Goal: Task Accomplishment & Management: Complete application form

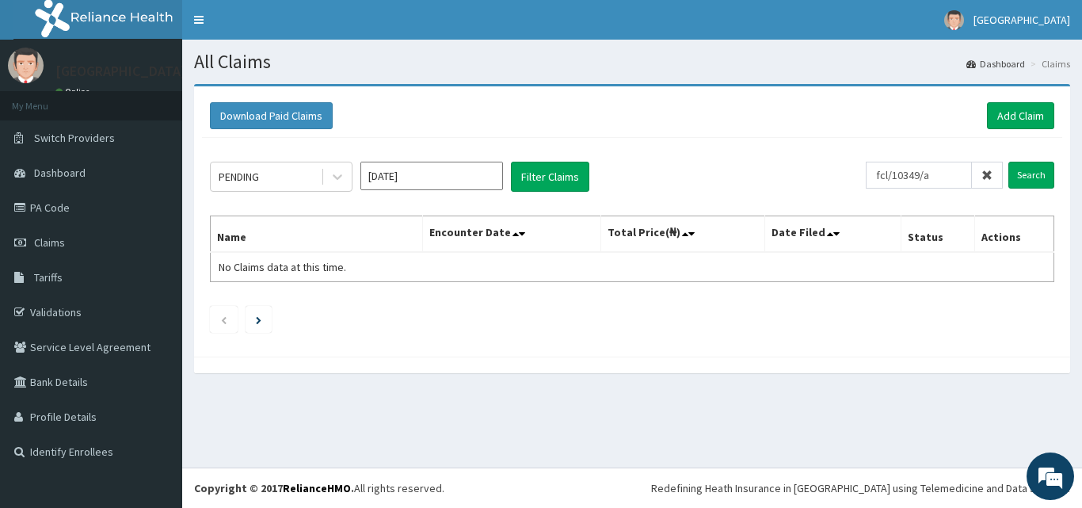
type input "fcl/10349/a"
click at [1008, 162] on input "Search" at bounding box center [1031, 175] width 46 height 27
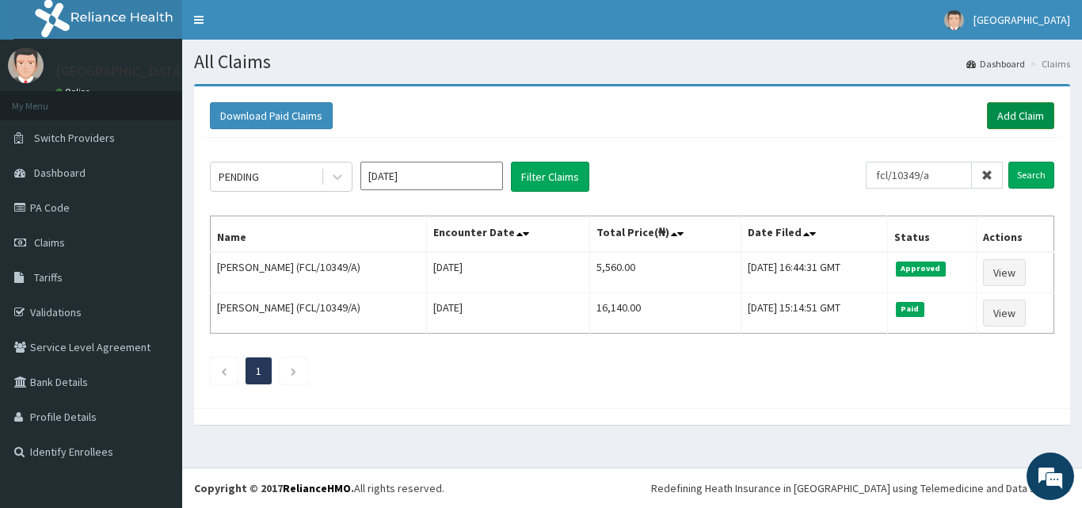
click at [999, 115] on link "Add Claim" at bounding box center [1020, 115] width 67 height 27
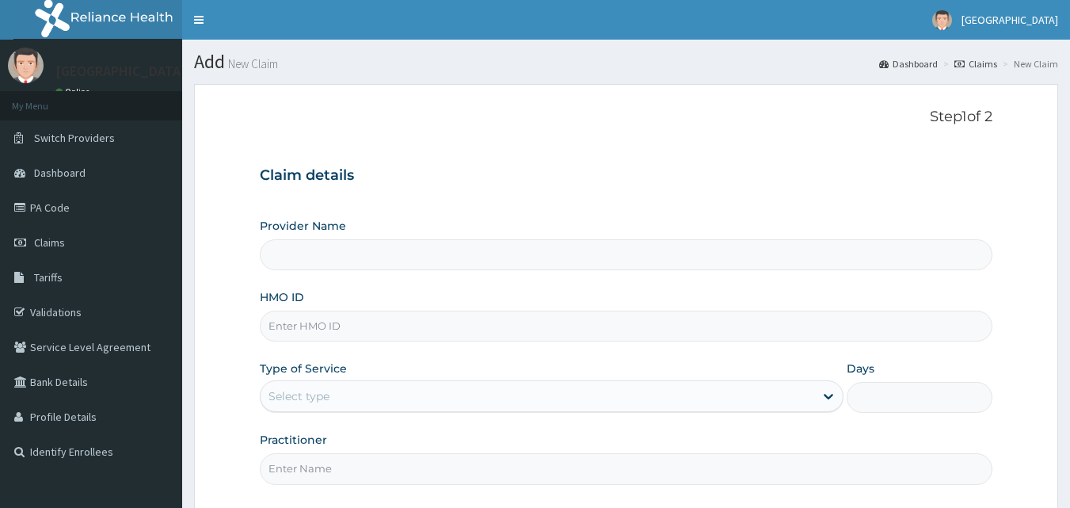
click at [489, 326] on input "HMO ID" at bounding box center [626, 325] width 733 height 31
type input "PNS"
type input "[GEOGRAPHIC_DATA]"
type input "PNS/10143/A"
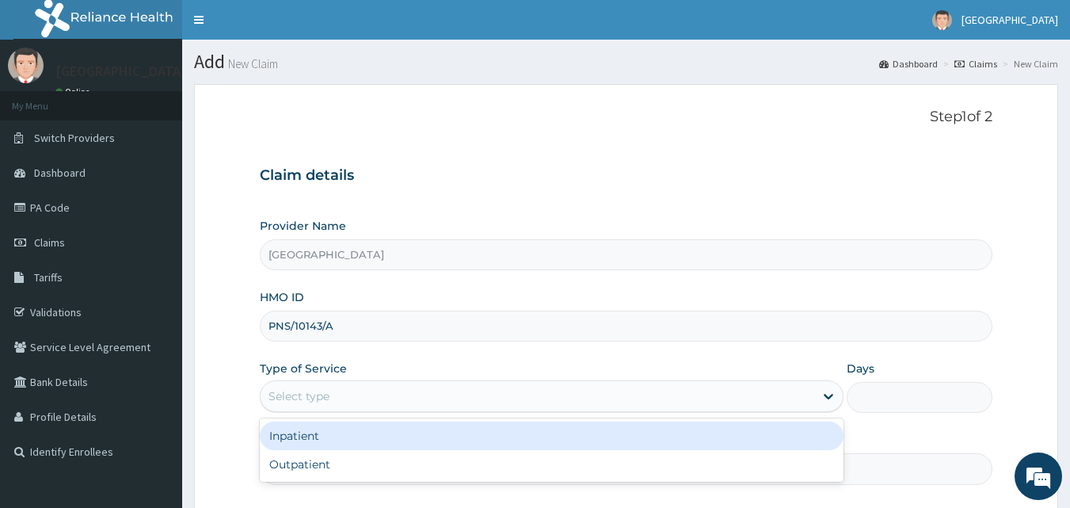
click at [397, 387] on div "Select type" at bounding box center [537, 395] width 553 height 25
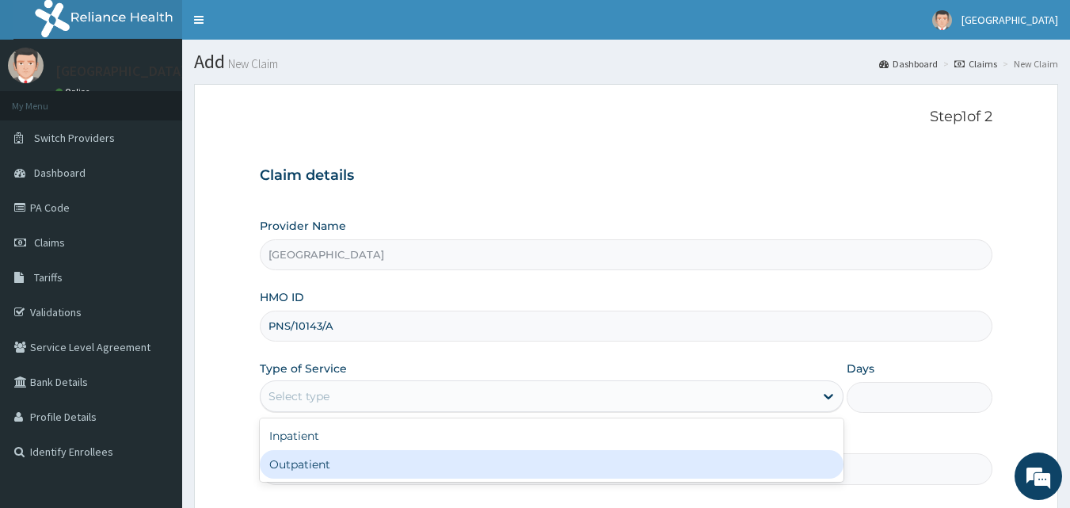
click at [321, 458] on div "Outpatient" at bounding box center [552, 464] width 584 height 29
type input "1"
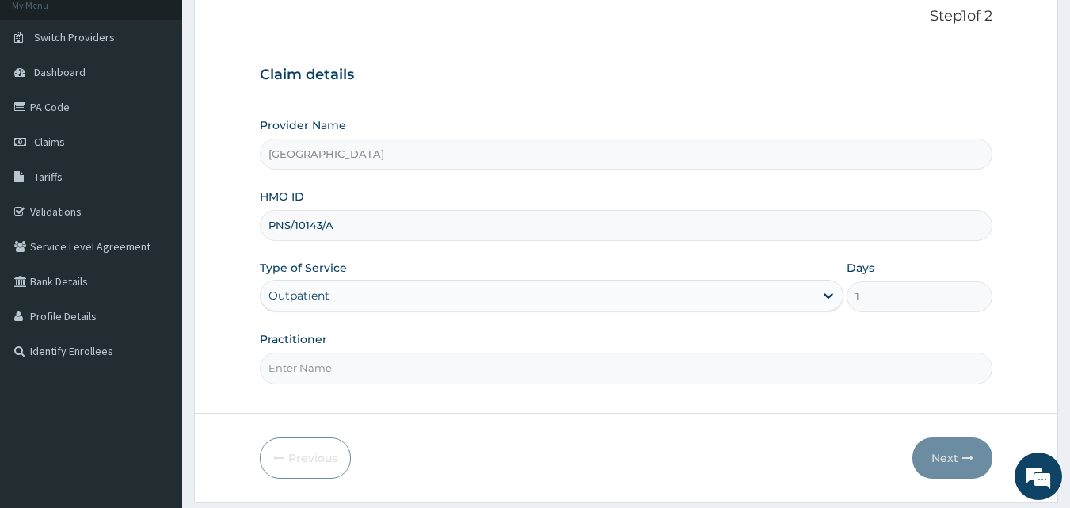
scroll to position [120, 0]
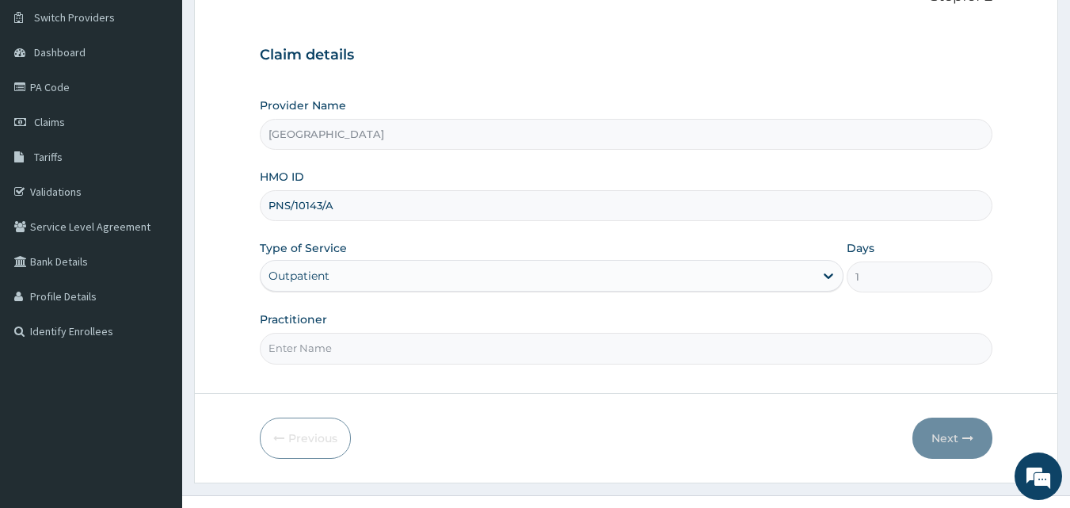
click at [605, 359] on input "Practitioner" at bounding box center [626, 348] width 733 height 31
type input "DR ABDULSSALAM K.A"
click at [949, 428] on button "Next" at bounding box center [952, 437] width 80 height 41
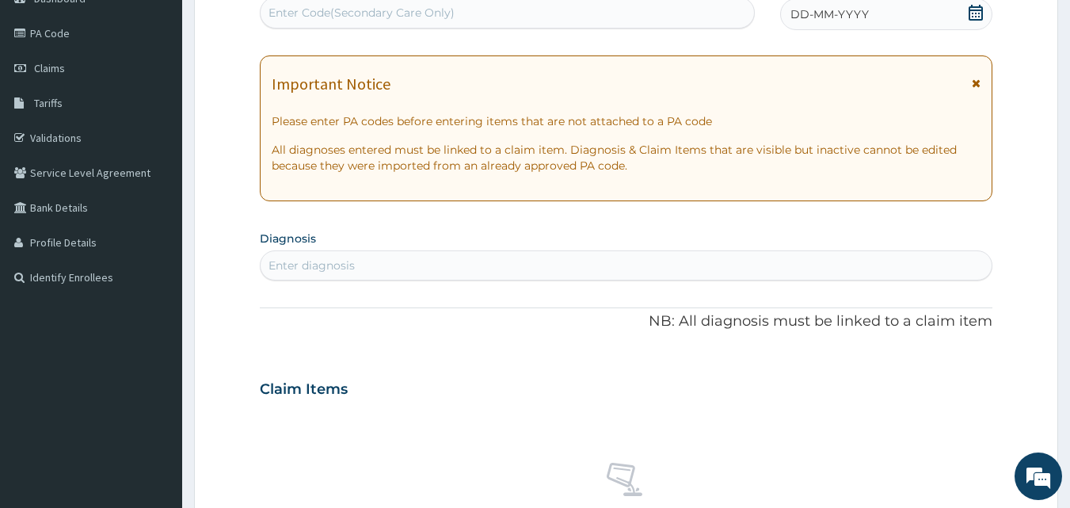
scroll to position [0, 0]
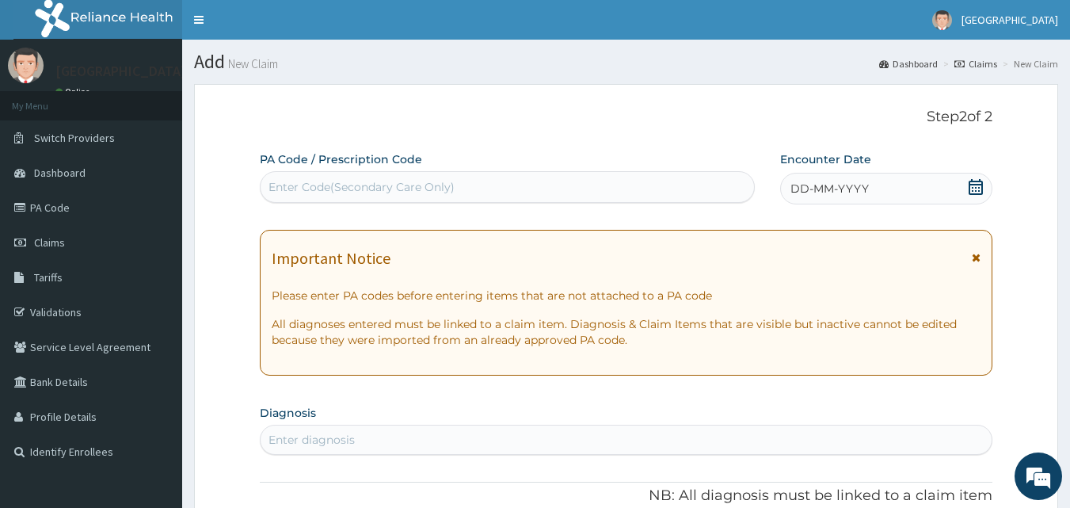
click at [974, 186] on icon at bounding box center [976, 187] width 16 height 16
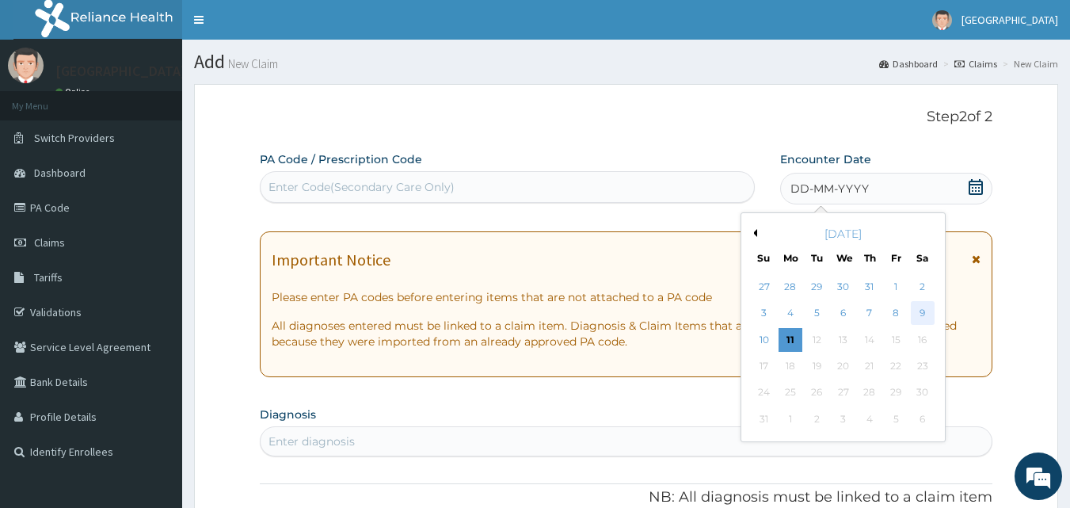
click at [916, 309] on div "9" at bounding box center [923, 314] width 24 height 24
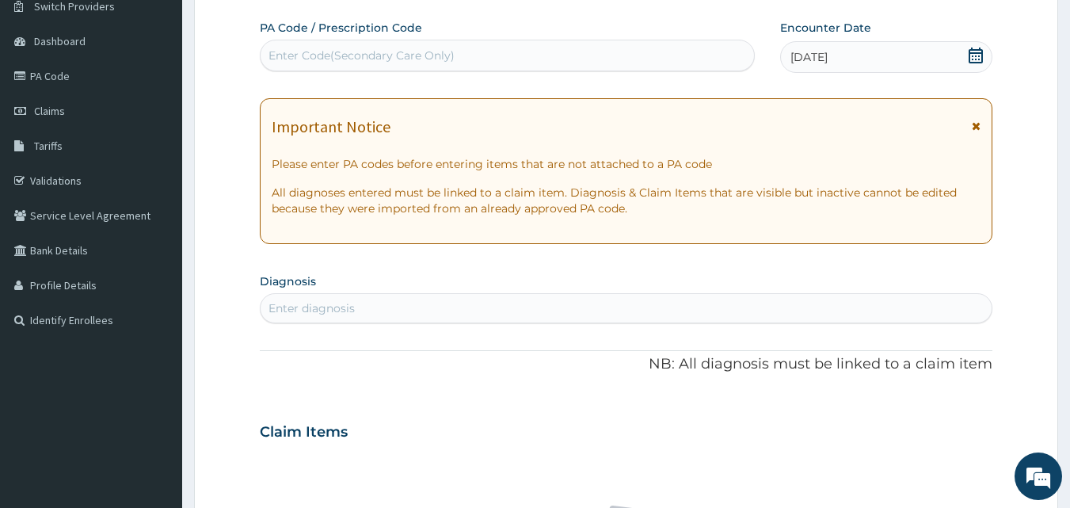
scroll to position [184, 0]
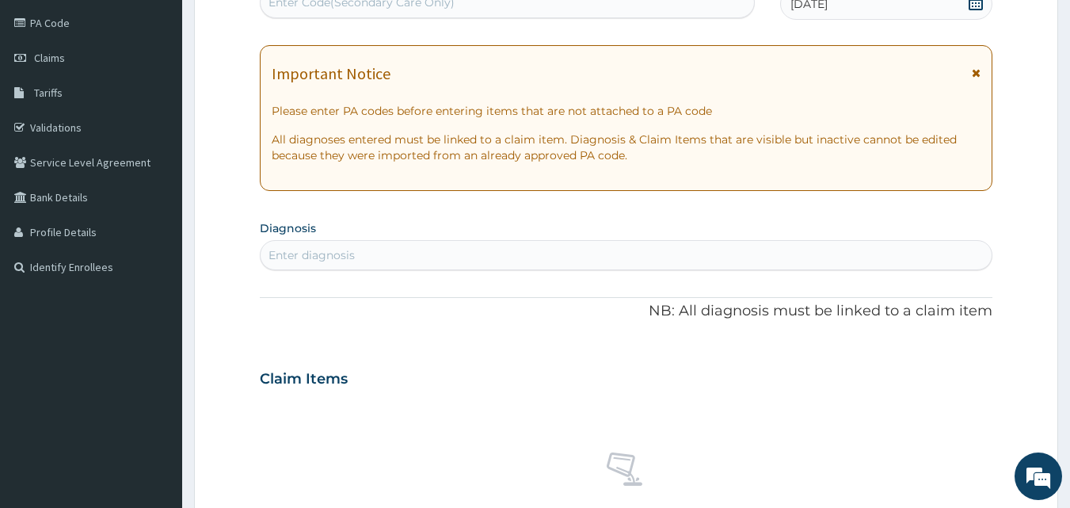
click at [436, 261] on div "Enter diagnosis" at bounding box center [627, 254] width 732 height 25
type input "MALARIA"
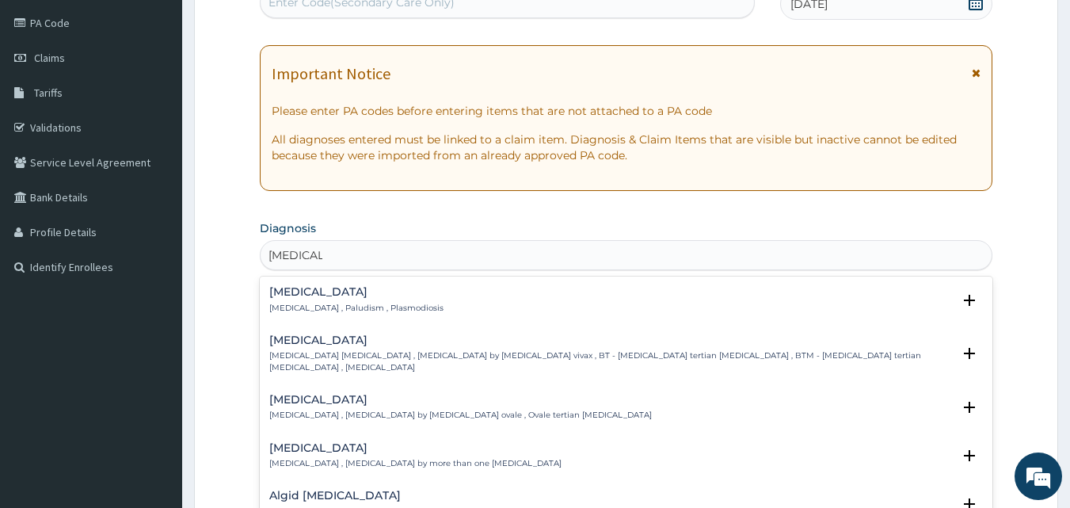
click at [377, 306] on p "Malaria , Paludism , Plasmodiosis" at bounding box center [356, 307] width 174 height 11
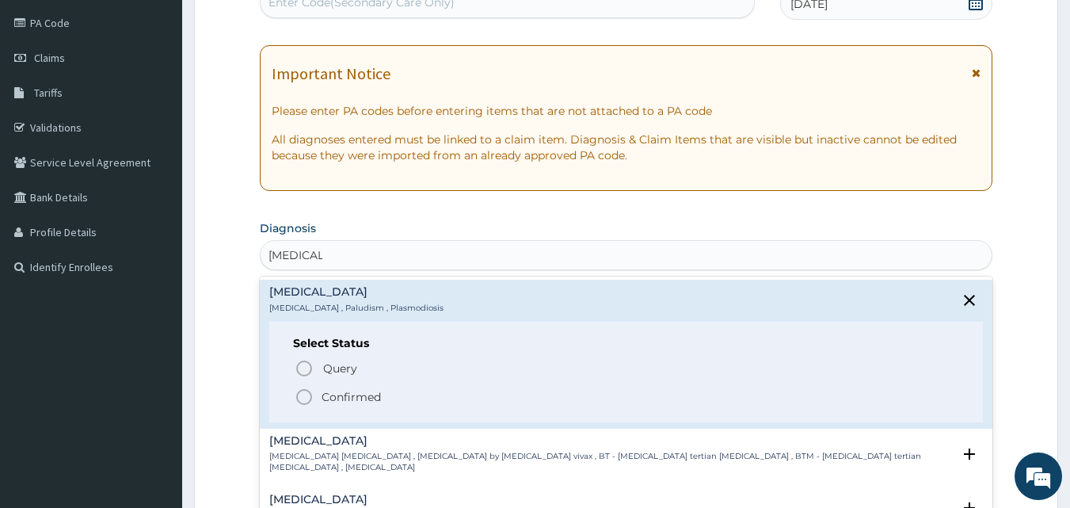
click at [308, 394] on icon "status option filled" at bounding box center [304, 396] width 19 height 19
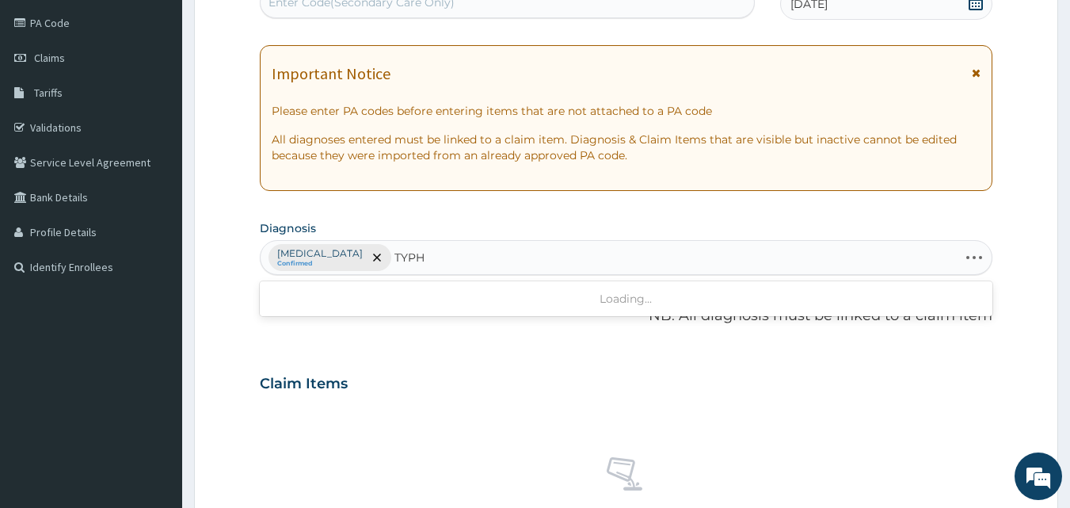
type input "TYPHO"
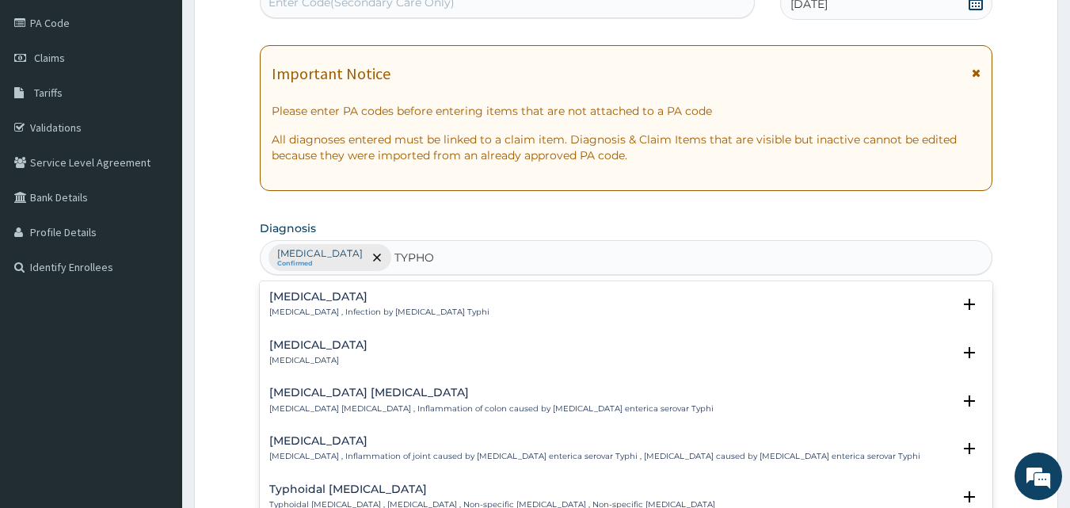
click at [385, 310] on p "Typhoid fever , Infection by Salmonella Typhi" at bounding box center [379, 311] width 220 height 11
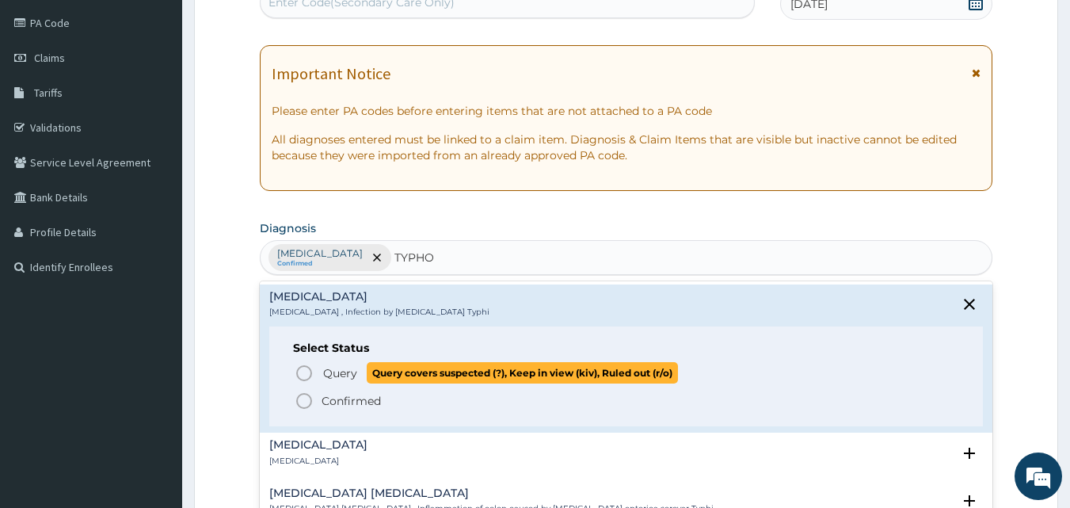
click at [301, 375] on icon "status option query" at bounding box center [304, 372] width 19 height 19
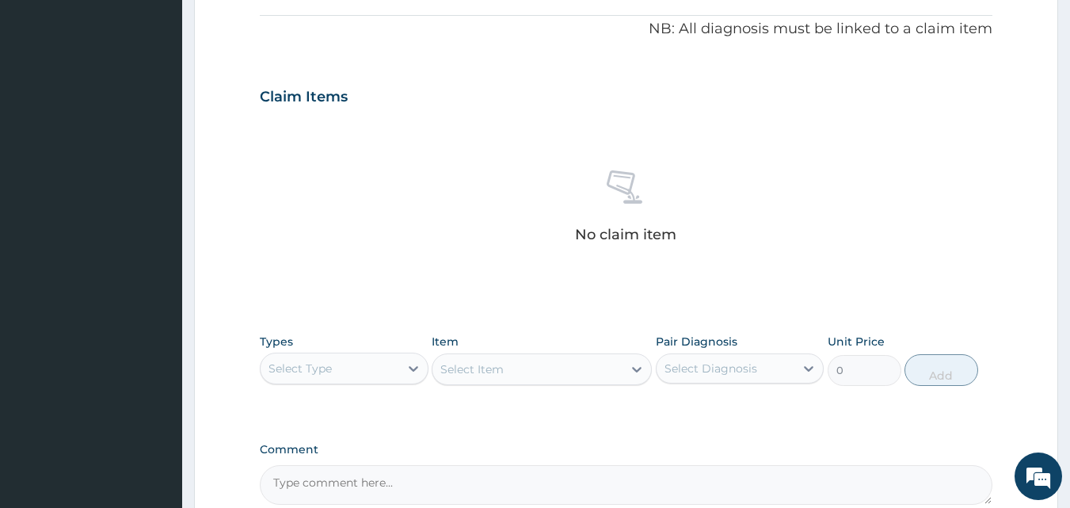
scroll to position [568, 0]
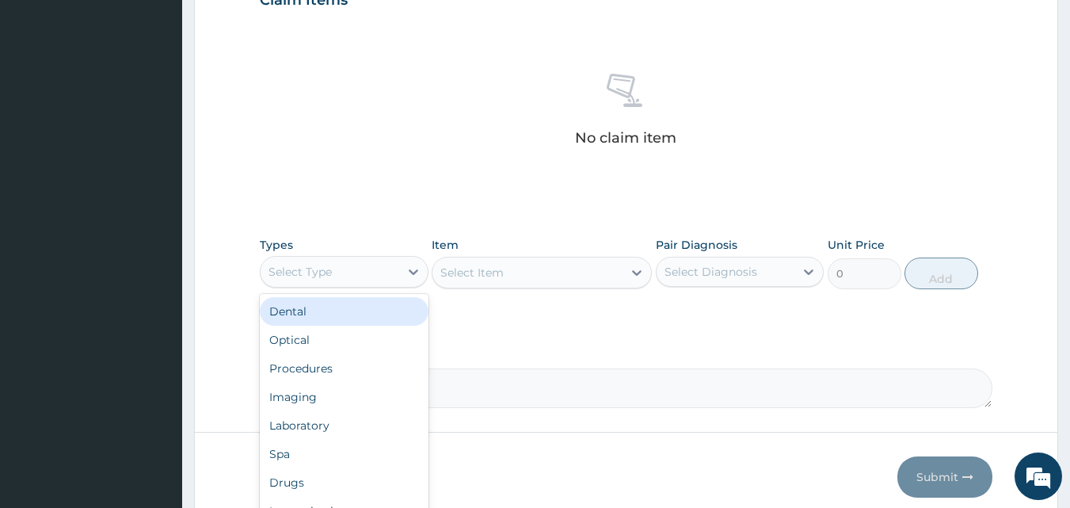
click at [375, 267] on div "Select Type" at bounding box center [330, 271] width 139 height 25
type input "LA"
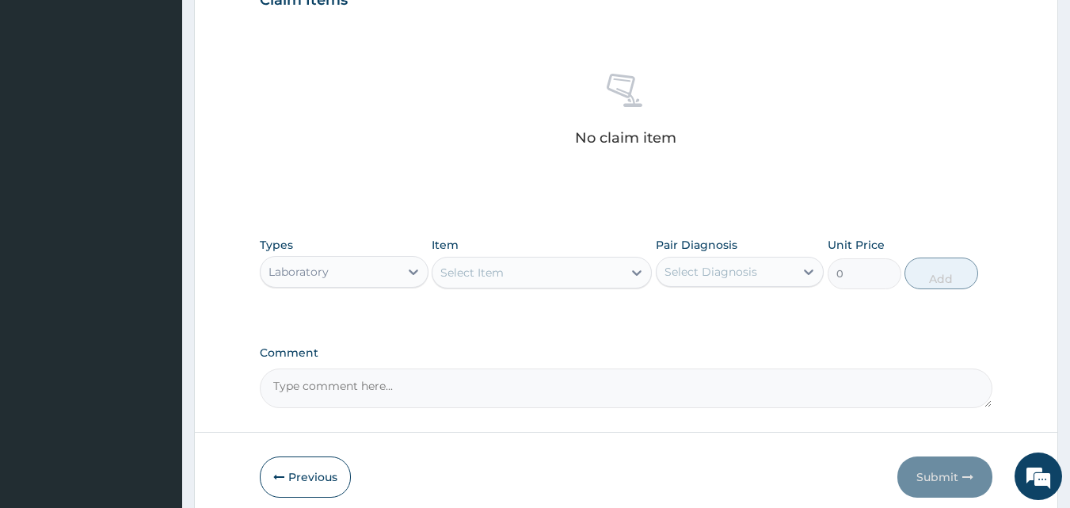
click at [538, 276] on div "Select Item" at bounding box center [527, 272] width 190 height 25
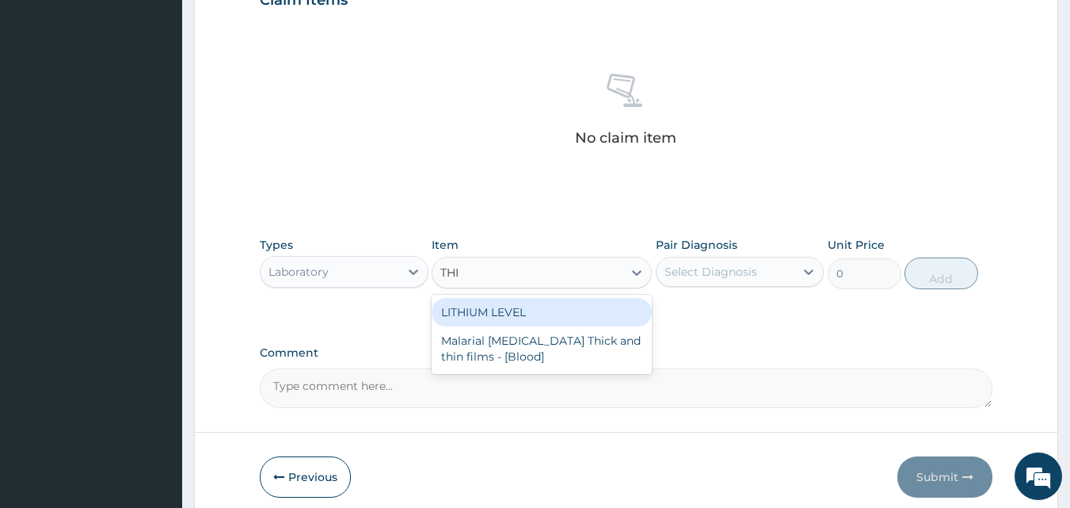
type input "THIN"
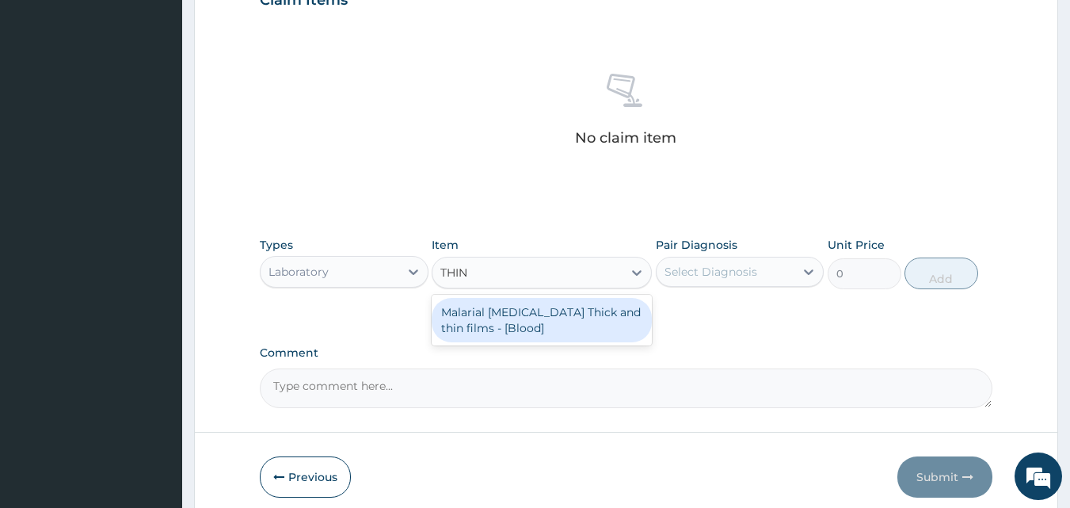
click at [580, 312] on div "Malarial Parasite Thick and thin films - [Blood]" at bounding box center [542, 320] width 220 height 44
type input "1500"
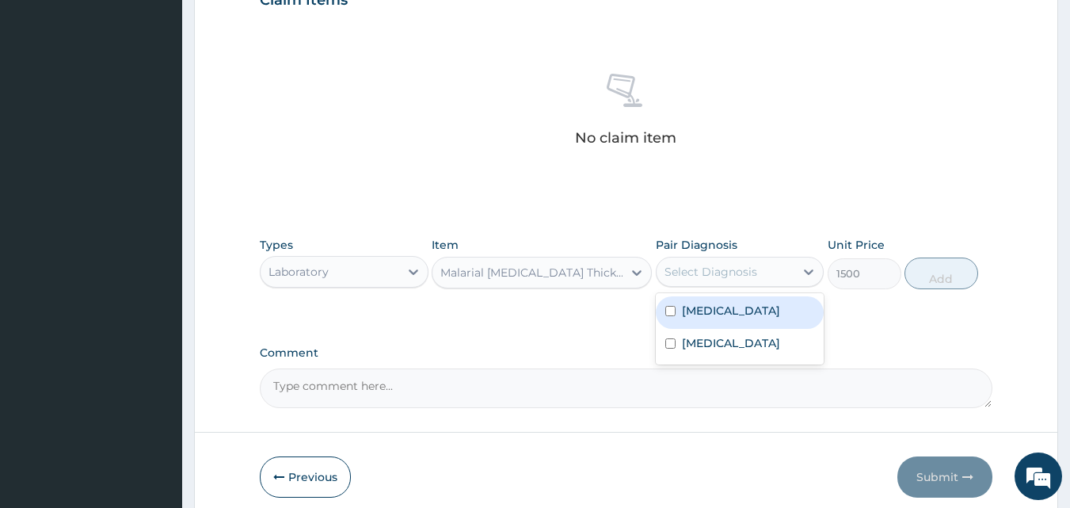
click at [705, 282] on div "Select Diagnosis" at bounding box center [725, 271] width 139 height 25
click at [689, 315] on label "Malaria" at bounding box center [731, 310] width 98 height 16
checkbox input "true"
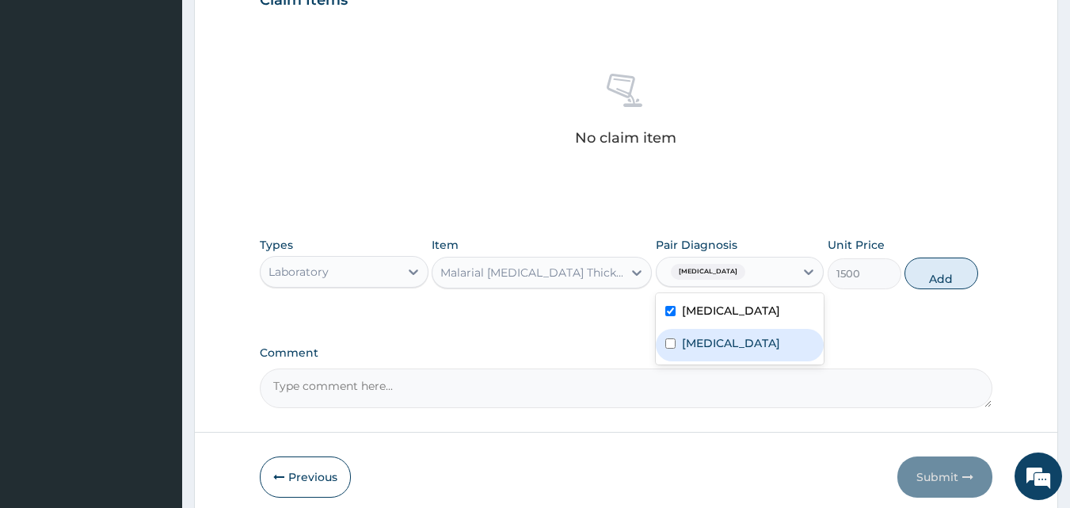
click at [698, 348] on label "Typhoid fever" at bounding box center [731, 343] width 98 height 16
checkbox input "true"
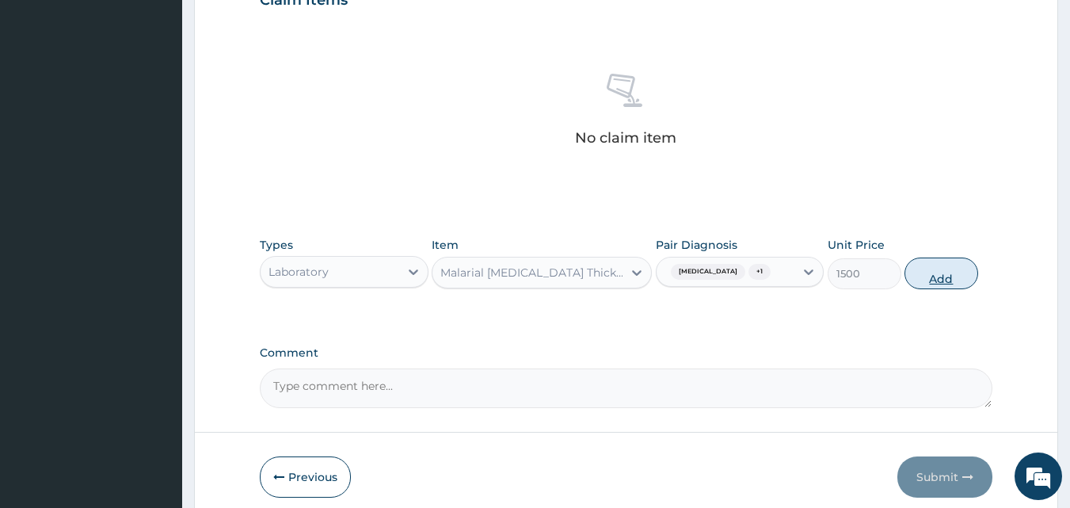
click at [941, 271] on button "Add" at bounding box center [941, 273] width 74 height 32
type input "0"
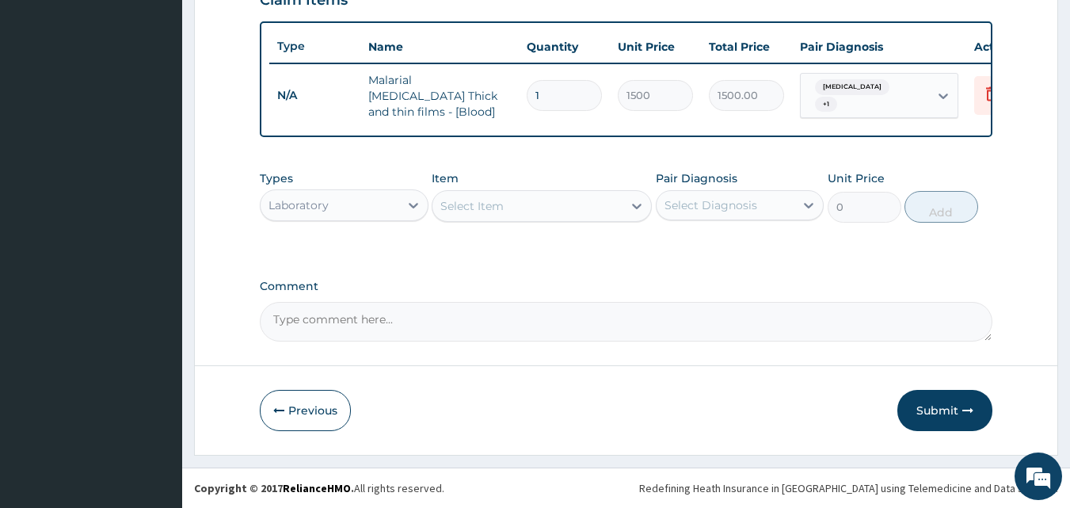
click at [522, 211] on div "Select Item" at bounding box center [527, 205] width 190 height 25
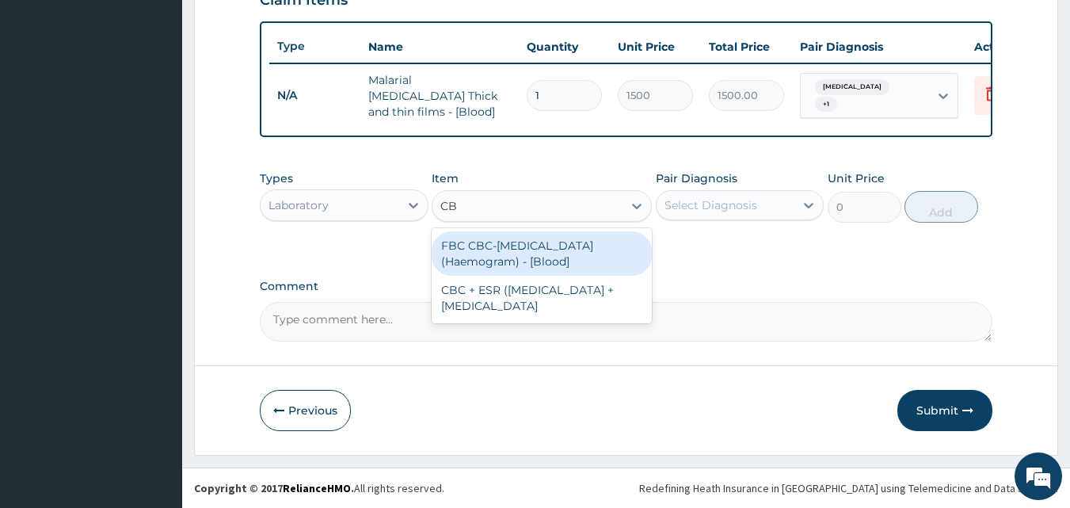
type input "CBC"
type input "3000"
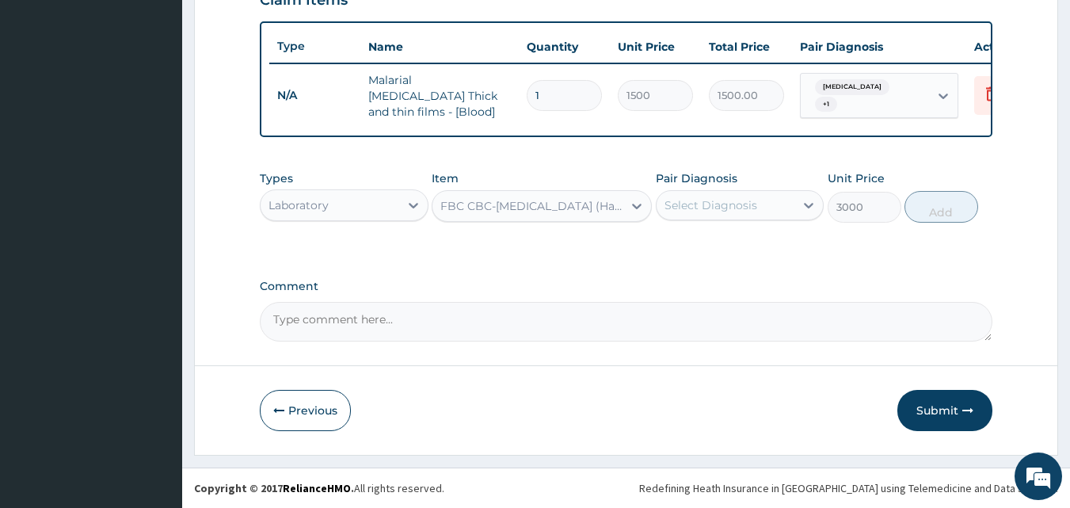
click at [763, 207] on div "Select Diagnosis" at bounding box center [725, 204] width 139 height 25
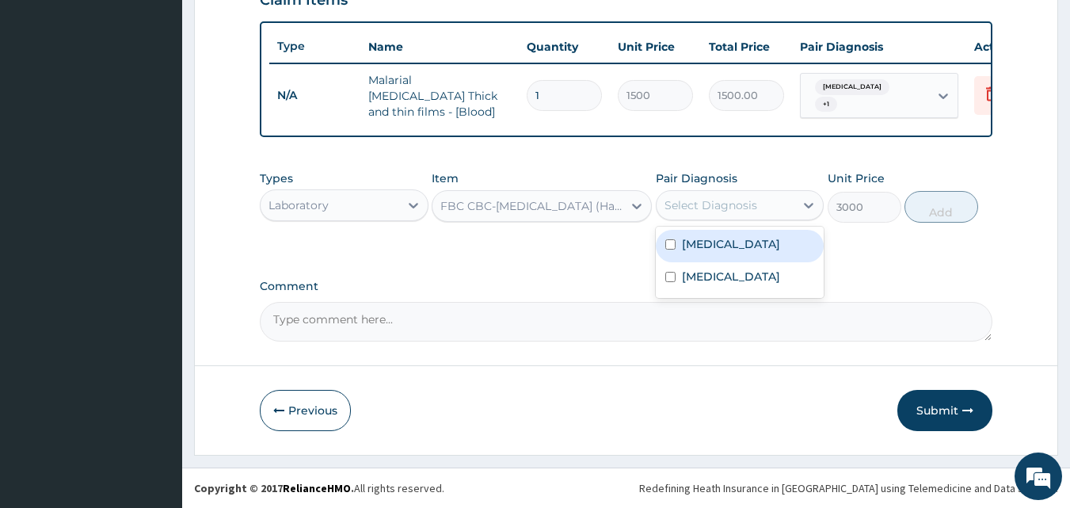
click at [719, 245] on label "[MEDICAL_DATA]" at bounding box center [731, 244] width 98 height 16
checkbox input "true"
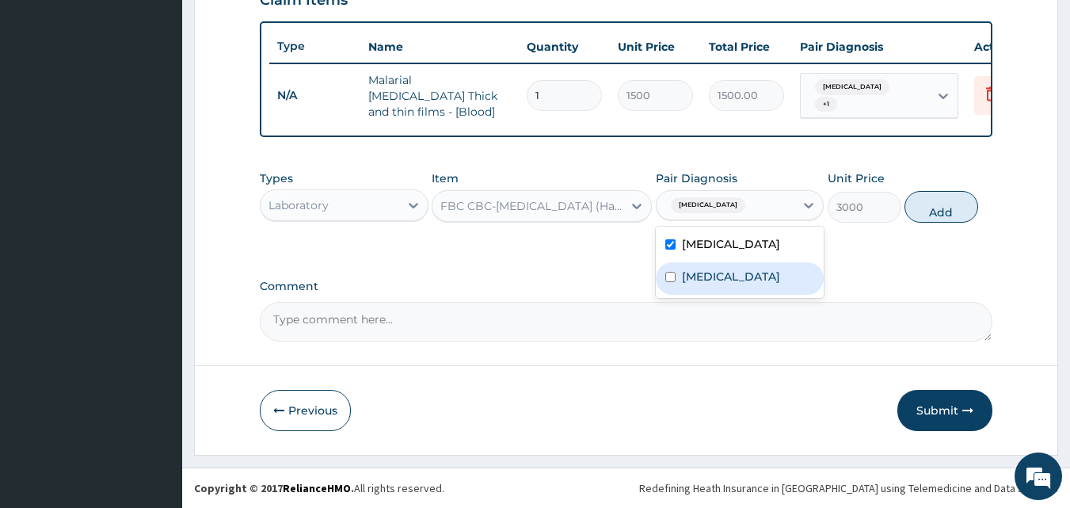
click at [701, 282] on label "Typhoid fever" at bounding box center [731, 276] width 98 height 16
checkbox input "true"
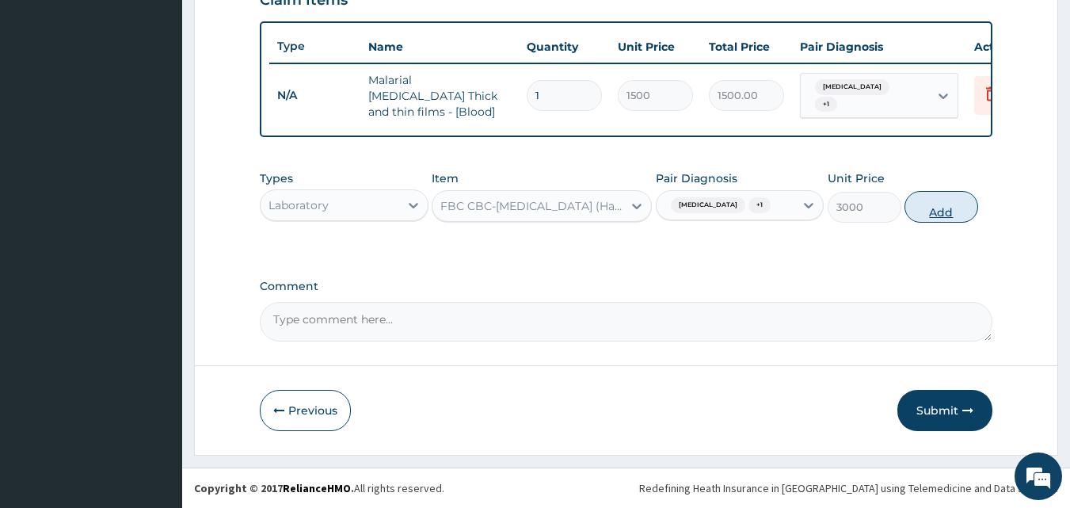
click at [928, 211] on button "Add" at bounding box center [941, 207] width 74 height 32
type input "0"
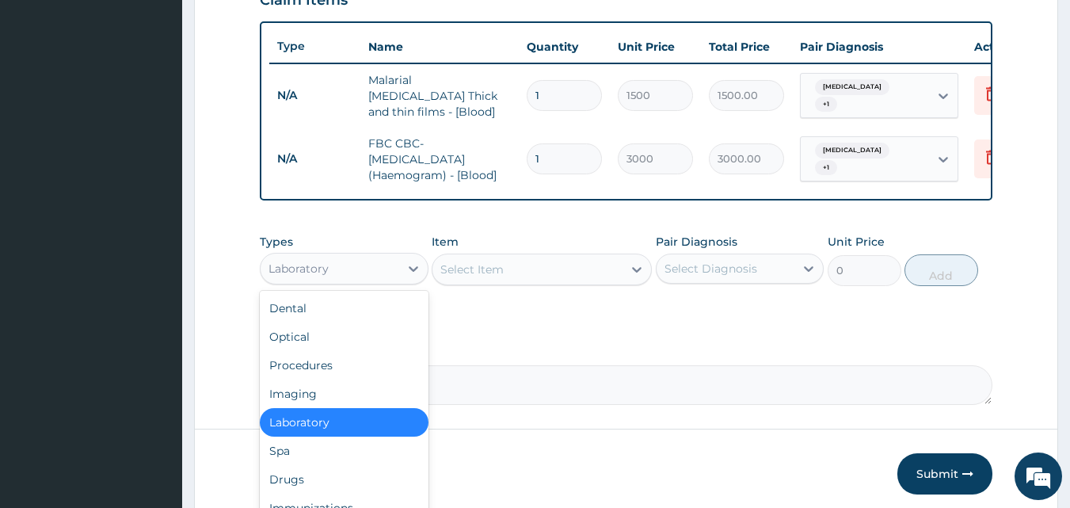
click at [376, 272] on div "Laboratory" at bounding box center [330, 268] width 139 height 25
type input "DR"
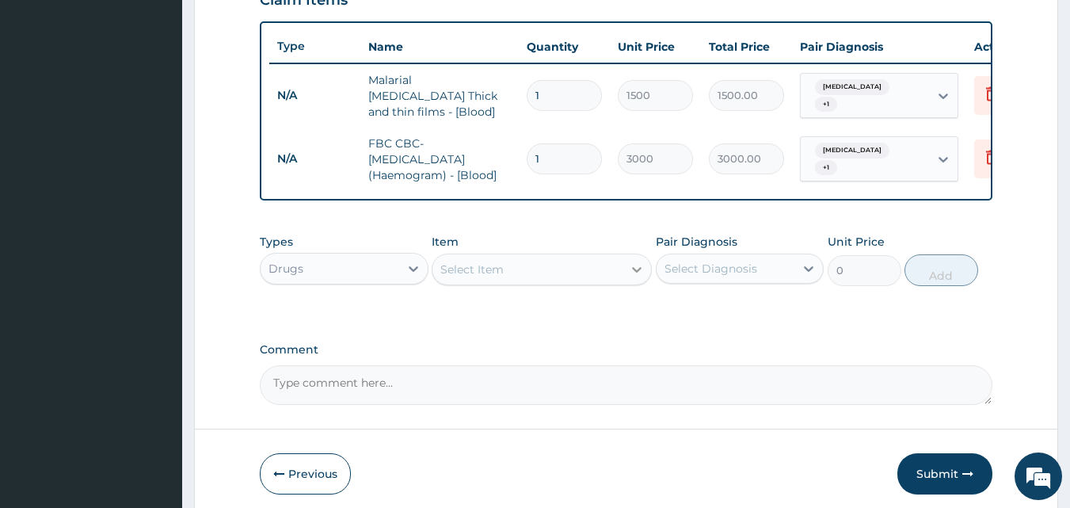
click at [633, 277] on icon at bounding box center [637, 269] width 16 height 16
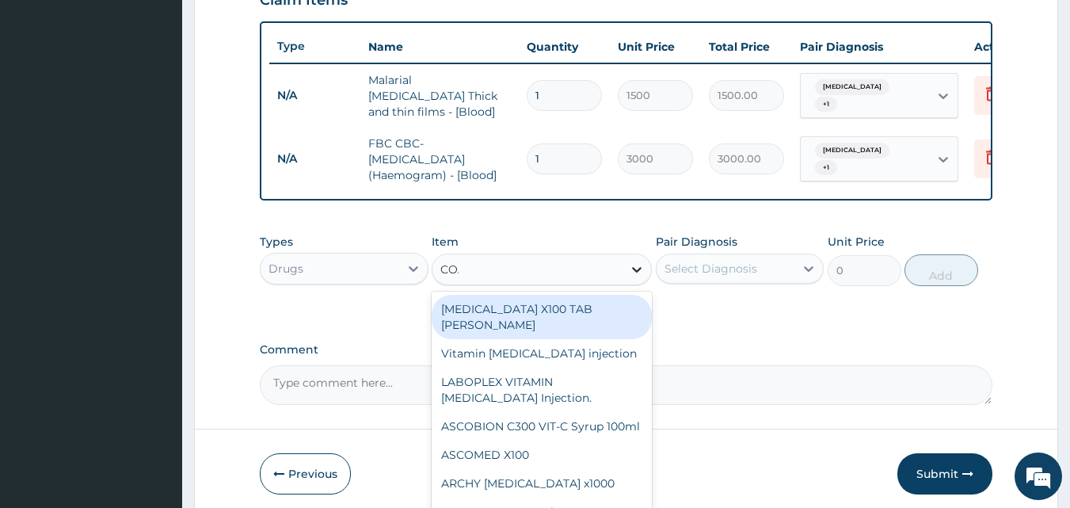
type input "COAR"
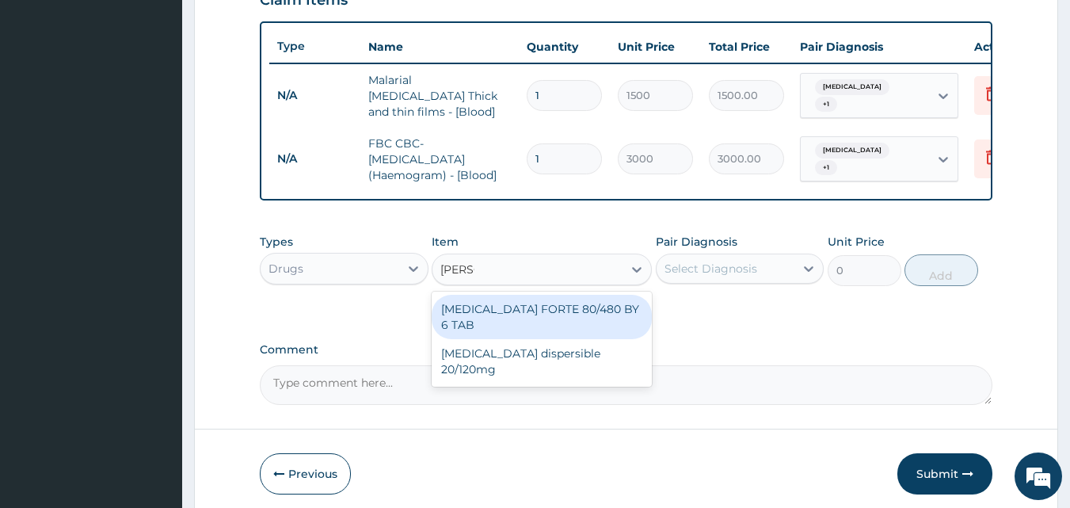
click at [587, 314] on div "COARTEM FORTE 80/480 BY 6 TAB" at bounding box center [542, 317] width 220 height 44
type input "380"
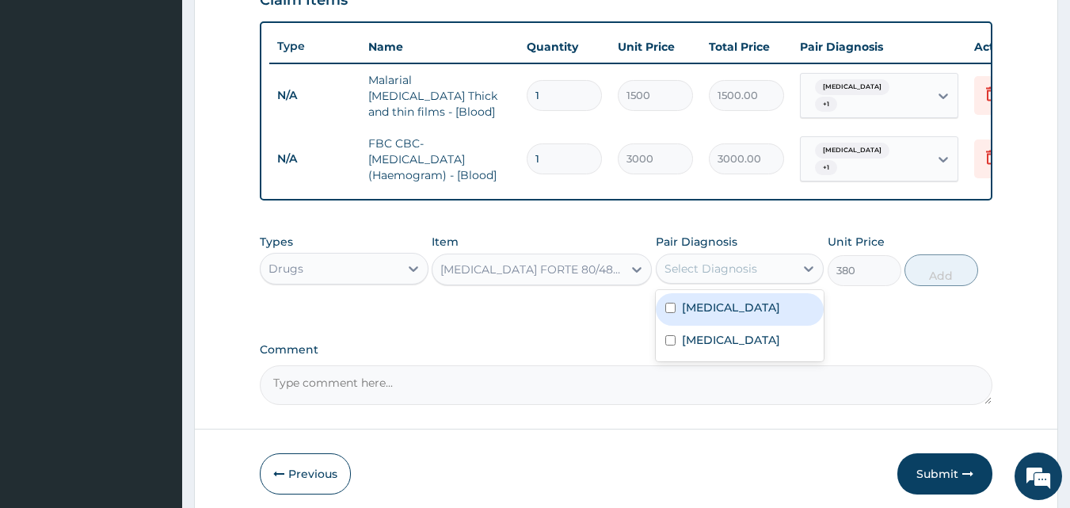
click at [698, 283] on div "Select Diagnosis" at bounding box center [740, 268] width 169 height 30
click at [695, 315] on label "Malaria" at bounding box center [731, 307] width 98 height 16
checkbox input "true"
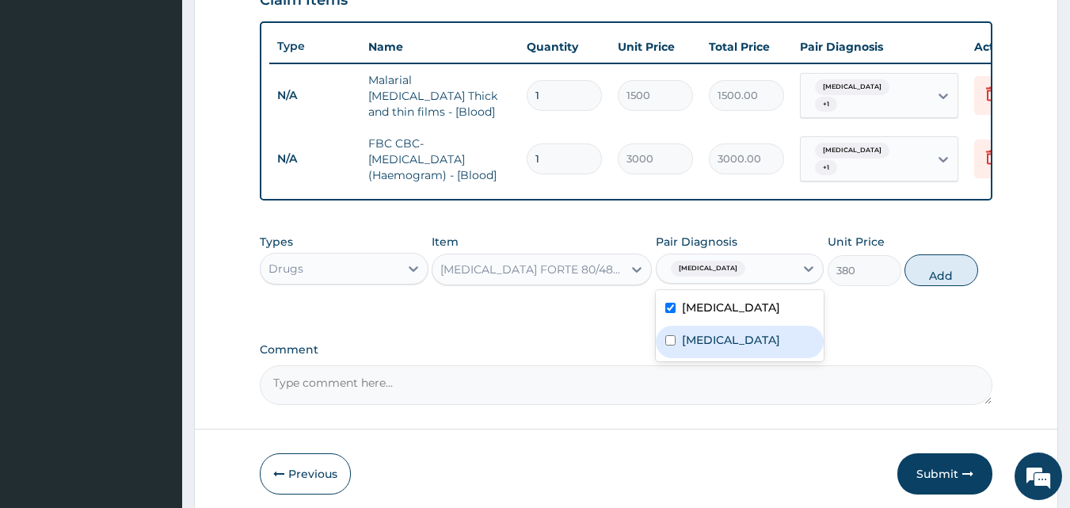
click at [702, 348] on label "Typhoid fever" at bounding box center [731, 340] width 98 height 16
checkbox input "true"
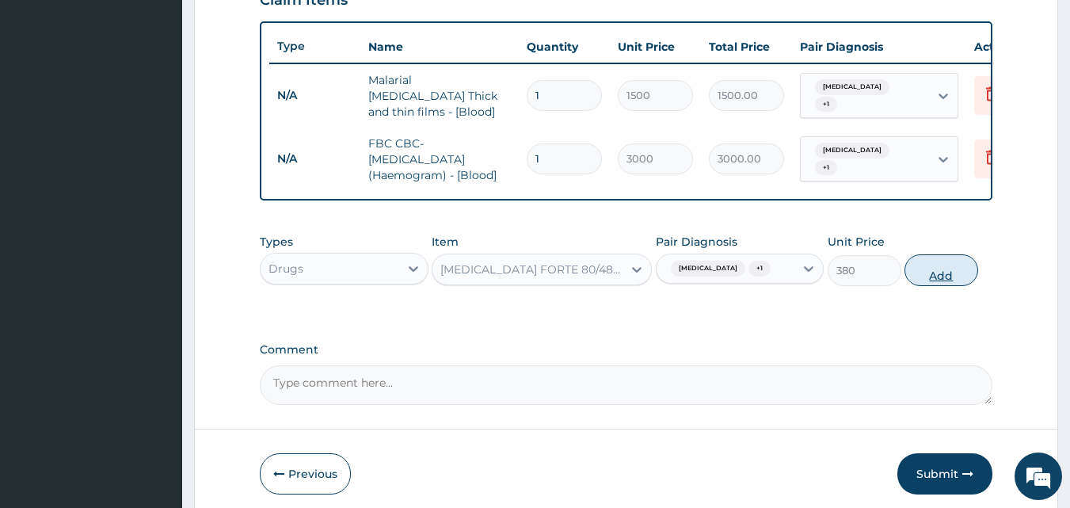
click at [924, 278] on button "Add" at bounding box center [941, 270] width 74 height 32
type input "0"
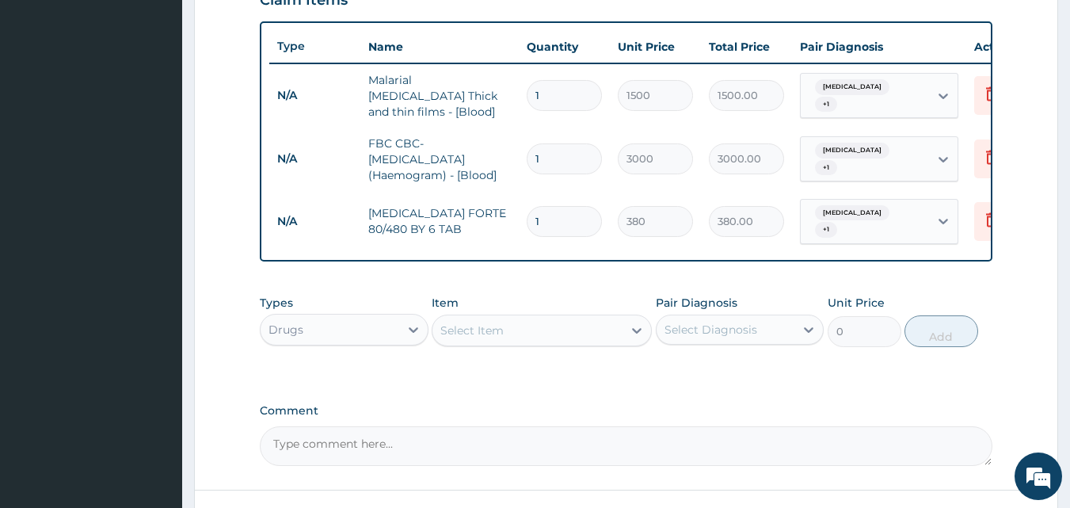
type input "0.00"
type input "6"
type input "2280.00"
type input "6"
click at [605, 333] on div "Select Item" at bounding box center [527, 330] width 190 height 25
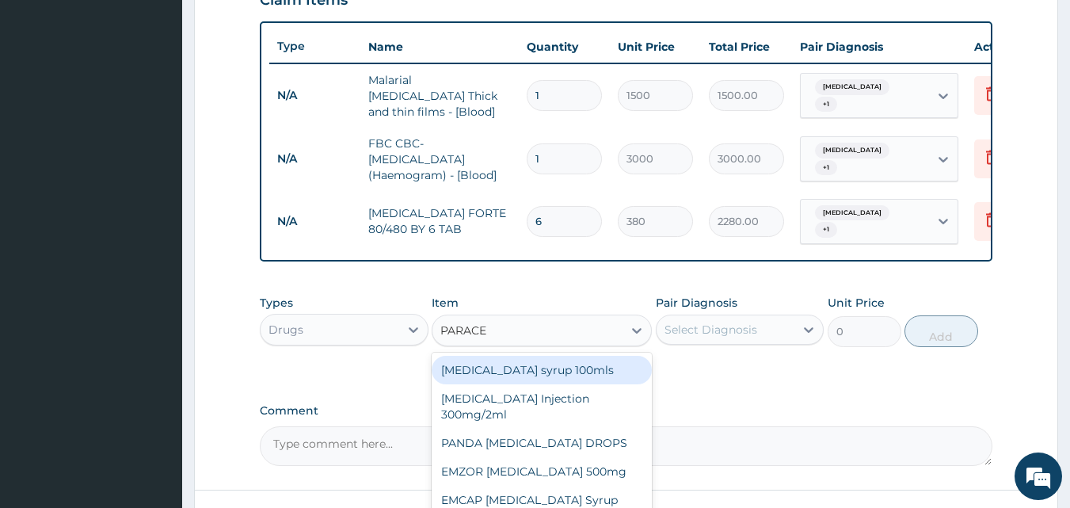
type input "PARACET"
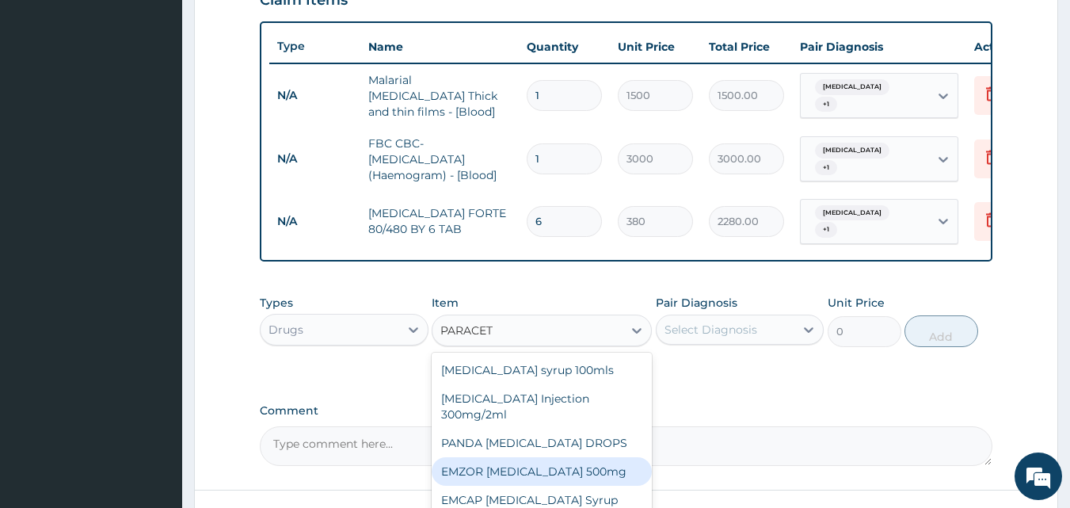
click at [538, 468] on div "EMZOR PARACETAMOL 500mg" at bounding box center [542, 471] width 220 height 29
type input "20"
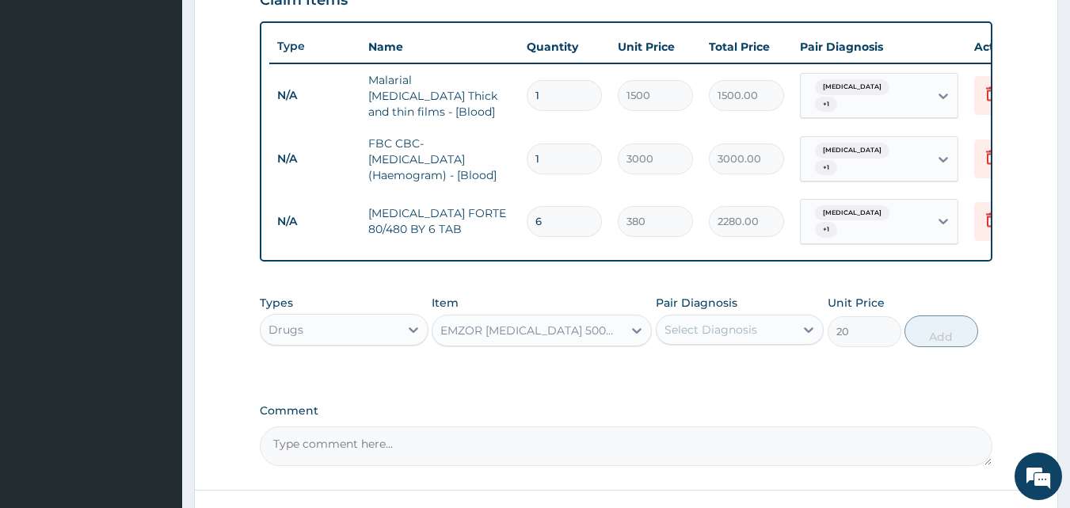
click at [732, 325] on div "Select Diagnosis" at bounding box center [710, 329] width 93 height 16
click at [698, 363] on label "Malaria" at bounding box center [731, 368] width 98 height 16
checkbox input "true"
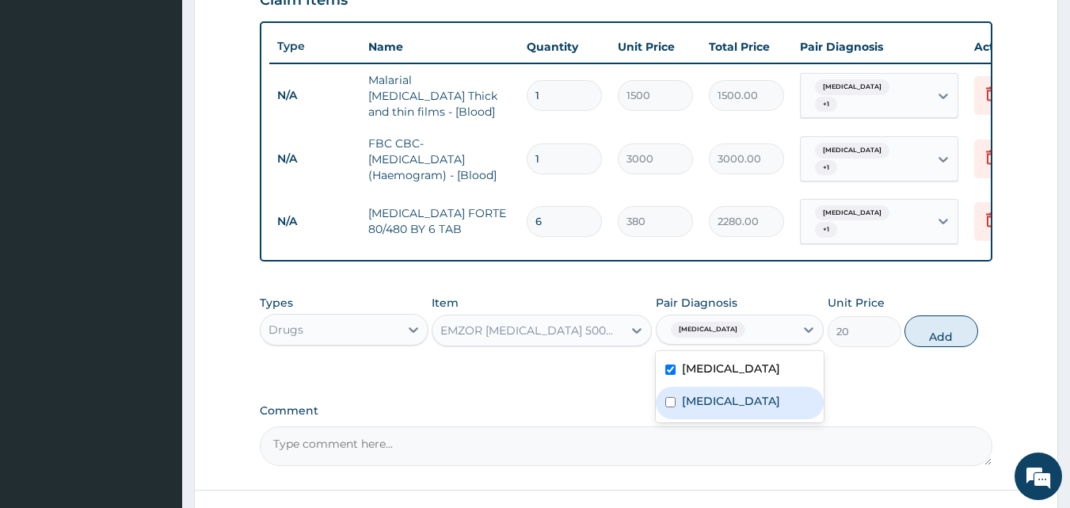
click at [704, 401] on label "Typhoid fever" at bounding box center [731, 401] width 98 height 16
checkbox input "true"
click at [900, 334] on div "20" at bounding box center [864, 331] width 74 height 31
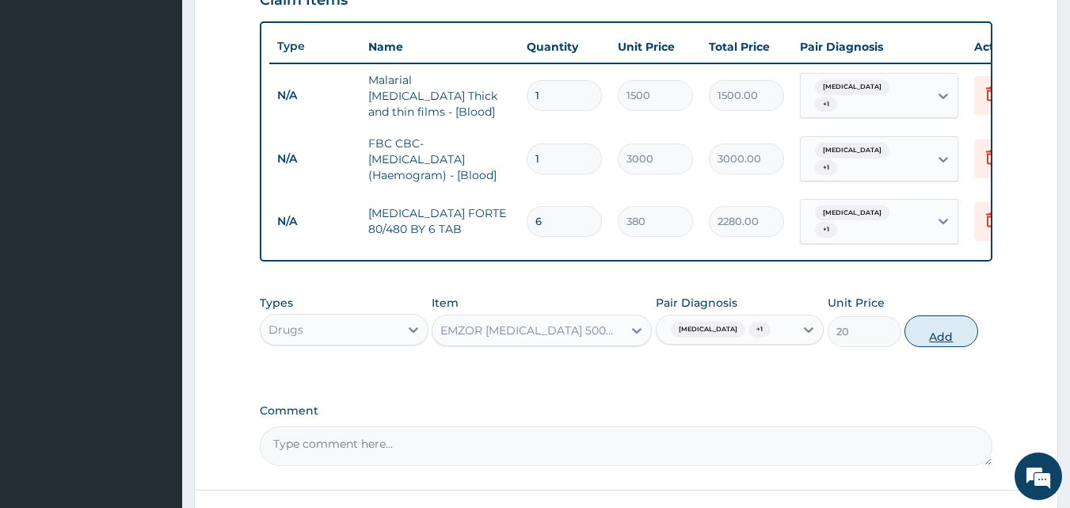
click at [927, 333] on button "Add" at bounding box center [941, 331] width 74 height 32
type input "0"
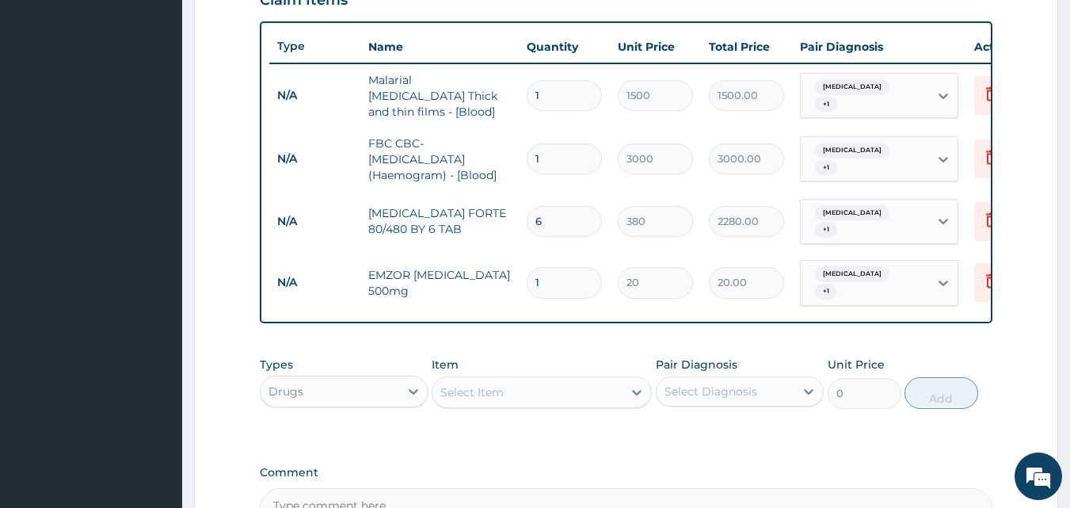
type input "18"
type input "360.00"
type input "18"
click at [494, 388] on div "Select Item" at bounding box center [471, 392] width 63 height 16
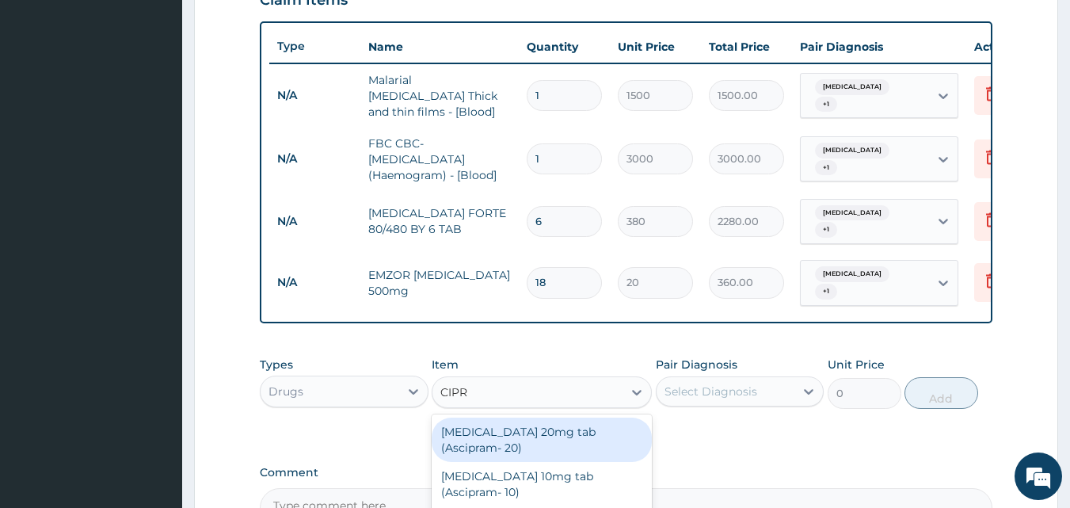
type input "CIPRO"
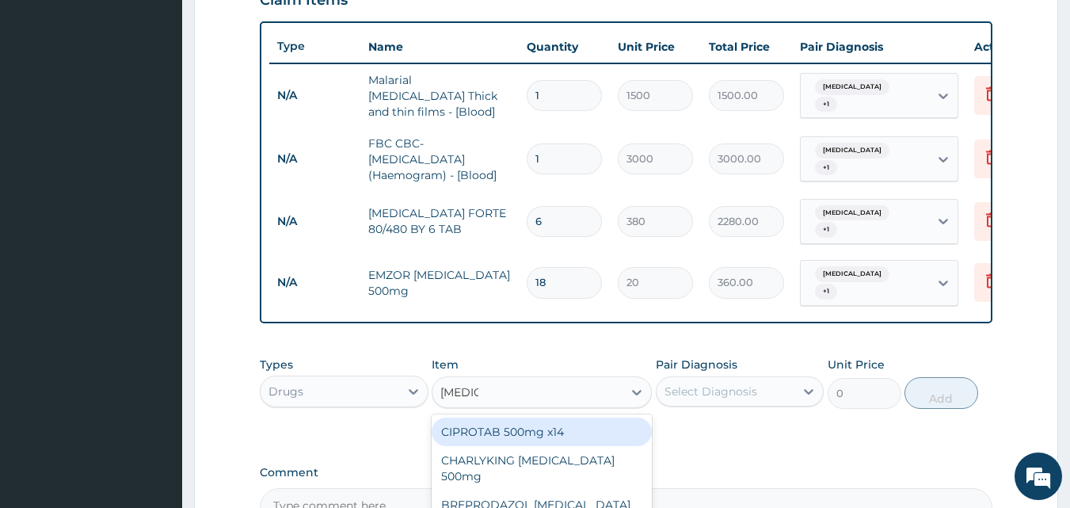
click at [526, 424] on div "CIPROTAB 500mg x14" at bounding box center [542, 431] width 220 height 29
type input "270"
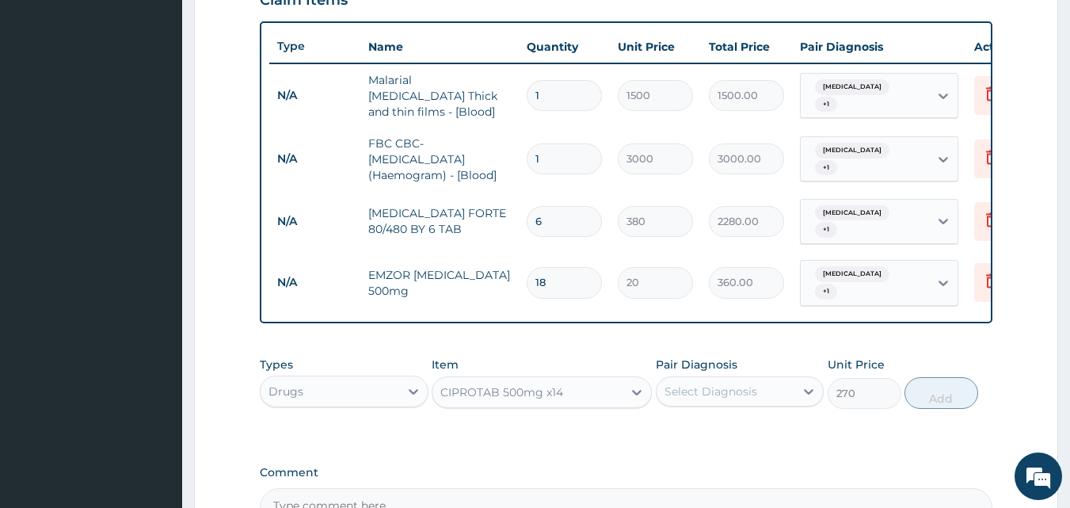
click at [791, 356] on div "Pair Diagnosis Select Diagnosis" at bounding box center [740, 382] width 169 height 52
click at [763, 385] on div "Select Diagnosis" at bounding box center [725, 390] width 139 height 25
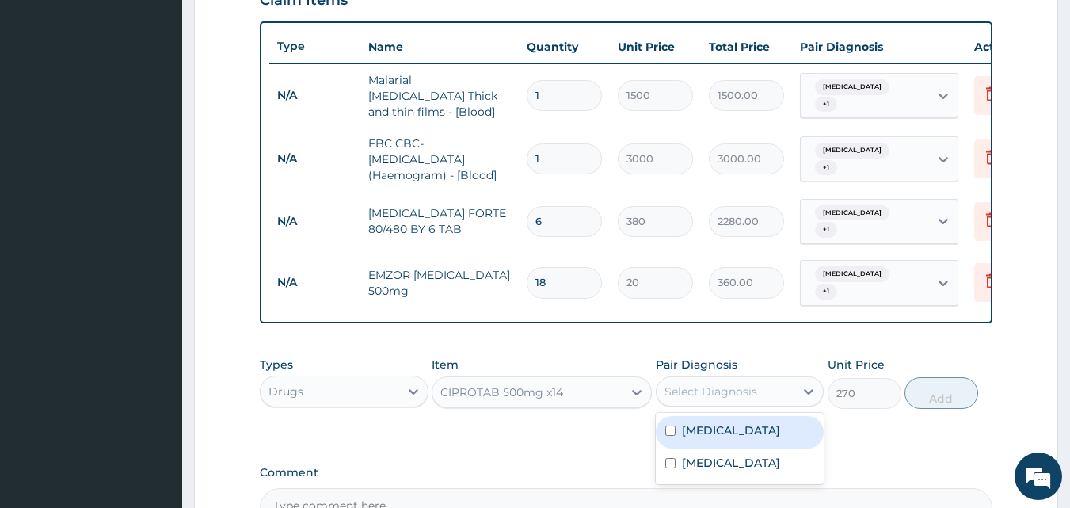
click at [705, 424] on label "Malaria" at bounding box center [731, 430] width 98 height 16
checkbox input "true"
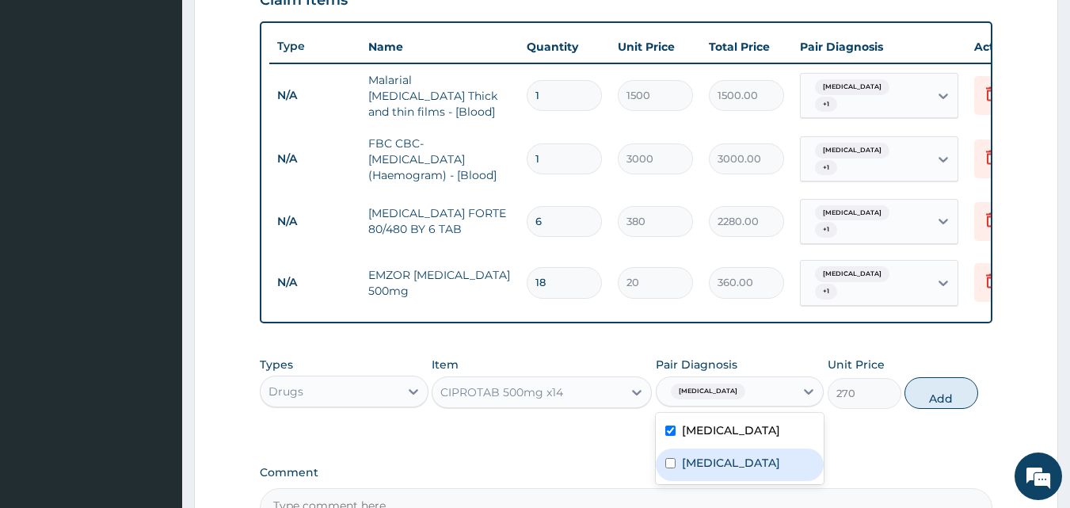
click at [711, 455] on label "Typhoid fever" at bounding box center [731, 463] width 98 height 16
checkbox input "true"
click at [983, 381] on div "Types Drugs Item CIPROTAB 500mg x14 Pair Diagnosis option Typhoid fever, select…" at bounding box center [626, 382] width 733 height 68
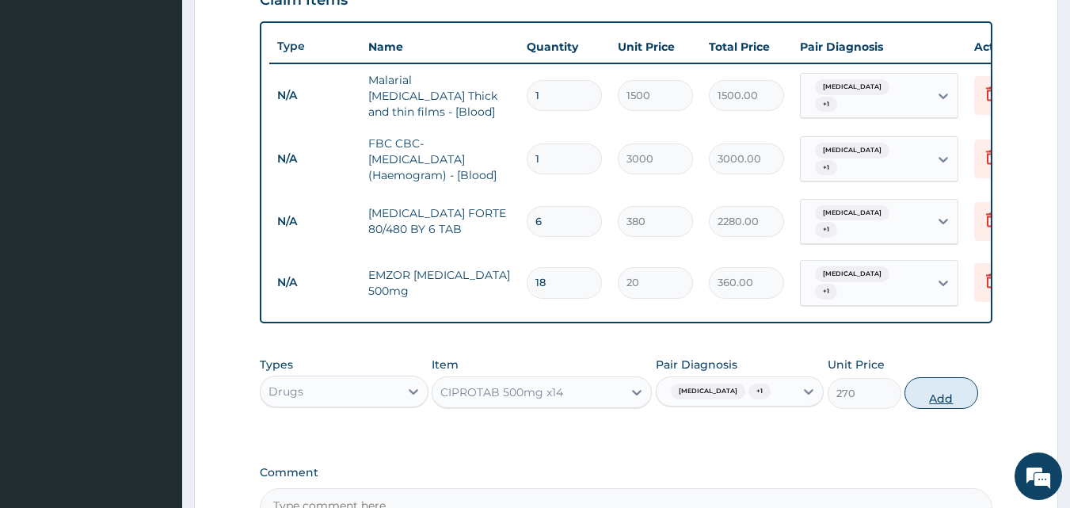
click at [942, 384] on button "Add" at bounding box center [941, 393] width 74 height 32
type input "0"
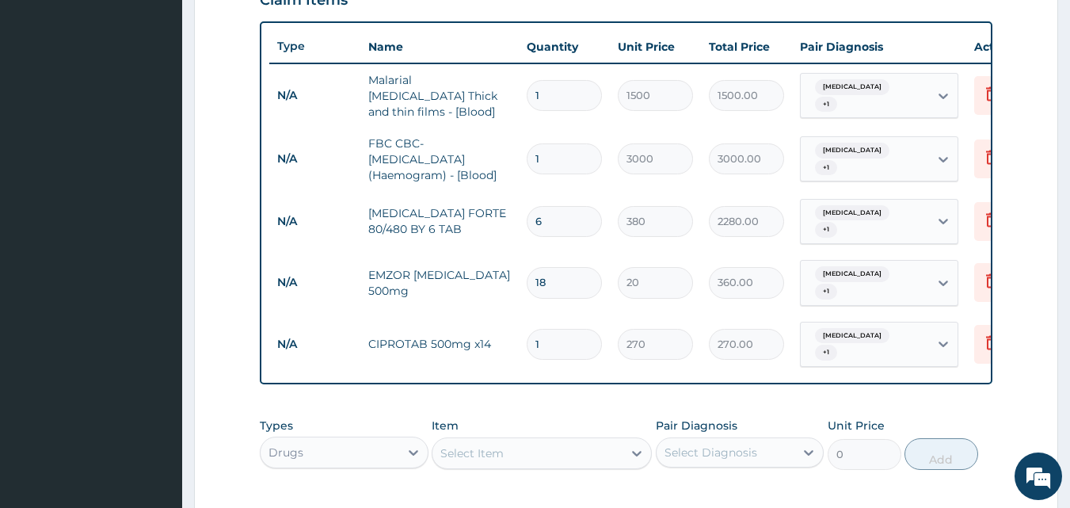
type input "10"
type input "2700.00"
type input "10"
click at [363, 439] on div "Drugs" at bounding box center [330, 451] width 139 height 25
type input "PR"
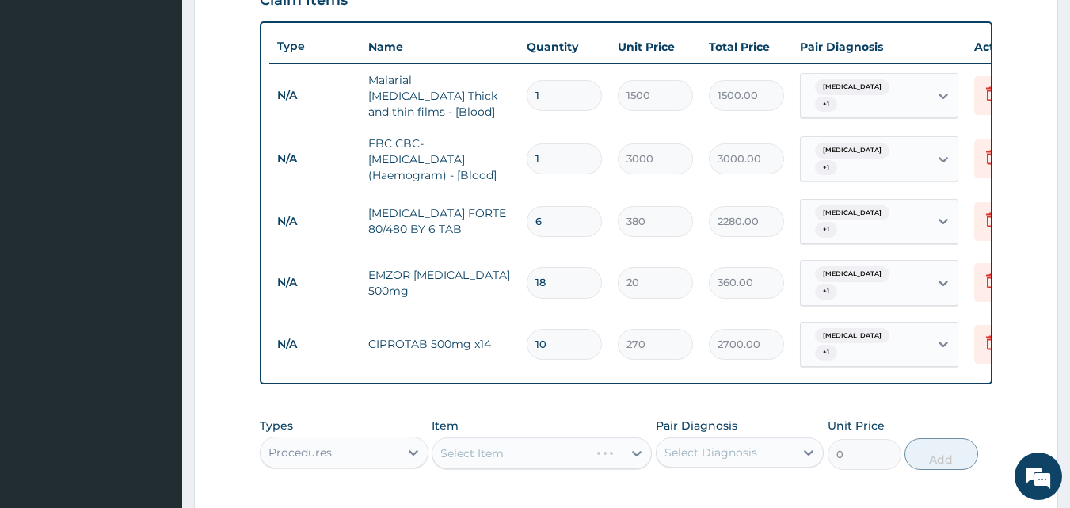
click at [601, 437] on div "Select Item" at bounding box center [542, 453] width 220 height 32
click at [601, 440] on div "Select Item" at bounding box center [527, 452] width 190 height 25
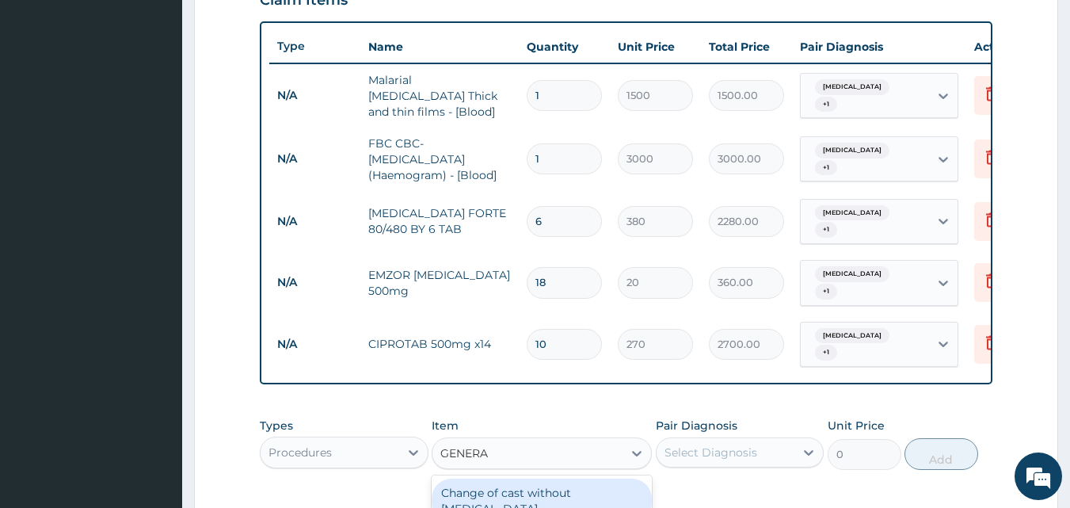
type input "GENERAL"
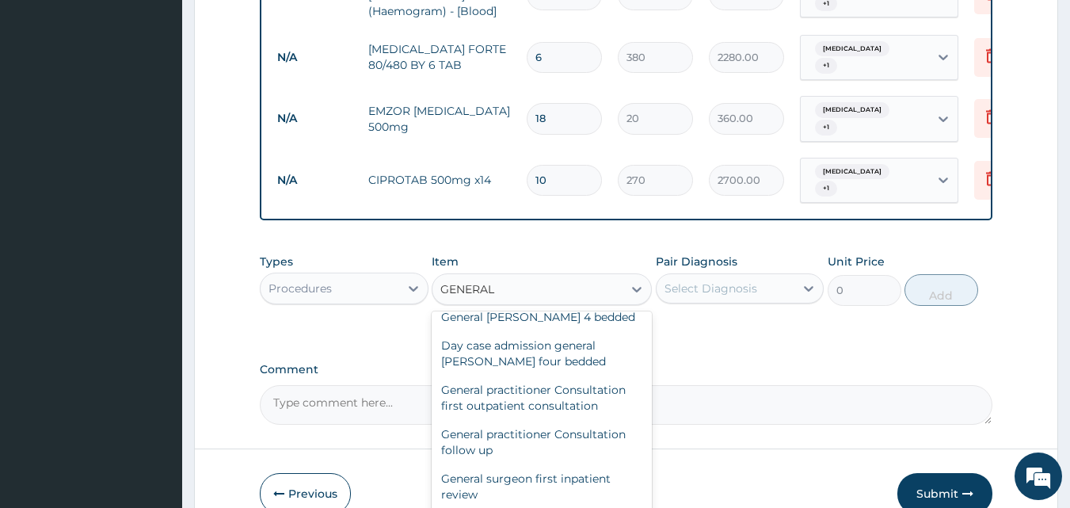
scroll to position [158, 0]
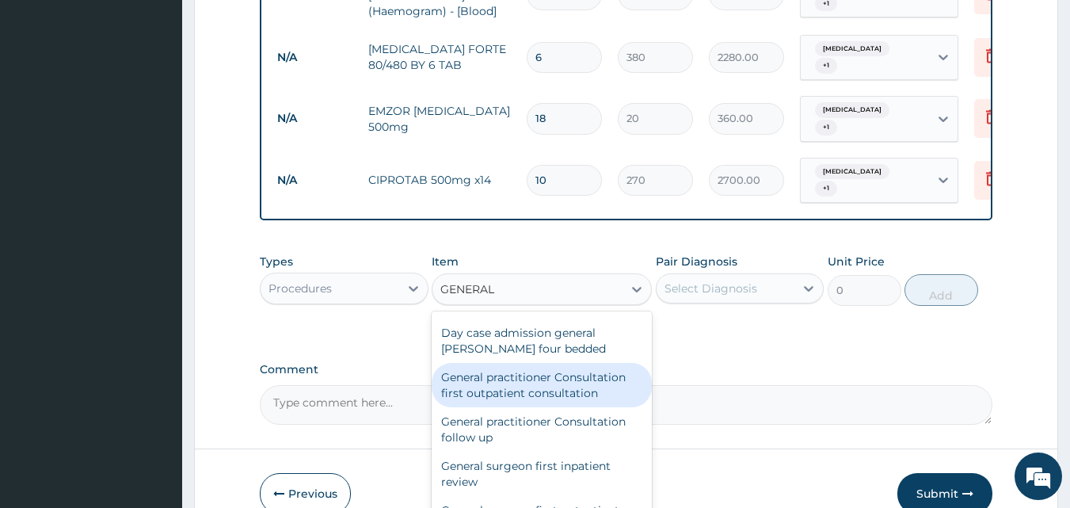
click at [493, 363] on div "General practitioner Consultation first outpatient consultation" at bounding box center [542, 385] width 220 height 44
type input "3000"
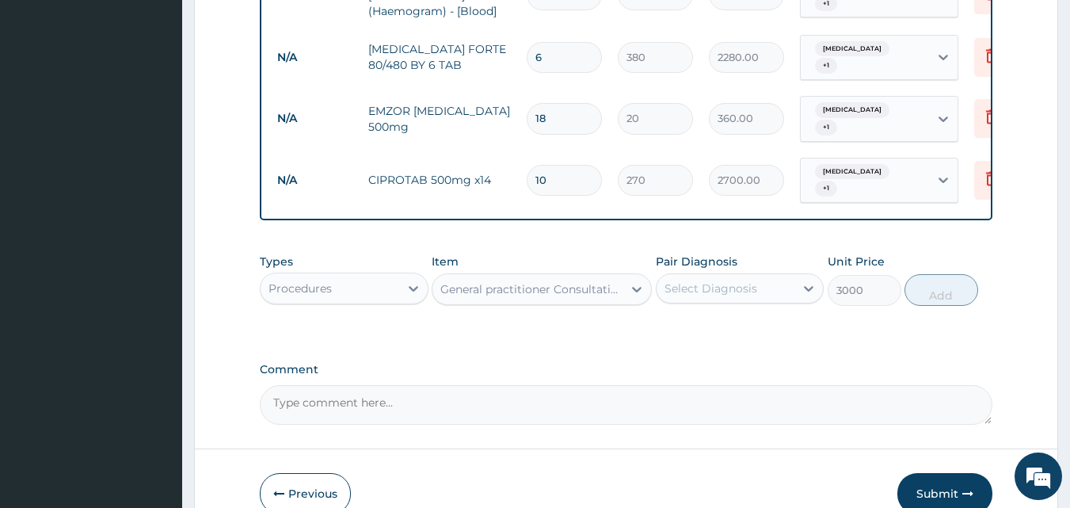
click at [744, 280] on div "Select Diagnosis" at bounding box center [710, 288] width 93 height 16
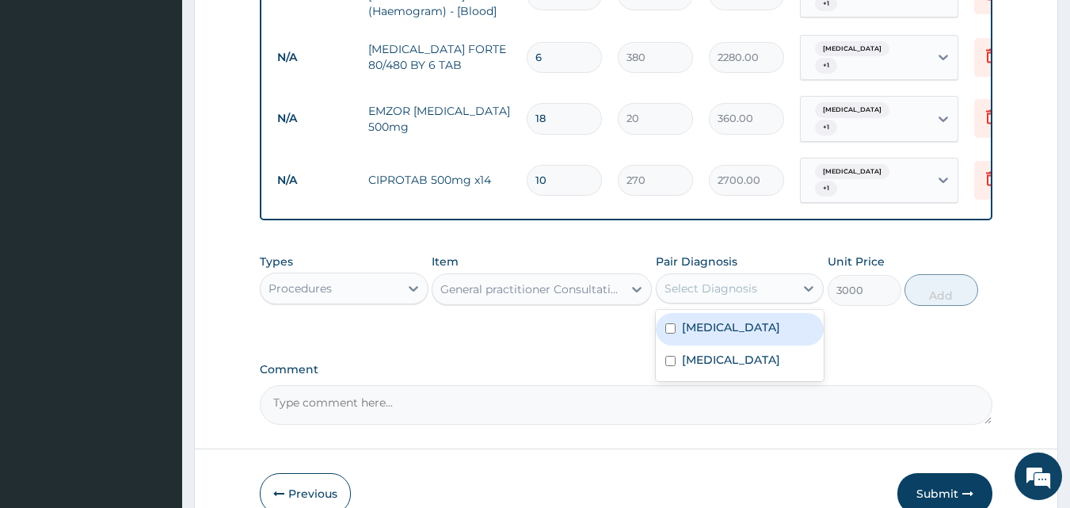
click at [695, 319] on label "Malaria" at bounding box center [731, 327] width 98 height 16
checkbox input "true"
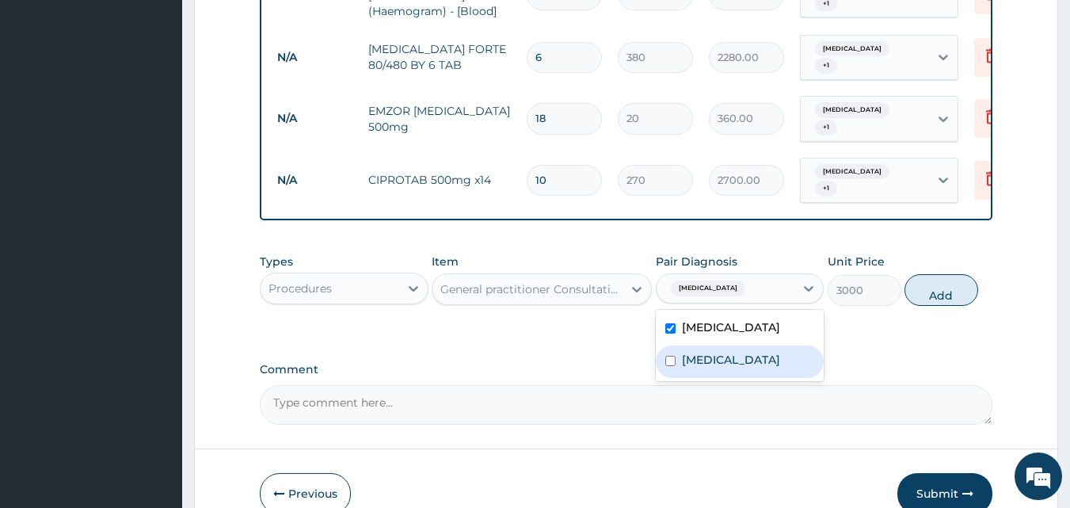
click at [697, 352] on label "Typhoid fever" at bounding box center [731, 360] width 98 height 16
checkbox input "true"
click at [922, 275] on button "Add" at bounding box center [941, 290] width 74 height 32
type input "0"
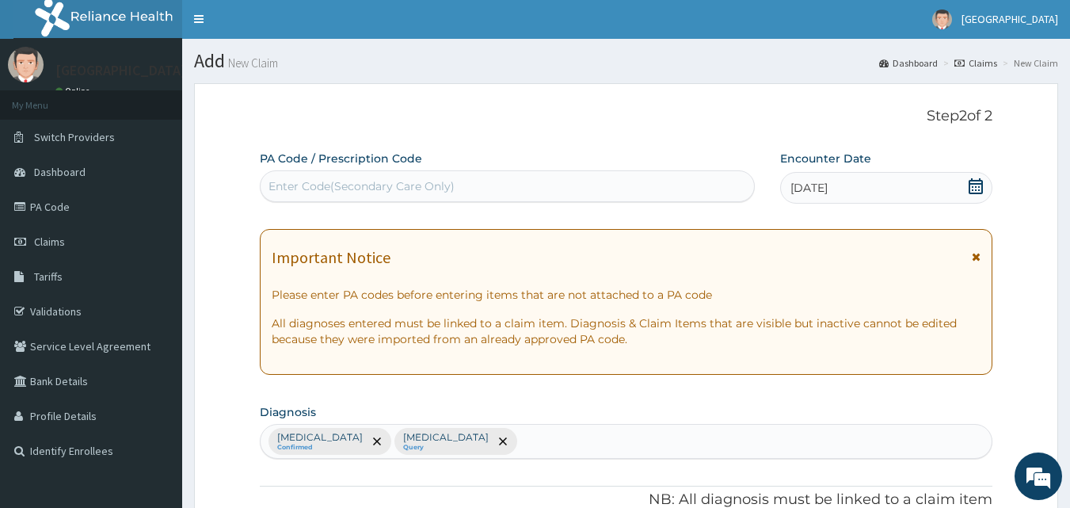
scroll to position [0, 0]
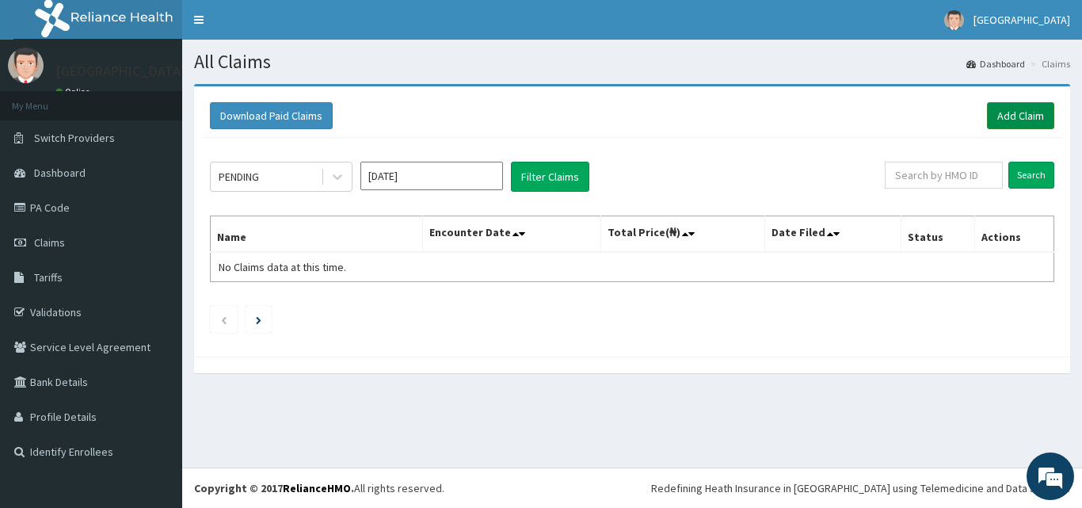
click at [1017, 113] on link "Add Claim" at bounding box center [1020, 115] width 67 height 27
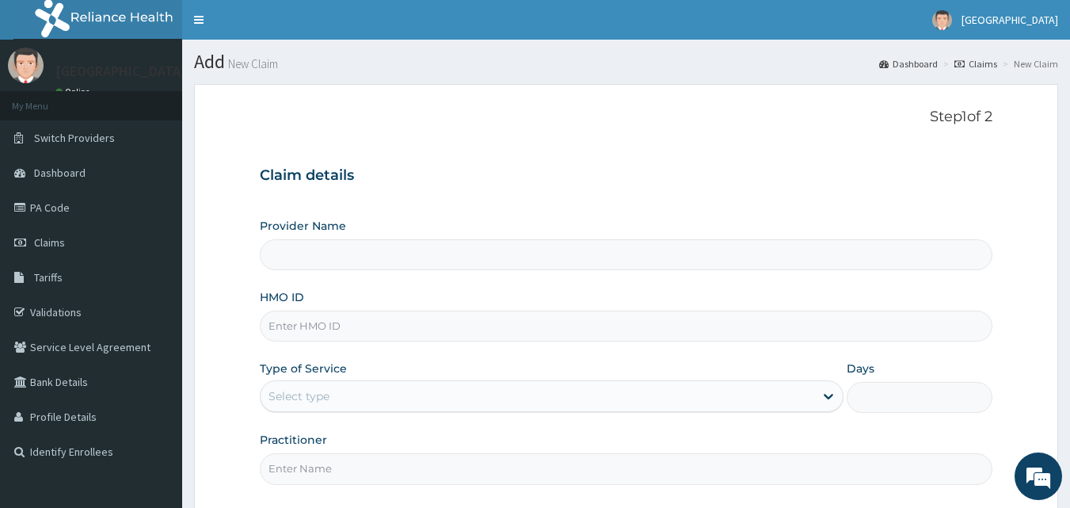
type input "[GEOGRAPHIC_DATA]"
click at [349, 322] on input "HMO ID" at bounding box center [626, 325] width 733 height 31
type input "SUG/10002/A"
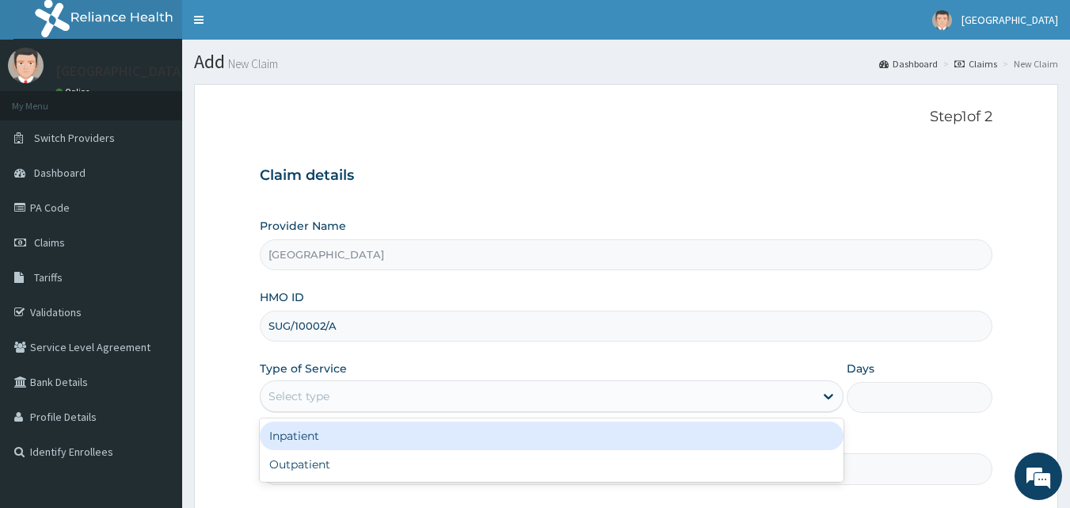
click at [333, 396] on div "Select type" at bounding box center [537, 395] width 553 height 25
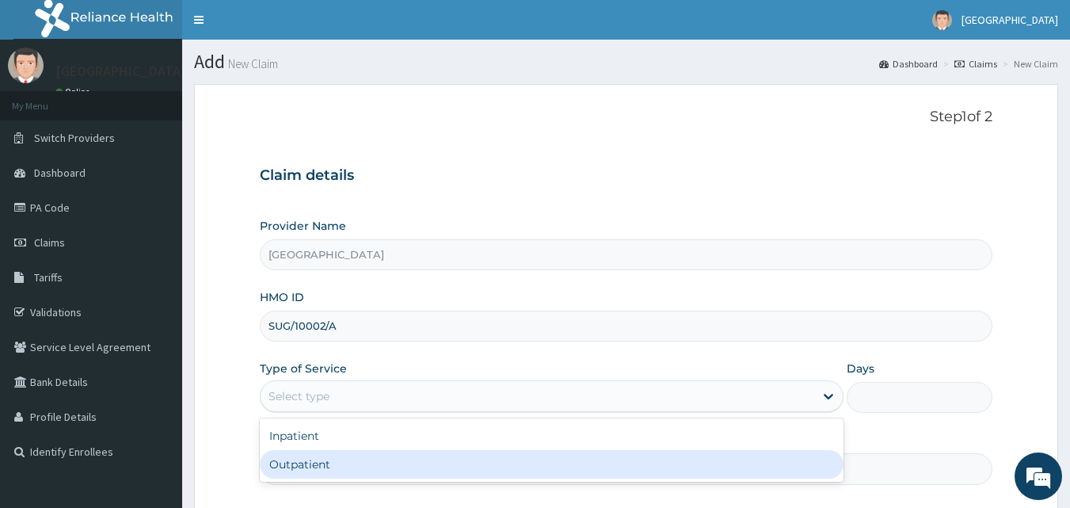
click at [320, 452] on div "Outpatient" at bounding box center [552, 464] width 584 height 29
type input "1"
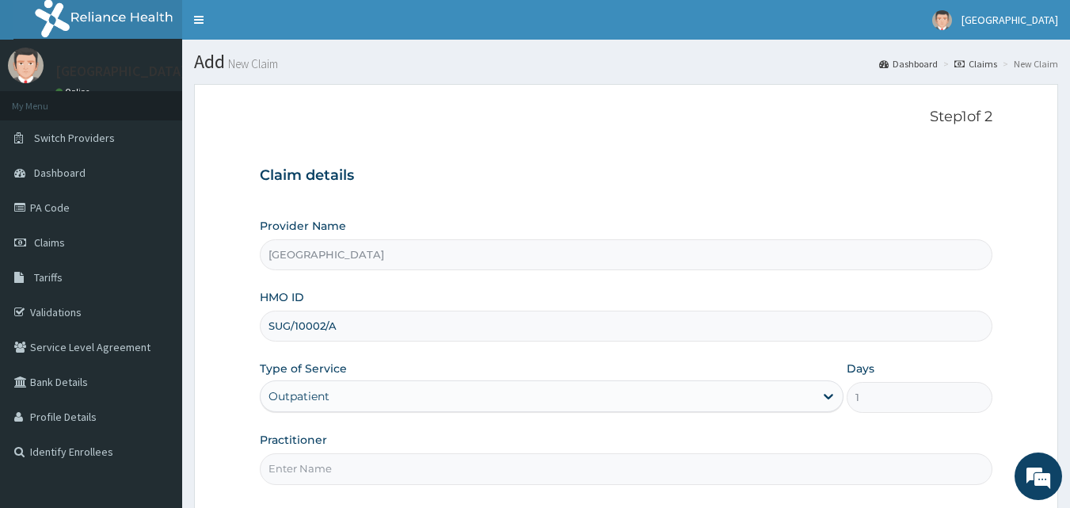
click at [461, 464] on input "Practitioner" at bounding box center [626, 468] width 733 height 31
type input "DR ABDULSSALAM K.A"
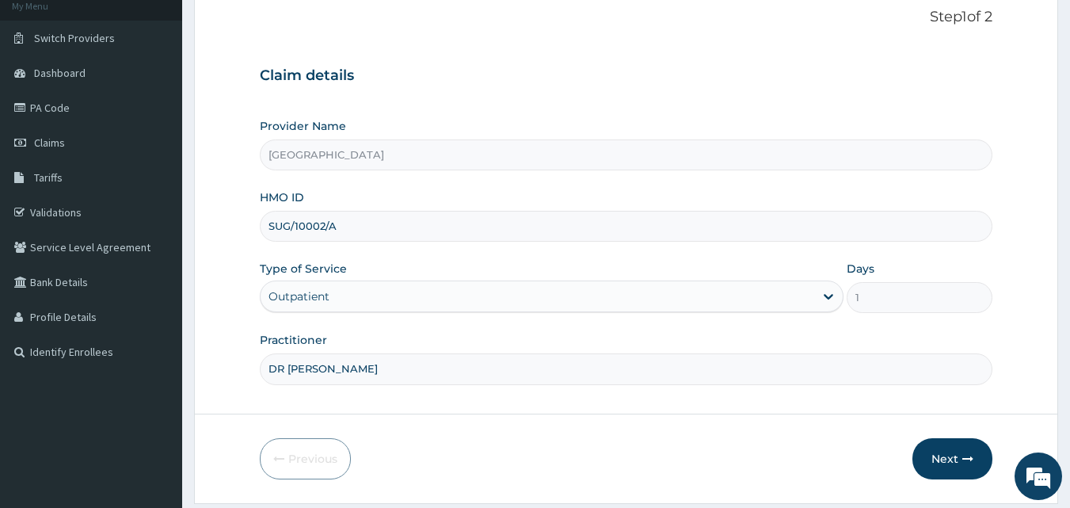
scroll to position [127, 0]
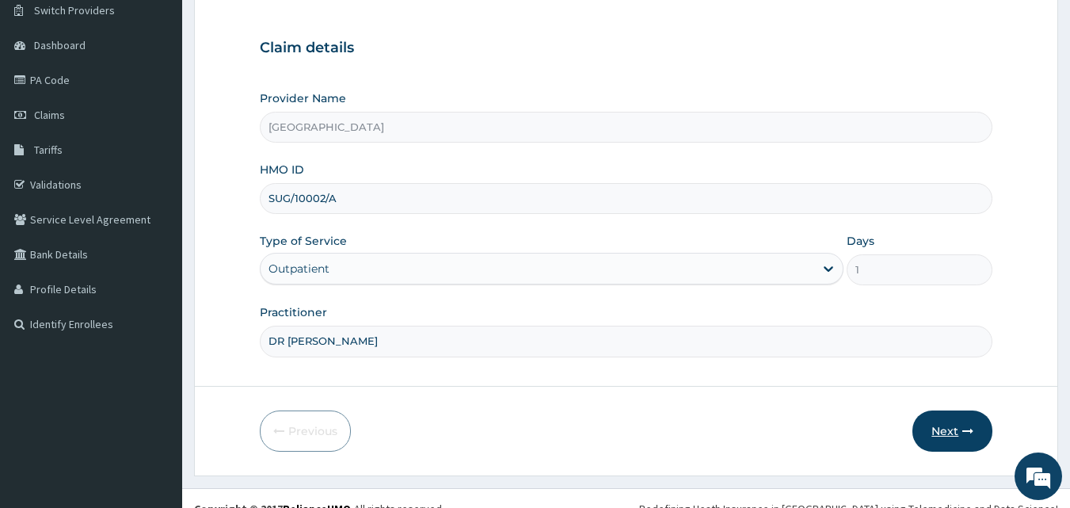
click at [952, 435] on button "Next" at bounding box center [952, 430] width 80 height 41
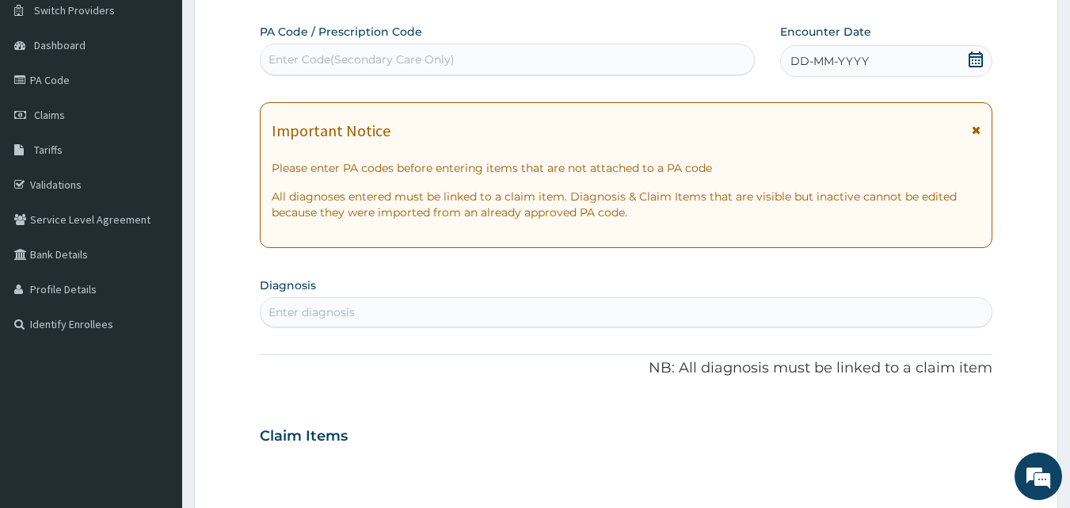
click at [975, 61] on icon at bounding box center [976, 59] width 16 height 16
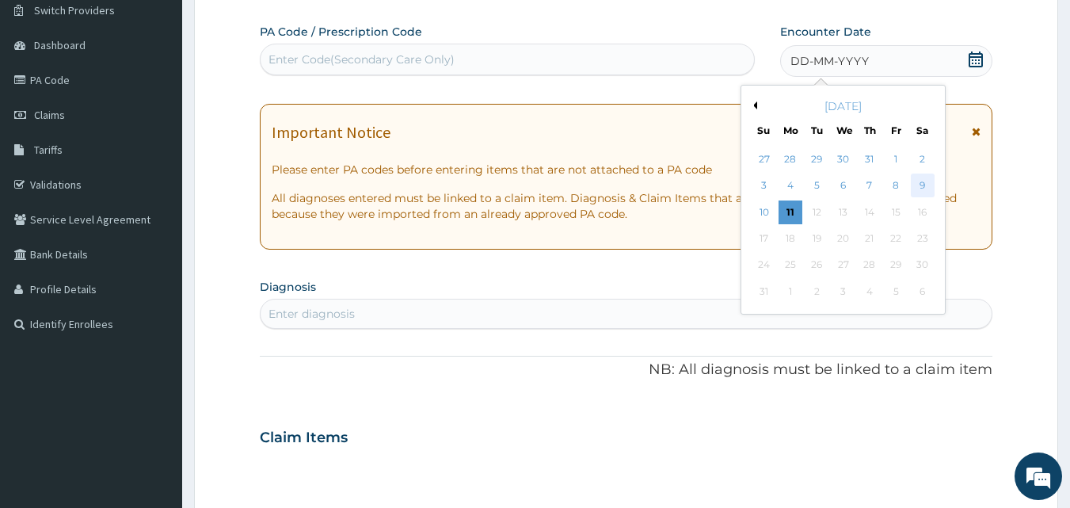
click at [919, 177] on div "9" at bounding box center [923, 186] width 24 height 24
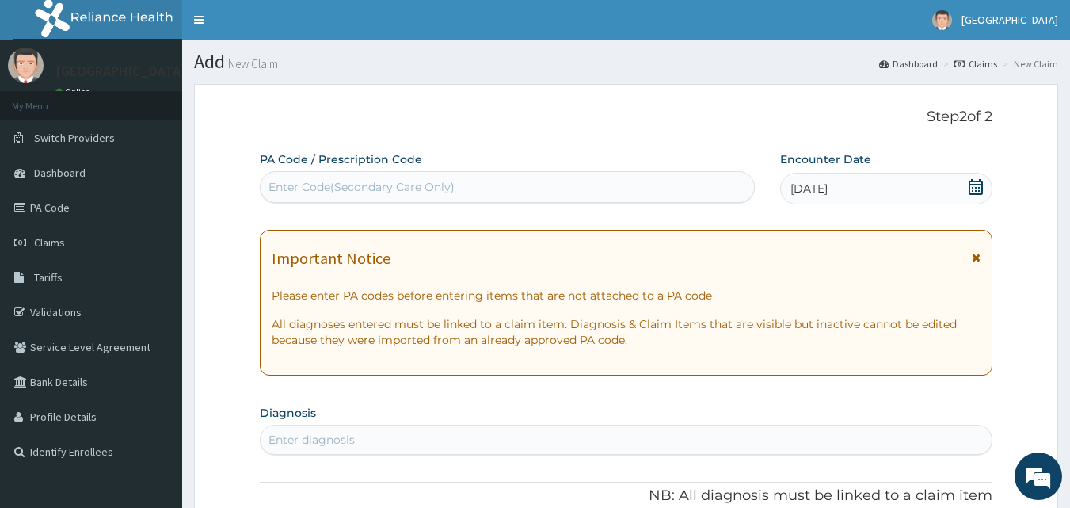
scroll to position [2, 0]
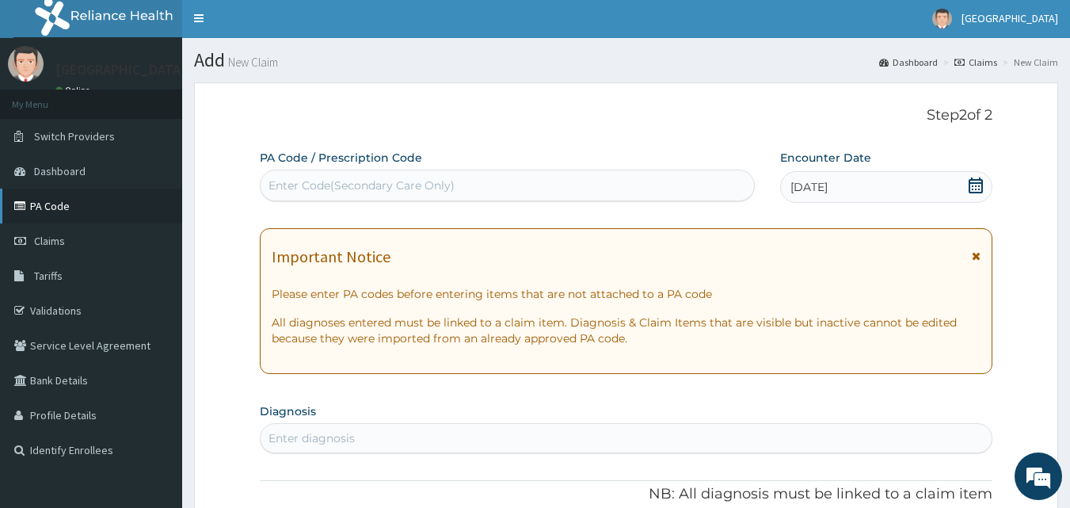
click at [55, 212] on link "PA Code" at bounding box center [91, 205] width 182 height 35
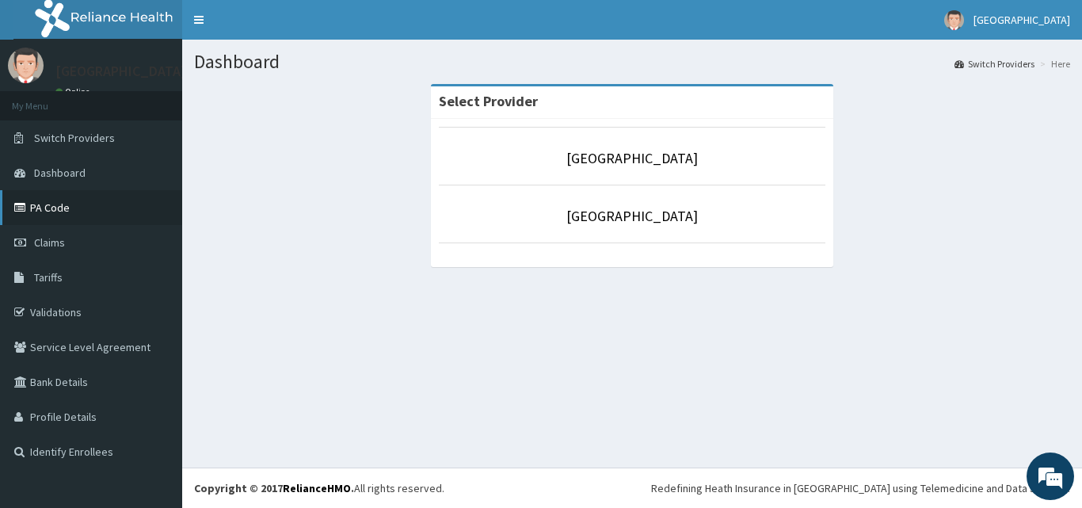
click at [36, 203] on link "PA Code" at bounding box center [91, 207] width 182 height 35
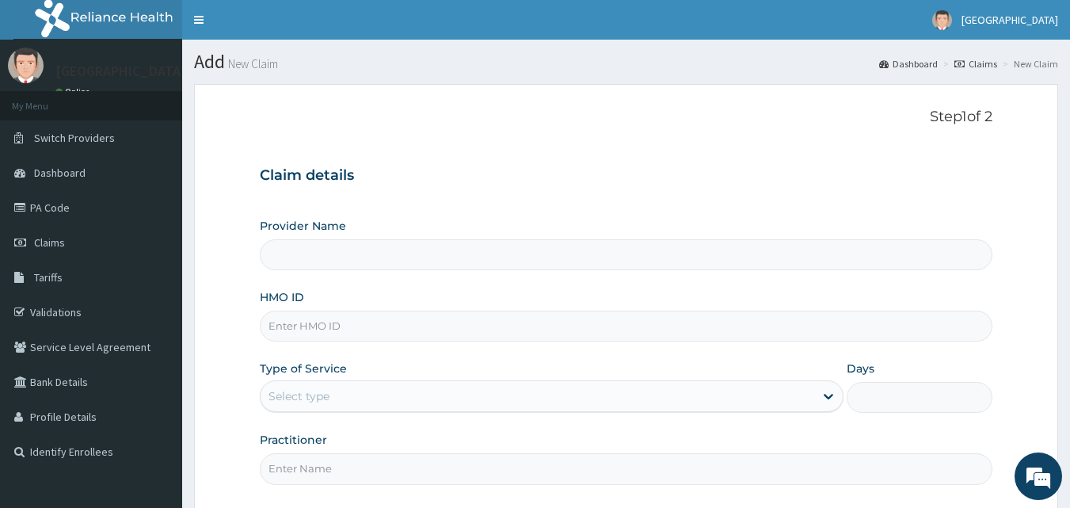
click at [404, 327] on input "HMO ID" at bounding box center [626, 325] width 733 height 31
paste input "SUG/10002/A"
type input "SUG/10002/A"
click at [392, 405] on div "Select type" at bounding box center [537, 395] width 553 height 25
click at [476, 394] on div "Select type" at bounding box center [537, 395] width 553 height 25
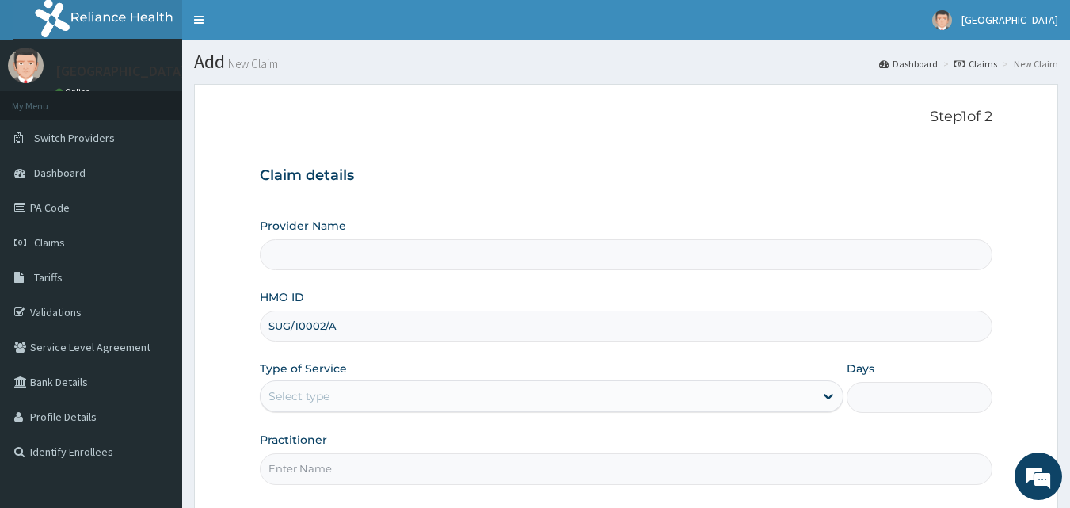
click at [438, 413] on div "Provider Name HMO ID SUG/10002/A Type of Service Select type Days Practitioner" at bounding box center [626, 351] width 733 height 266
click at [449, 393] on div "Select type" at bounding box center [537, 395] width 553 height 25
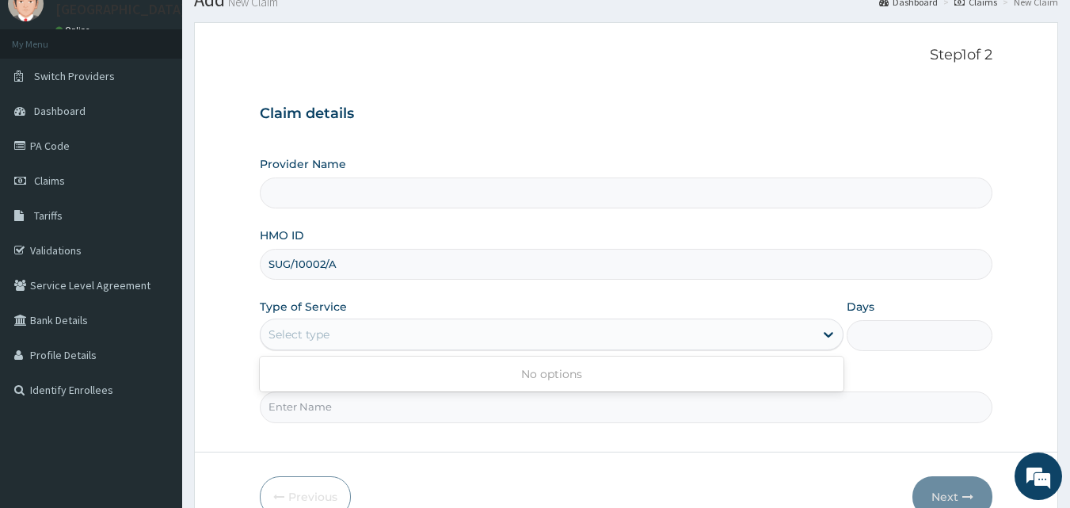
scroll to position [66, 0]
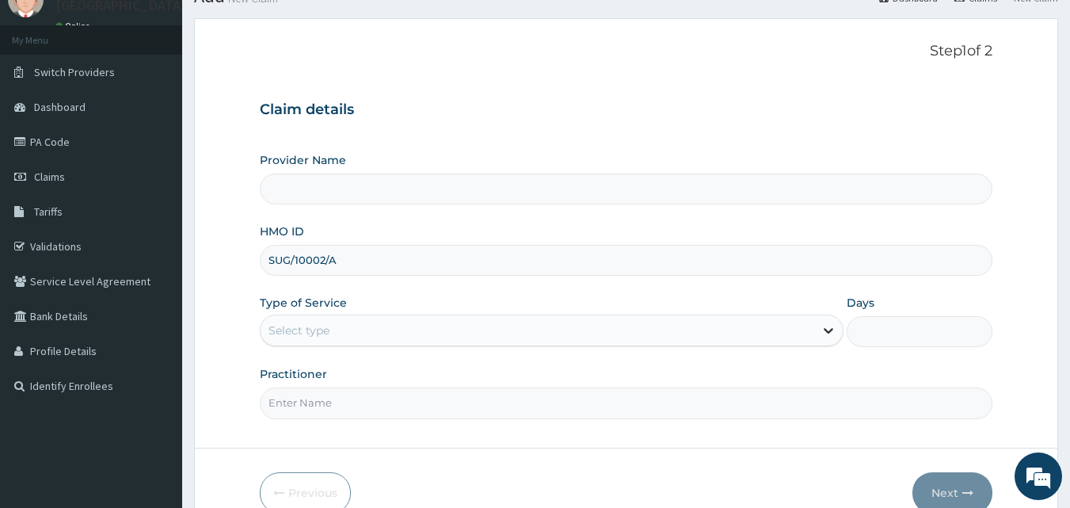
click at [820, 328] on icon at bounding box center [828, 330] width 16 height 16
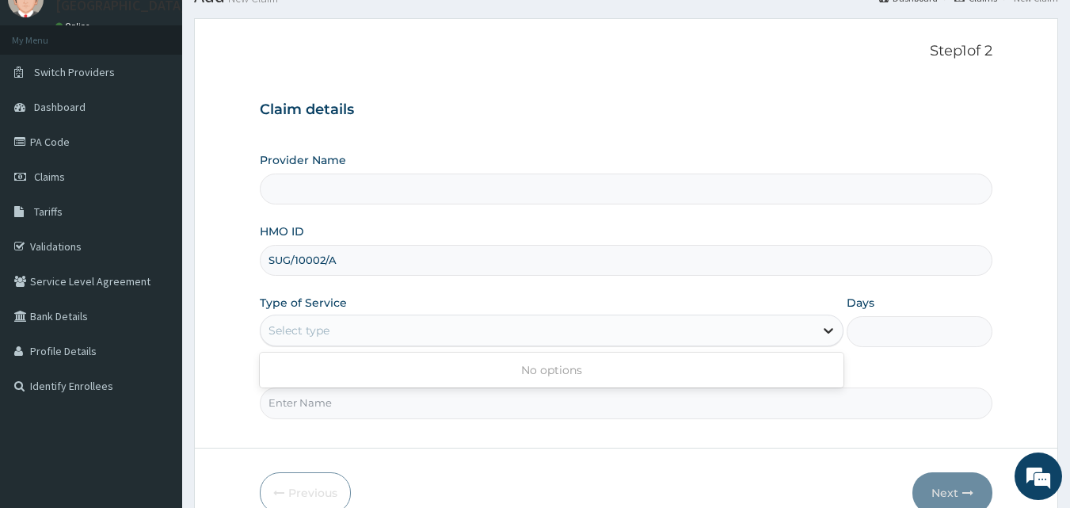
click at [820, 328] on icon at bounding box center [828, 330] width 16 height 16
click at [826, 331] on icon at bounding box center [829, 332] width 10 height 6
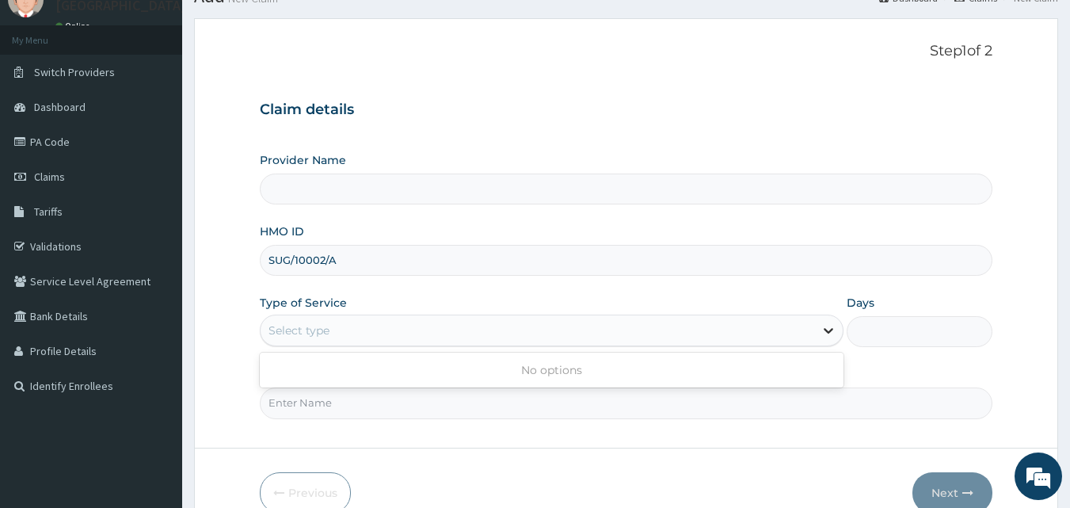
click at [826, 331] on icon at bounding box center [829, 332] width 10 height 6
click at [828, 334] on icon at bounding box center [828, 330] width 16 height 16
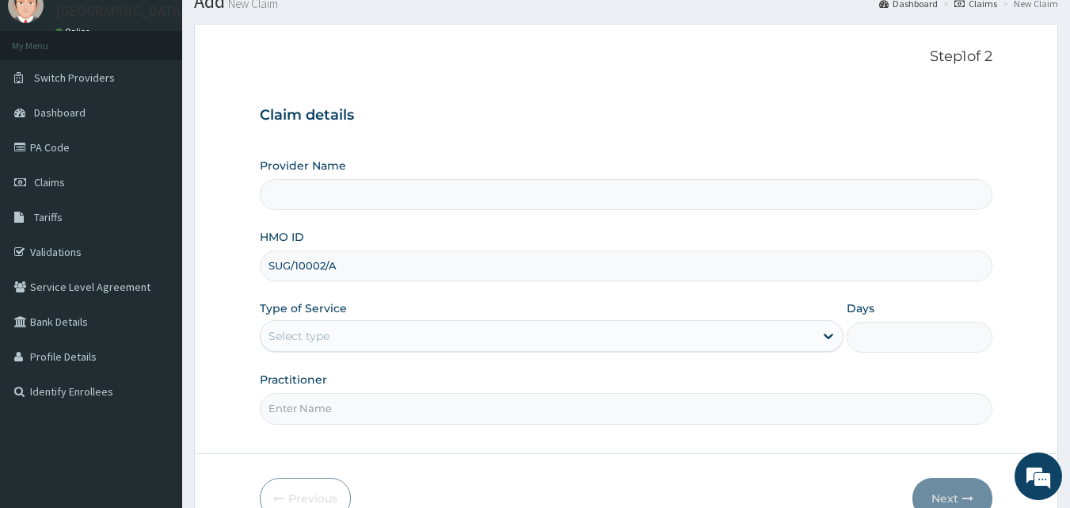
scroll to position [62, 0]
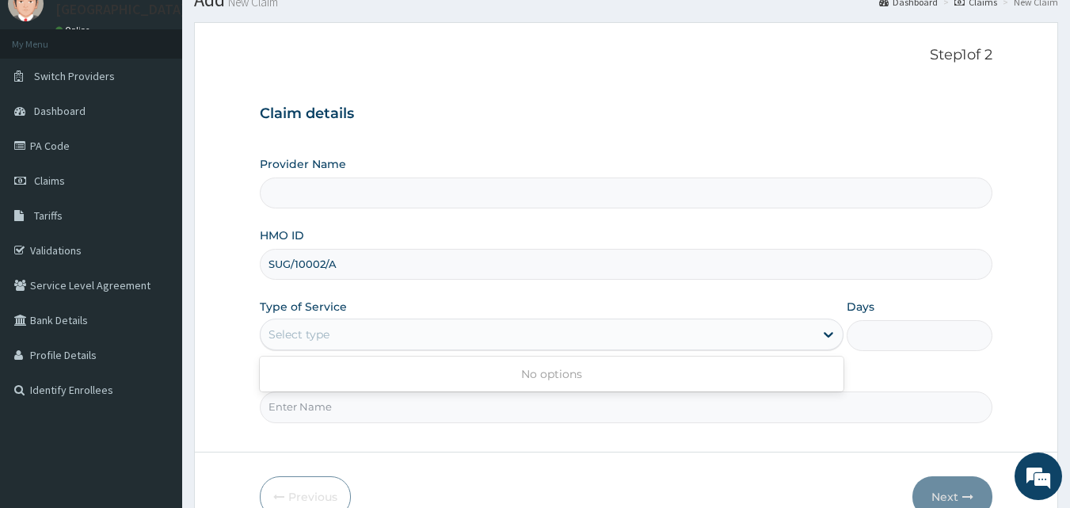
click at [704, 339] on div "Select type" at bounding box center [537, 333] width 553 height 25
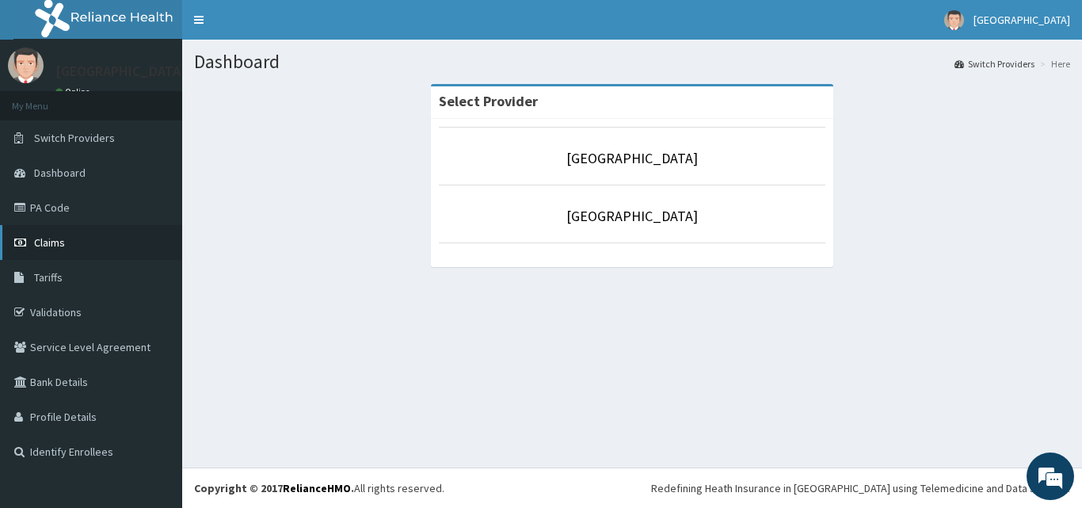
click at [29, 242] on icon at bounding box center [22, 242] width 16 height 11
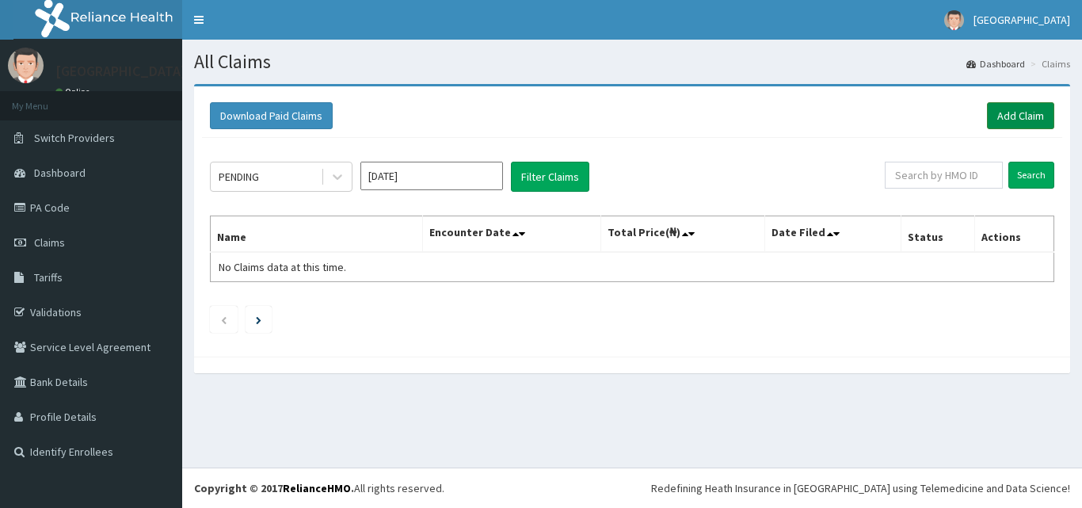
click at [1033, 112] on link "Add Claim" at bounding box center [1020, 115] width 67 height 27
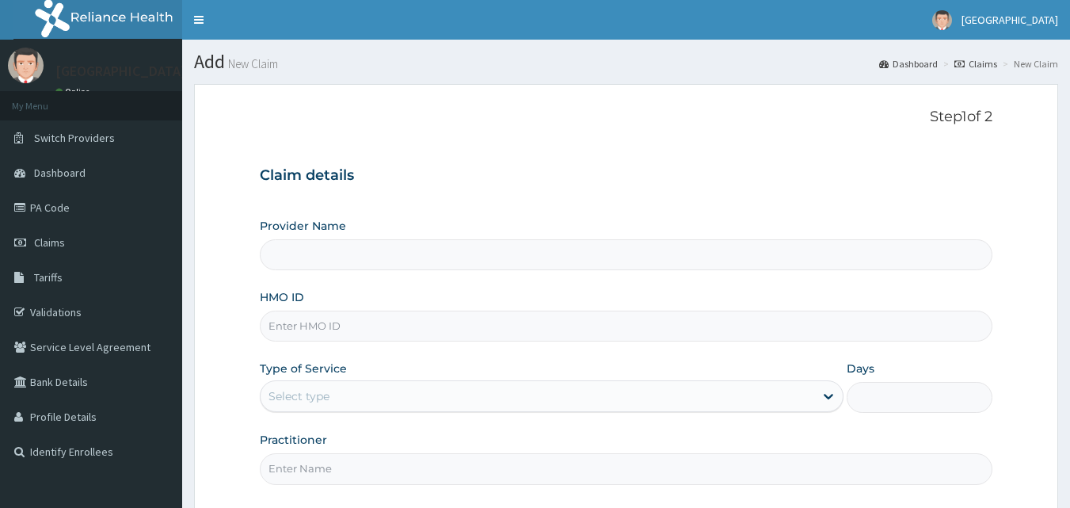
click at [299, 325] on input "HMO ID" at bounding box center [626, 325] width 733 height 31
paste input "SUG/10002/A"
type input "SUG/10002/A"
drag, startPoint x: 890, startPoint y: 381, endPoint x: 843, endPoint y: 384, distance: 46.8
click at [887, 382] on div "Days" at bounding box center [919, 386] width 146 height 52
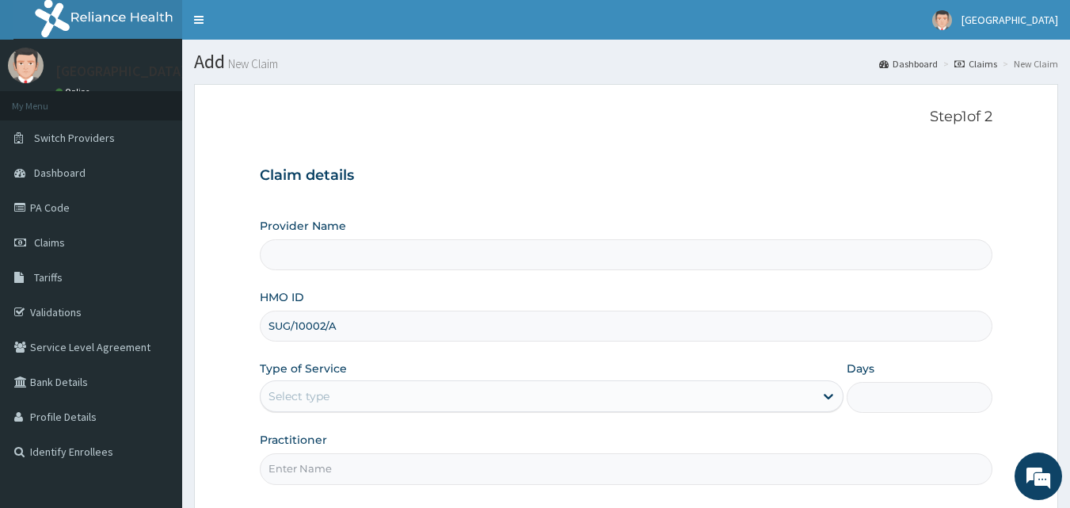
type input "BISAM HOSPITAL"
click at [842, 383] on div at bounding box center [828, 396] width 29 height 29
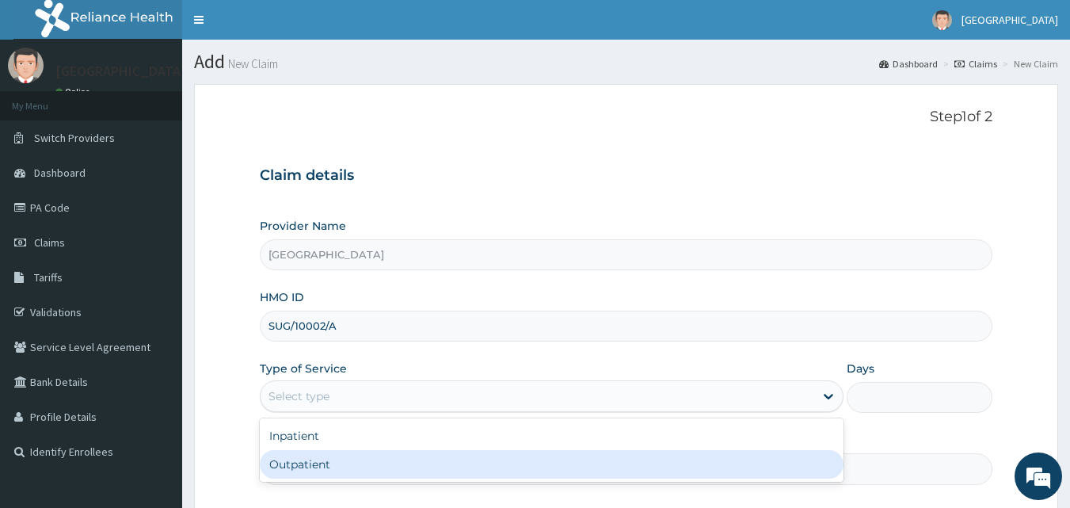
click at [562, 469] on div "Outpatient" at bounding box center [552, 464] width 584 height 29
type input "1"
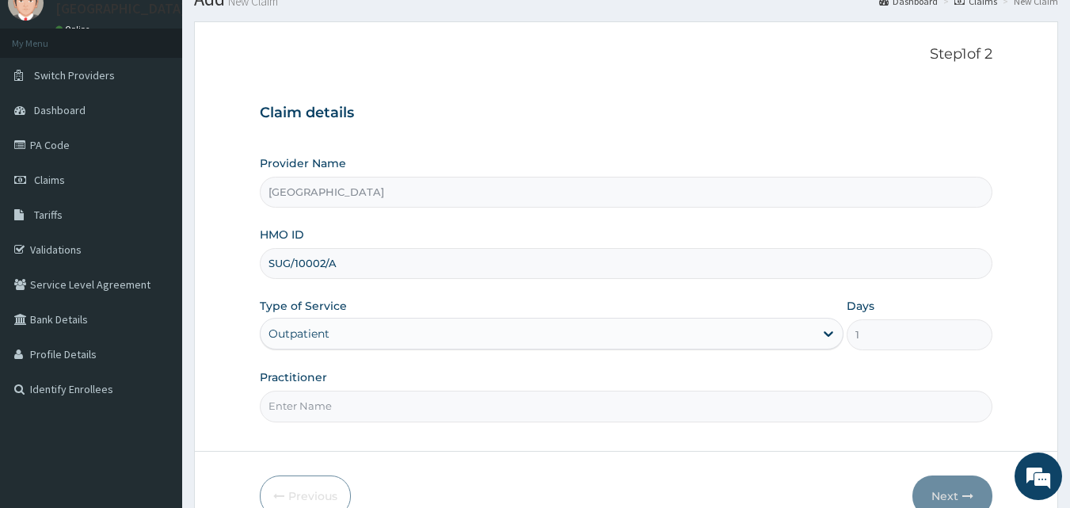
scroll to position [101, 0]
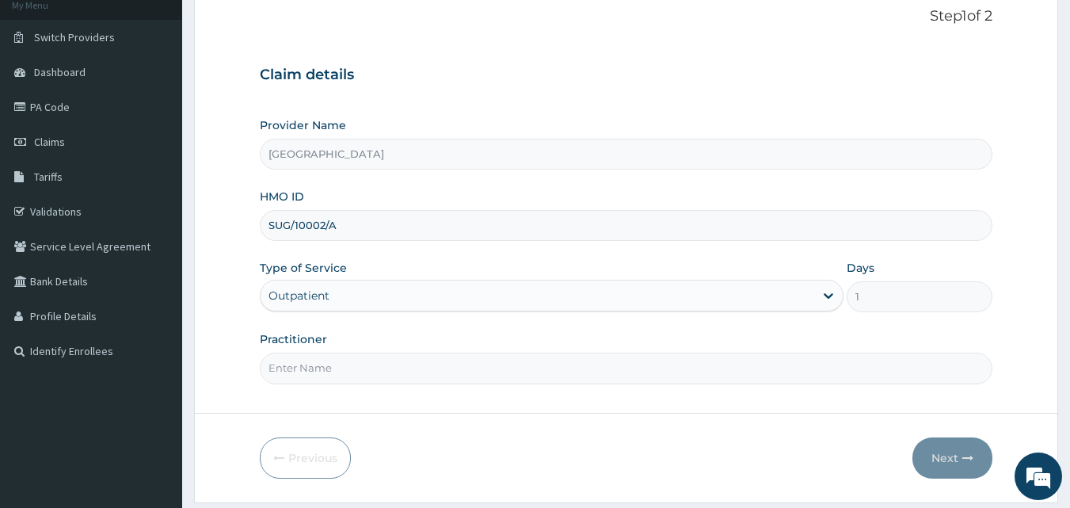
click at [679, 374] on input "Practitioner" at bounding box center [626, 367] width 733 height 31
type input "DR ABDULSSALAM K.A"
click at [966, 455] on icon "button" at bounding box center [967, 457] width 11 height 11
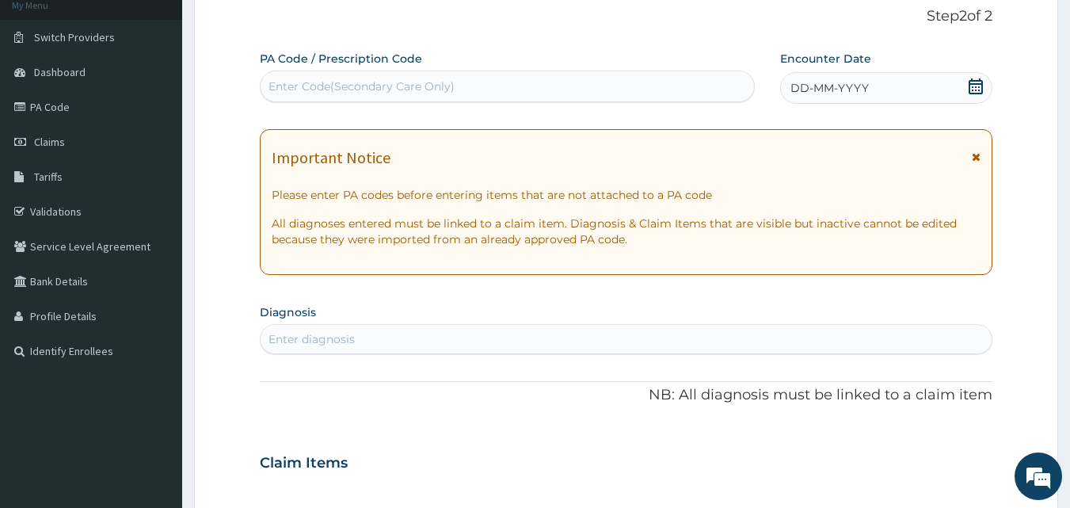
scroll to position [0, 0]
click at [974, 83] on icon at bounding box center [975, 86] width 14 height 16
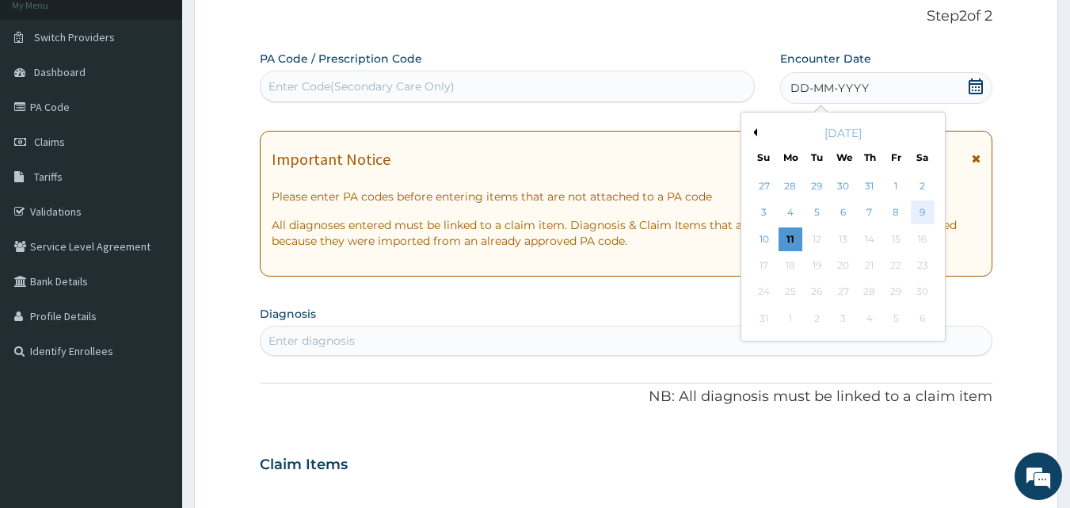
click at [924, 213] on div "9" at bounding box center [923, 213] width 24 height 24
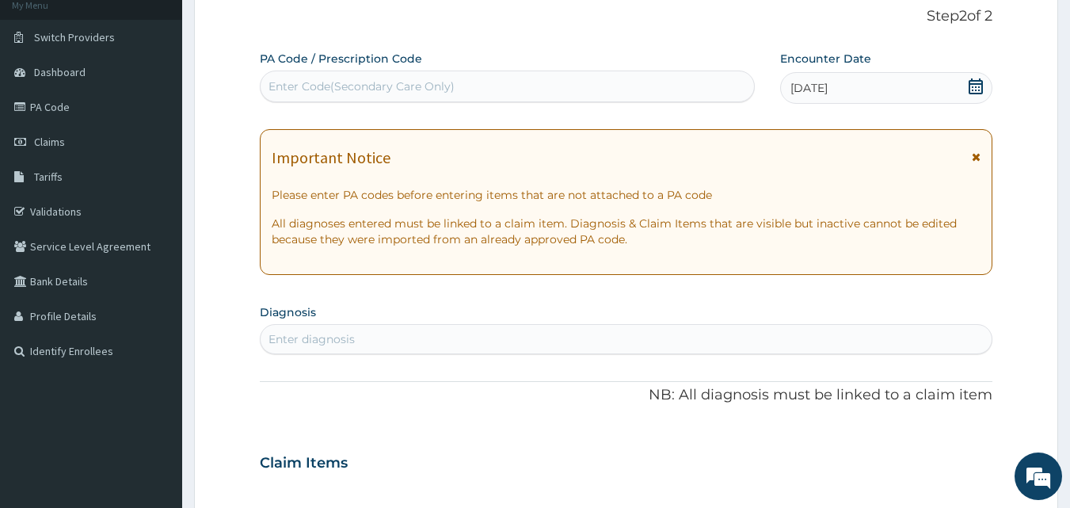
click at [375, 348] on div "Enter diagnosis" at bounding box center [627, 338] width 732 height 25
click at [377, 344] on div "Enter diagnosis" at bounding box center [627, 338] width 732 height 25
click at [377, 344] on div "Enter diagnosis CH" at bounding box center [627, 338] width 732 height 25
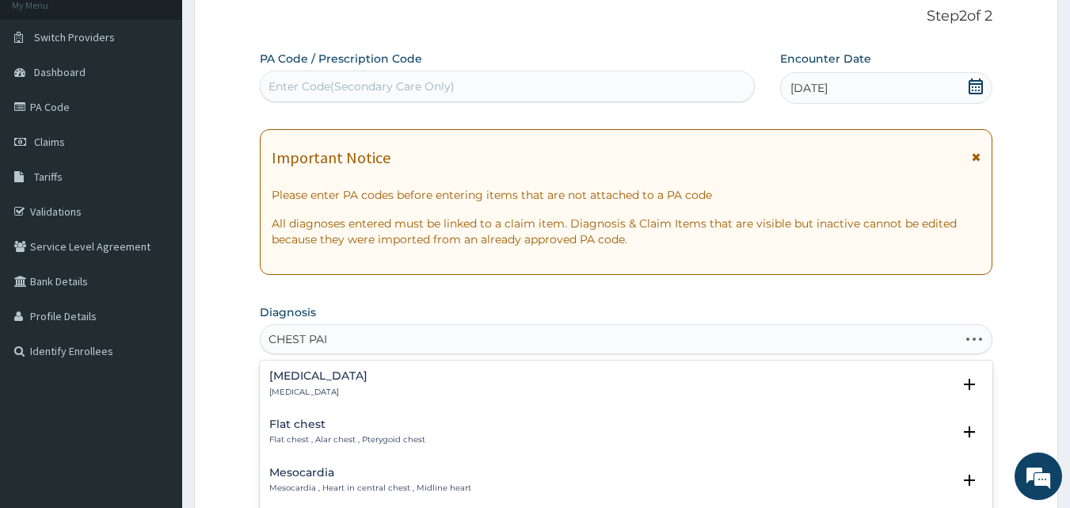
type input "CHEST PAIN"
click at [316, 389] on p "Chest pain" at bounding box center [318, 391] width 98 height 11
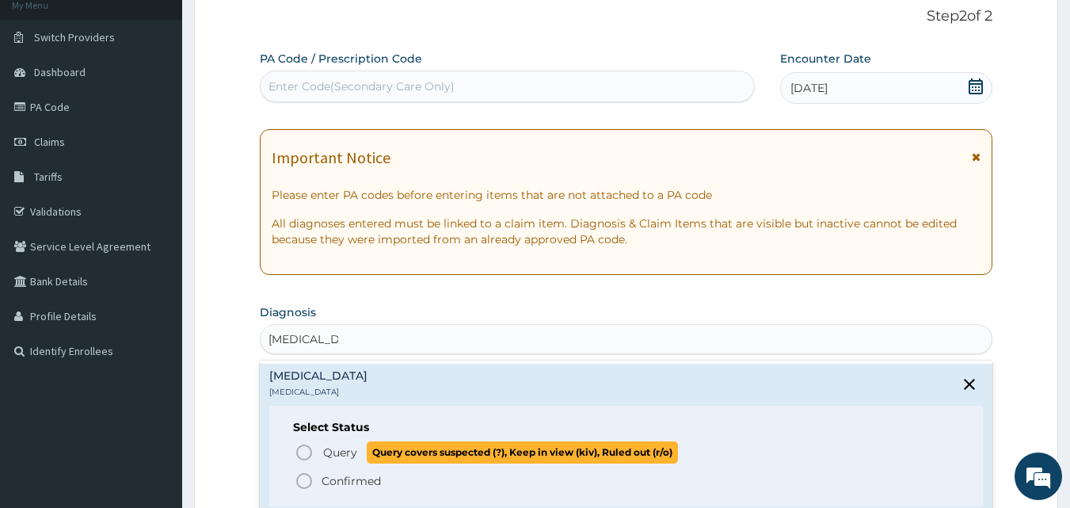
click at [303, 451] on icon "status option query" at bounding box center [304, 452] width 19 height 19
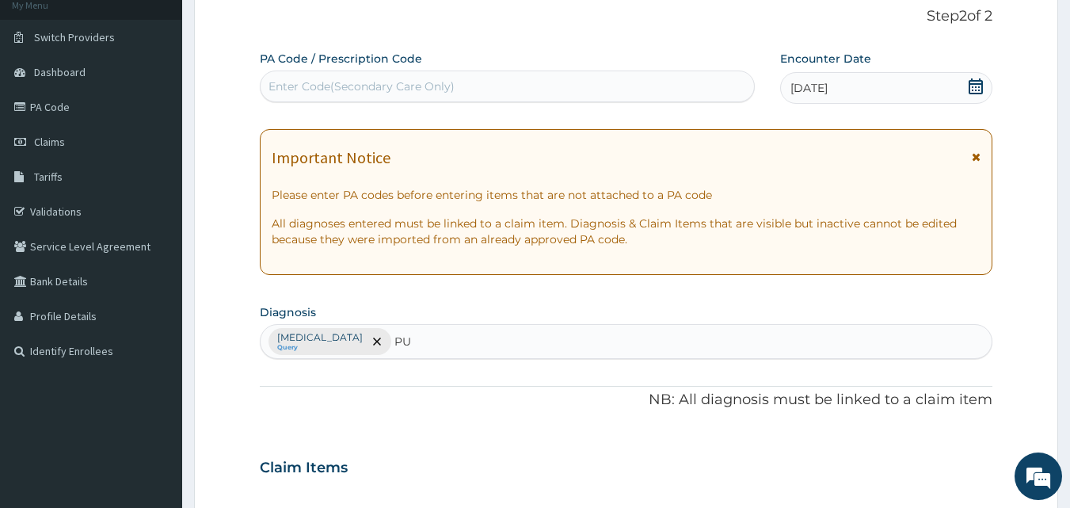
type input "PUD"
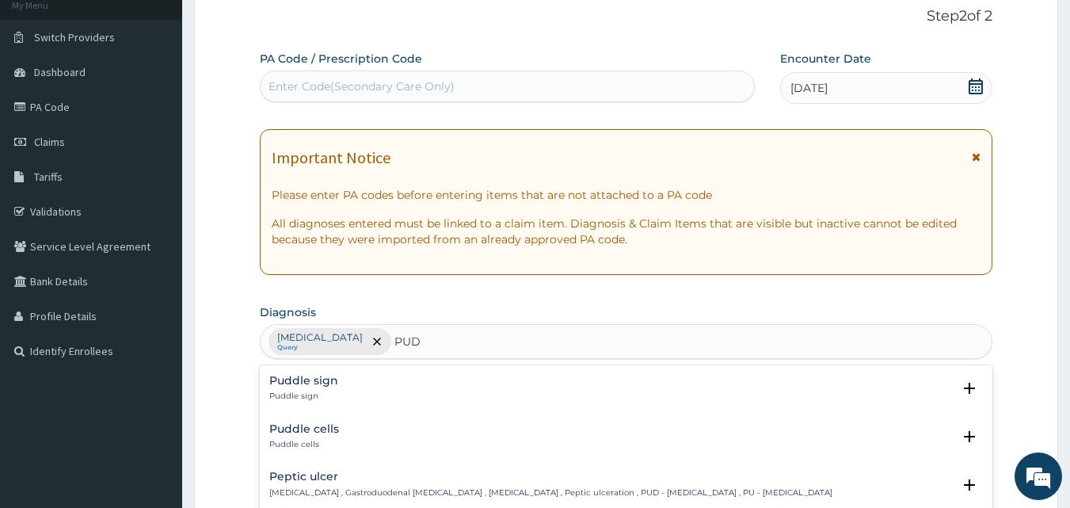
click at [360, 481] on h4 "Peptic ulcer" at bounding box center [550, 476] width 563 height 12
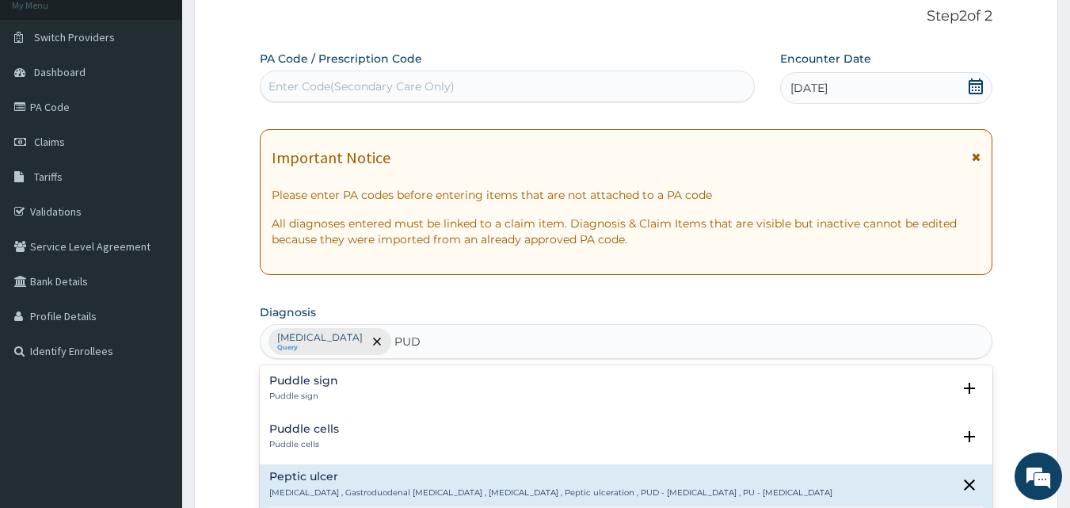
click at [299, 479] on h4 "Peptic ulcer" at bounding box center [550, 476] width 563 height 12
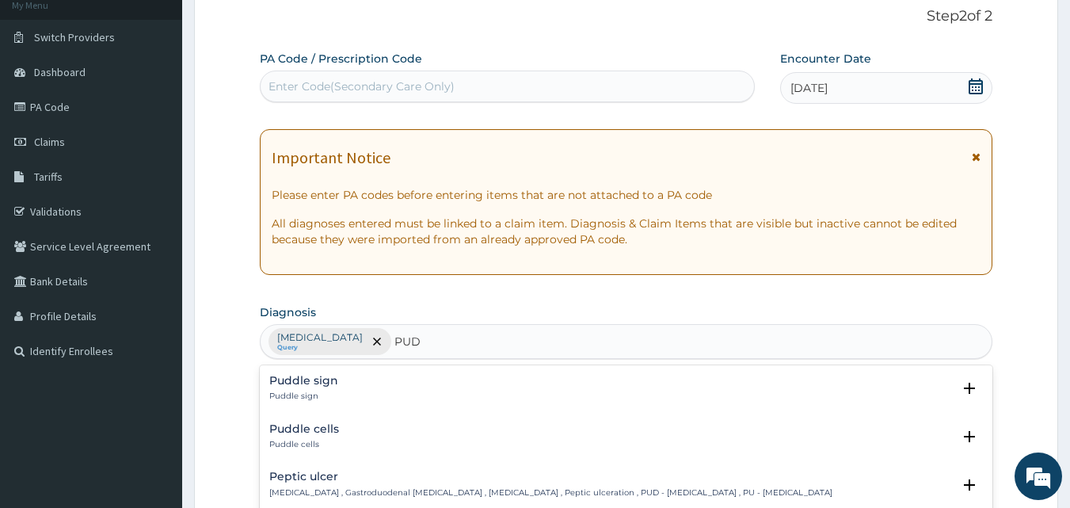
click at [339, 477] on h4 "Peptic ulcer" at bounding box center [550, 476] width 563 height 12
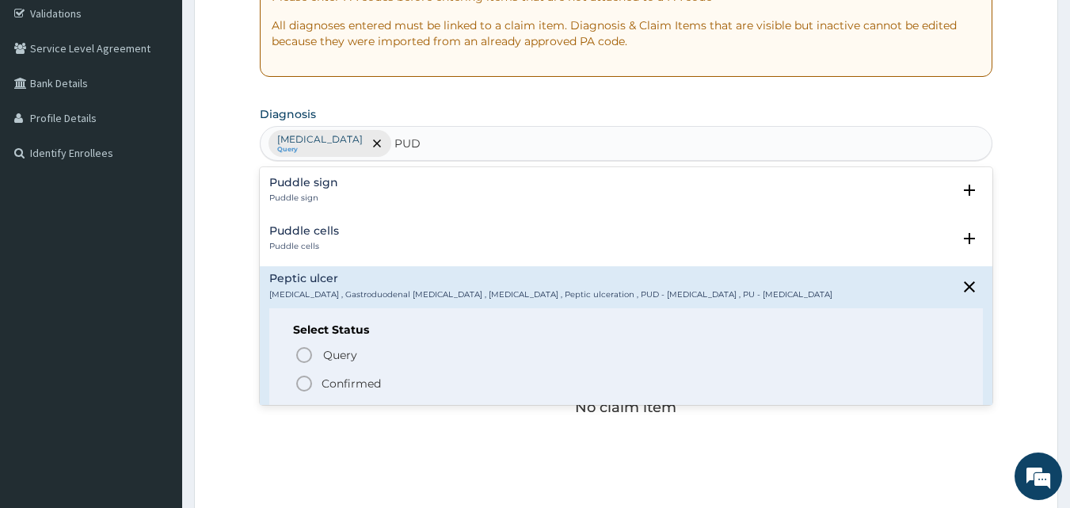
scroll to position [314, 0]
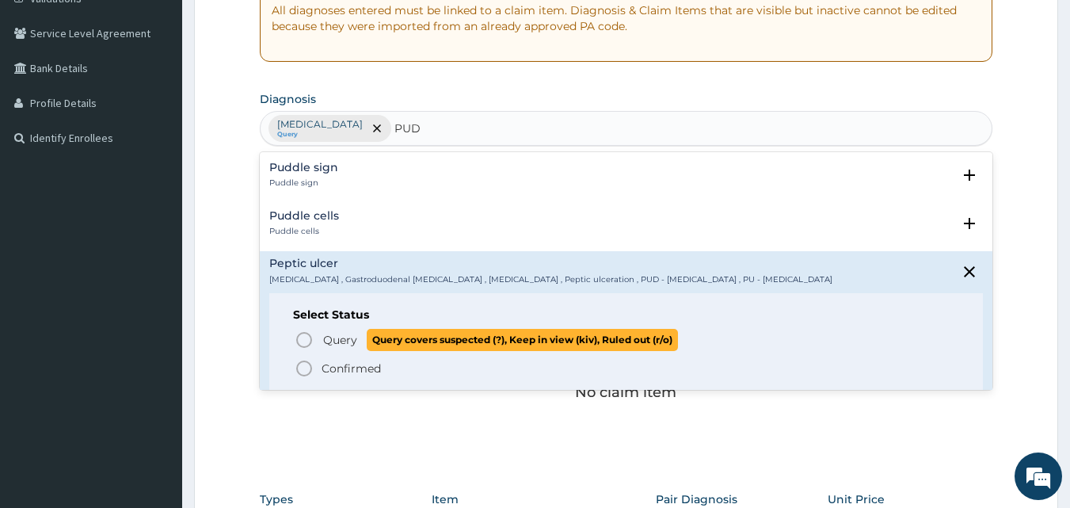
click at [306, 343] on icon "status option query" at bounding box center [304, 339] width 19 height 19
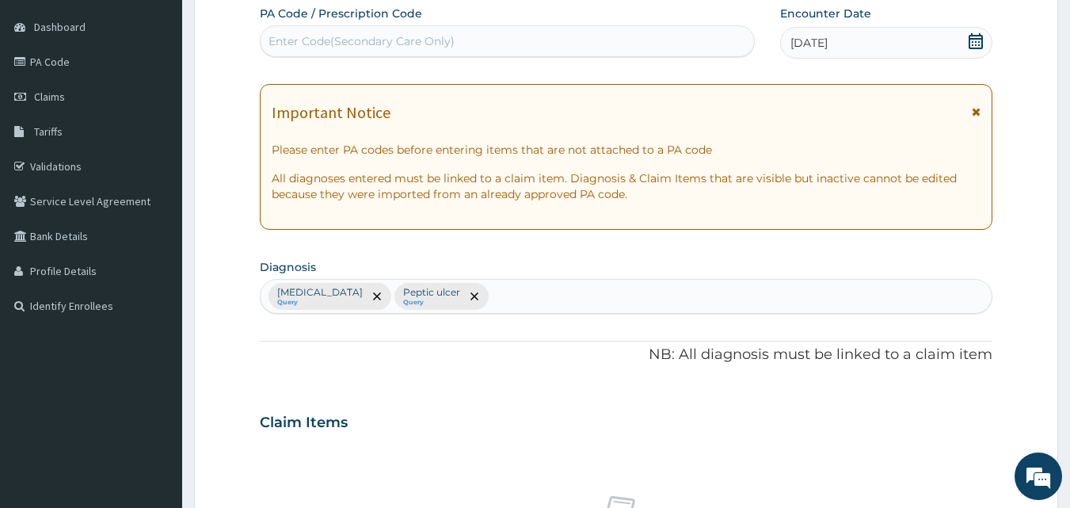
scroll to position [21, 0]
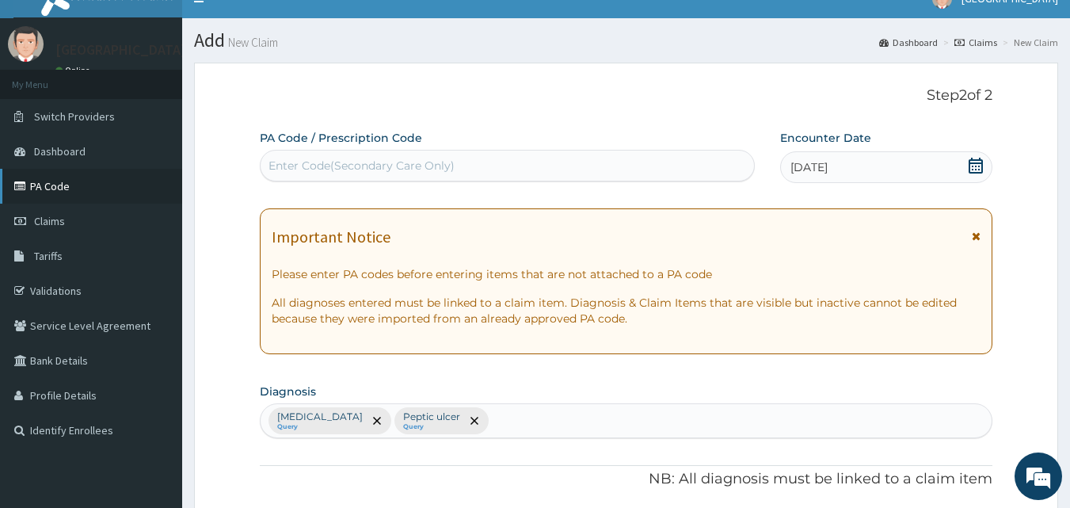
click at [91, 202] on link "PA Code" at bounding box center [91, 186] width 182 height 35
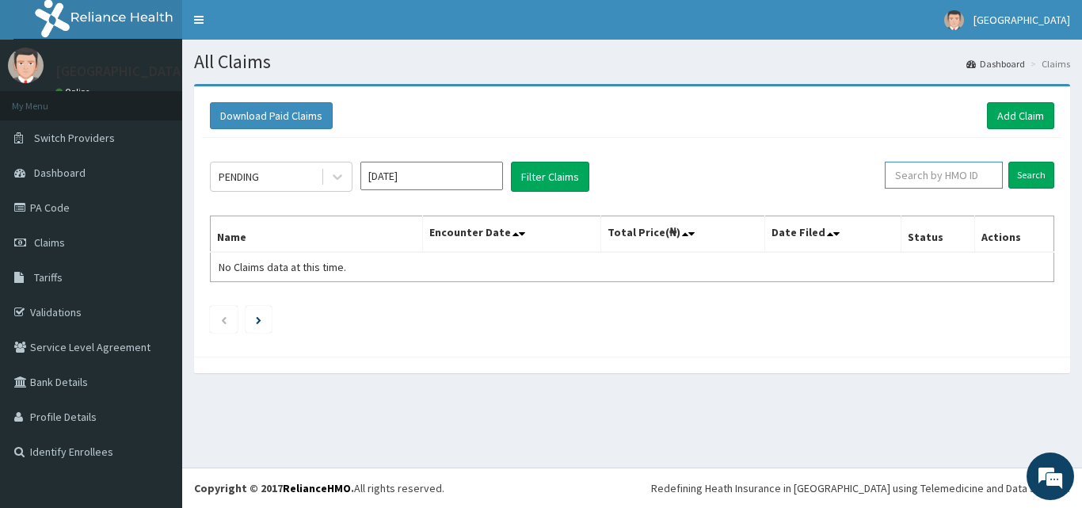
click at [942, 181] on input "text" at bounding box center [943, 175] width 118 height 27
paste input "PA/BBF08C"
type input "PA/BBF08C"
click at [1021, 105] on link "Add Claim" at bounding box center [1020, 115] width 67 height 27
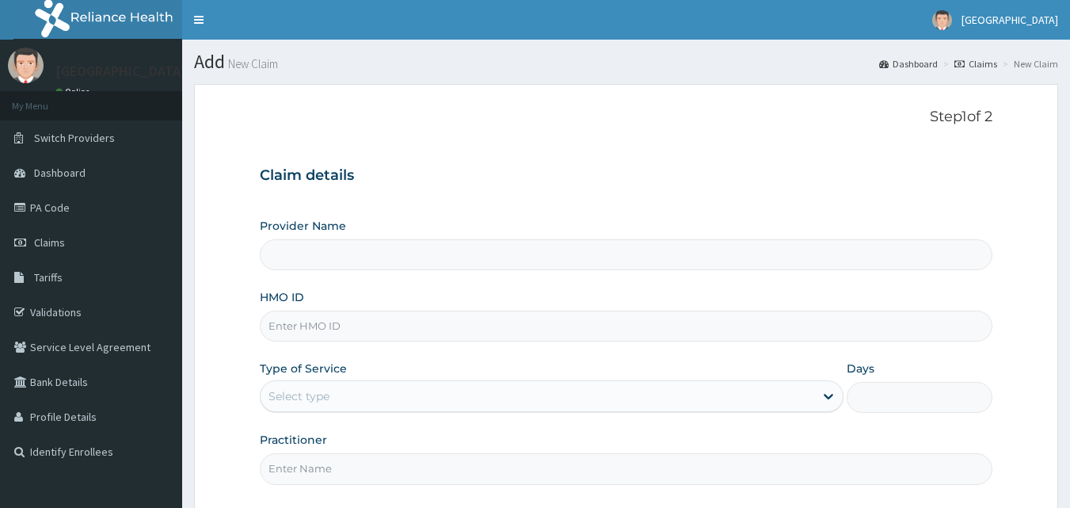
click at [306, 319] on input "HMO ID" at bounding box center [626, 325] width 733 height 31
paste input "SUG/10002/A"
type input "SUG/10002/A"
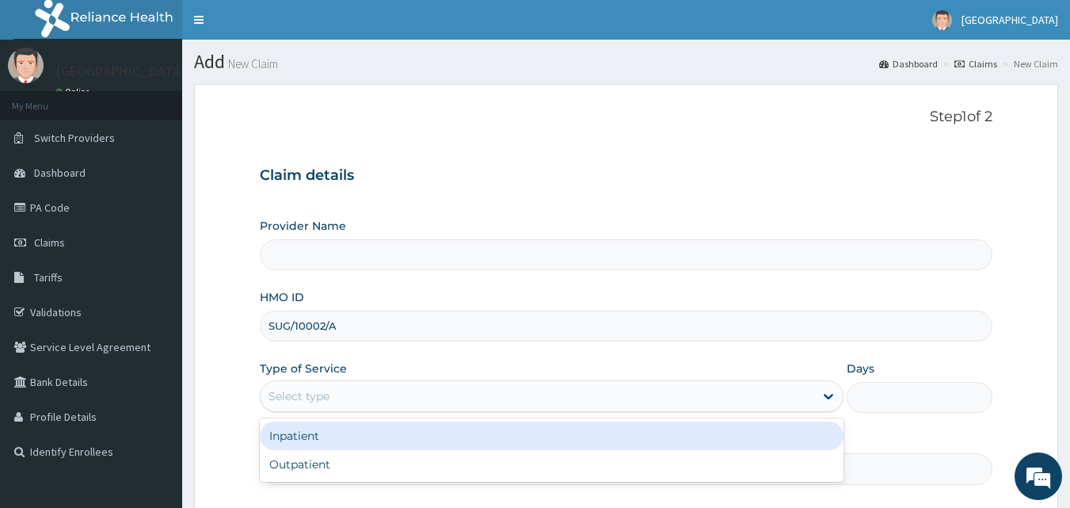
click at [314, 403] on div "Select type" at bounding box center [298, 396] width 61 height 16
type input "BISAM HOSPITAL"
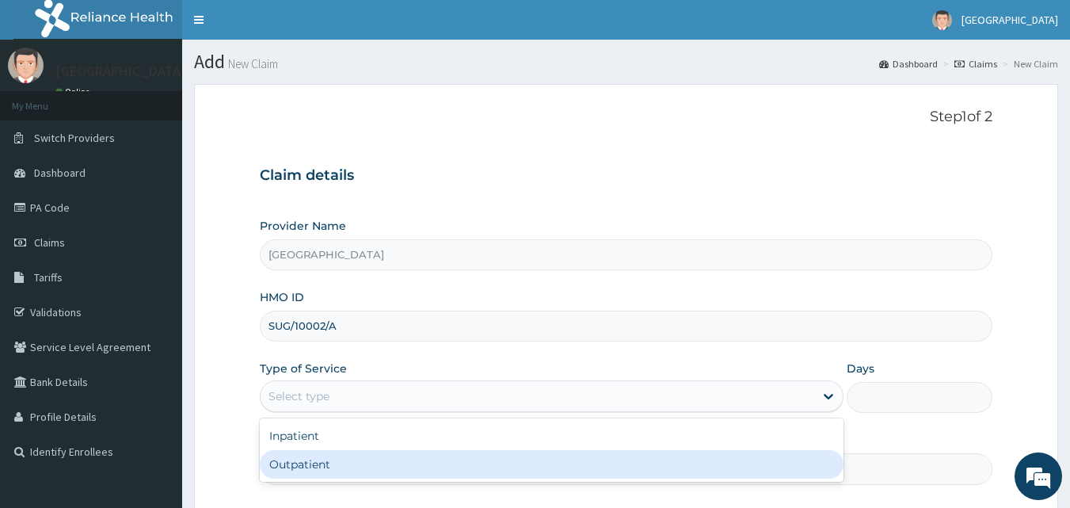
click at [298, 458] on div "Outpatient" at bounding box center [552, 464] width 584 height 29
type input "1"
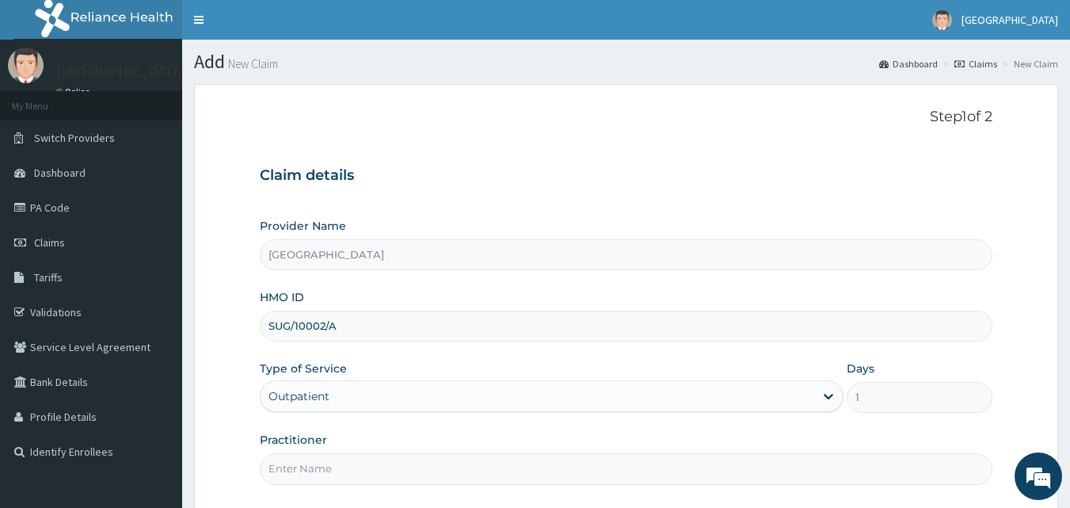
click at [561, 478] on input "Practitioner" at bounding box center [626, 468] width 733 height 31
type input "DR ABDULSSALAM K.A"
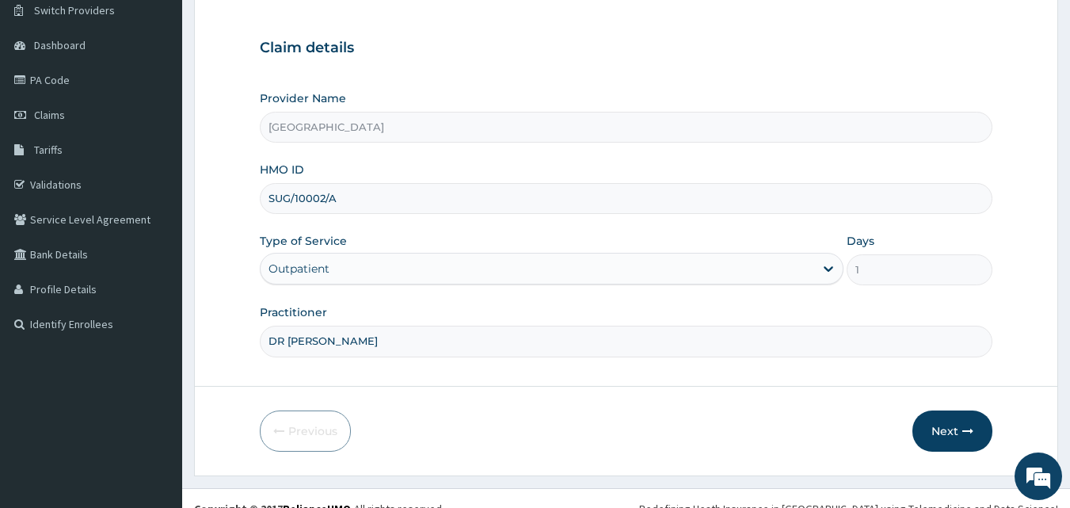
scroll to position [131, 0]
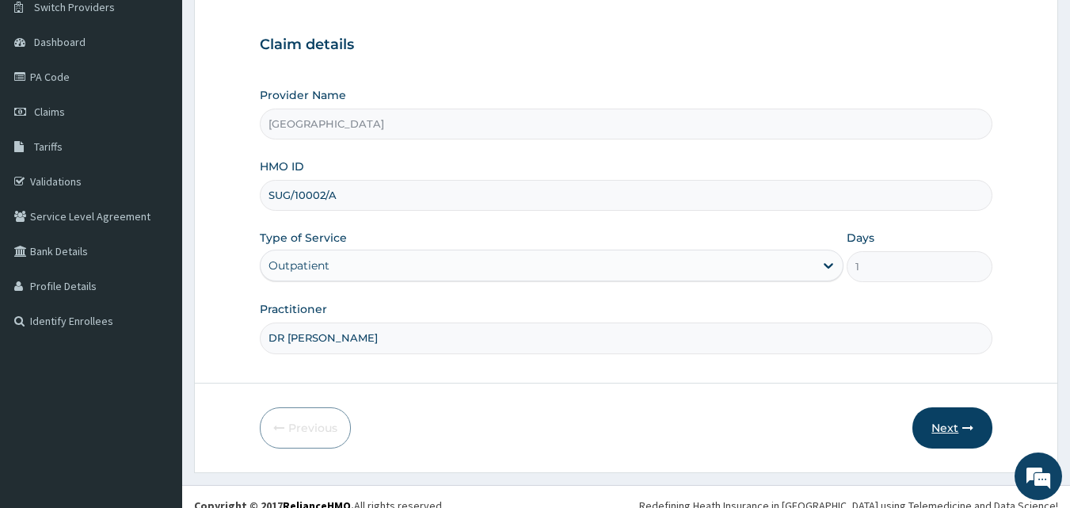
click at [959, 425] on button "Next" at bounding box center [952, 427] width 80 height 41
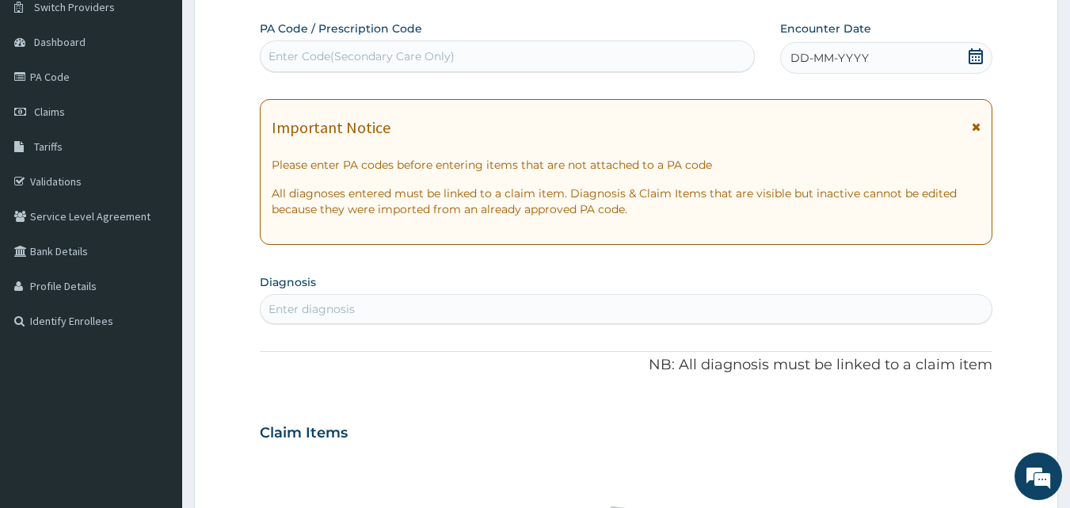
click at [976, 58] on icon at bounding box center [976, 56] width 16 height 16
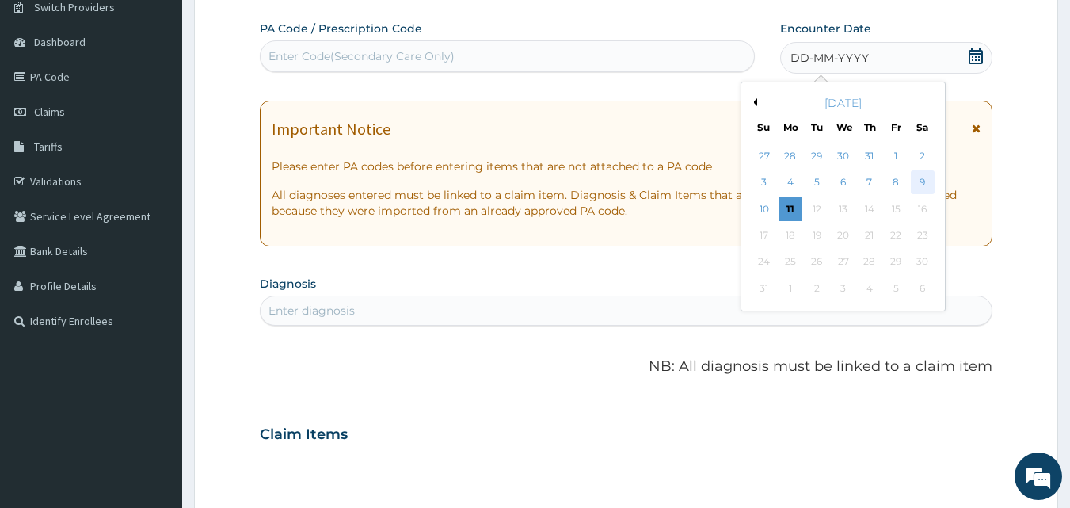
click at [922, 182] on div "9" at bounding box center [923, 183] width 24 height 24
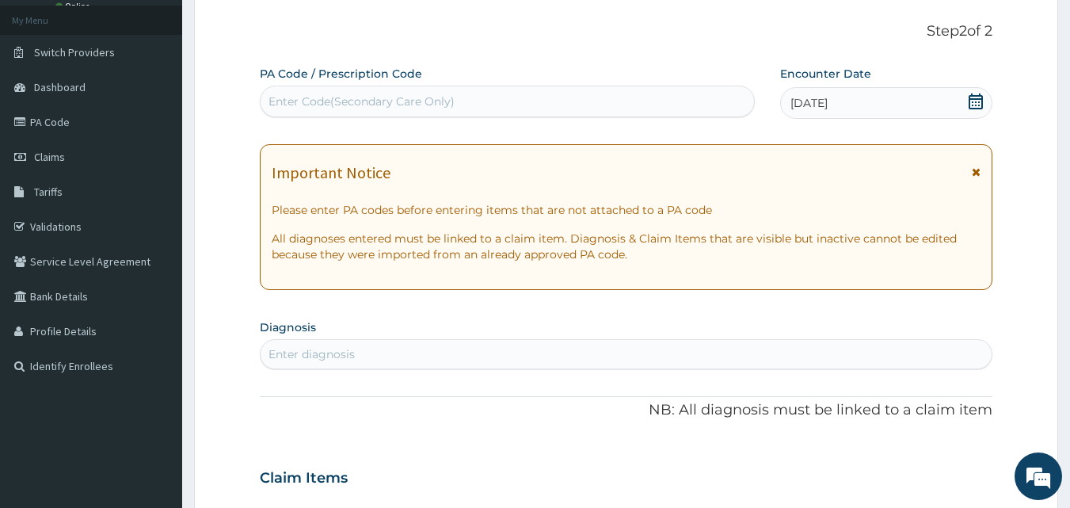
scroll to position [0, 0]
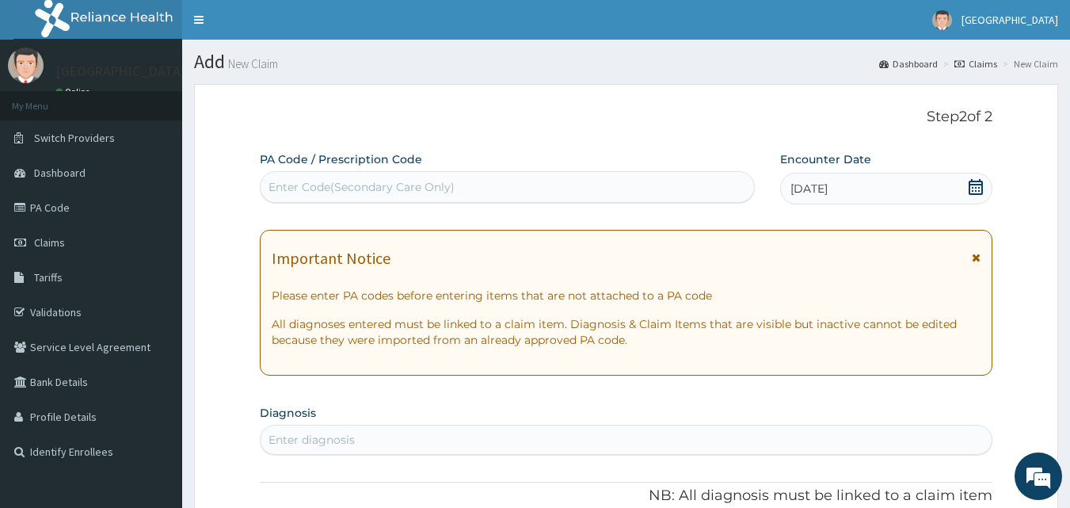
click at [605, 196] on div "Enter Code(Secondary Care Only)" at bounding box center [508, 186] width 494 height 25
type input "V"
paste input "SUG/10002/A"
type input "S"
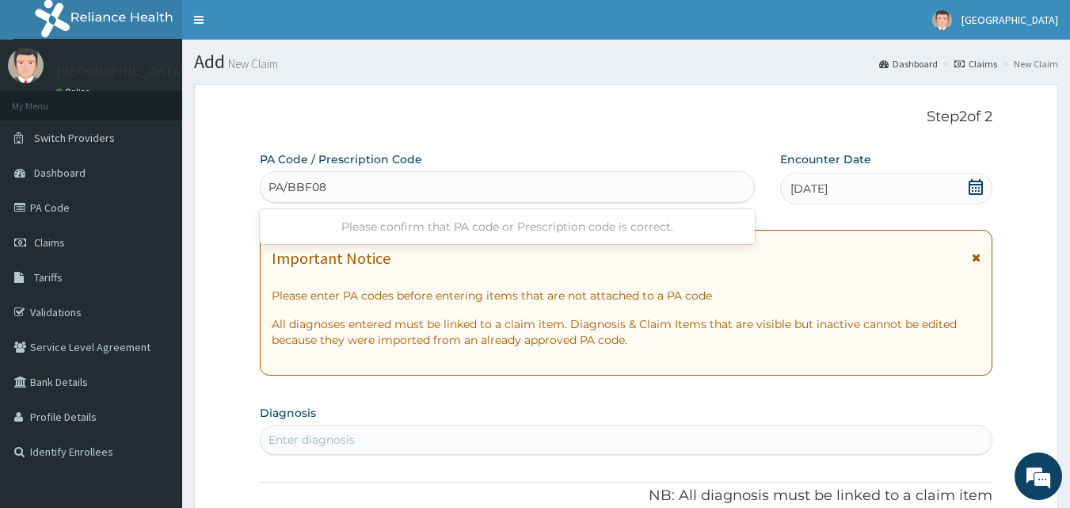
type input "PA/BBF08C"
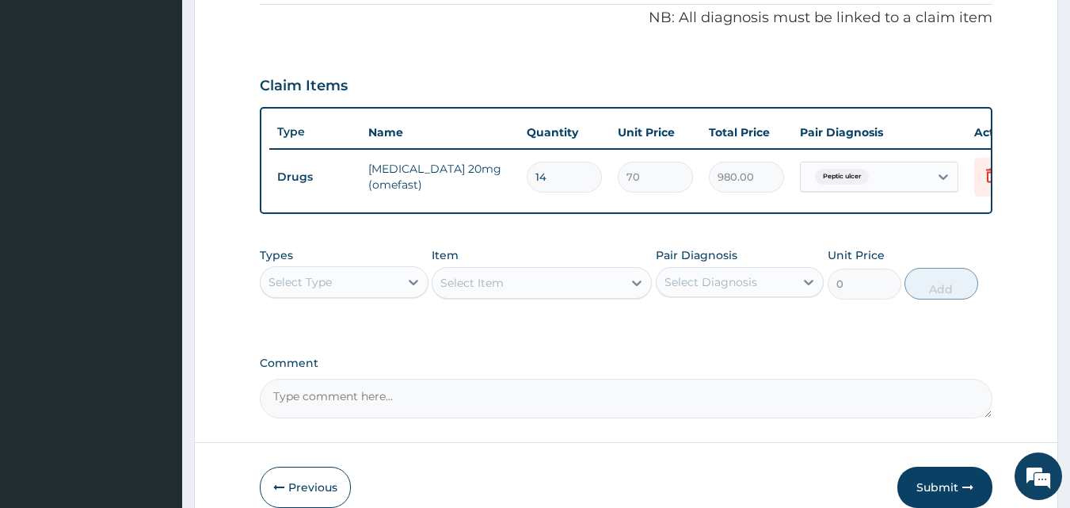
scroll to position [488, 0]
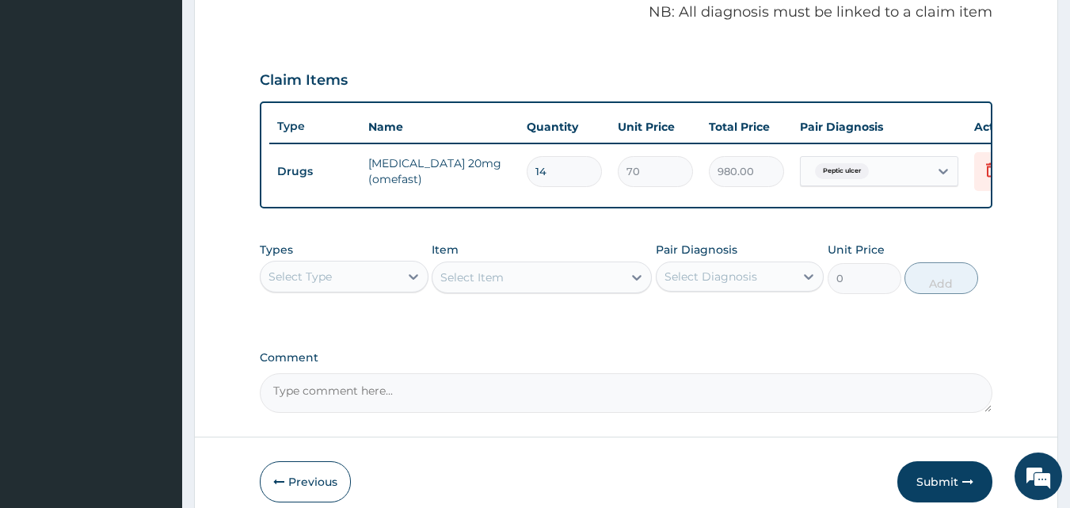
click at [343, 289] on div "Select Type" at bounding box center [330, 276] width 139 height 25
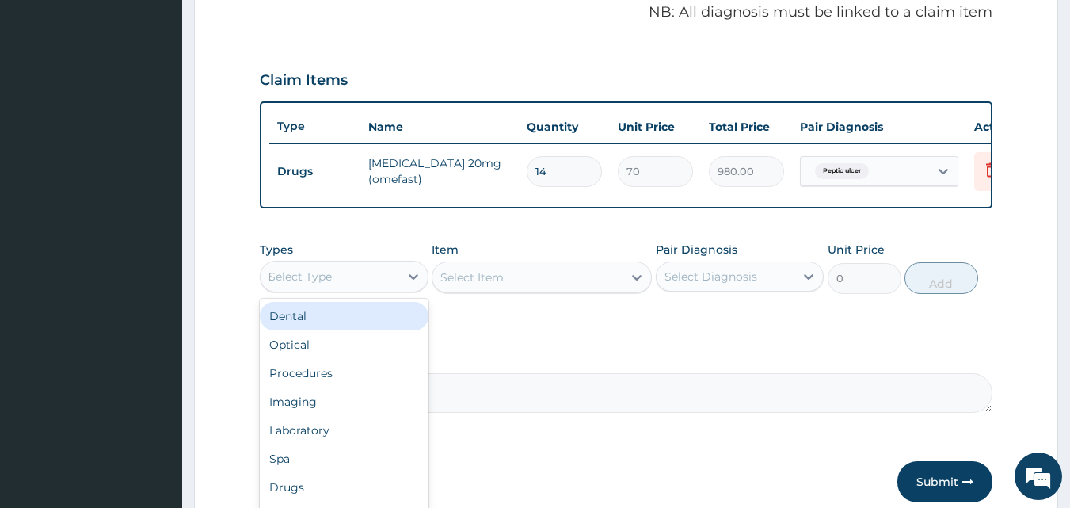
type input "DR"
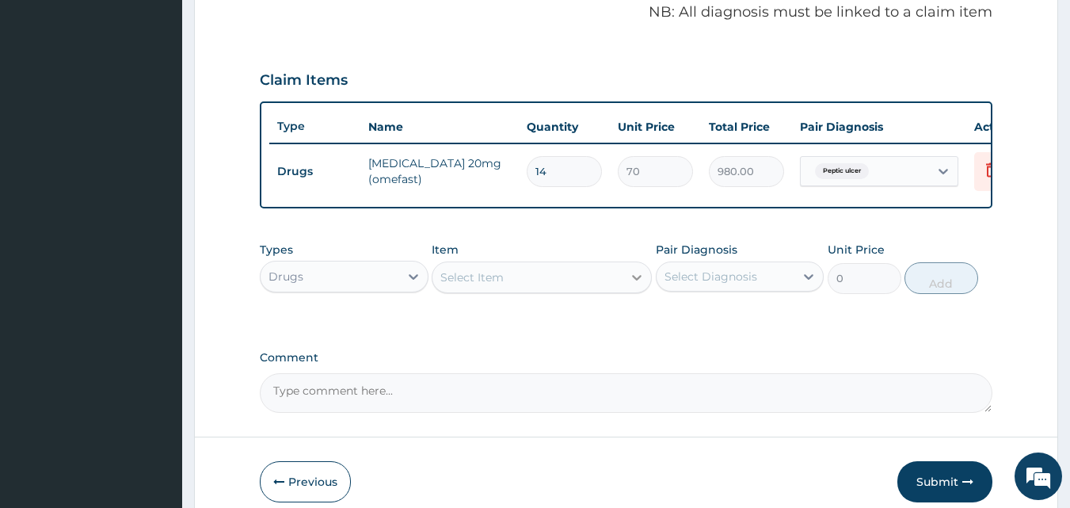
click at [630, 285] on icon at bounding box center [637, 277] width 16 height 16
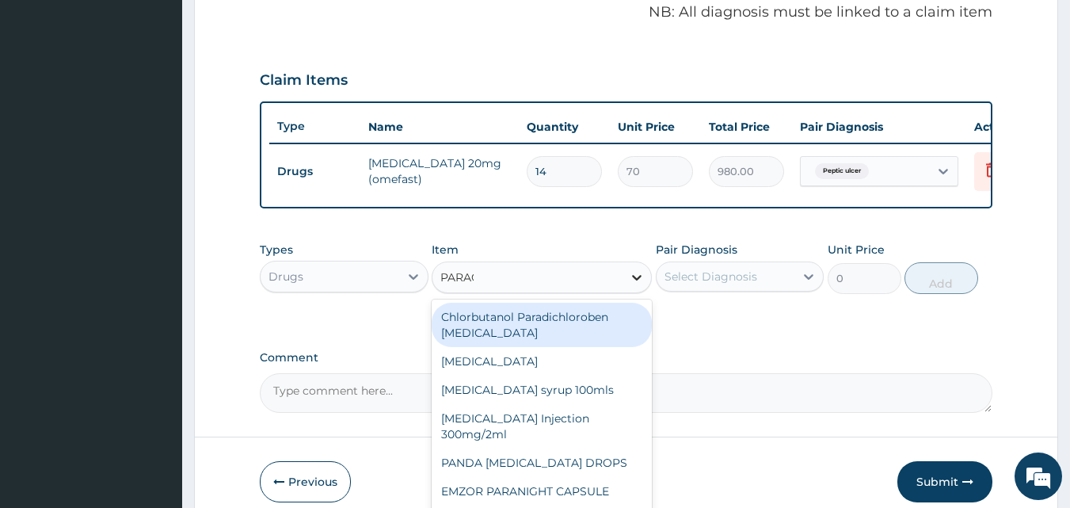
type input "PARACE"
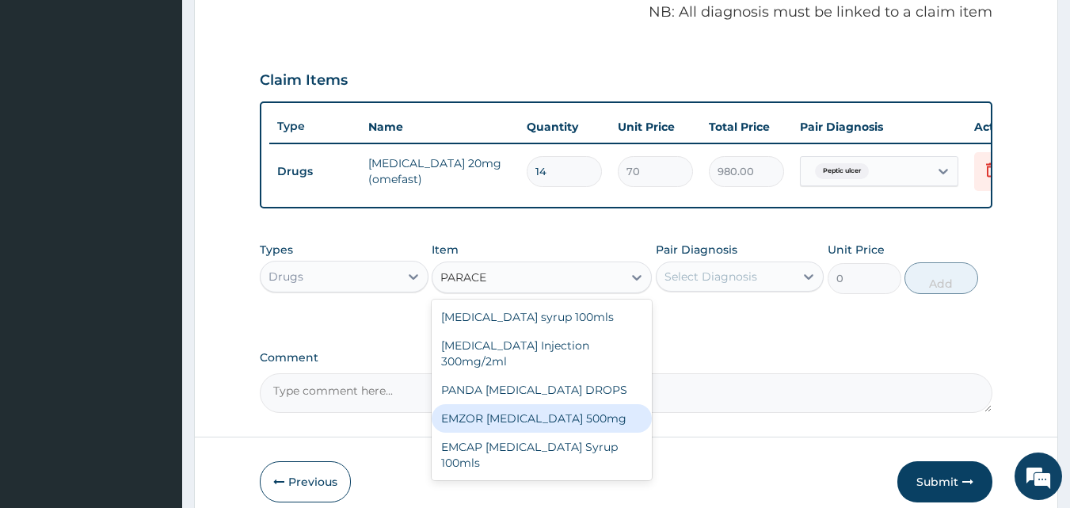
click at [518, 432] on div "EMZOR PARACETAMOL 500mg" at bounding box center [542, 418] width 220 height 29
type input "20"
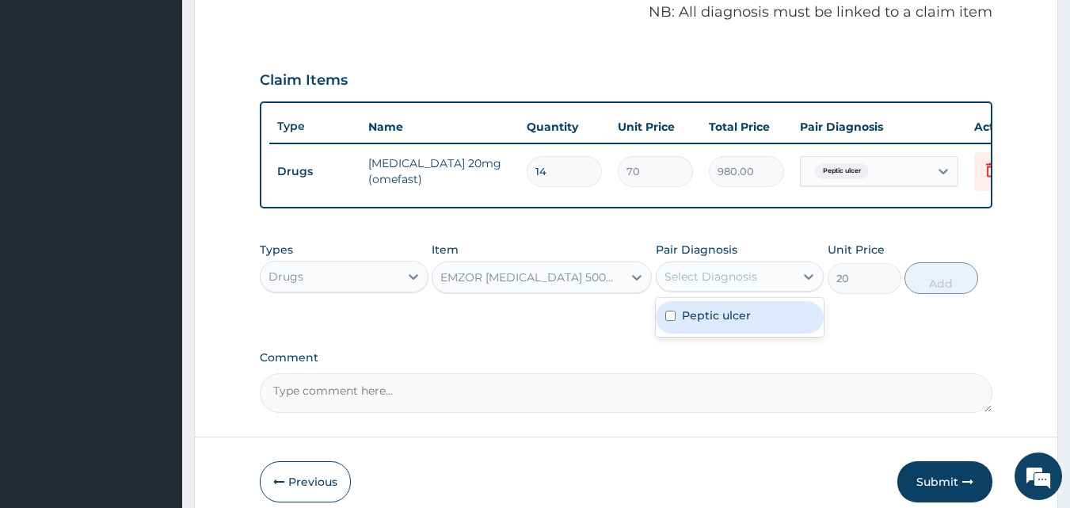
click at [730, 284] on div "Select Diagnosis" at bounding box center [710, 276] width 93 height 16
click at [694, 333] on div "Peptic ulcer" at bounding box center [740, 317] width 169 height 32
checkbox input "true"
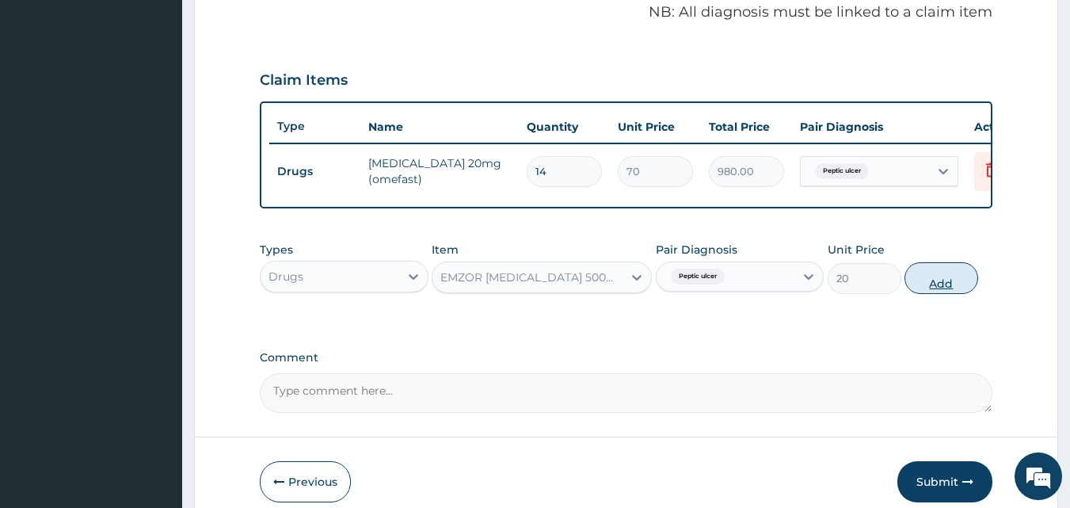
click at [934, 293] on button "Add" at bounding box center [941, 278] width 74 height 32
type input "0"
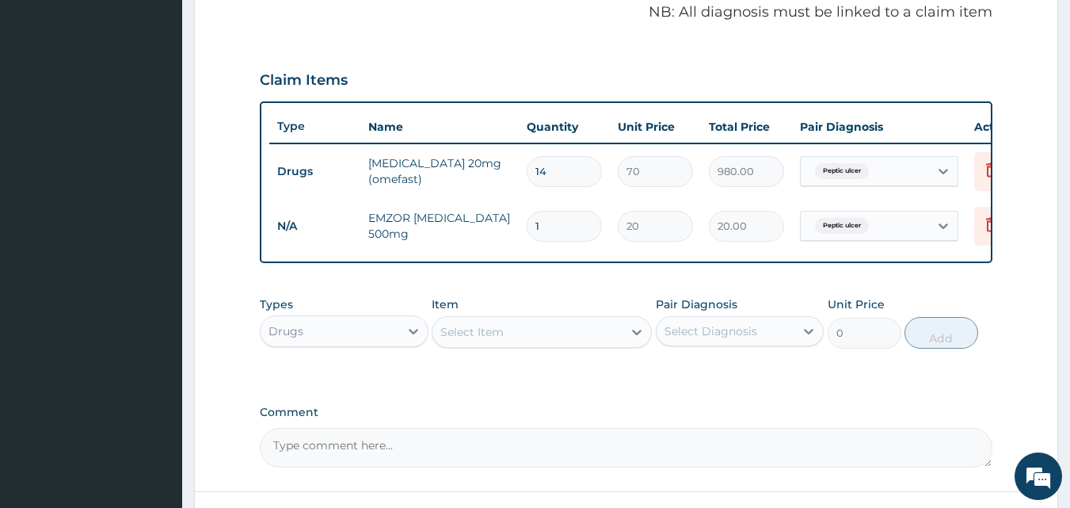
type input "18"
type input "360.00"
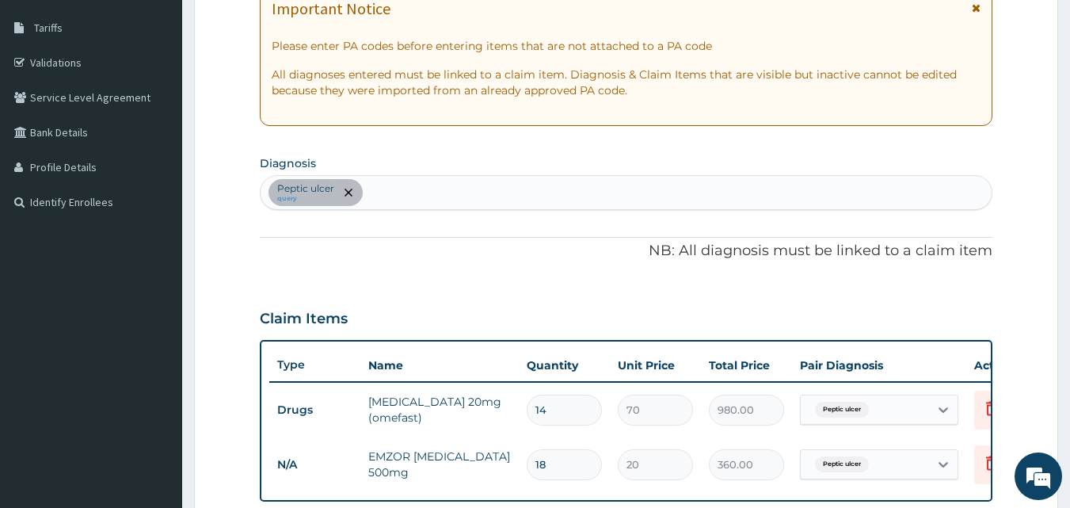
scroll to position [247, 0]
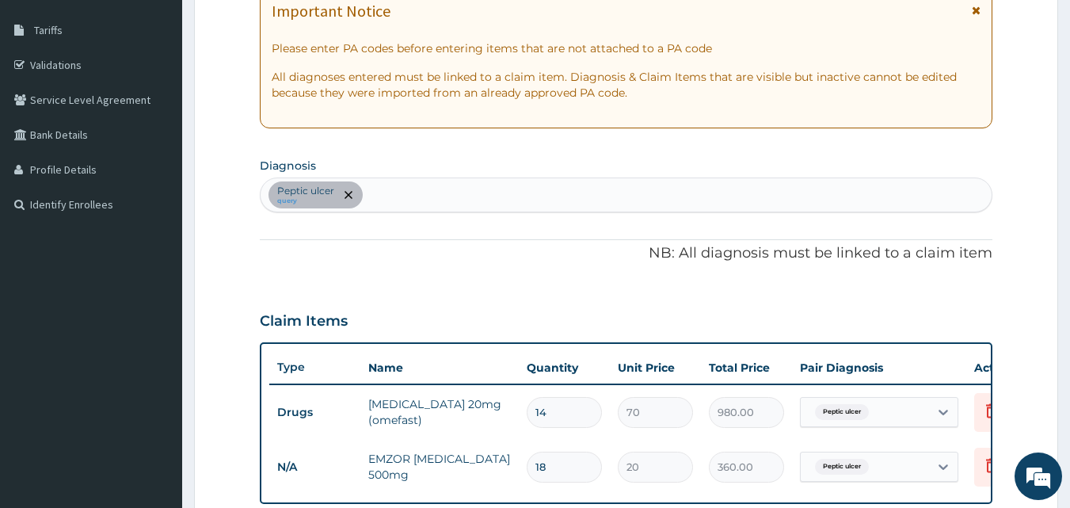
type input "18"
click at [584, 202] on div "Peptic ulcer query" at bounding box center [627, 194] width 732 height 33
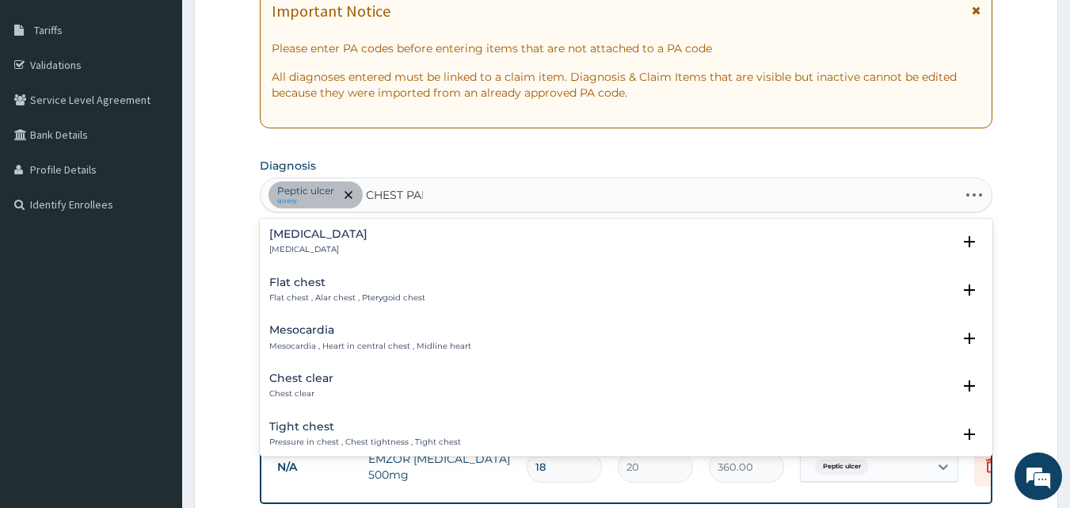
type input "CHEST PAIN"
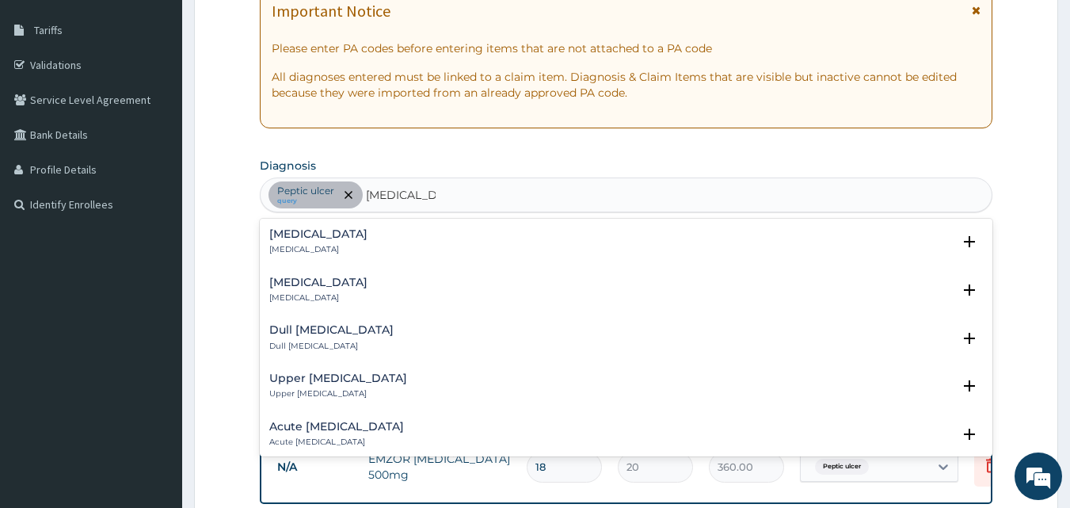
click at [344, 232] on div "Chest pain Chest pain" at bounding box center [626, 242] width 714 height 28
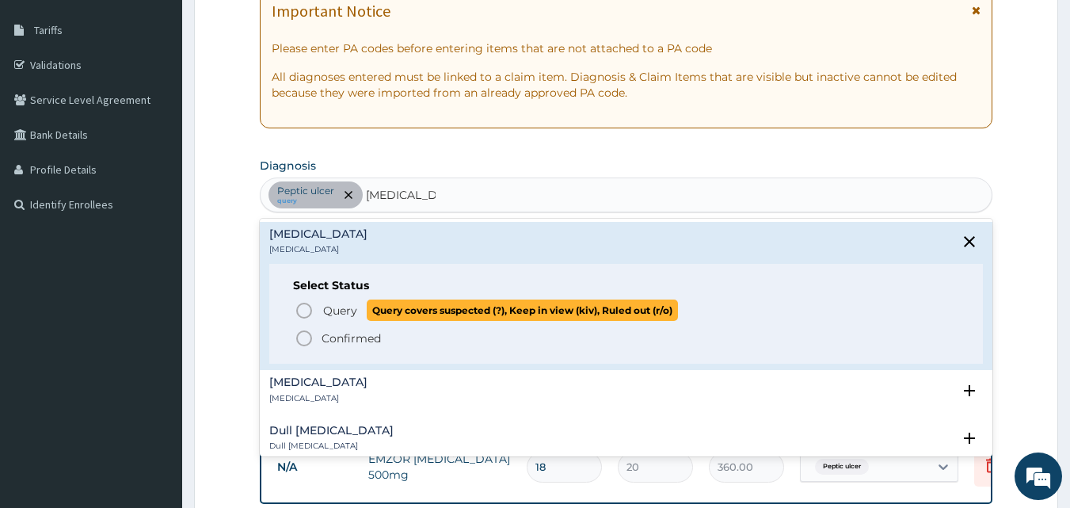
click at [299, 313] on icon "status option query" at bounding box center [304, 310] width 19 height 19
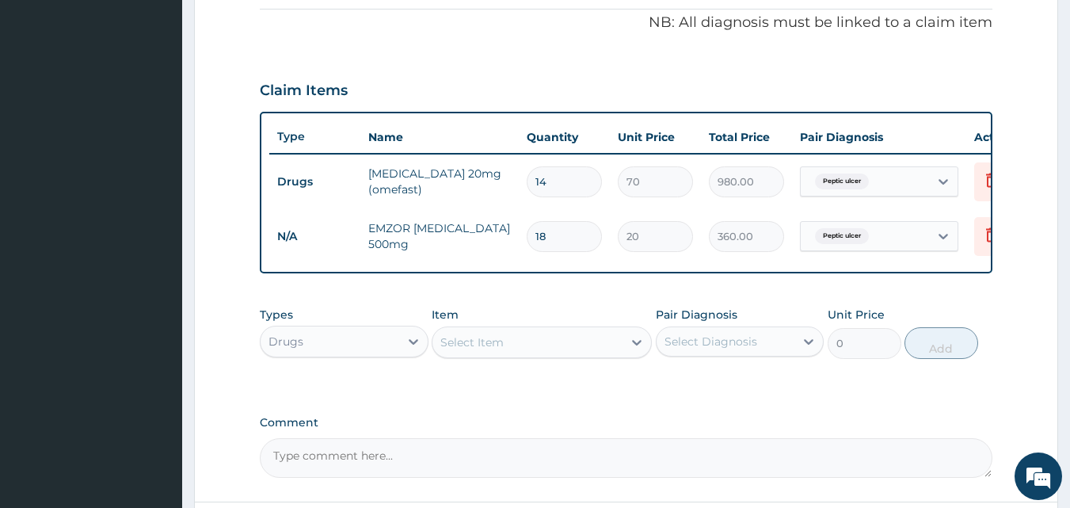
scroll to position [493, 0]
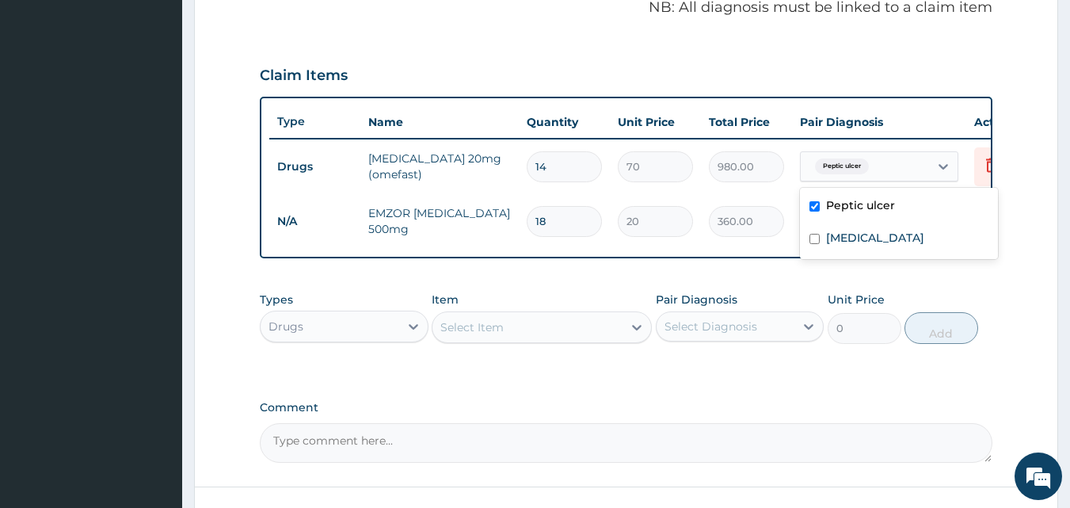
click at [922, 179] on div "Peptic ulcer" at bounding box center [865, 166] width 128 height 27
click at [816, 241] on input "checkbox" at bounding box center [814, 239] width 10 height 10
checkbox input "true"
click at [1037, 239] on form "Step 2 of 2 PA Code / Prescription Code PA/BBF08C Encounter Date 11-08-2025 Imp…" at bounding box center [626, 83] width 864 height 984
click at [918, 222] on div "Peptic ulcer" at bounding box center [865, 220] width 128 height 27
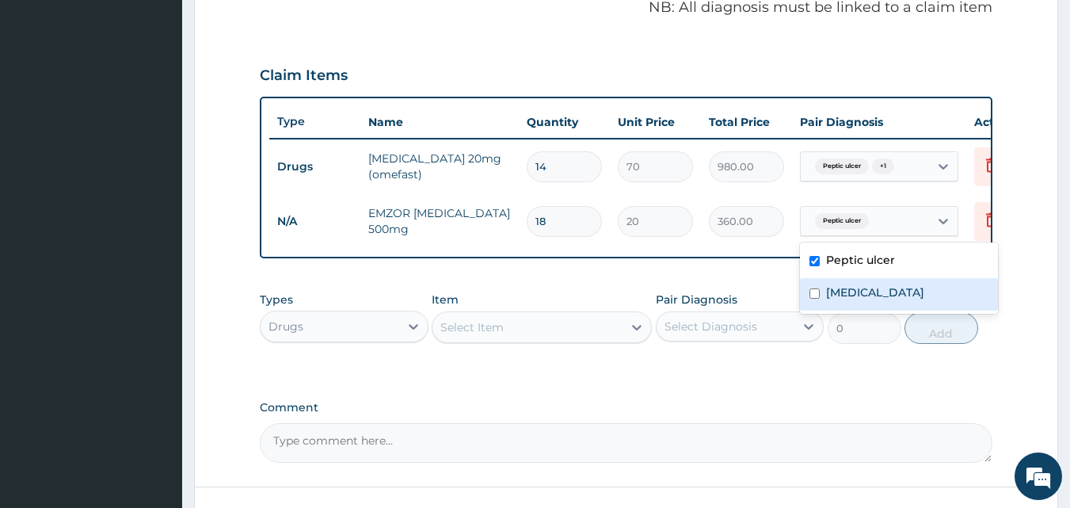
click at [815, 294] on input "checkbox" at bounding box center [814, 293] width 10 height 10
checkbox input "true"
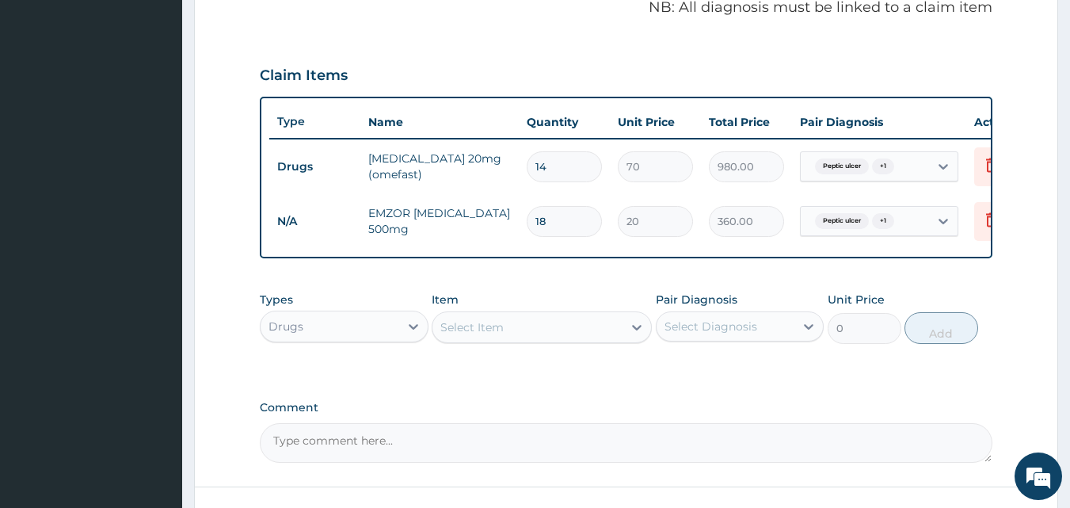
click at [1033, 241] on form "Step 2 of 2 PA Code / Prescription Code PA/BBF08C Encounter Date 11-08-2025 Imp…" at bounding box center [626, 83] width 864 height 984
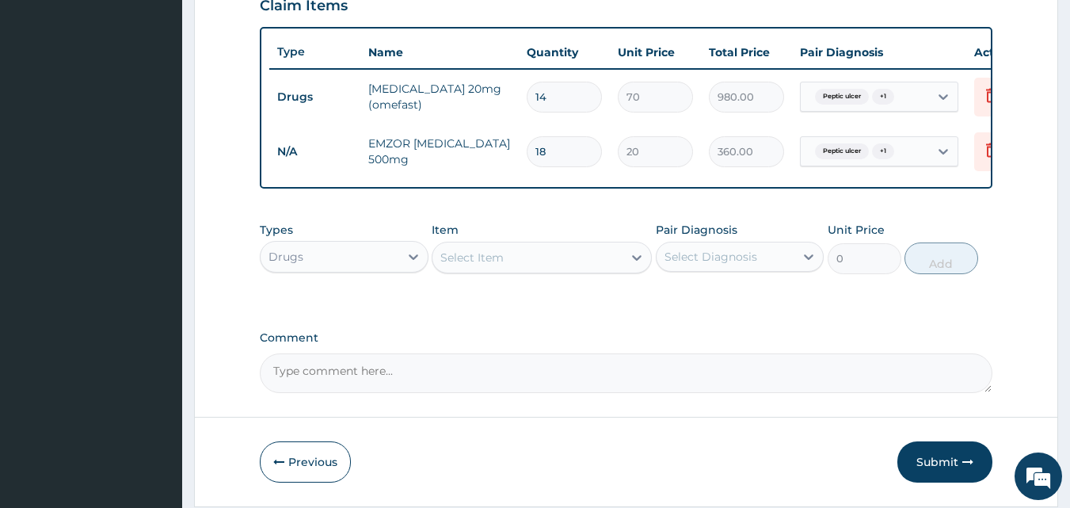
scroll to position [575, 0]
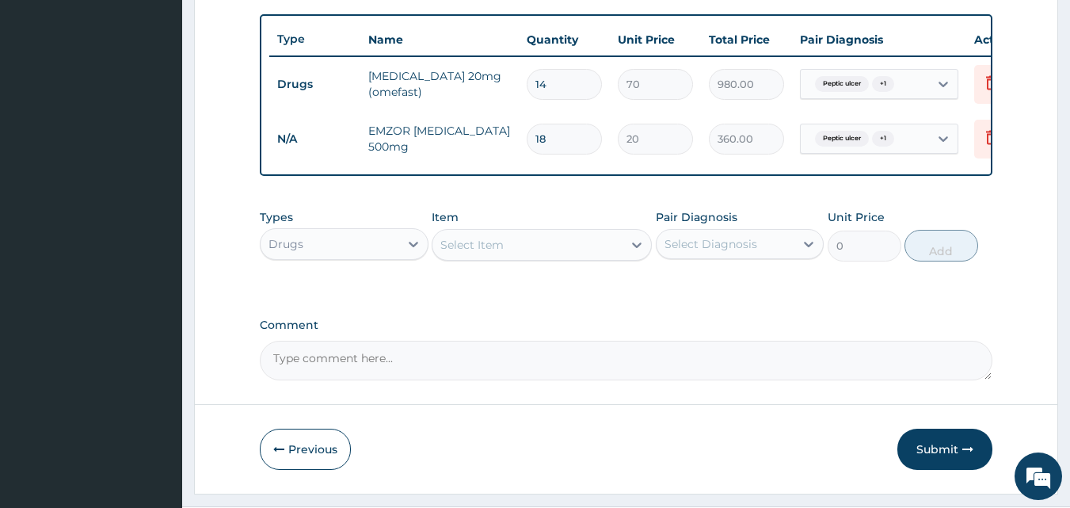
click at [359, 247] on div "Drugs" at bounding box center [330, 243] width 139 height 25
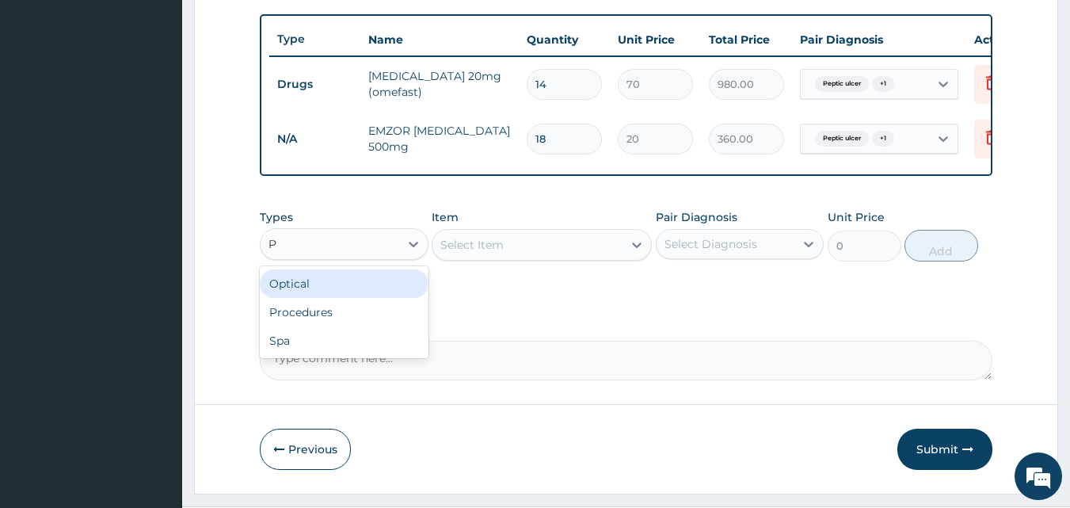
type input "PR"
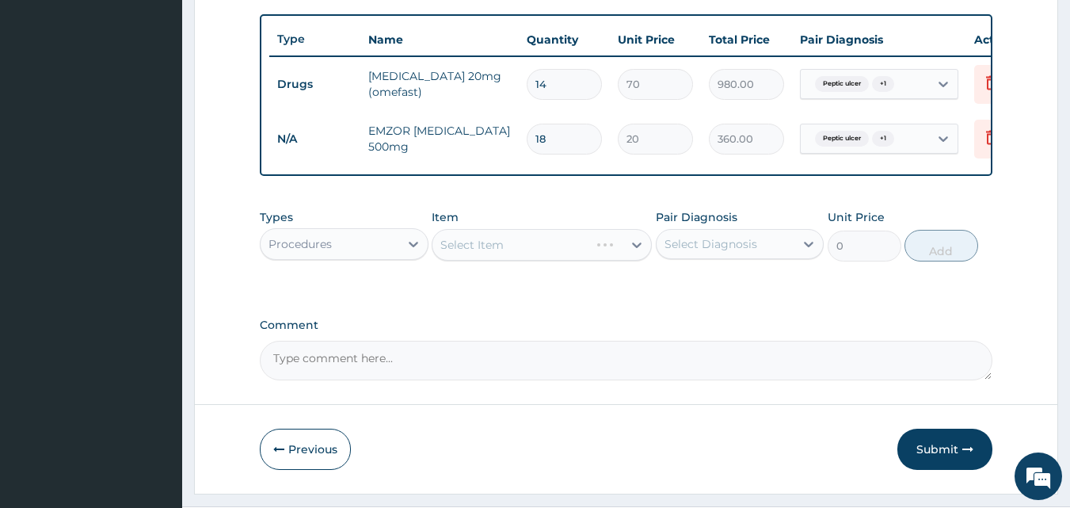
click at [612, 255] on div "Select Item" at bounding box center [542, 245] width 220 height 32
click at [612, 255] on div "Select Item" at bounding box center [527, 244] width 190 height 25
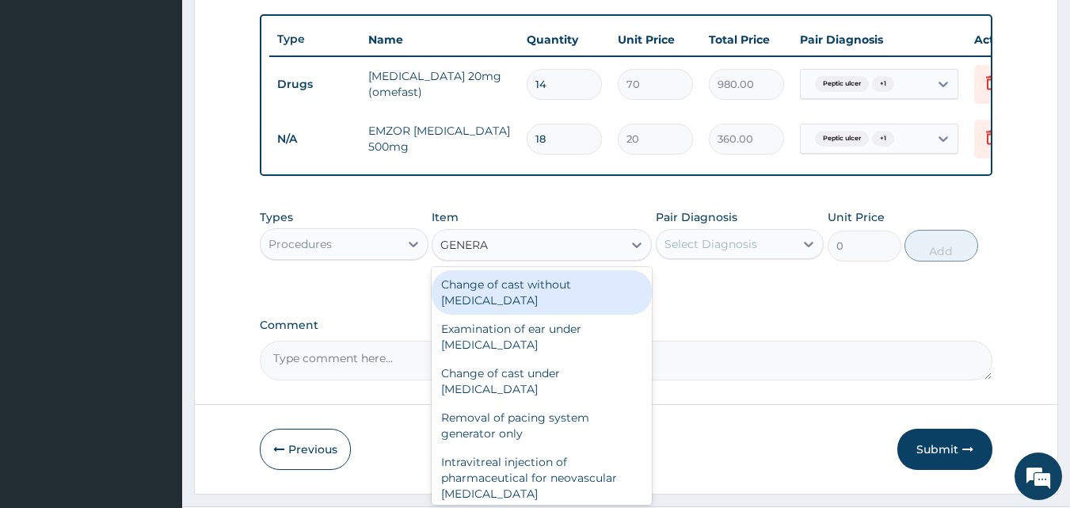
type input "GENERAL"
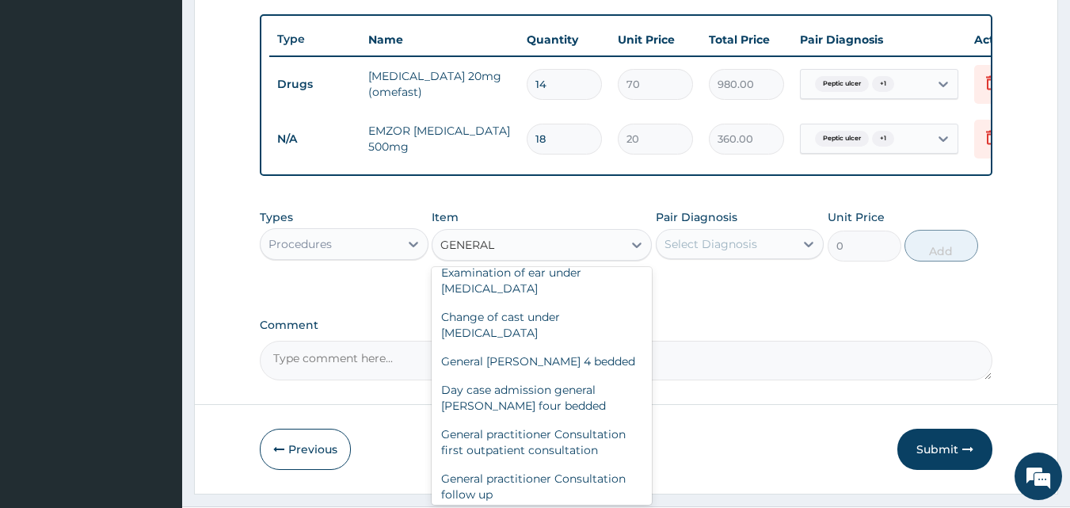
scroll to position [69, 0]
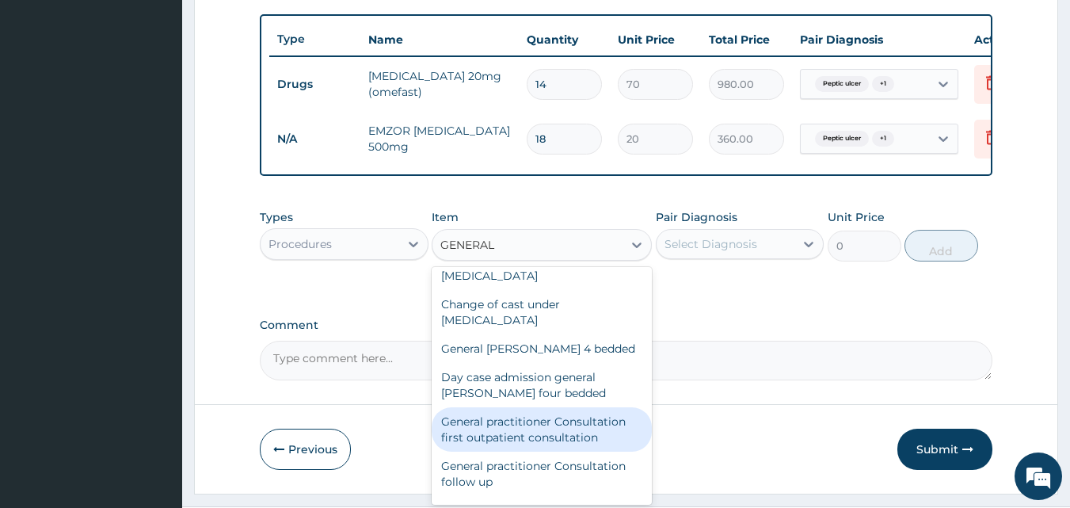
click at [576, 442] on div "General practitioner Consultation first outpatient consultation" at bounding box center [542, 429] width 220 height 44
type input "3000"
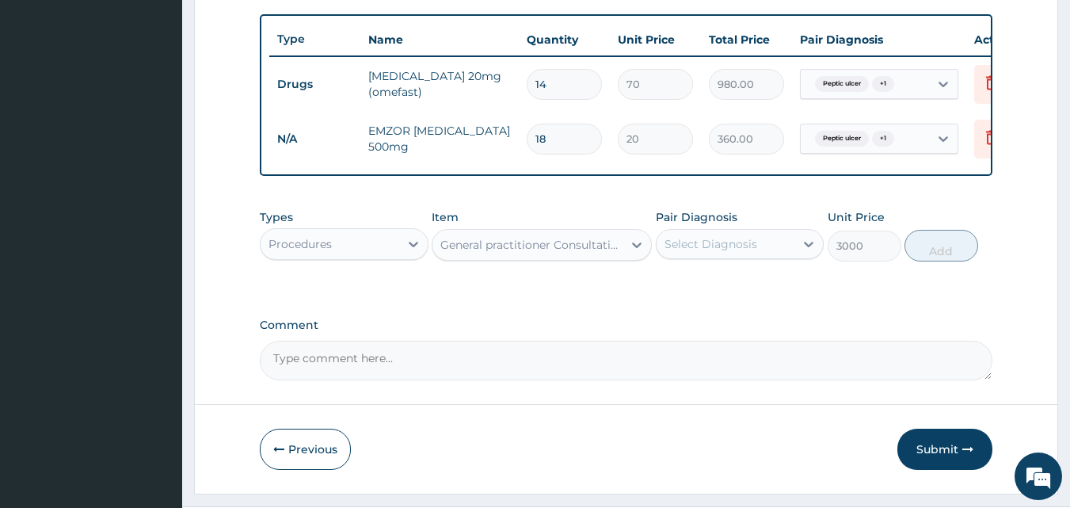
click at [775, 257] on div "Select Diagnosis" at bounding box center [725, 243] width 139 height 25
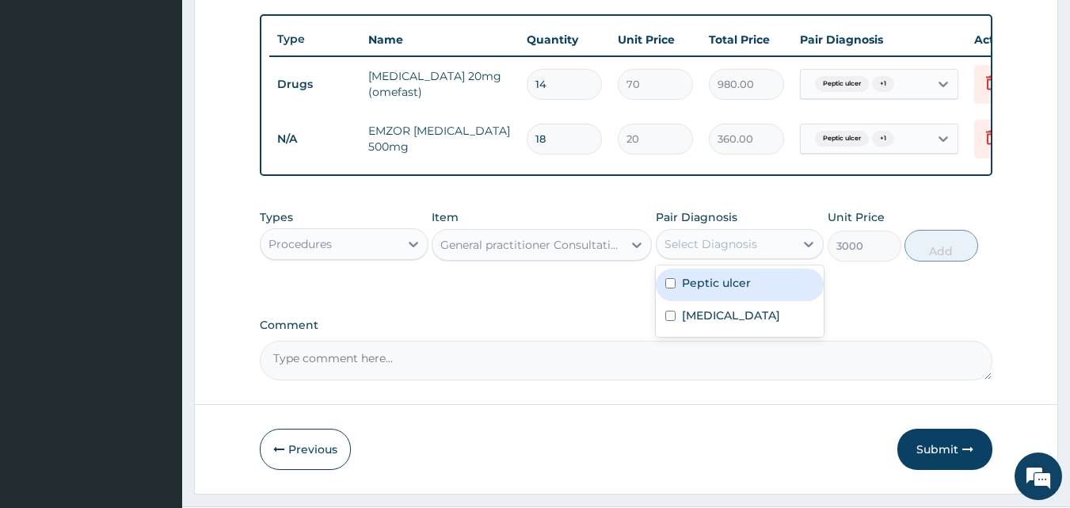
click at [721, 301] on div "Peptic ulcer" at bounding box center [740, 284] width 169 height 32
checkbox input "true"
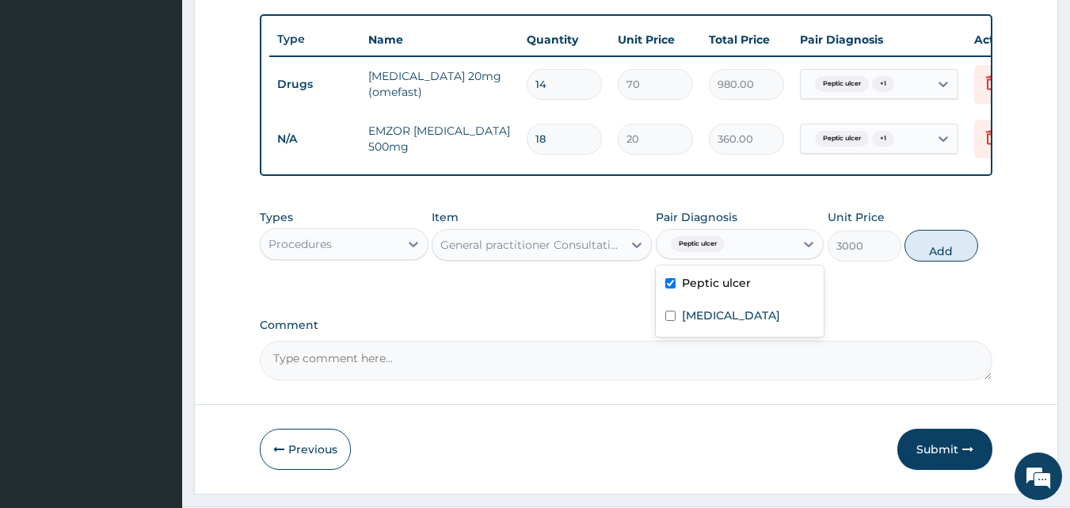
click at [706, 333] on div "Chest pain" at bounding box center [740, 317] width 169 height 32
checkbox input "true"
click at [923, 261] on button "Add" at bounding box center [941, 246] width 74 height 32
type input "0"
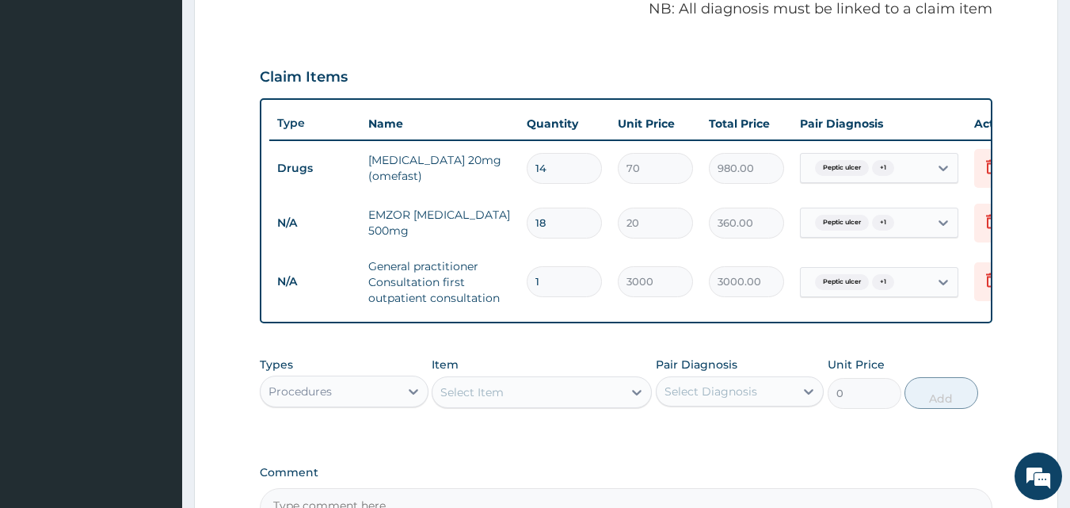
scroll to position [481, 0]
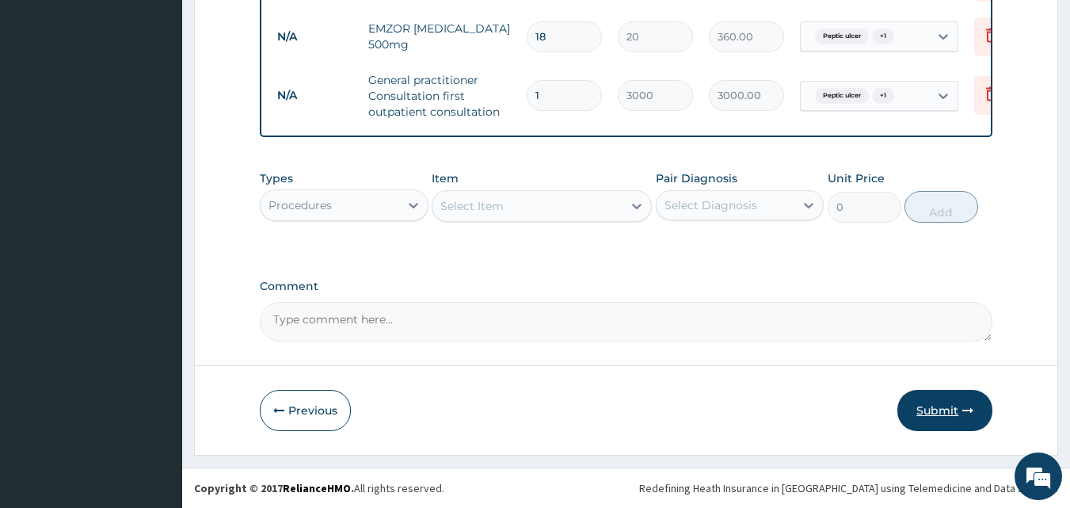
click at [958, 415] on button "Submit" at bounding box center [944, 410] width 95 height 41
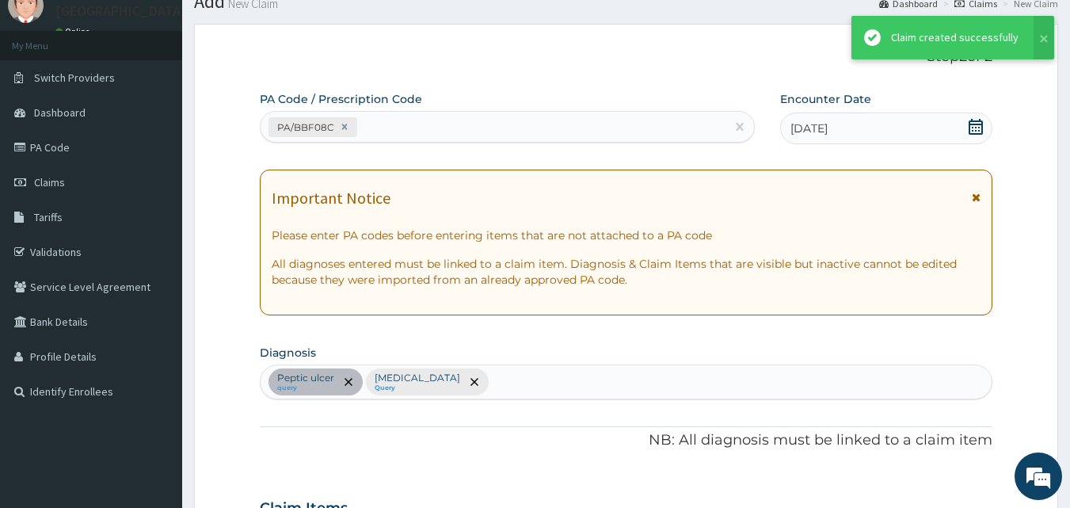
scroll to position [689, 0]
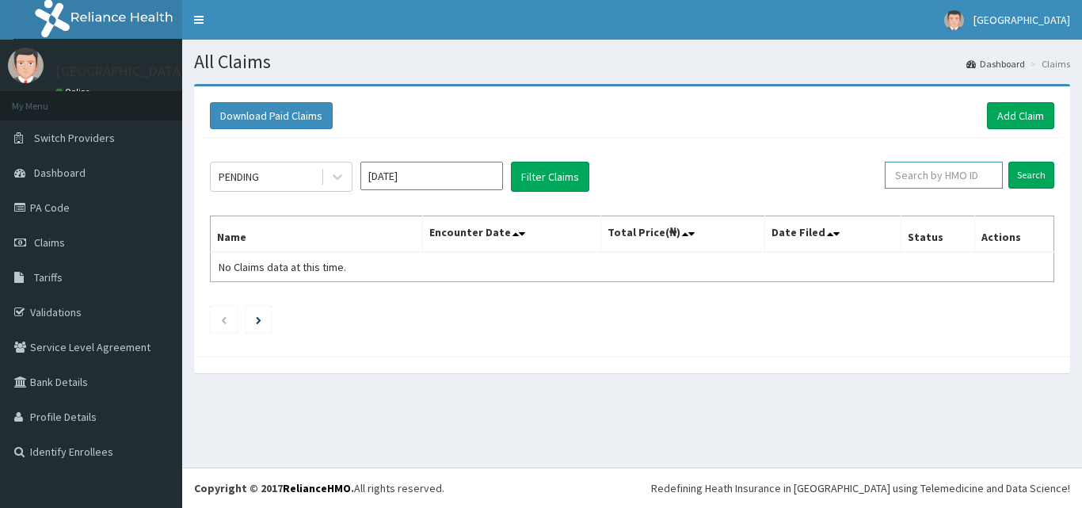
click at [937, 178] on input "text" at bounding box center [943, 175] width 118 height 27
click at [1008, 162] on input "Search" at bounding box center [1031, 175] width 46 height 27
click at [930, 177] on input "SUG/1000/A" at bounding box center [918, 175] width 106 height 27
type input "SUG/10002/A"
click at [1008, 162] on input "Search" at bounding box center [1031, 175] width 46 height 27
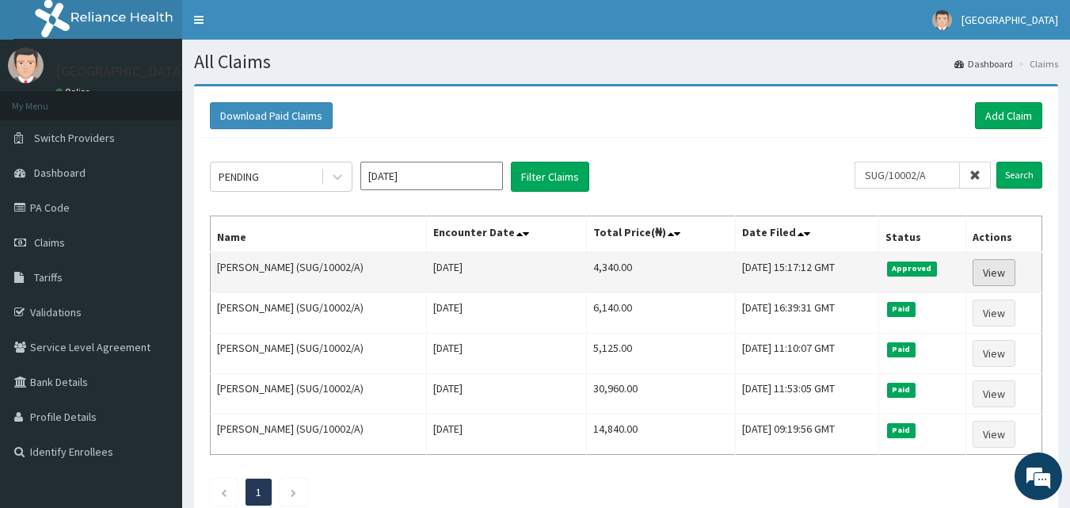
click at [987, 268] on link "View" at bounding box center [993, 272] width 43 height 27
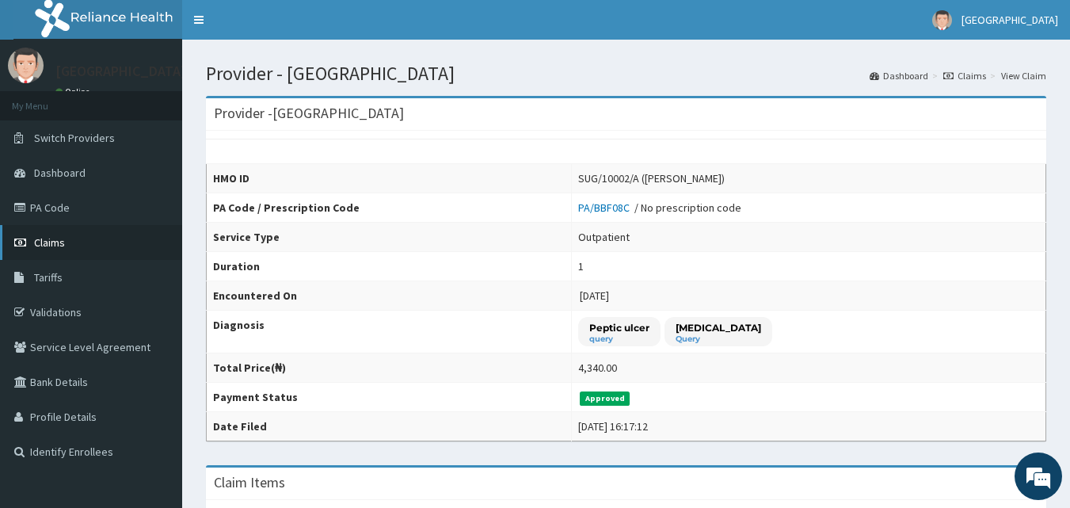
click at [54, 247] on span "Claims" at bounding box center [49, 242] width 31 height 14
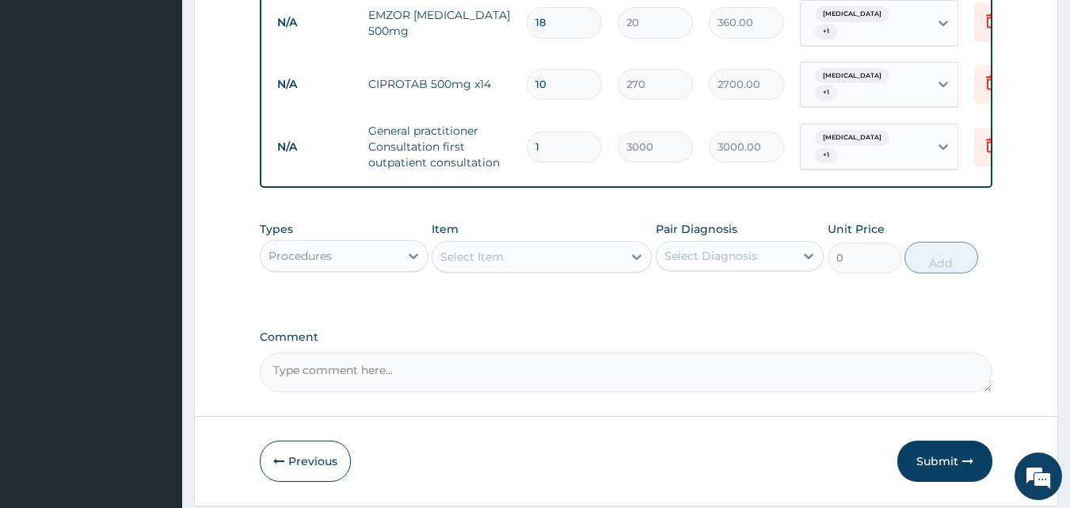
scroll to position [862, 0]
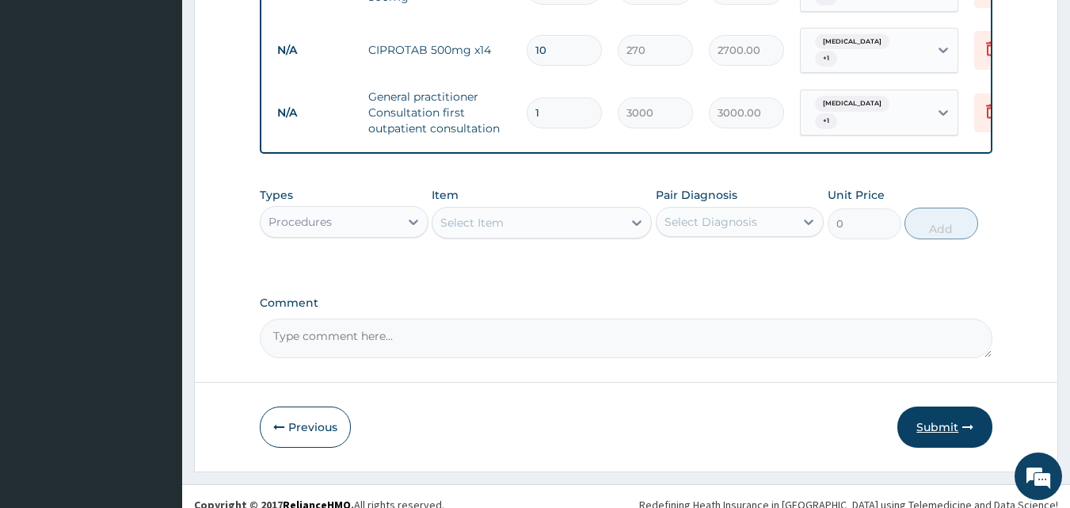
click at [945, 406] on button "Submit" at bounding box center [944, 426] width 95 height 41
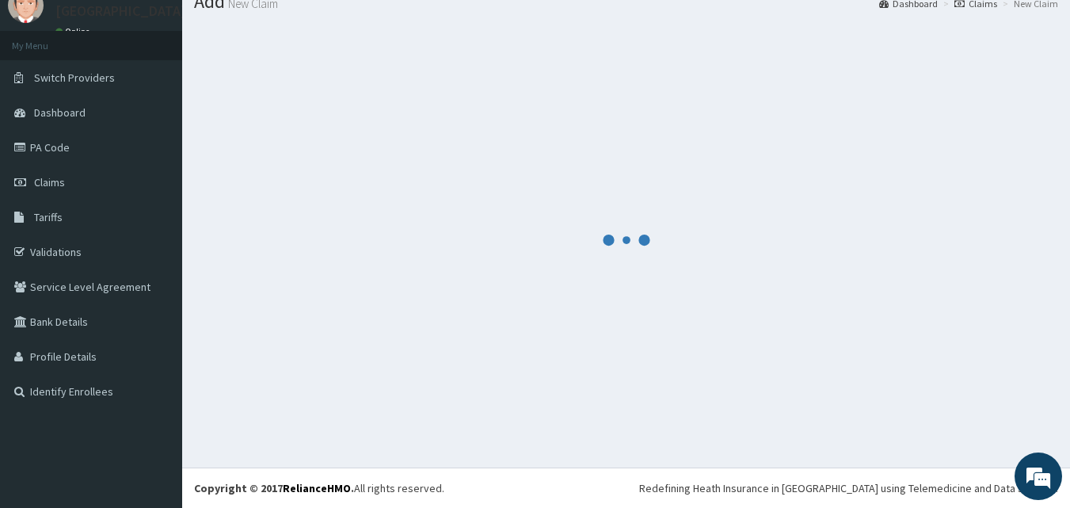
scroll to position [60, 0]
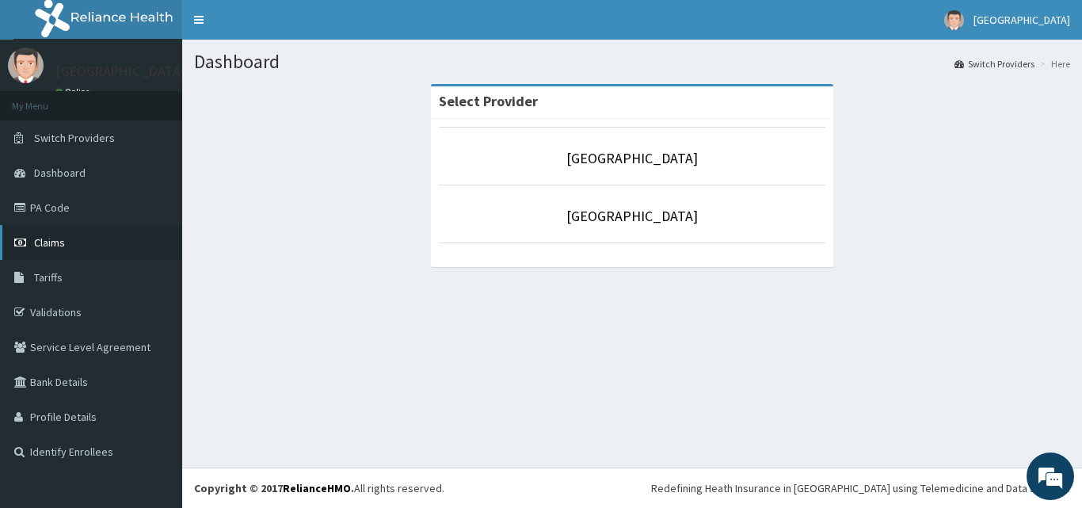
click at [50, 244] on span "Claims" at bounding box center [49, 242] width 31 height 14
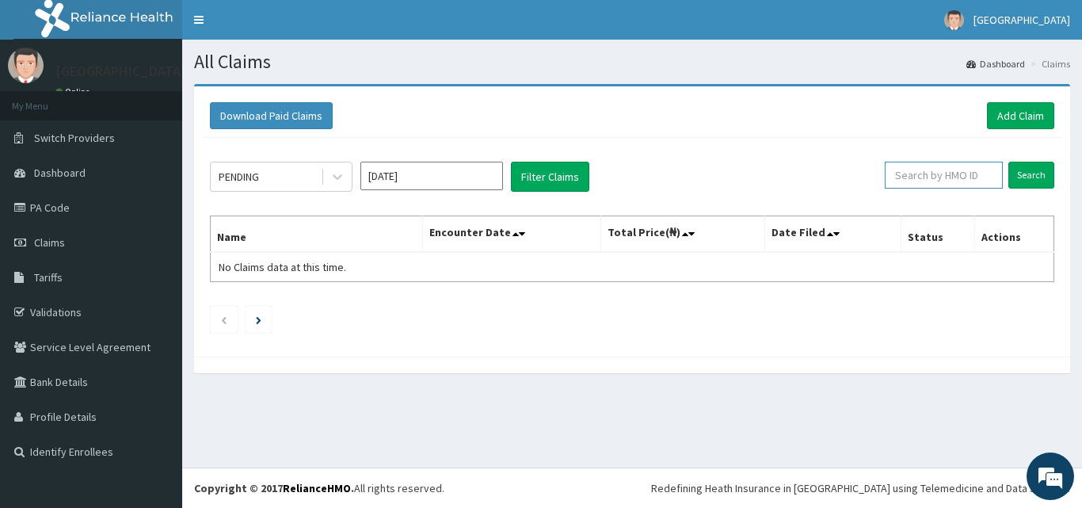
click at [942, 178] on input "text" at bounding box center [943, 175] width 118 height 27
type input "F"
type input "PNS/10143/A"
click at [1008, 162] on input "Search" at bounding box center [1031, 175] width 46 height 27
click at [1033, 177] on input "Search" at bounding box center [1031, 175] width 46 height 27
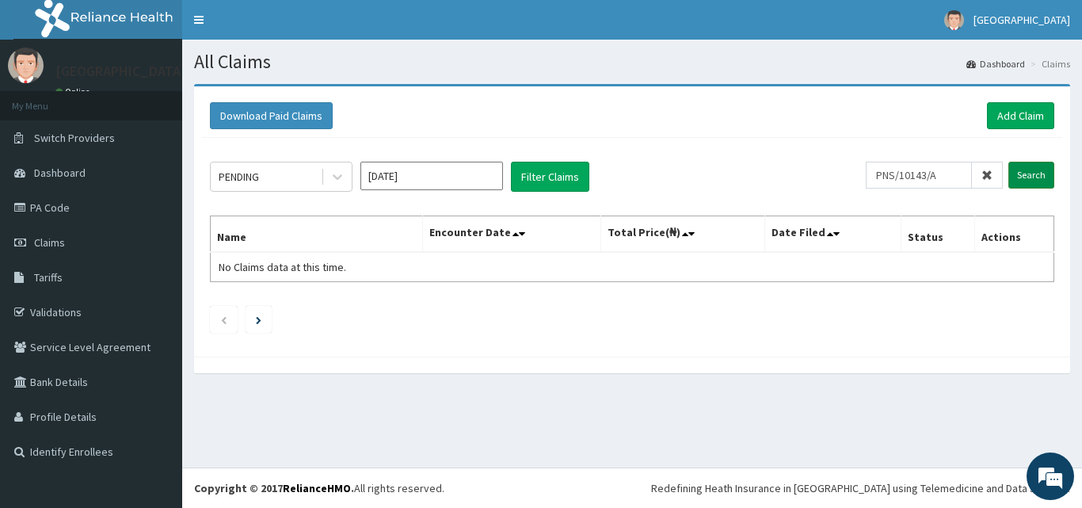
click at [1022, 169] on input "Search" at bounding box center [1031, 175] width 46 height 27
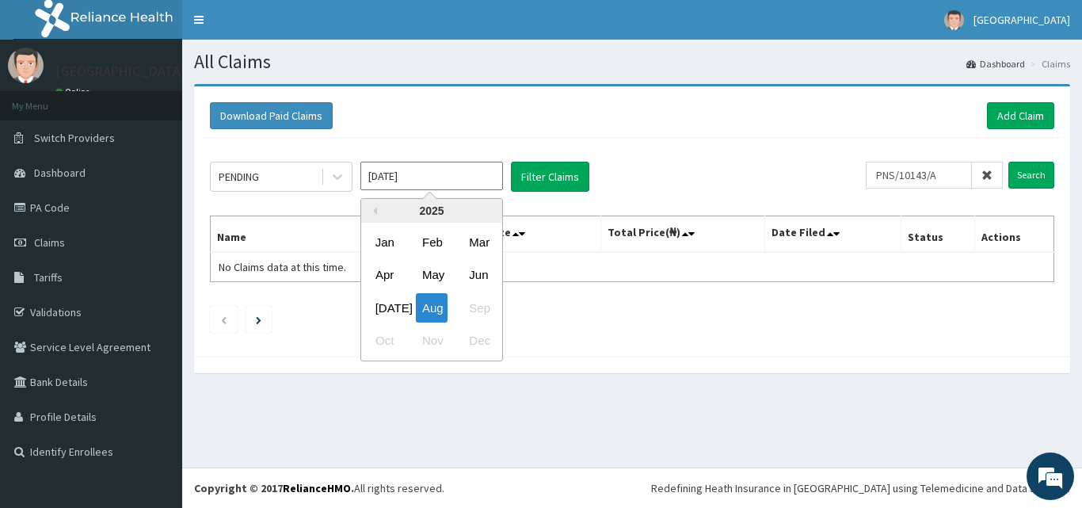
click at [432, 177] on input "[DATE]" at bounding box center [431, 176] width 143 height 29
click at [375, 267] on div "Apr" at bounding box center [385, 275] width 32 height 29
type input "[DATE]"
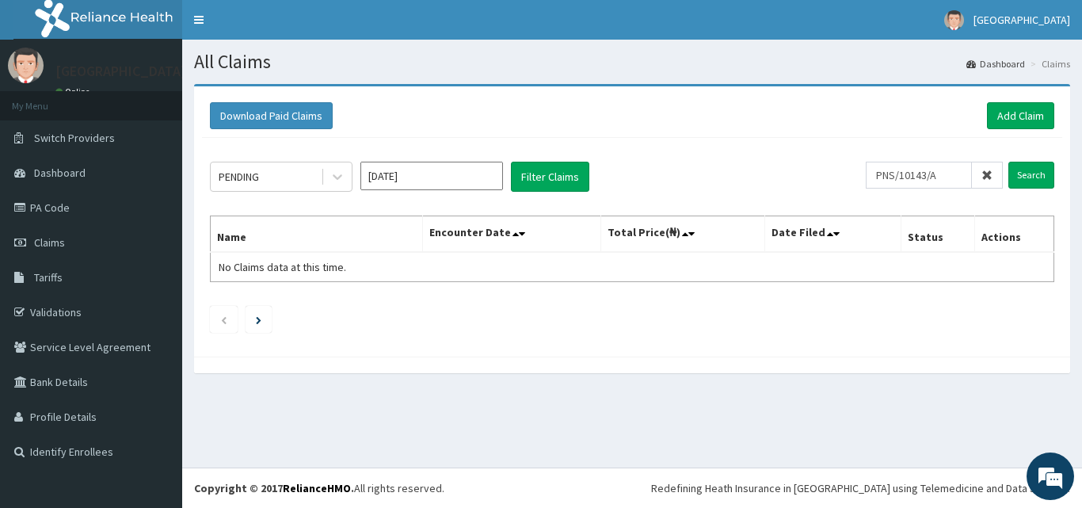
click at [612, 320] on ul at bounding box center [632, 319] width 844 height 27
click at [544, 169] on button "Filter Claims" at bounding box center [550, 177] width 78 height 30
click at [535, 168] on button "Filter Claims" at bounding box center [550, 177] width 78 height 30
click at [343, 173] on icon at bounding box center [337, 177] width 16 height 16
drag, startPoint x: 409, startPoint y: 337, endPoint x: 571, endPoint y: 381, distance: 167.3
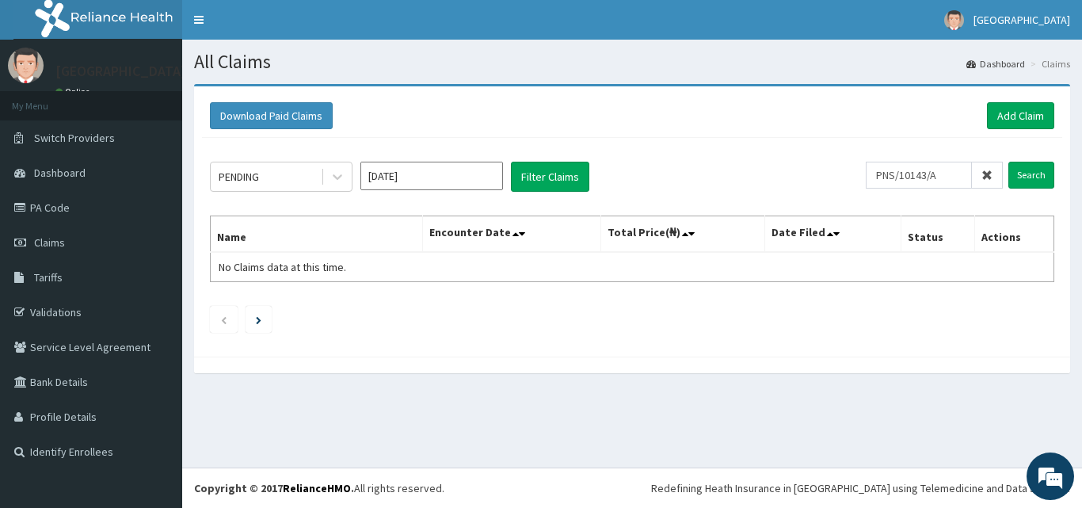
click at [571, 381] on div "Download Paid Claims Add Claim × Note you can only download claims within a max…" at bounding box center [632, 236] width 900 height 305
click at [414, 183] on input "[DATE]" at bounding box center [431, 176] width 143 height 29
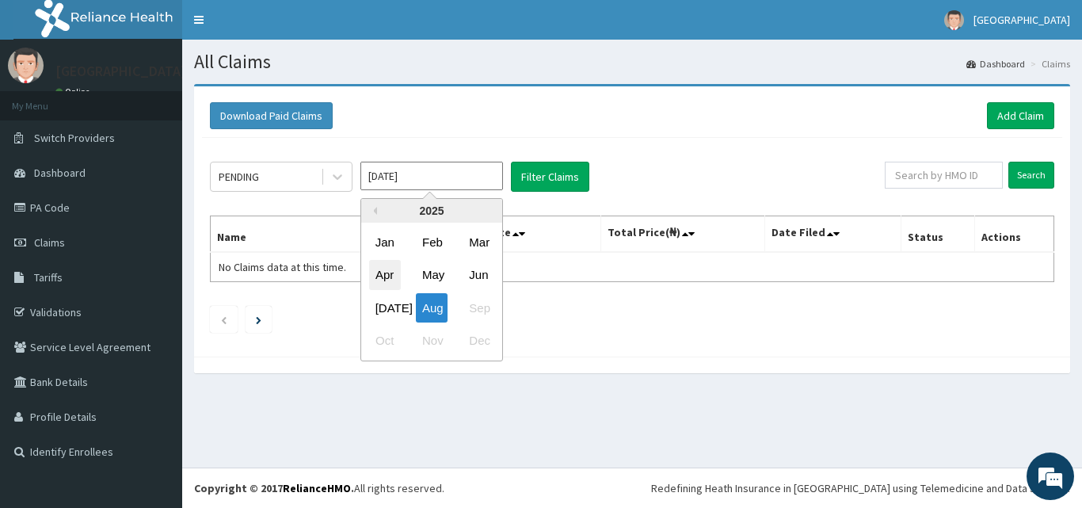
click at [383, 277] on div "Apr" at bounding box center [385, 275] width 32 height 29
type input "Apr 2025"
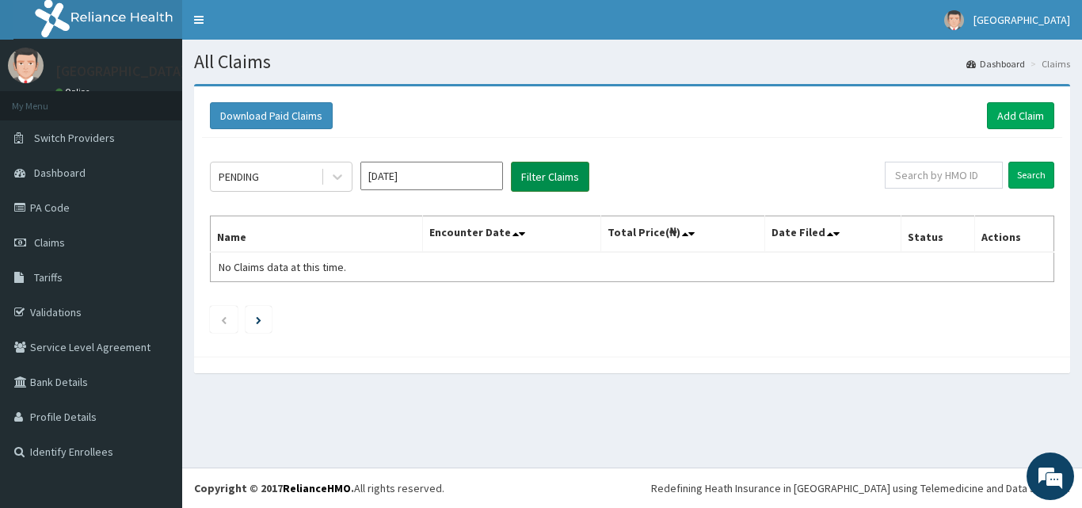
click at [547, 174] on button "Filter Claims" at bounding box center [550, 177] width 78 height 30
click at [253, 114] on button "Download Paid Claims" at bounding box center [271, 115] width 123 height 27
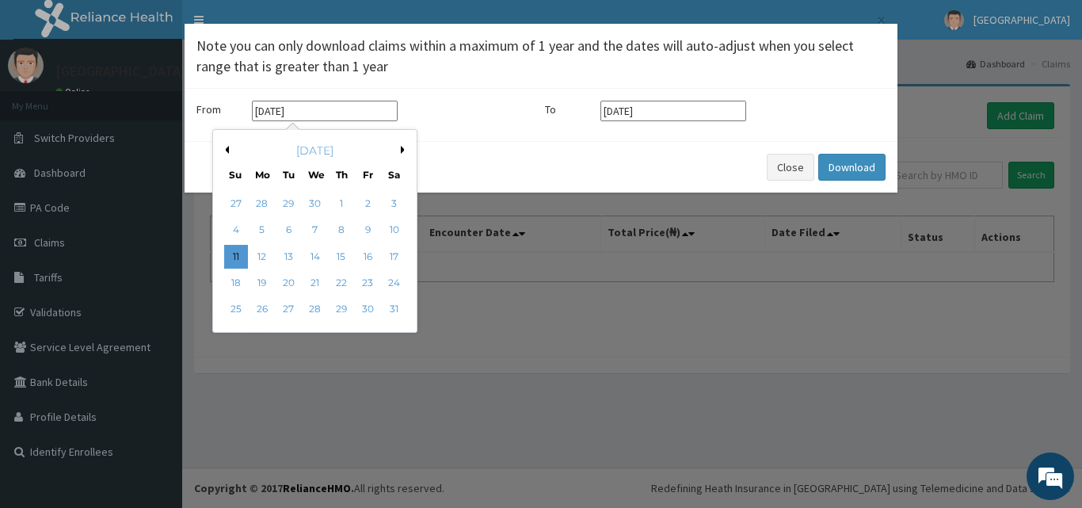
click at [329, 116] on input "[DATE]" at bounding box center [325, 111] width 146 height 21
drag, startPoint x: 220, startPoint y: 153, endPoint x: 229, endPoint y: 149, distance: 9.6
click at [229, 149] on div "May 2025" at bounding box center [314, 151] width 191 height 16
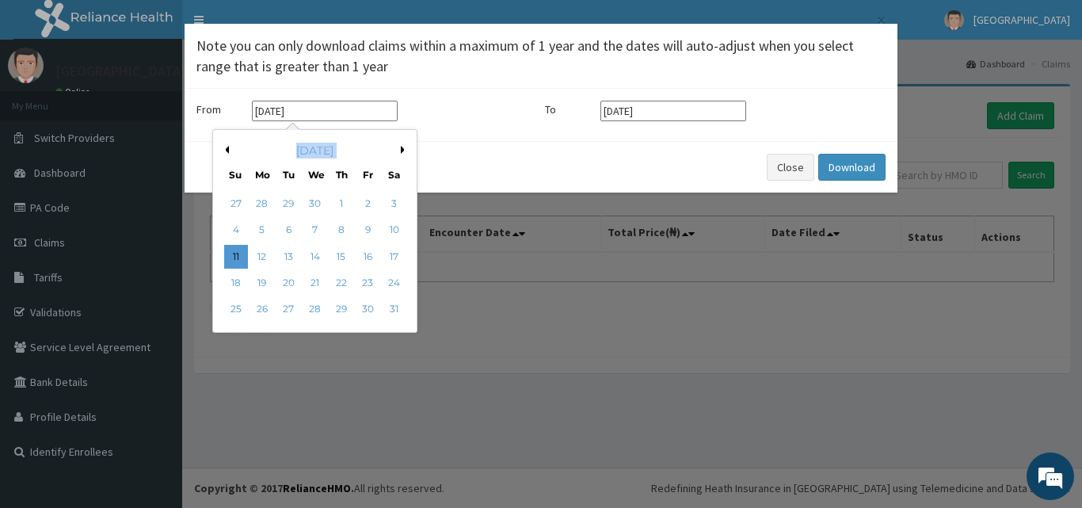
click at [229, 149] on div "May 2025" at bounding box center [314, 151] width 191 height 16
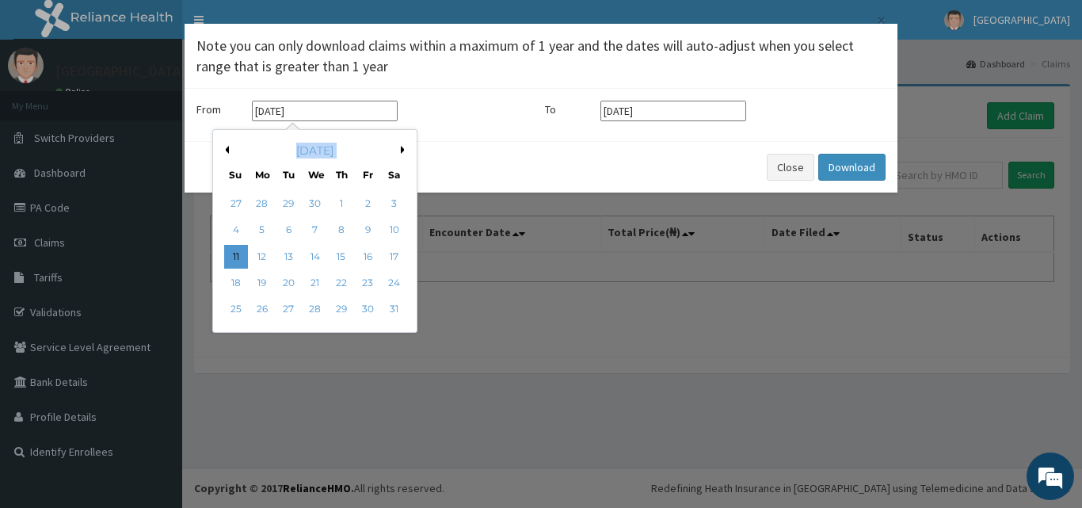
click at [398, 150] on div "May 2025" at bounding box center [314, 151] width 191 height 16
click at [789, 173] on button "Close" at bounding box center [790, 167] width 48 height 27
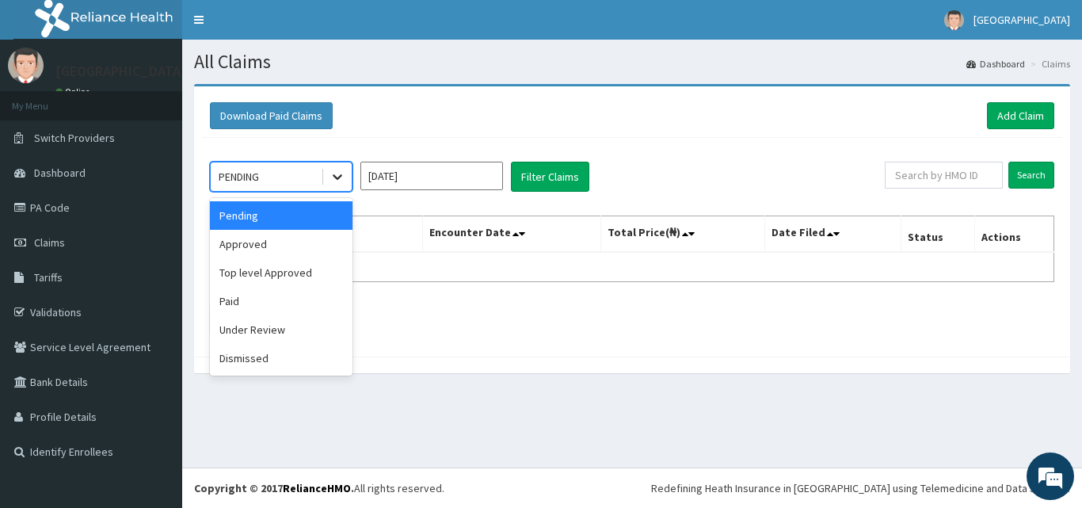
click at [341, 169] on icon at bounding box center [337, 177] width 16 height 16
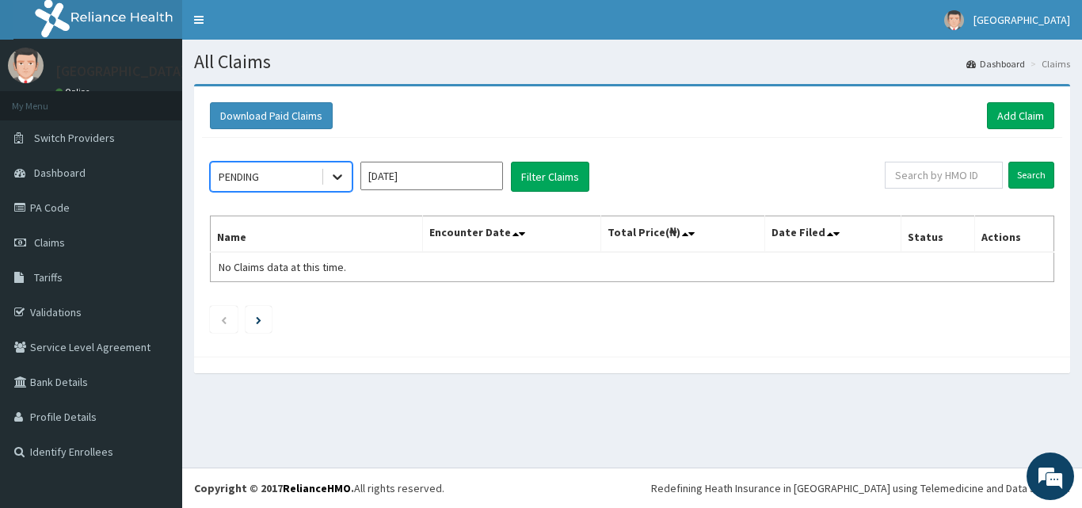
click at [343, 169] on icon at bounding box center [337, 177] width 16 height 16
click at [545, 176] on button "Filter Claims" at bounding box center [550, 177] width 78 height 30
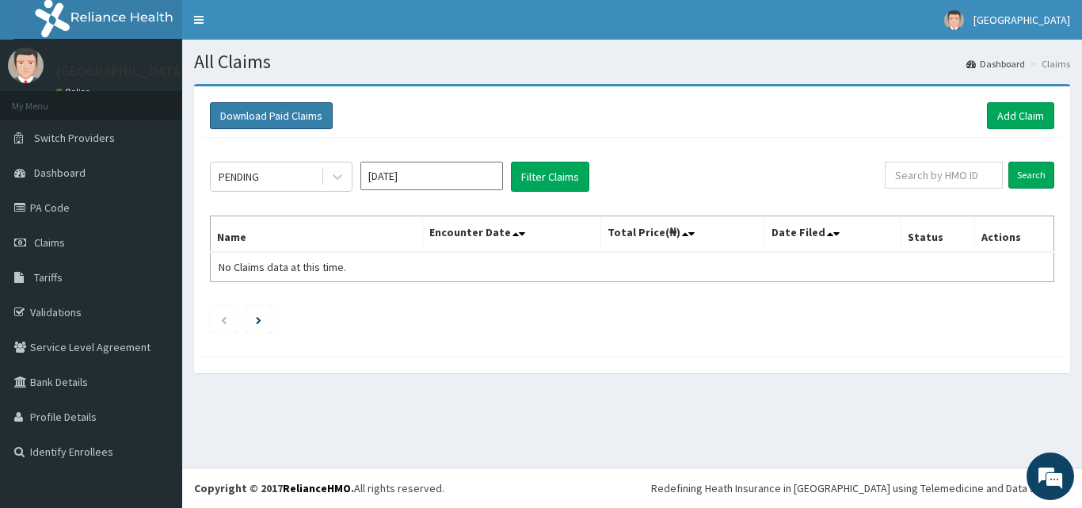
click at [248, 112] on button "Download Paid Claims" at bounding box center [271, 115] width 123 height 27
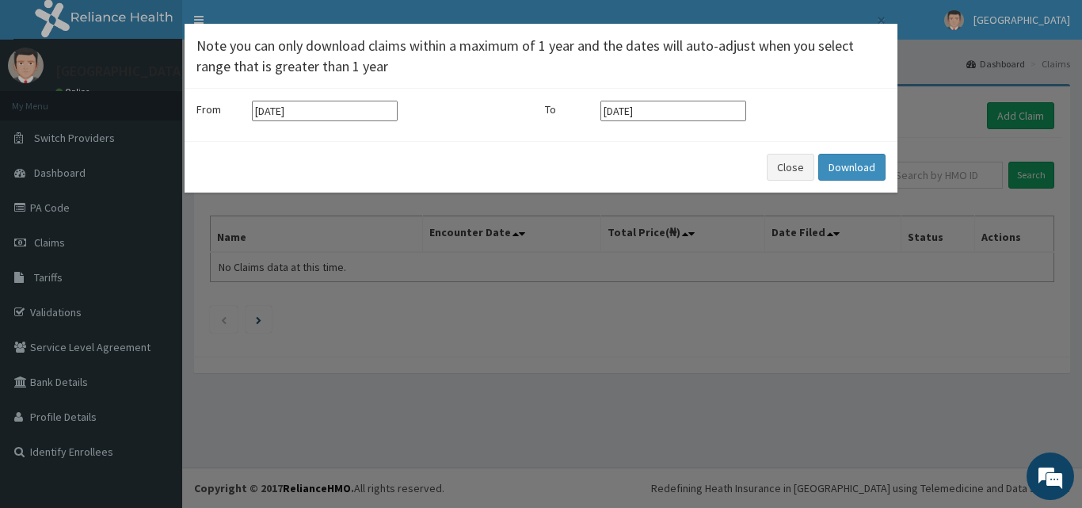
click at [431, 129] on div "From 11-05-2025 To 11-08-2025" at bounding box center [540, 115] width 689 height 29
click at [553, 106] on label "To" at bounding box center [569, 109] width 48 height 16
click at [636, 119] on input "[DATE]" at bounding box center [673, 111] width 146 height 21
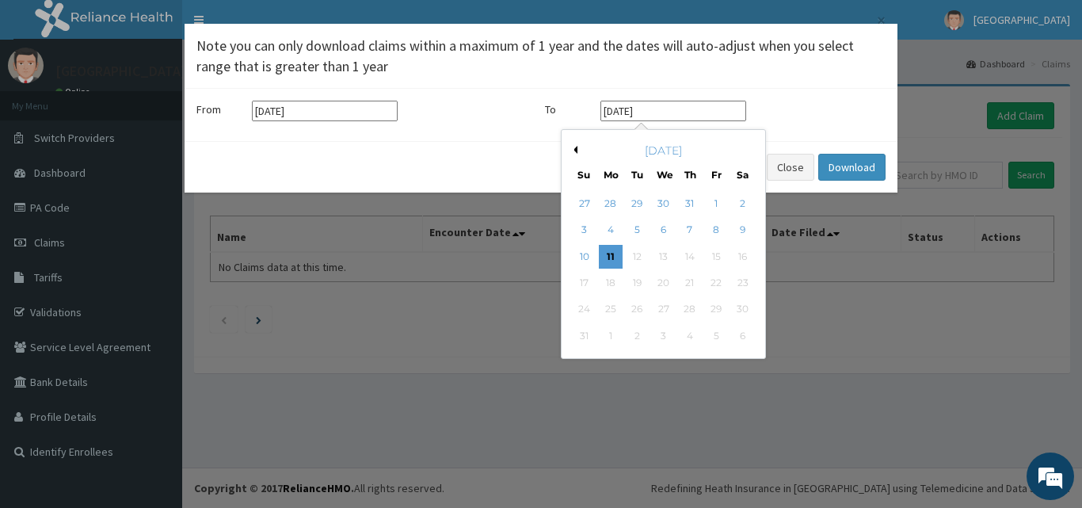
click at [572, 154] on div "August 2025" at bounding box center [663, 151] width 191 height 16
click at [574, 150] on button "Previous Month" at bounding box center [573, 150] width 8 height 8
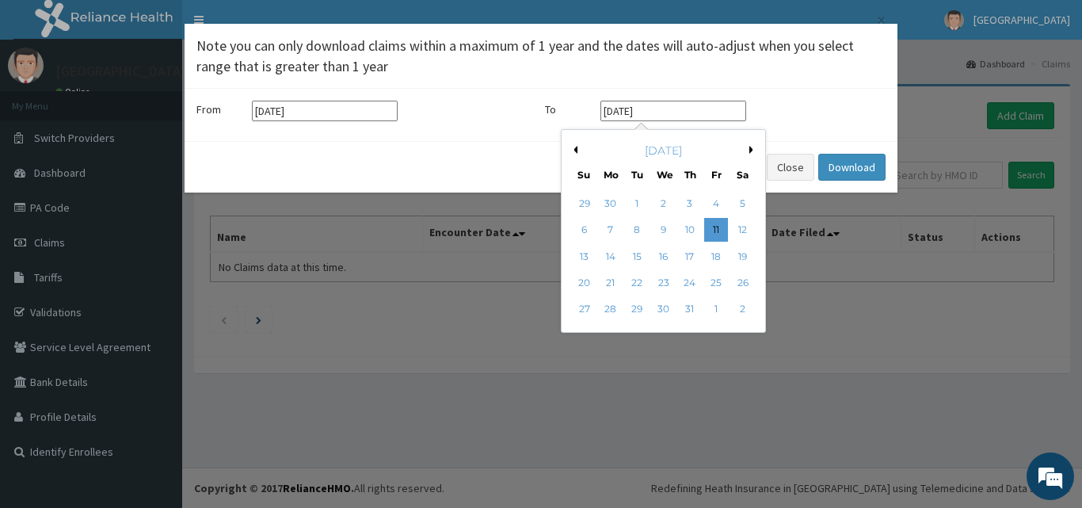
click at [574, 150] on button "Previous Month" at bounding box center [573, 150] width 8 height 8
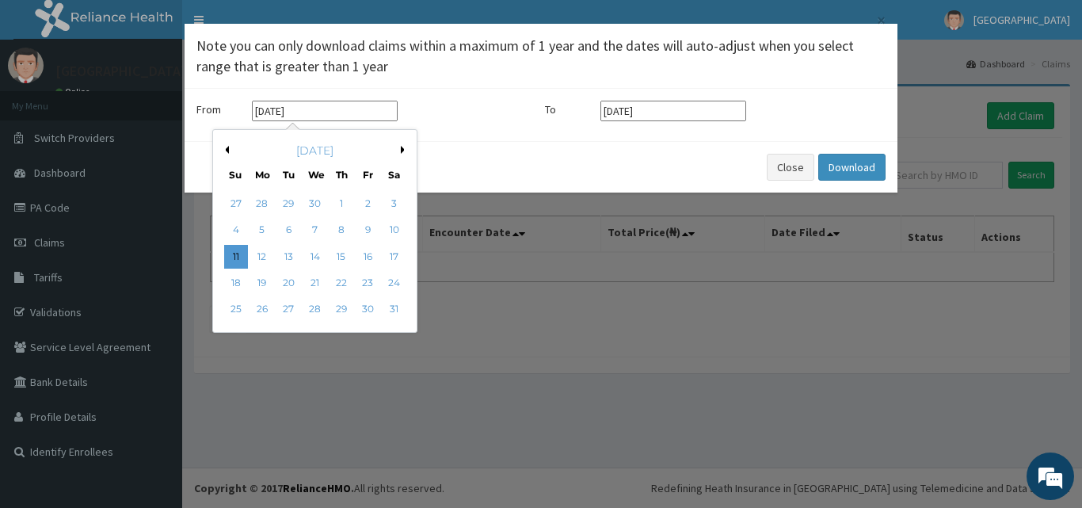
click at [325, 112] on input "[DATE]" at bounding box center [325, 111] width 146 height 21
click at [227, 148] on button "Previous Month" at bounding box center [225, 150] width 8 height 8
click at [227, 149] on button "Previous Month" at bounding box center [225, 150] width 8 height 8
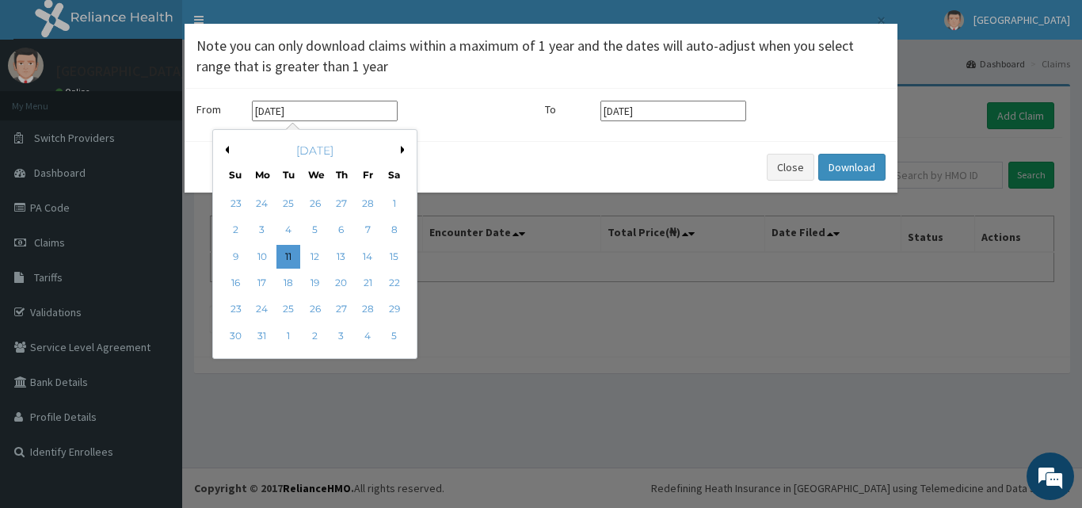
click at [398, 147] on div "March 2025" at bounding box center [314, 151] width 191 height 16
click at [402, 148] on button "Next Month" at bounding box center [405, 150] width 8 height 8
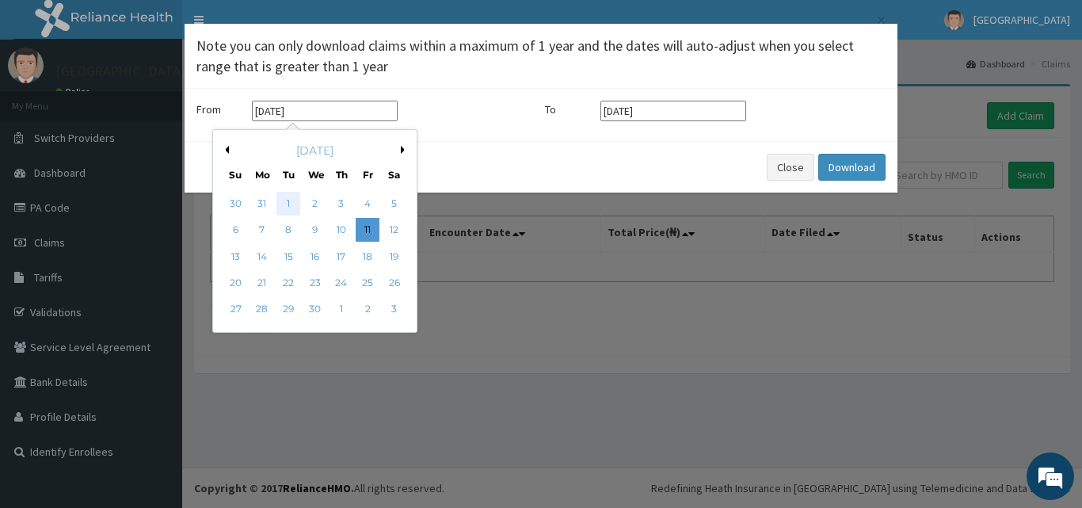
click at [289, 200] on div "1" at bounding box center [288, 204] width 24 height 24
type input "01-04-2025"
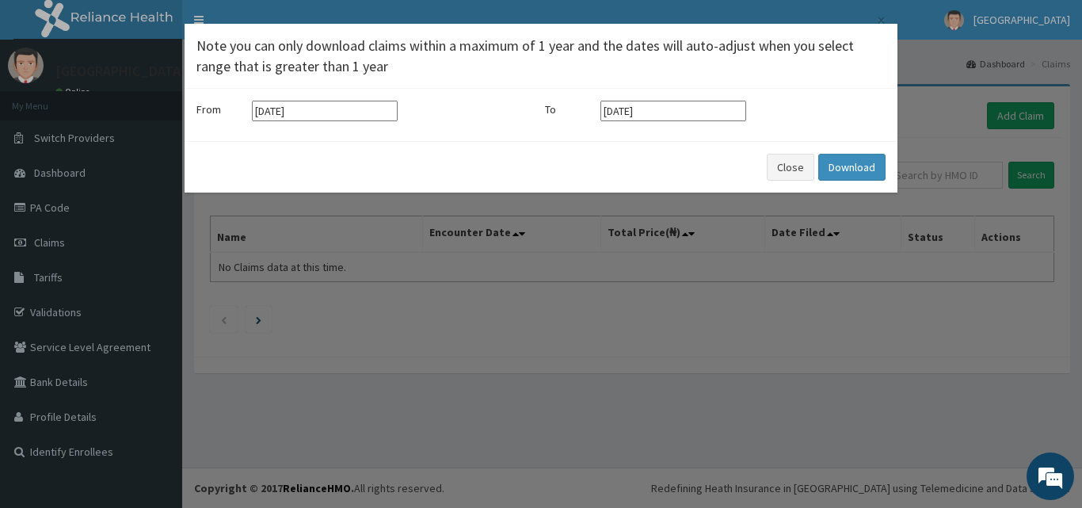
click at [697, 108] on input "[DATE]" at bounding box center [673, 111] width 146 height 21
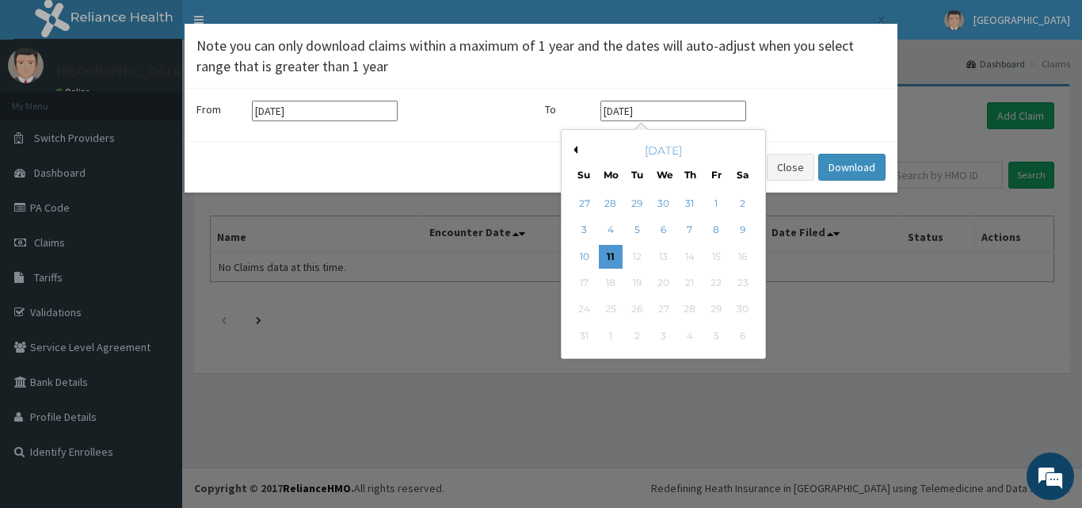
click at [576, 153] on button "Previous Month" at bounding box center [573, 150] width 8 height 8
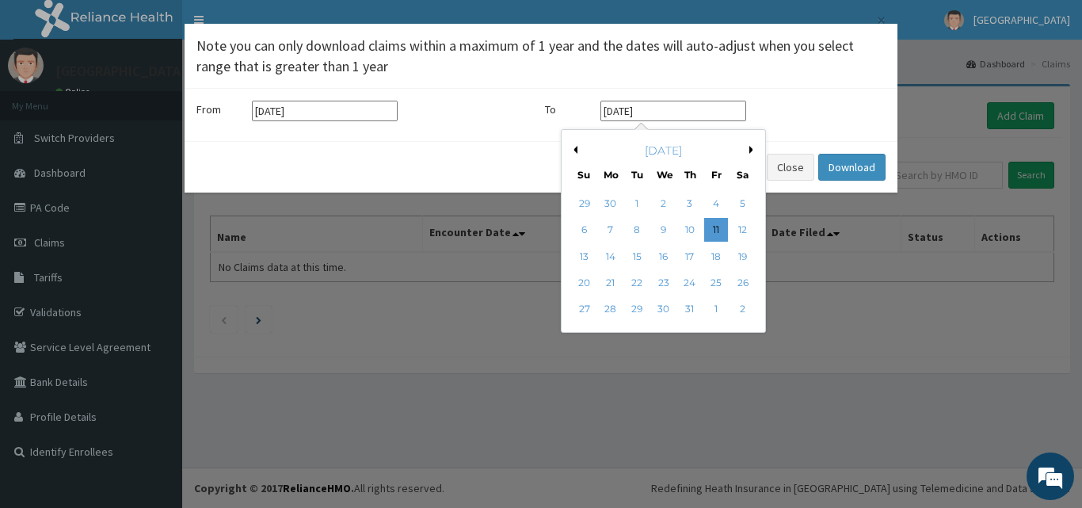
click at [576, 153] on button "Previous Month" at bounding box center [573, 150] width 8 height 8
click at [576, 152] on button "Previous Month" at bounding box center [573, 150] width 8 height 8
click at [667, 304] on div "30" at bounding box center [664, 310] width 24 height 24
type input "30-04-2025"
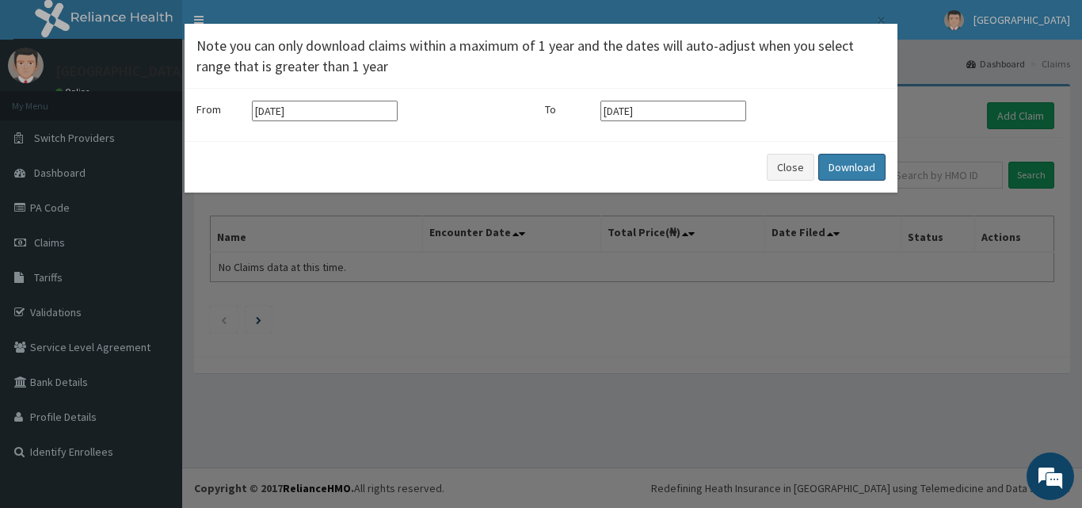
click at [841, 167] on button "Download" at bounding box center [851, 167] width 67 height 27
click at [791, 172] on button "Close" at bounding box center [790, 167] width 48 height 27
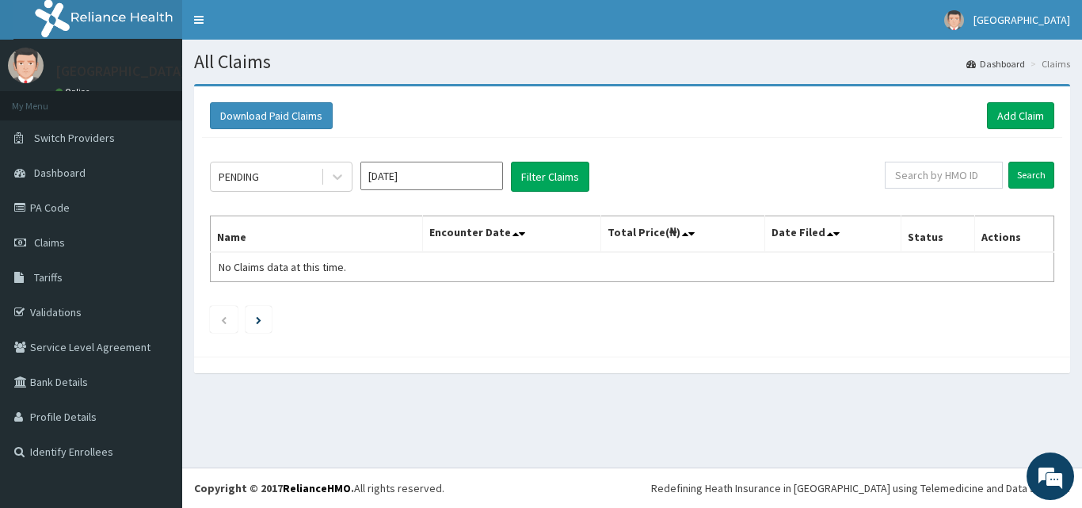
click at [445, 183] on input "Apr 2025" at bounding box center [431, 176] width 143 height 29
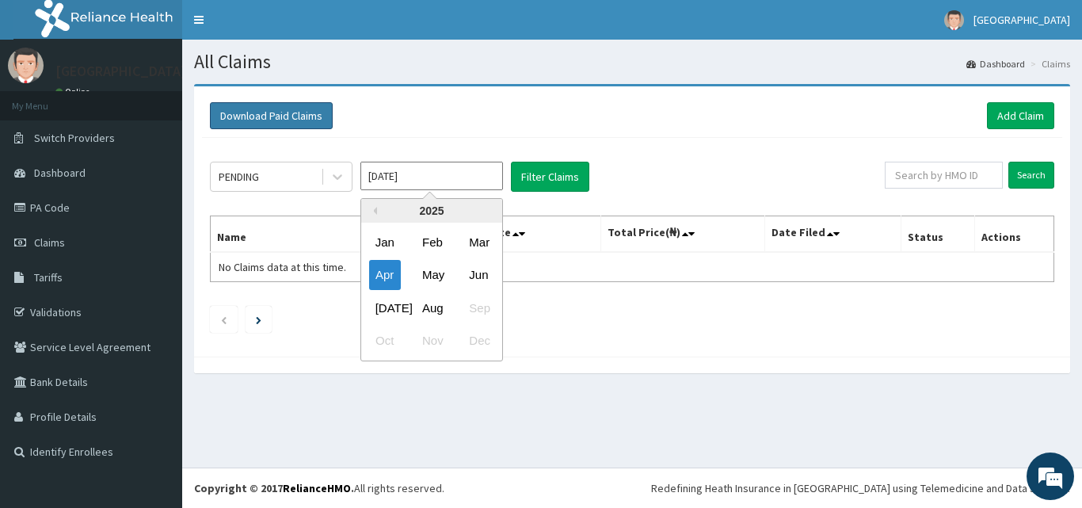
click at [299, 112] on button "Download Paid Claims" at bounding box center [271, 115] width 123 height 27
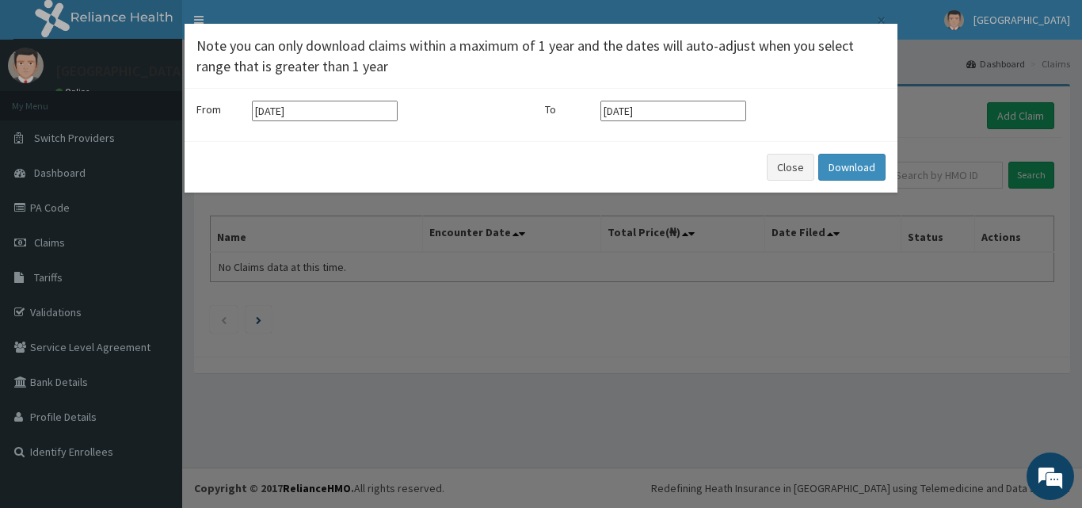
click at [310, 112] on input "01-04-2025" at bounding box center [325, 111] width 146 height 21
click at [429, 101] on div "From 01-04-2025" at bounding box center [366, 111] width 340 height 21
click at [799, 169] on button "Close" at bounding box center [790, 167] width 48 height 27
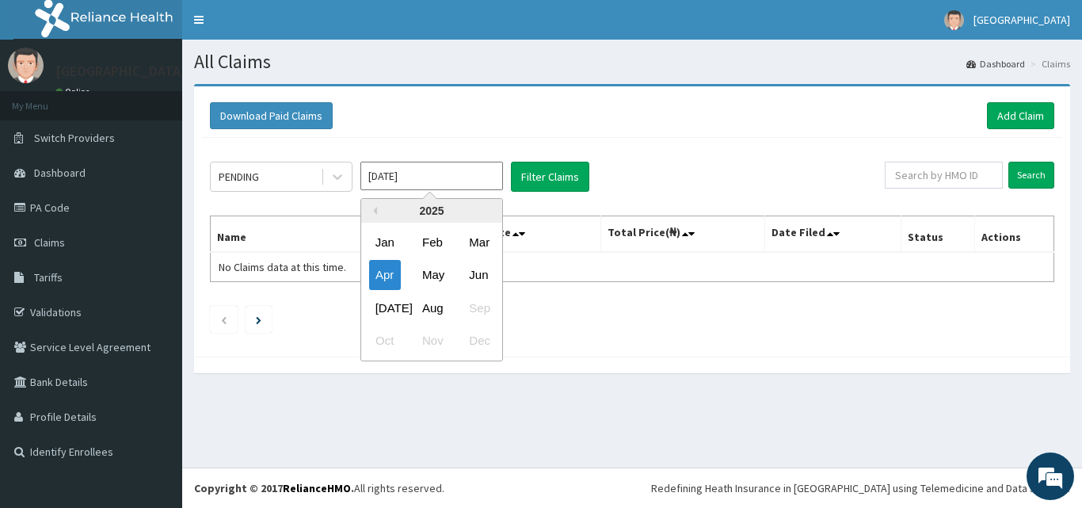
click at [467, 186] on input "Apr 2025" at bounding box center [431, 176] width 143 height 29
click at [419, 302] on div "Aug" at bounding box center [432, 307] width 32 height 29
type input "[DATE]"
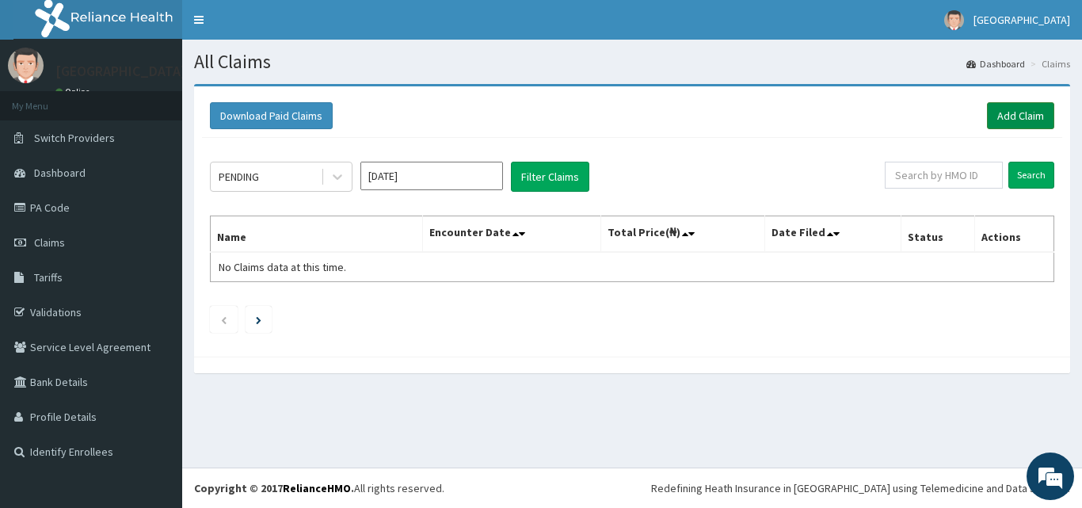
click at [1014, 108] on link "Add Claim" at bounding box center [1020, 115] width 67 height 27
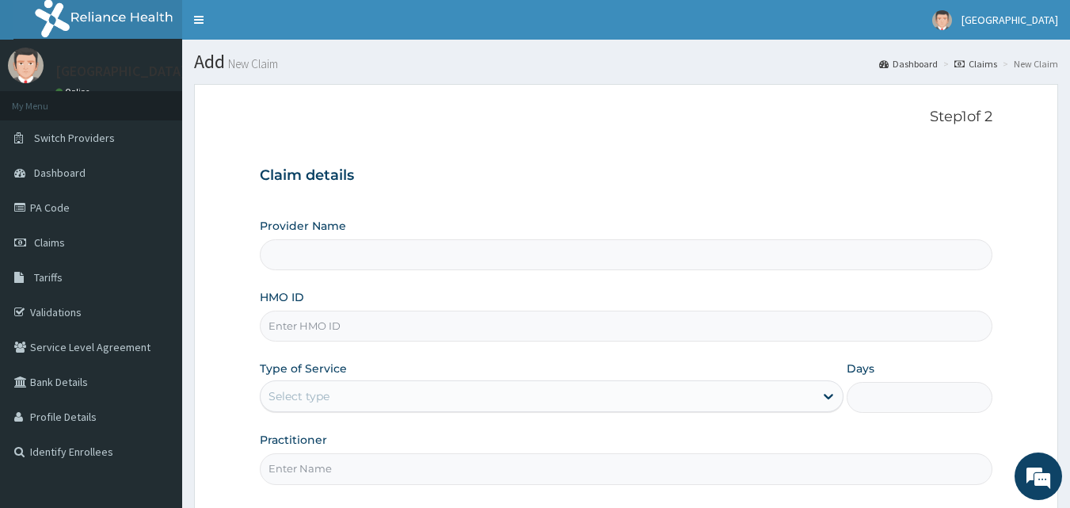
type input "[GEOGRAPHIC_DATA]"
click at [358, 322] on input "HMO ID" at bounding box center [626, 325] width 733 height 31
type input "PNS/10143/A"
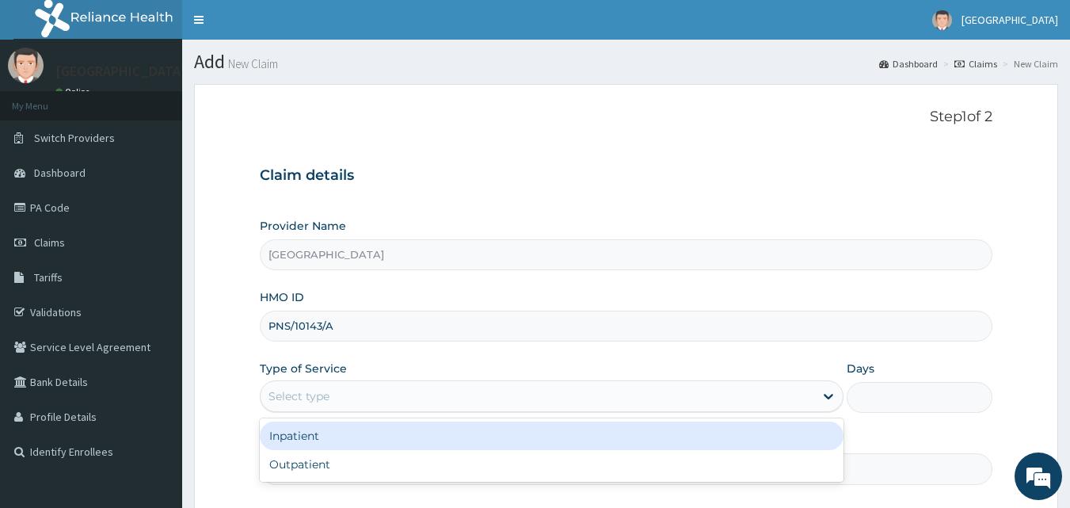
click at [555, 390] on div "Select type" at bounding box center [537, 395] width 553 height 25
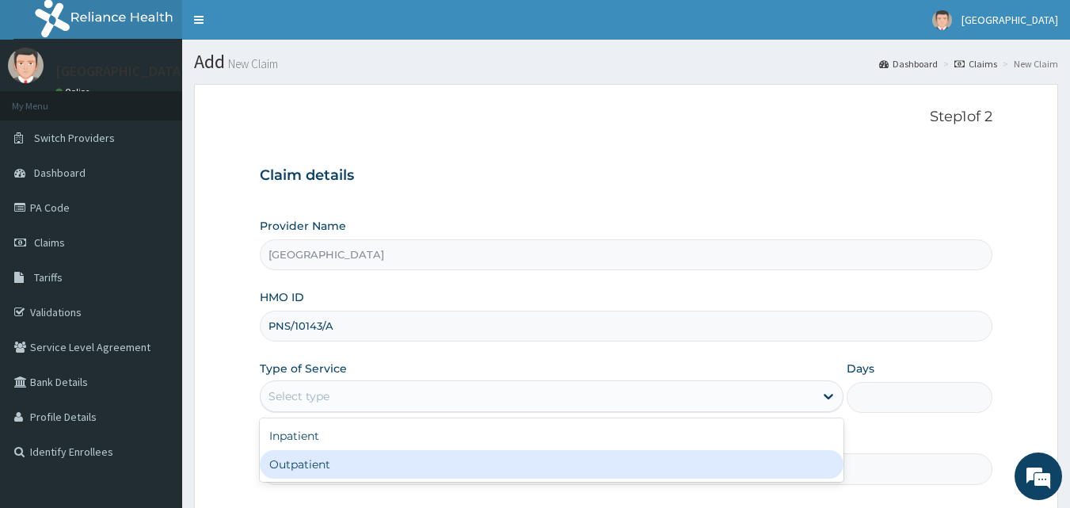
click at [344, 467] on div "Outpatient" at bounding box center [552, 464] width 584 height 29
type input "1"
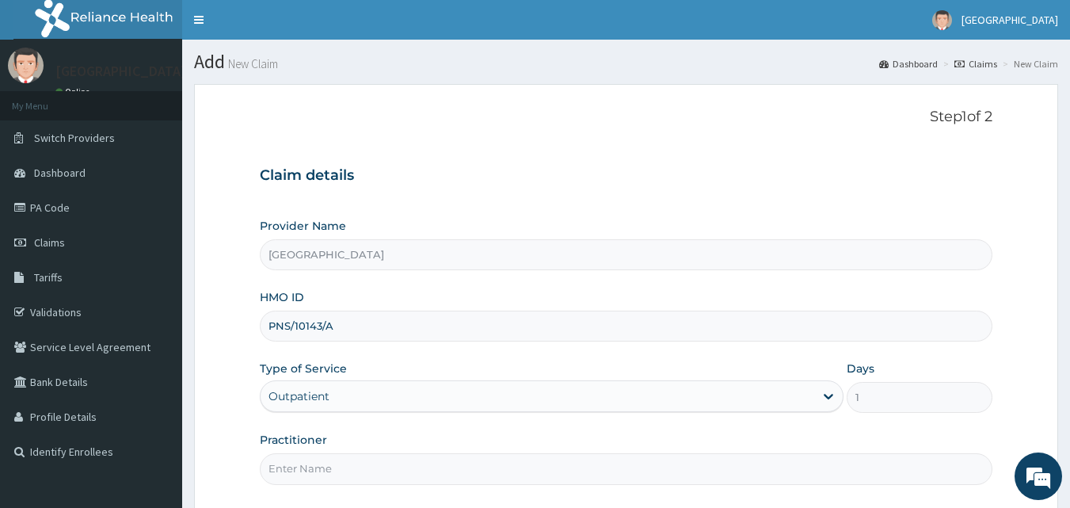
click at [365, 468] on input "Practitioner" at bounding box center [626, 468] width 733 height 31
type input "DR [PERSON_NAME]"
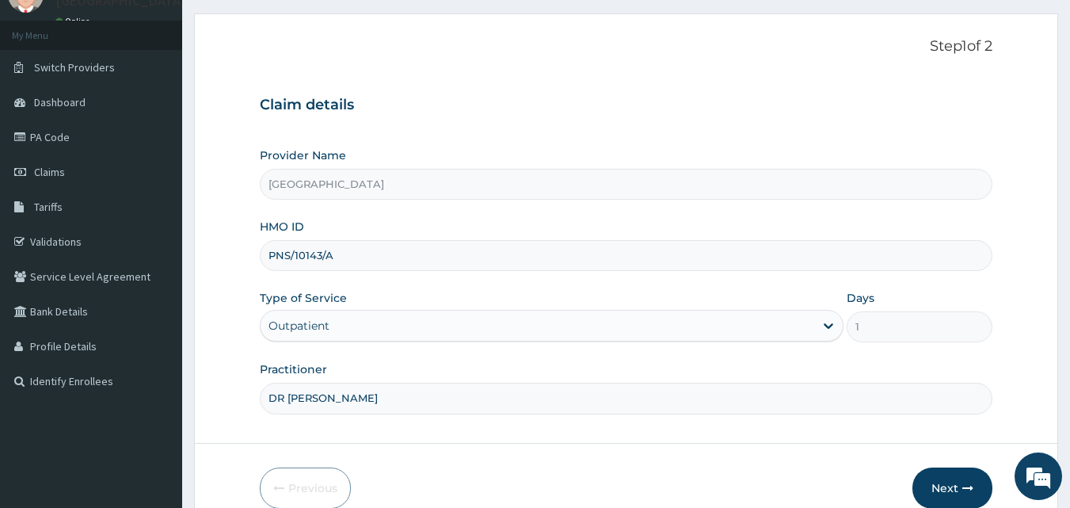
scroll to position [94, 0]
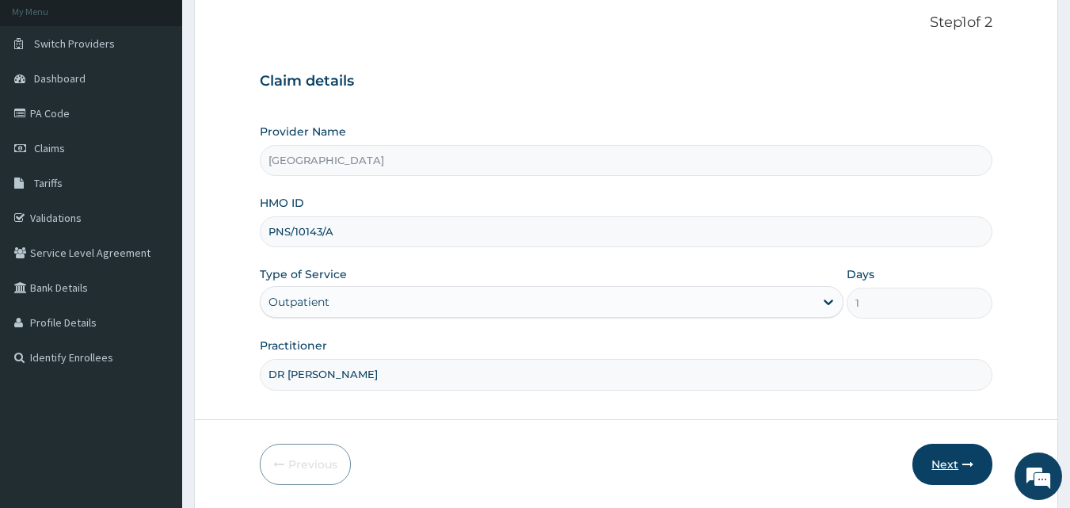
click at [957, 463] on button "Next" at bounding box center [952, 463] width 80 height 41
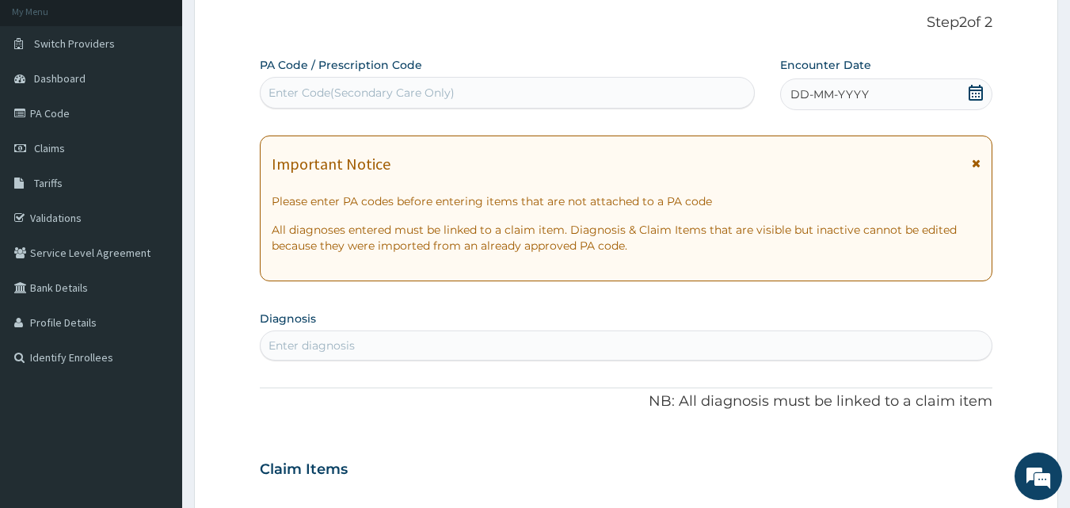
click at [976, 92] on icon at bounding box center [976, 93] width 16 height 16
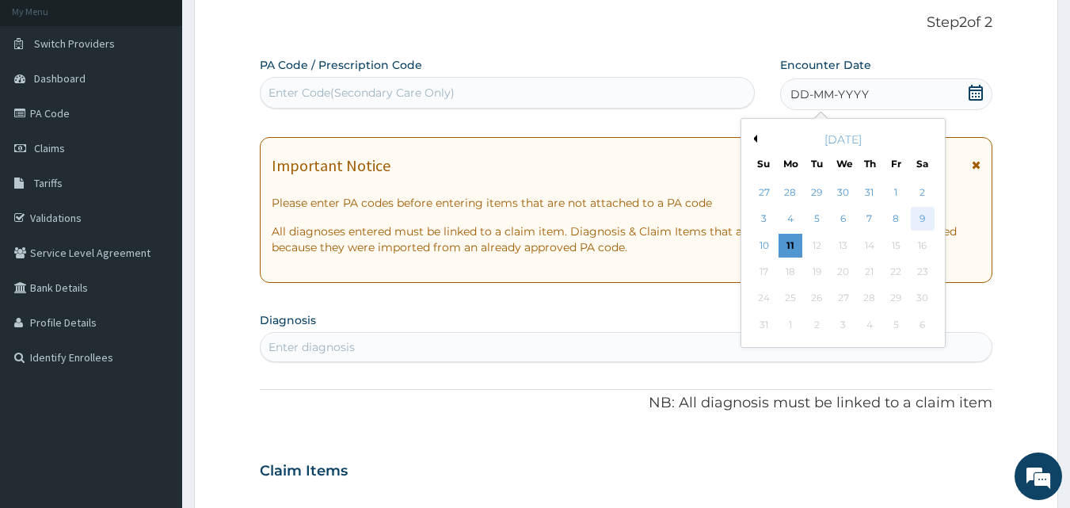
click at [923, 217] on div "9" at bounding box center [923, 219] width 24 height 24
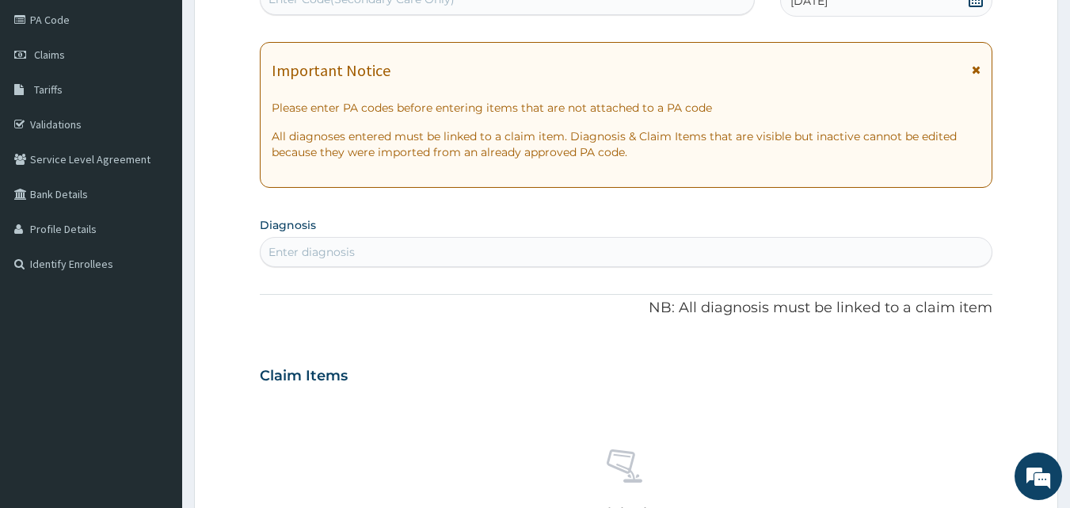
scroll to position [205, 0]
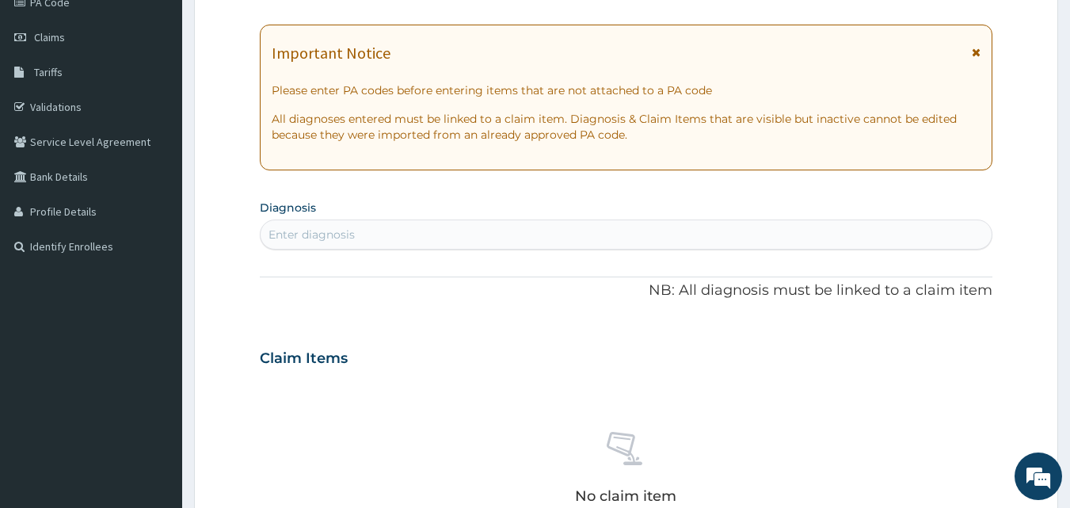
click at [840, 242] on div "Enter diagnosis" at bounding box center [627, 234] width 732 height 25
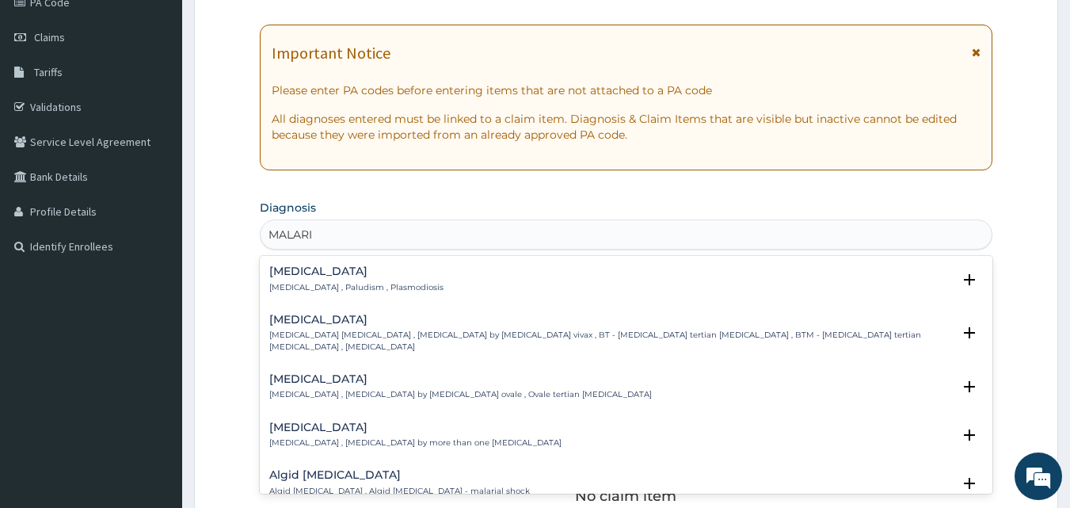
type input "MALARIA"
click at [318, 288] on p "Malaria , Paludism , Plasmodiosis" at bounding box center [356, 287] width 174 height 11
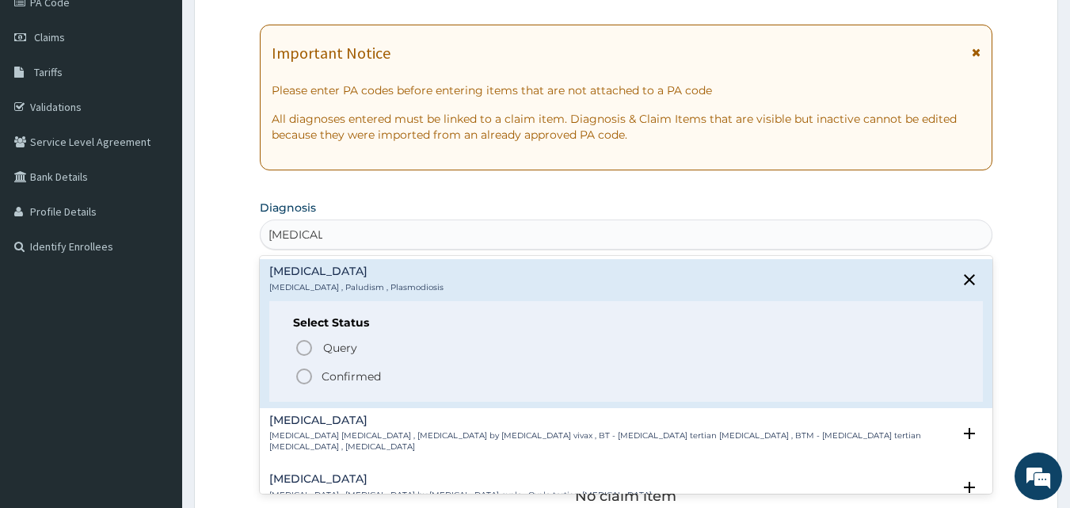
click at [303, 384] on icon "status option filled" at bounding box center [304, 376] width 19 height 19
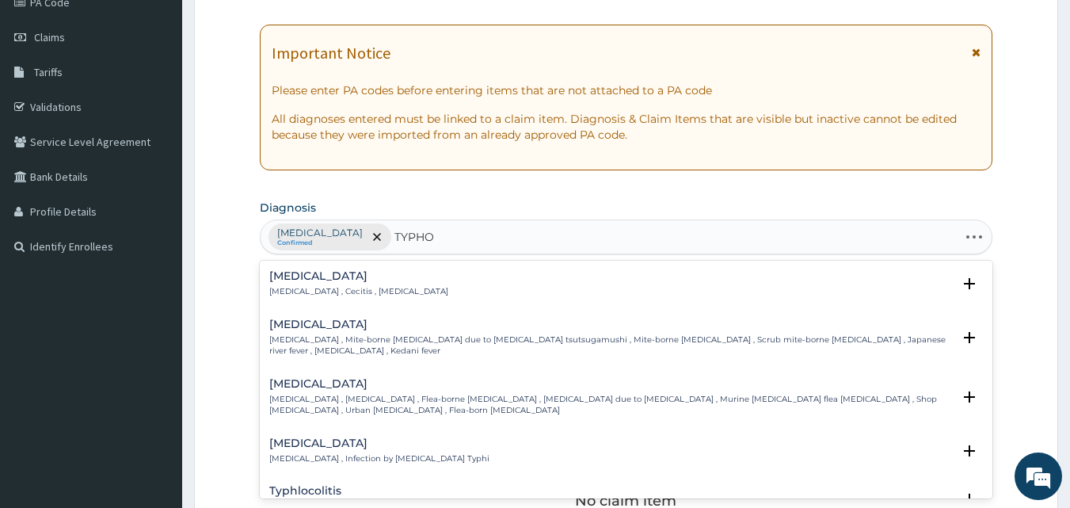
type input "TYPHOI"
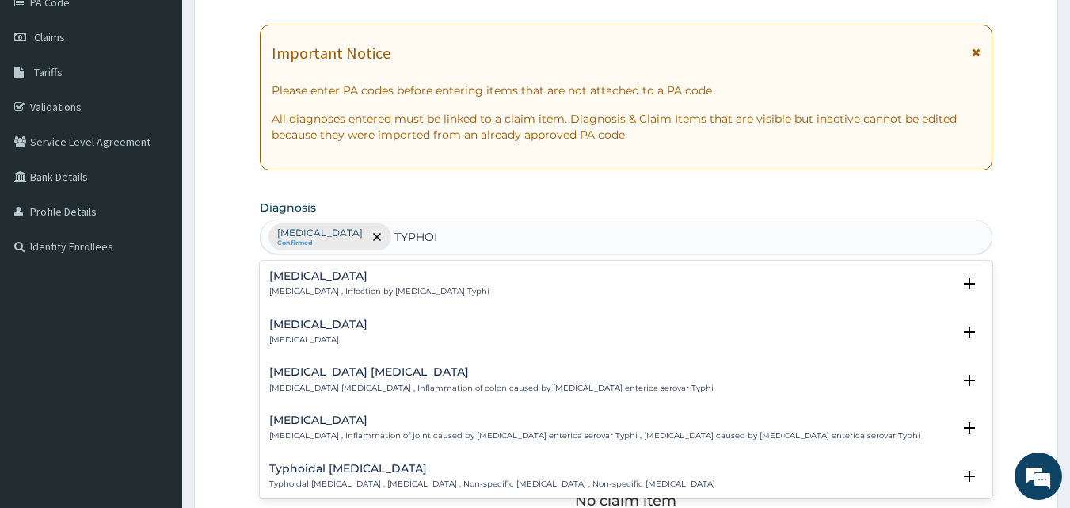
click at [345, 285] on div "Typhoid fever Typhoid fever , Infection by Salmonella Typhi" at bounding box center [379, 284] width 220 height 28
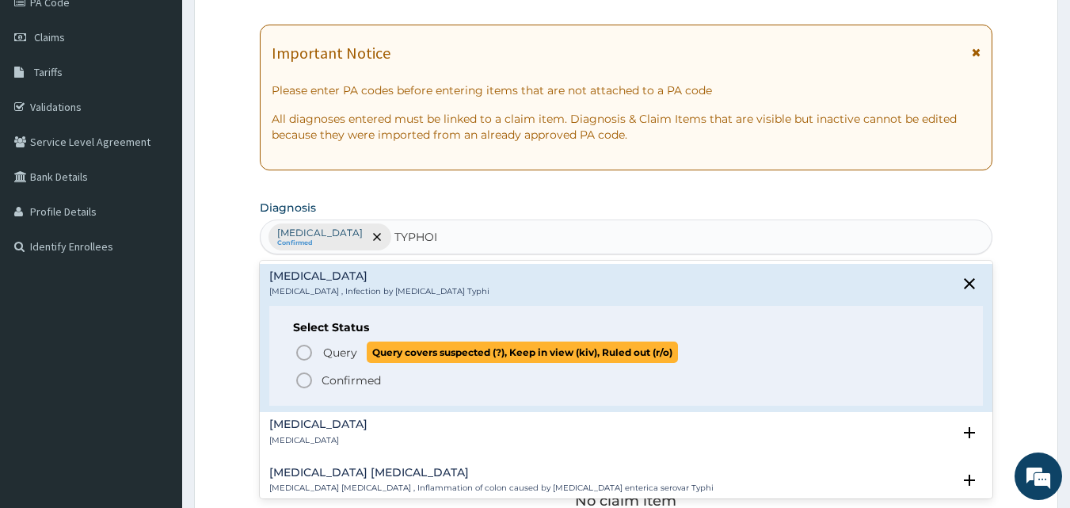
click at [306, 345] on circle "status option query" at bounding box center [304, 352] width 14 height 14
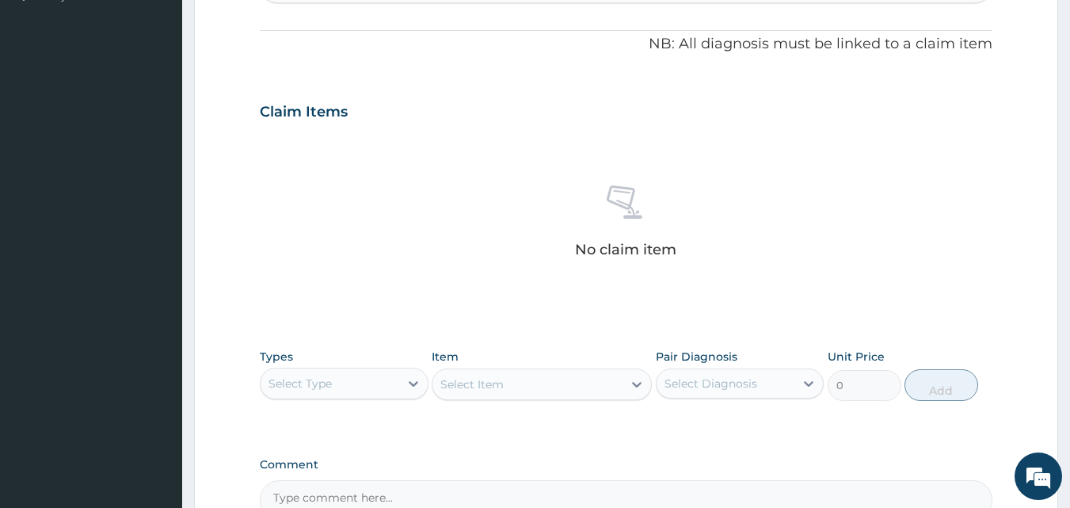
scroll to position [526, 0]
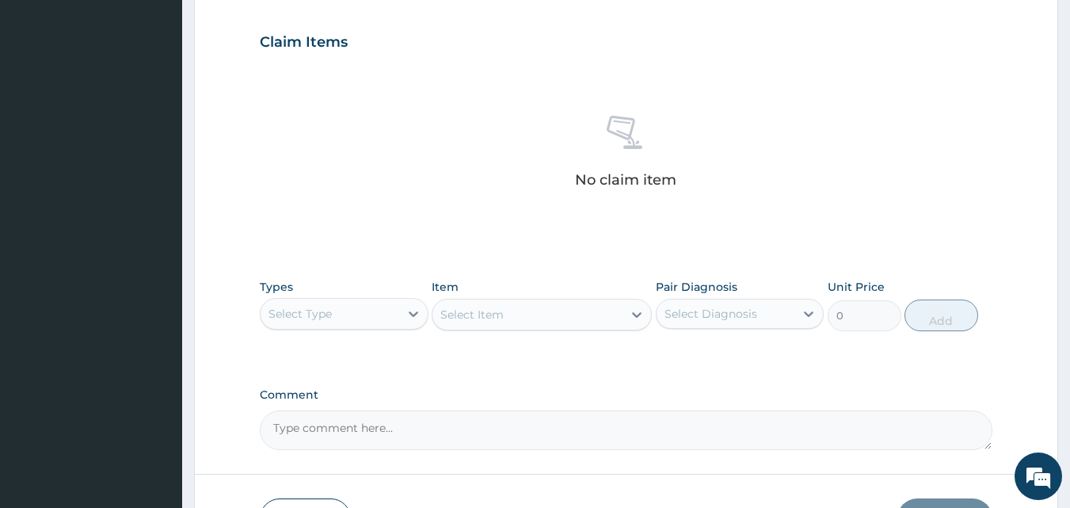
click at [371, 306] on div "Select Type" at bounding box center [330, 313] width 139 height 25
type input "LAB"
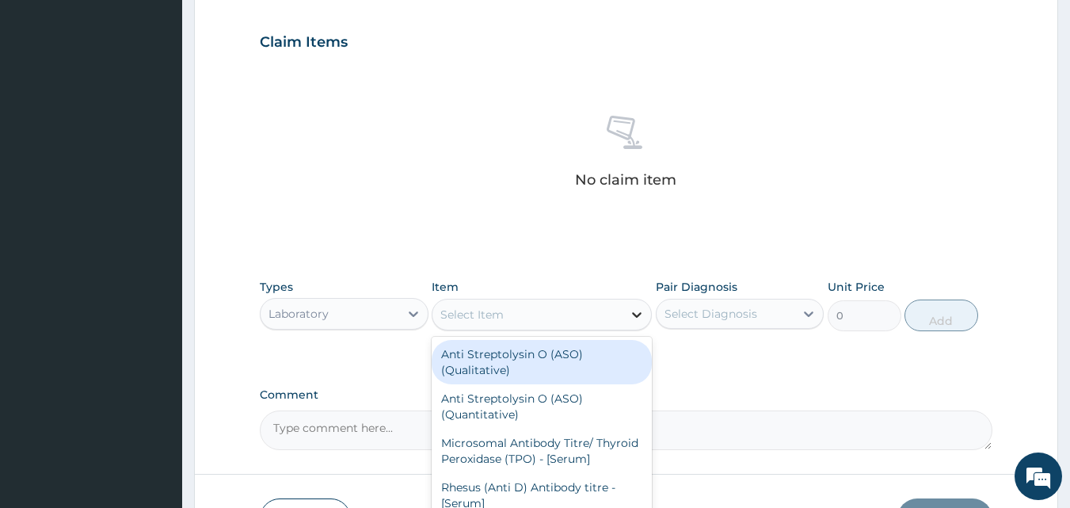
click at [641, 312] on icon at bounding box center [637, 314] width 16 height 16
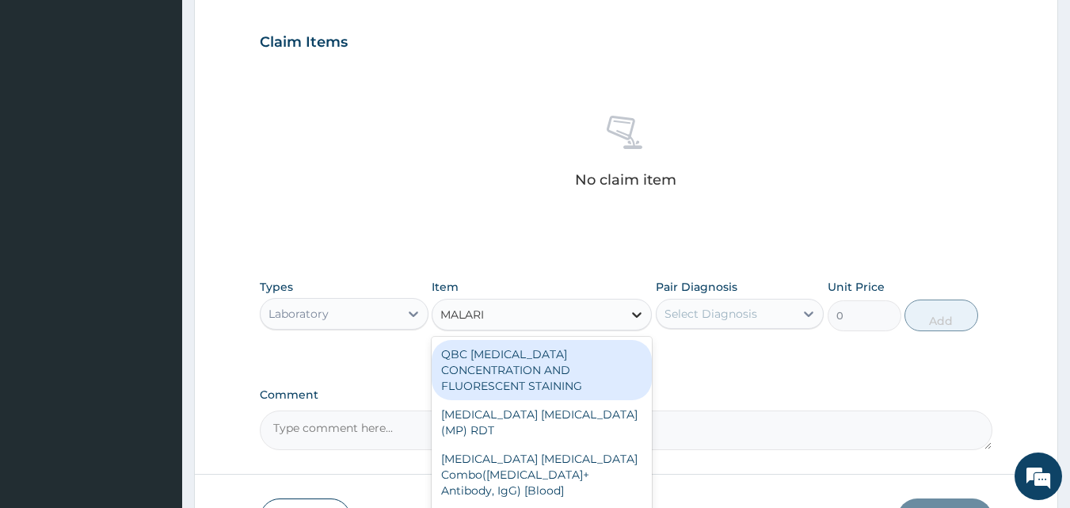
type input "MALARIA"
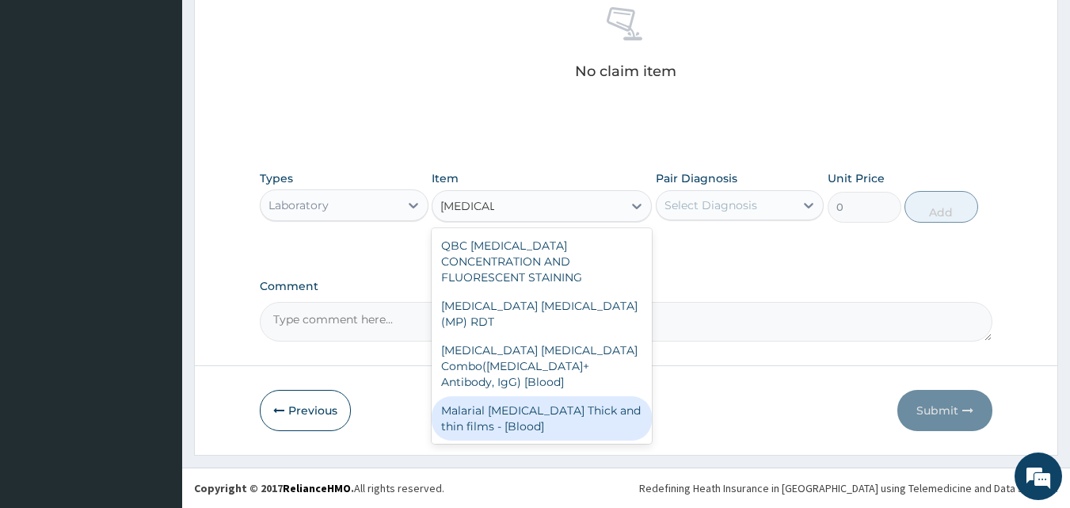
click at [542, 396] on div "Malarial Parasite Thick and thin films - [Blood]" at bounding box center [542, 418] width 220 height 44
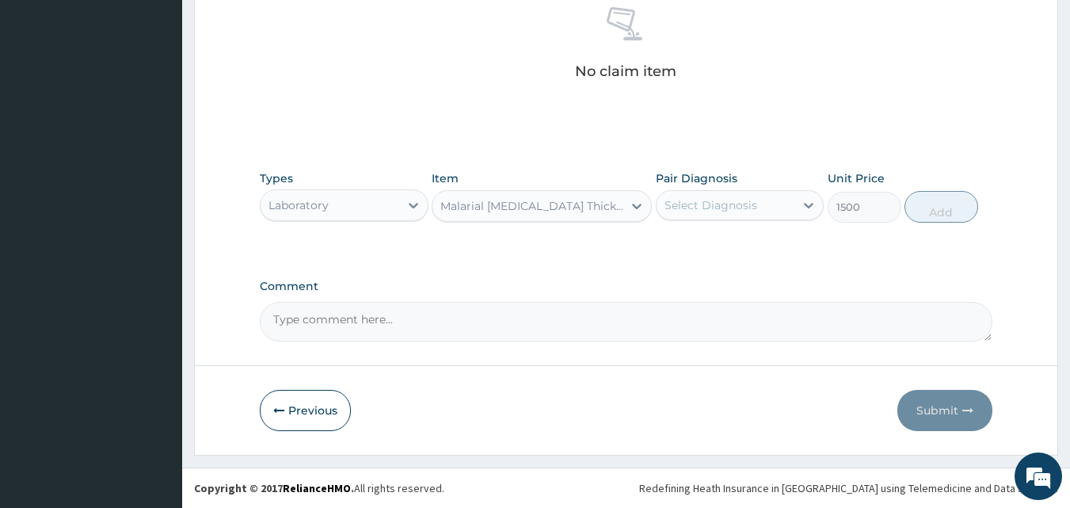
type input "1500"
click at [722, 214] on div "Select Diagnosis" at bounding box center [725, 204] width 139 height 25
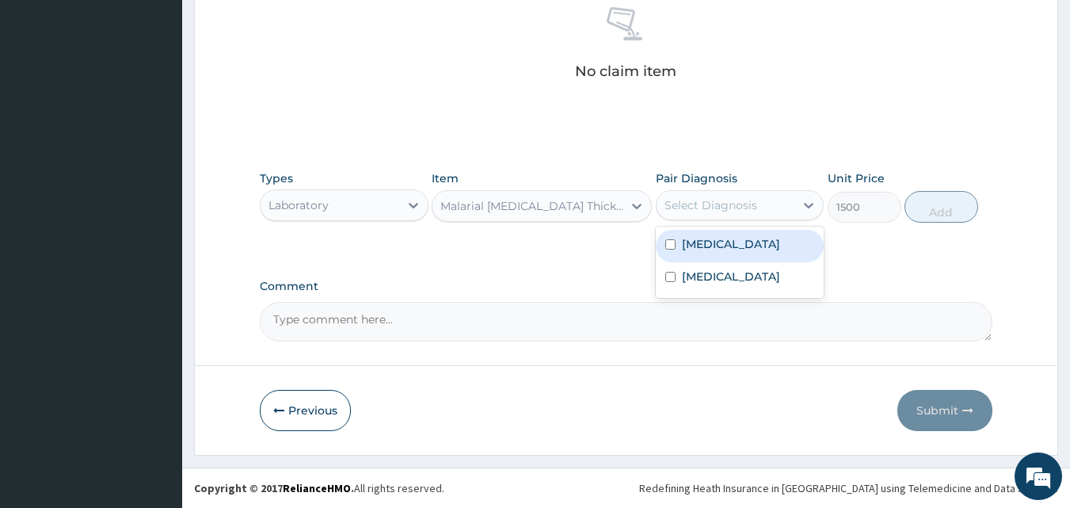
click at [685, 252] on div "Malaria" at bounding box center [740, 246] width 169 height 32
checkbox input "true"
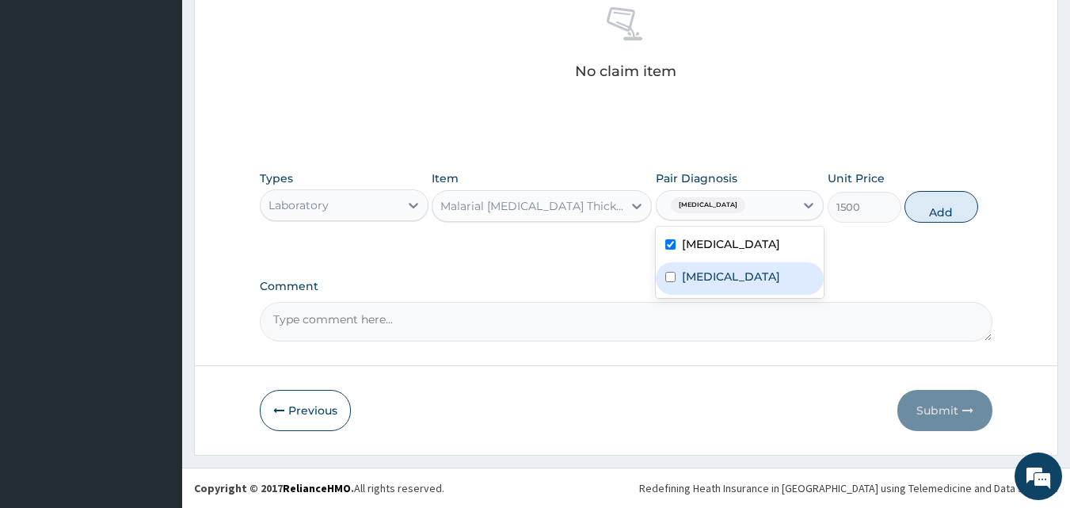
click at [686, 279] on label "Typhoid fever" at bounding box center [731, 276] width 98 height 16
checkbox input "true"
click at [963, 200] on button "Add" at bounding box center [941, 207] width 74 height 32
type input "0"
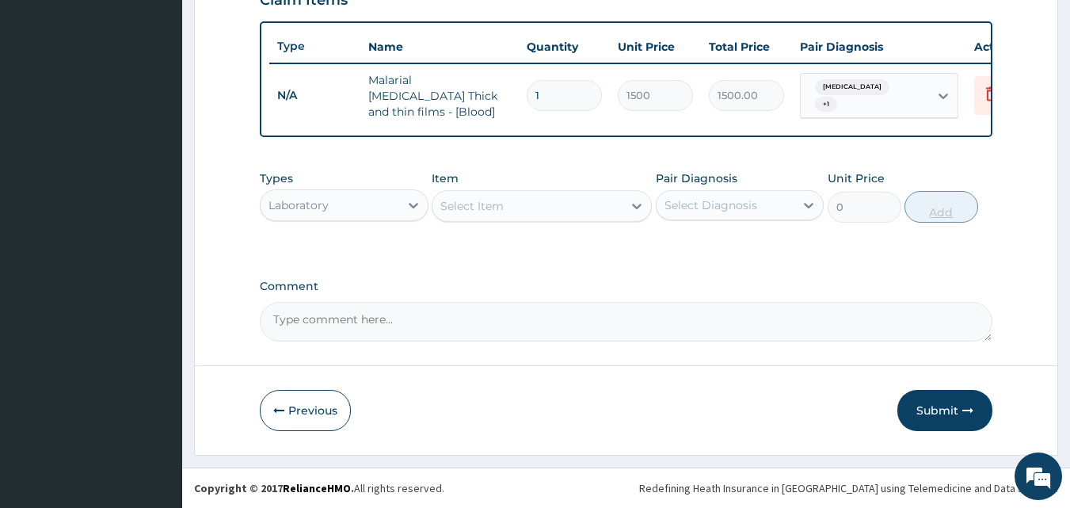
scroll to position [571, 0]
click at [512, 215] on div "Select Item" at bounding box center [527, 205] width 190 height 25
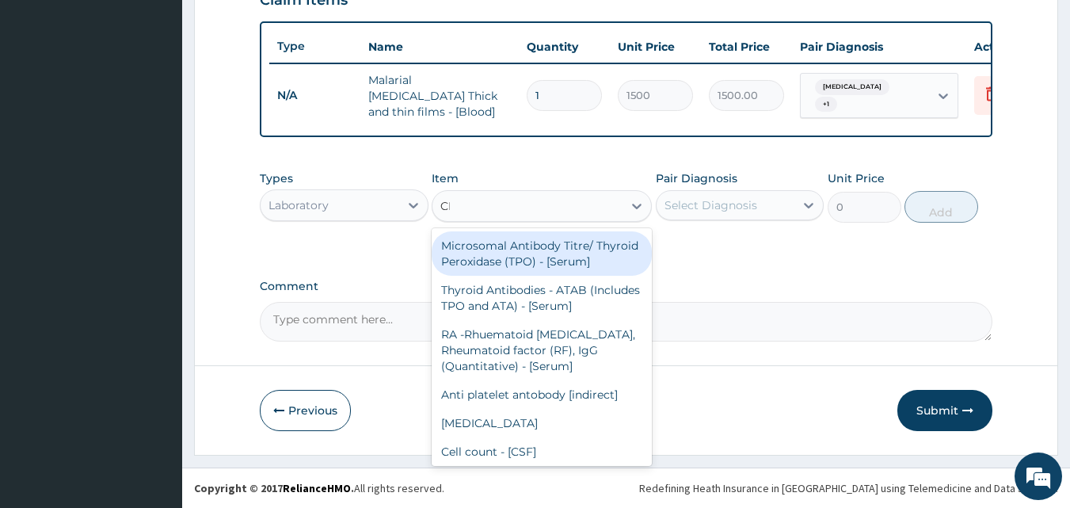
type input "CBC"
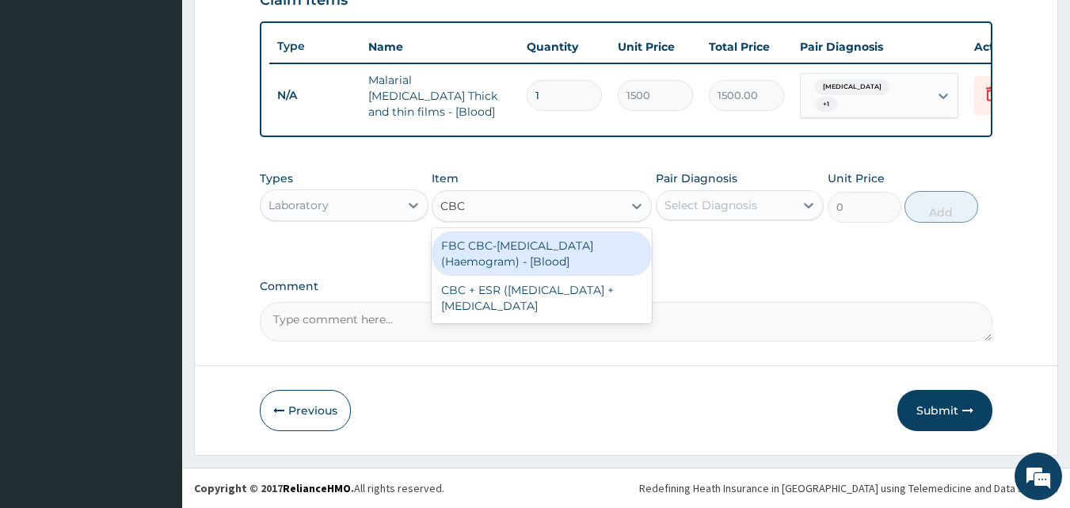
click at [556, 240] on div "FBC CBC-Complete Blood Count (Haemogram) - [Blood]" at bounding box center [542, 253] width 220 height 44
type input "3000"
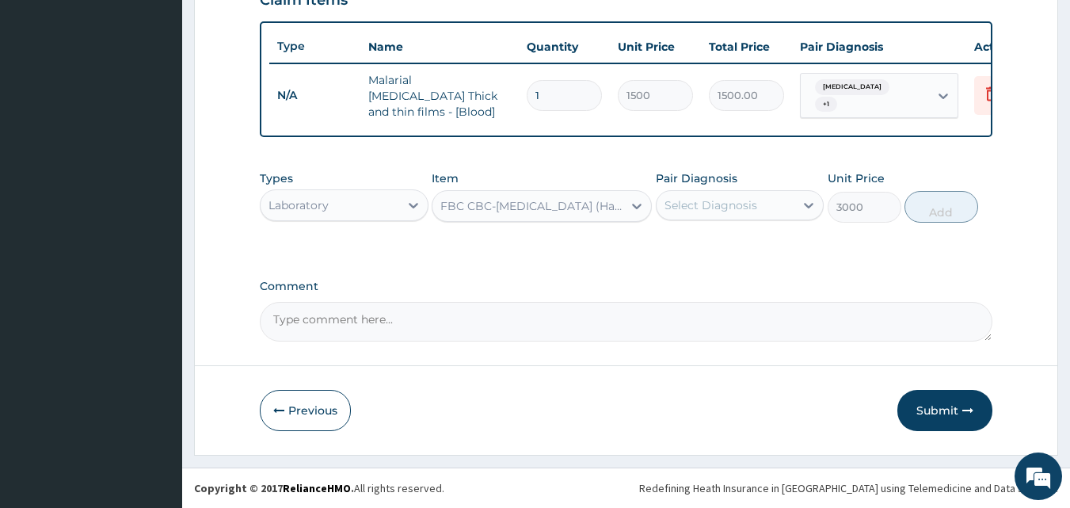
click at [684, 214] on div "Select Diagnosis" at bounding box center [725, 204] width 139 height 25
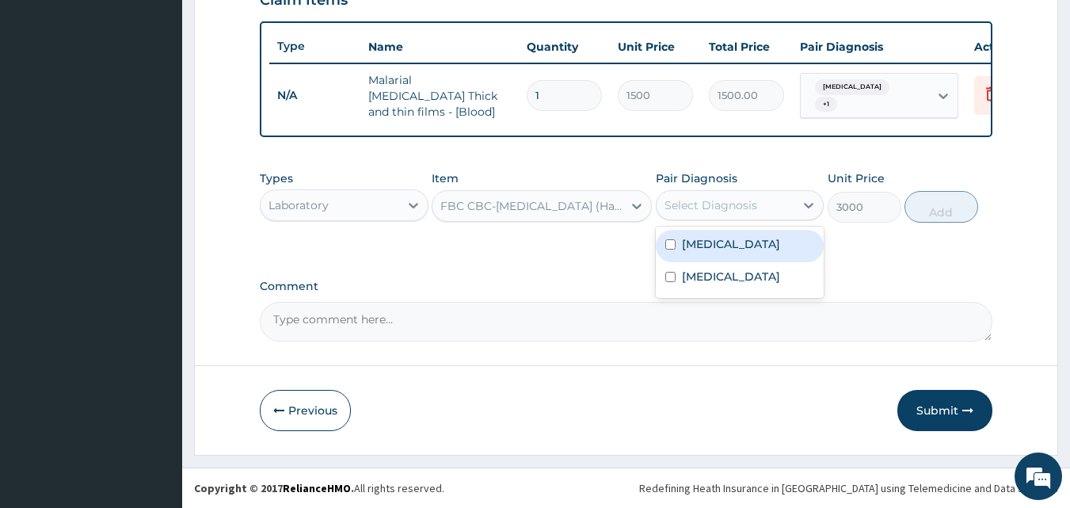
click at [678, 242] on div "Malaria" at bounding box center [740, 246] width 169 height 32
checkbox input "true"
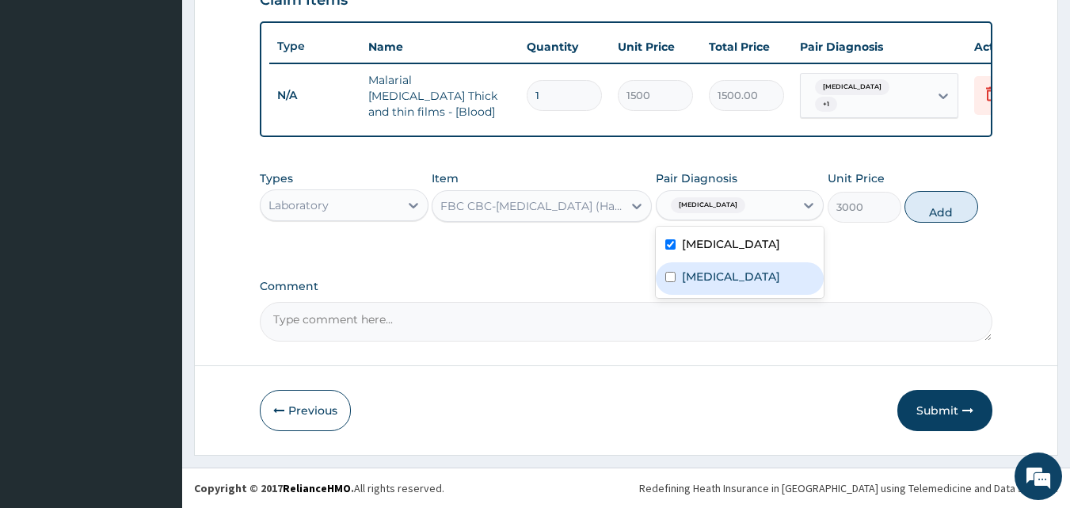
click at [699, 269] on label "Typhoid fever" at bounding box center [731, 276] width 98 height 16
checkbox input "true"
click at [922, 208] on button "Add" at bounding box center [941, 207] width 74 height 32
type input "0"
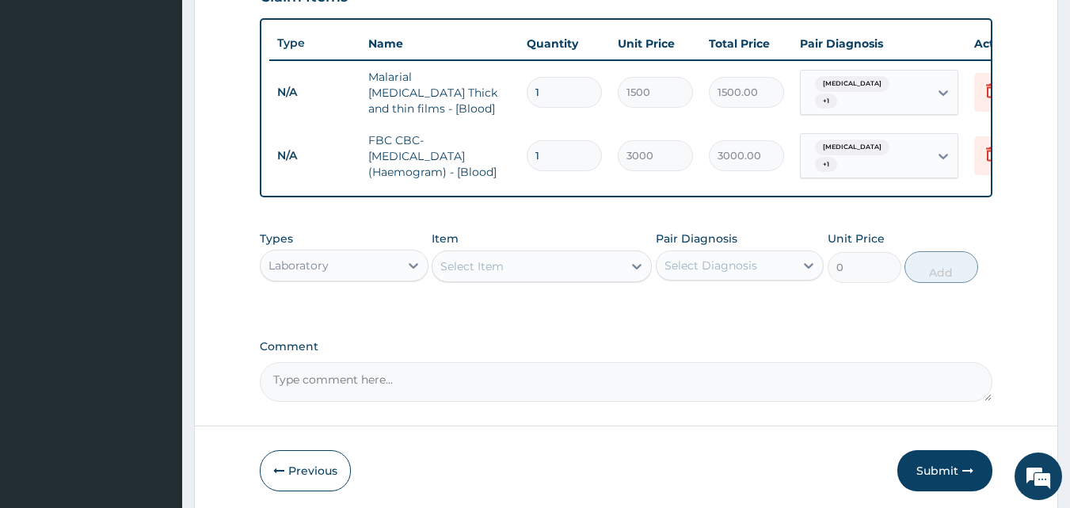
click at [385, 266] on div "Laboratory" at bounding box center [330, 265] width 139 height 25
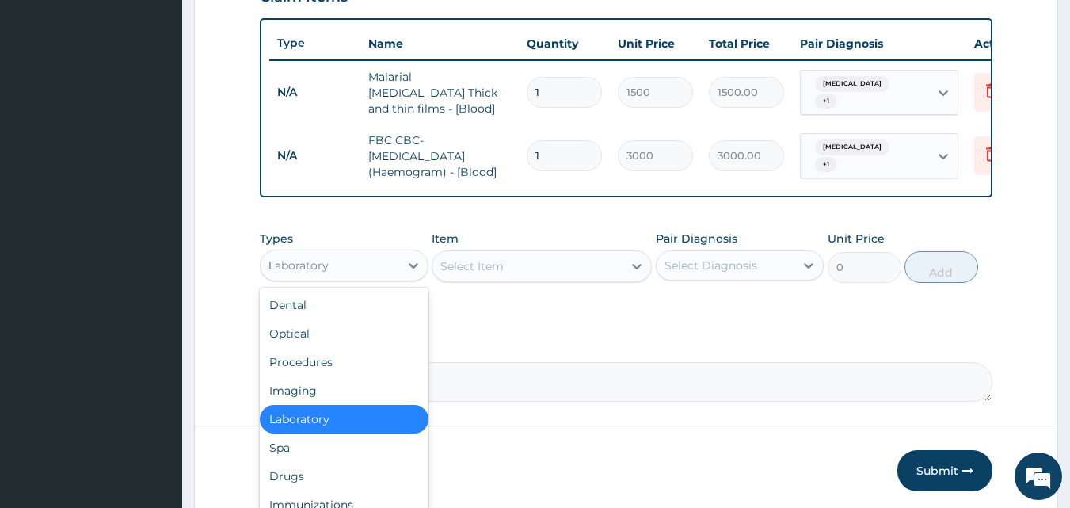
type input "DR"
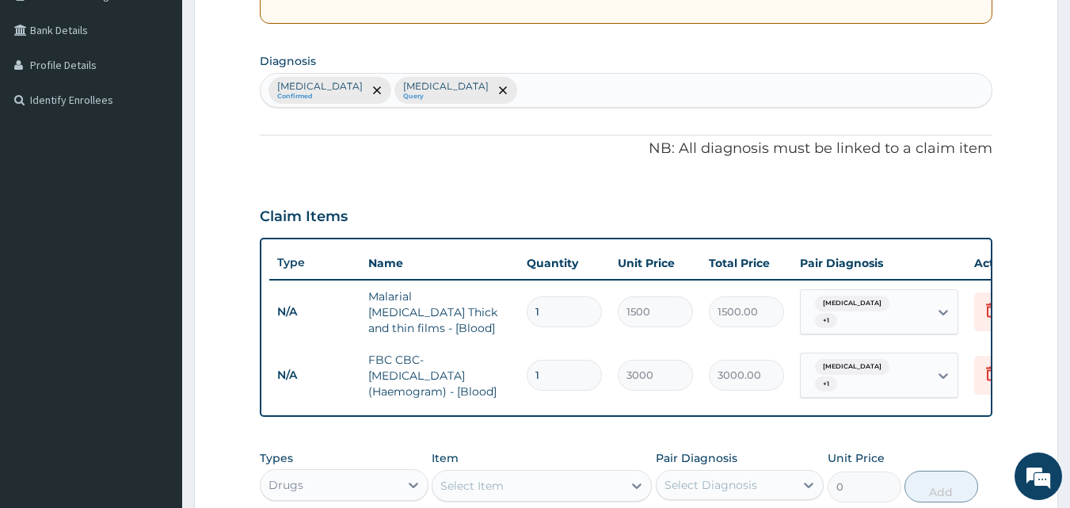
scroll to position [325, 0]
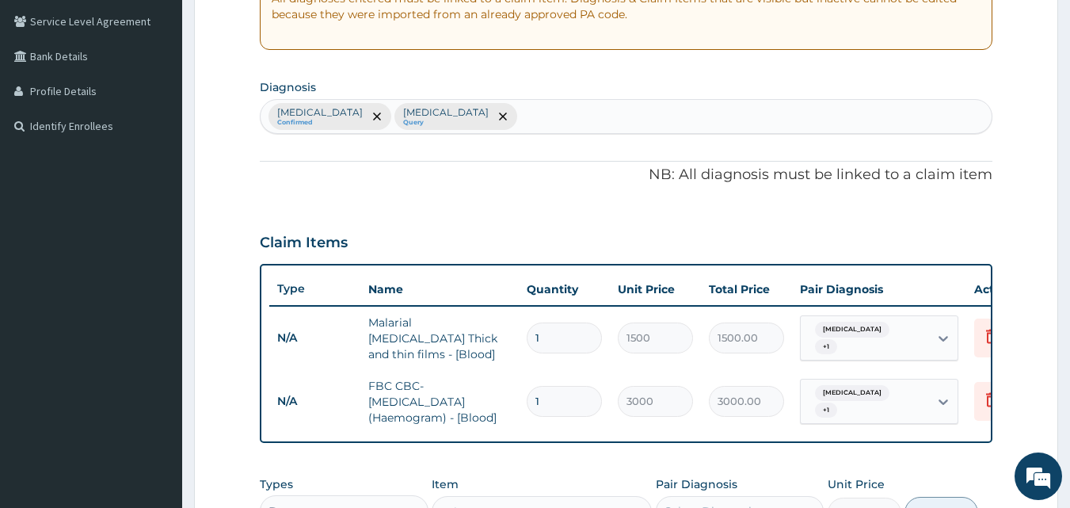
click at [779, 113] on div "Malaria Confirmed Typhoid fever Query" at bounding box center [627, 116] width 732 height 33
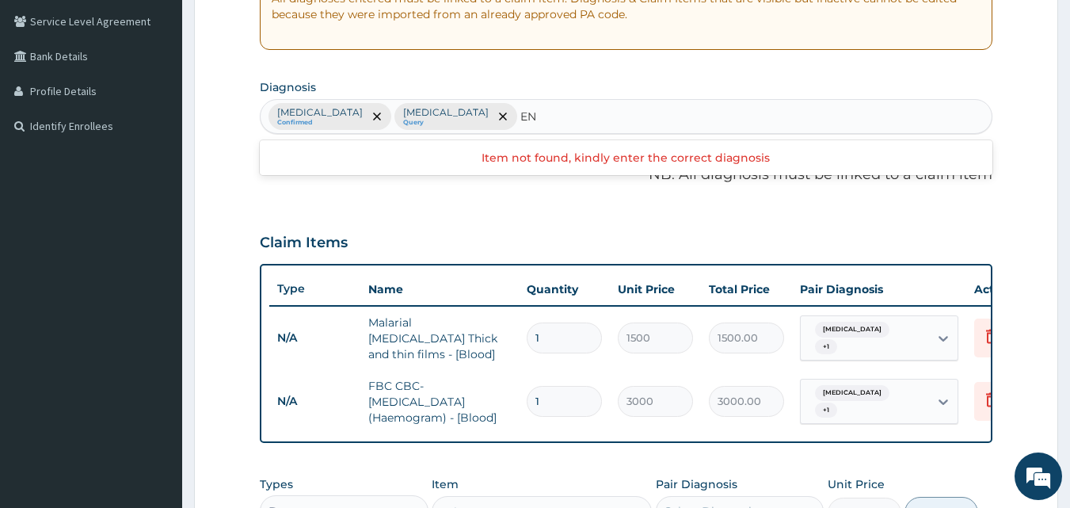
type input "E"
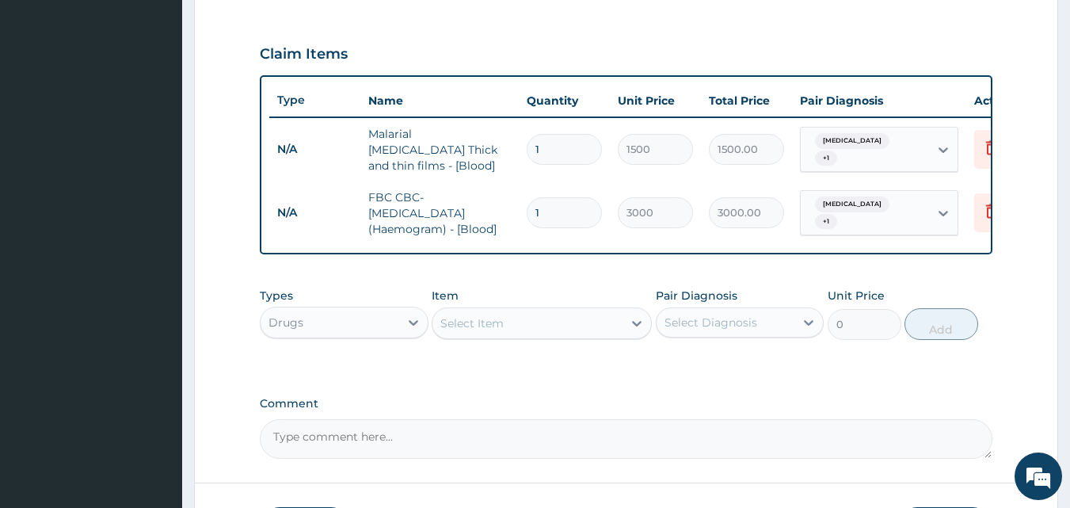
scroll to position [520, 0]
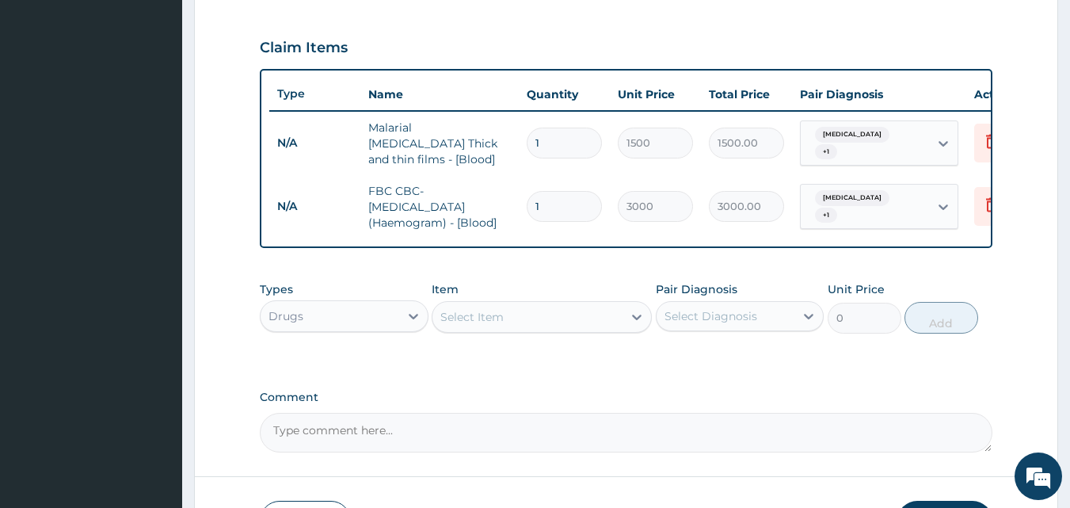
click at [532, 333] on div "Select Item" at bounding box center [542, 317] width 220 height 32
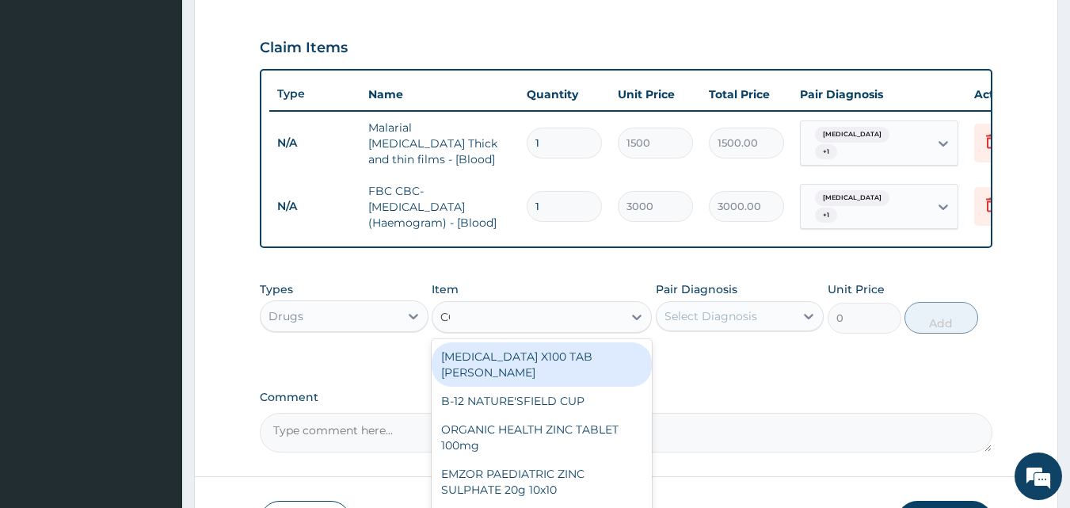
type input "COA"
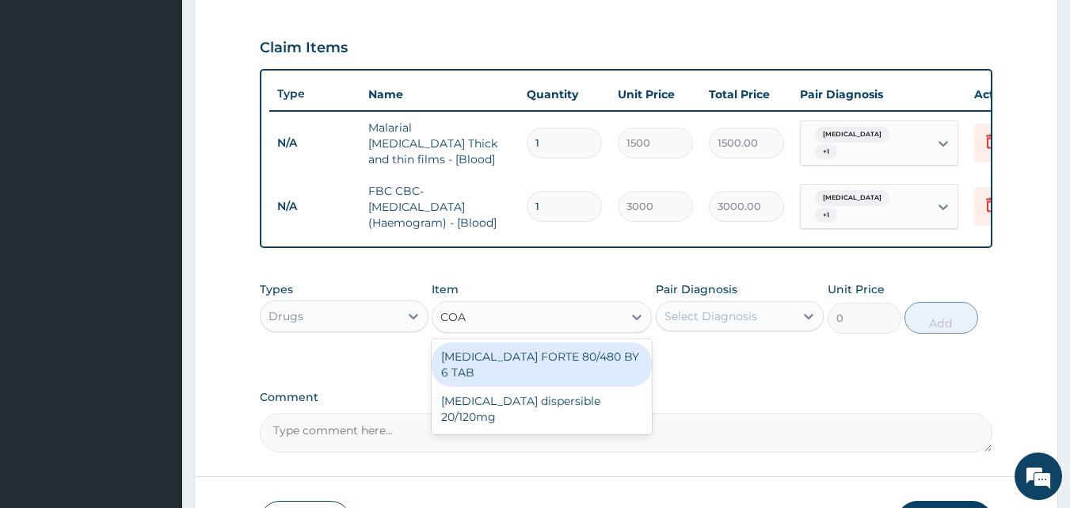
click at [557, 364] on div "COARTEM FORTE 80/480 BY 6 TAB" at bounding box center [542, 364] width 220 height 44
type input "380"
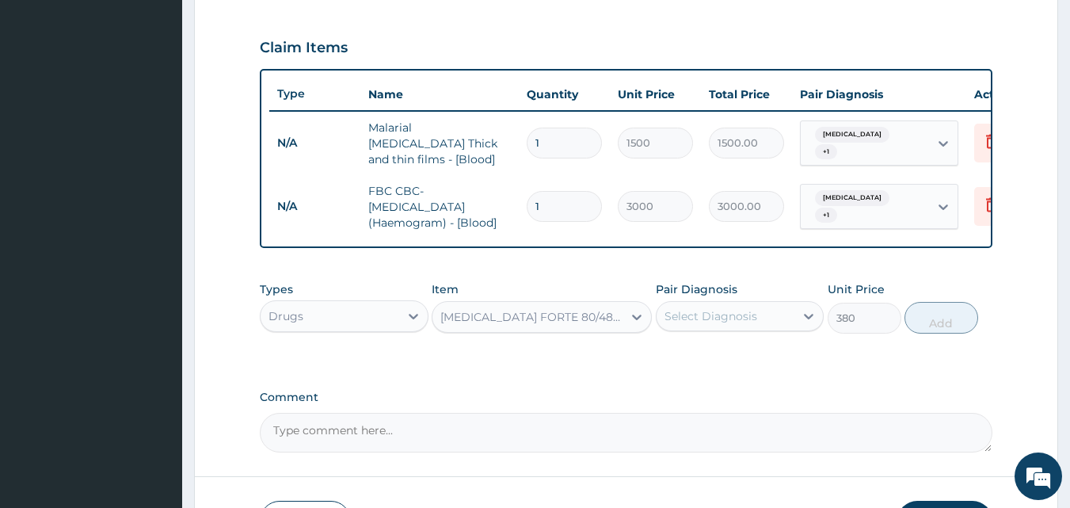
click at [782, 324] on div "Select Diagnosis" at bounding box center [725, 315] width 139 height 25
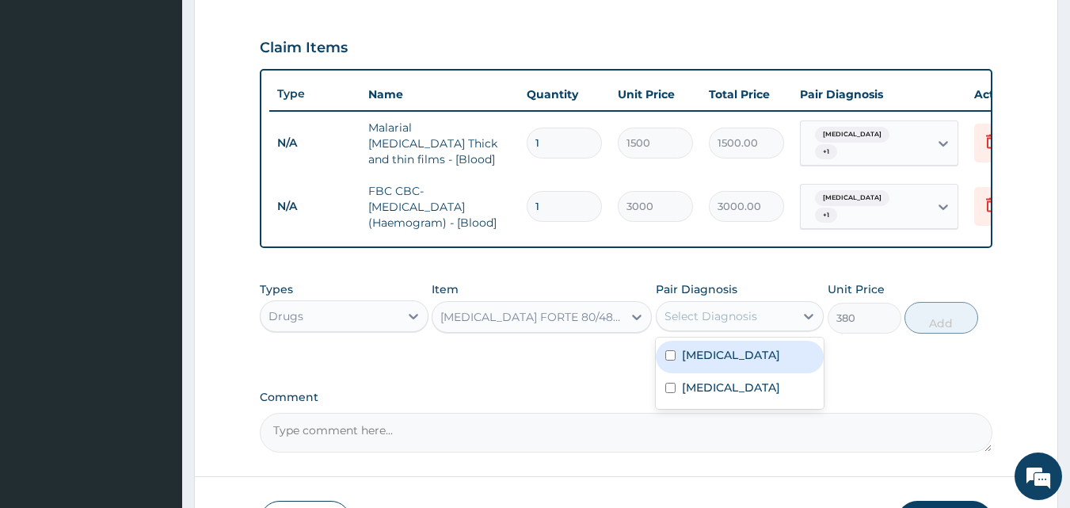
click at [706, 366] on div "Malaria" at bounding box center [740, 356] width 169 height 32
checkbox input "true"
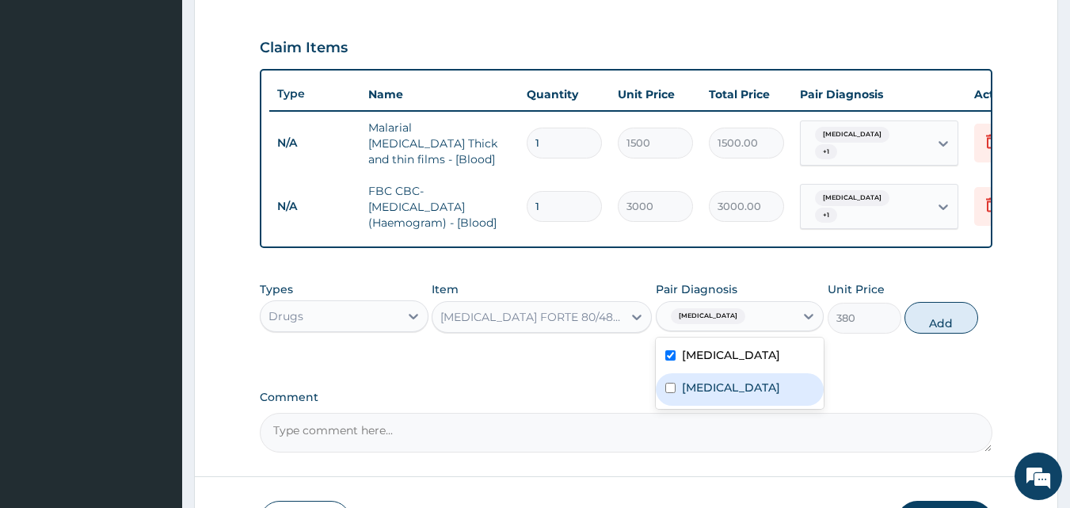
click at [705, 391] on label "Typhoid fever" at bounding box center [731, 387] width 98 height 16
checkbox input "true"
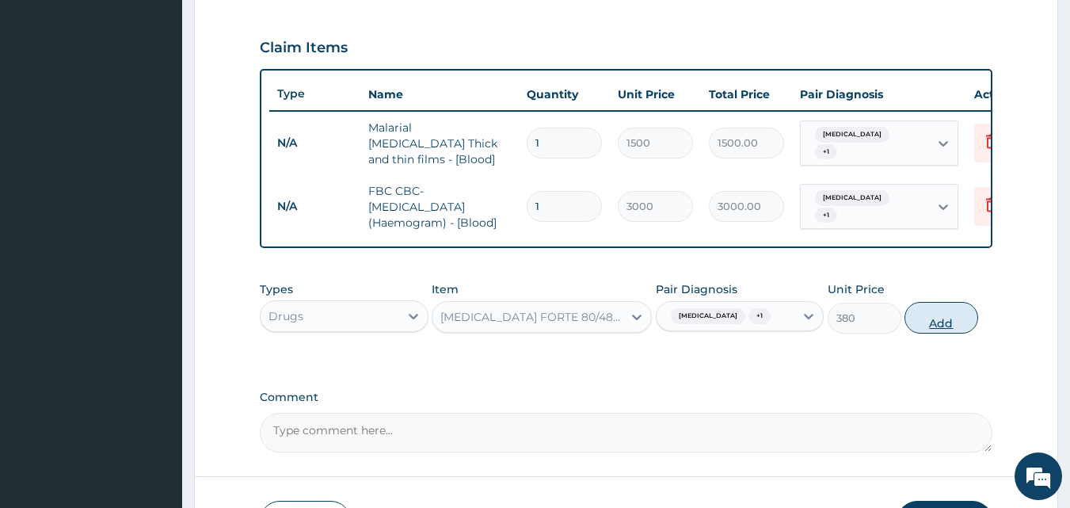
click at [976, 314] on button "Add" at bounding box center [941, 318] width 74 height 32
type input "0"
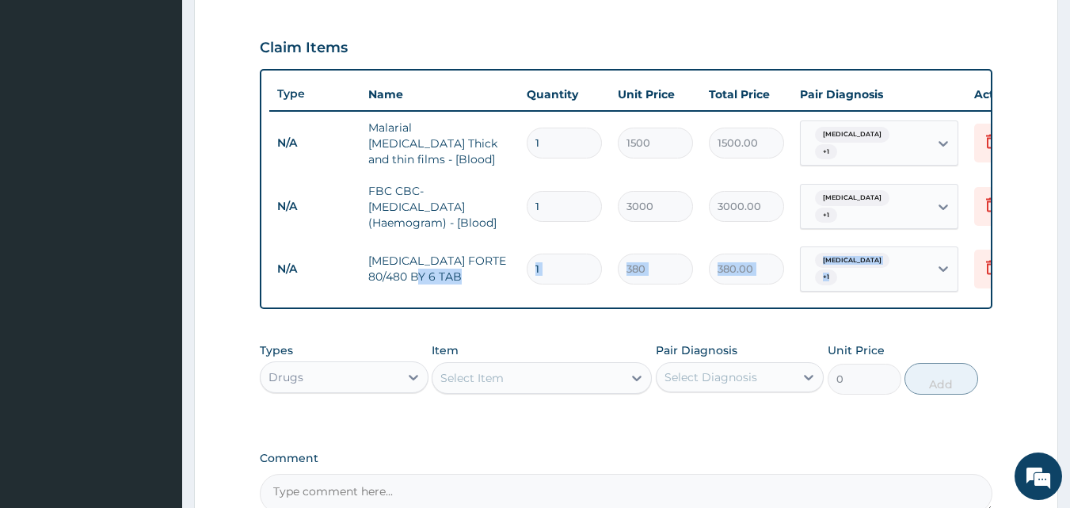
drag, startPoint x: 976, startPoint y: 314, endPoint x: 618, endPoint y: 274, distance: 359.3
click at [618, 274] on div "PA Code / Prescription Code Enter Code(Secondary Care Only) Encounter Date 09-0…" at bounding box center [626, 72] width 733 height 882
click at [588, 258] on input "1" at bounding box center [564, 268] width 75 height 31
click at [531, 147] on input "1" at bounding box center [564, 142] width 75 height 31
click at [558, 253] on input "1" at bounding box center [564, 268] width 75 height 31
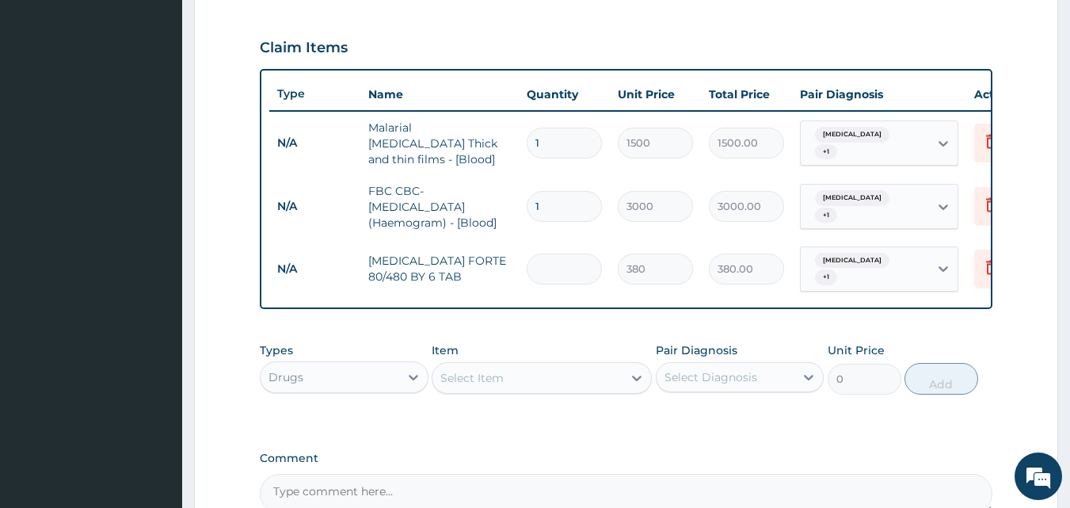
type input "0.00"
type input "6"
type input "2280.00"
type input "6"
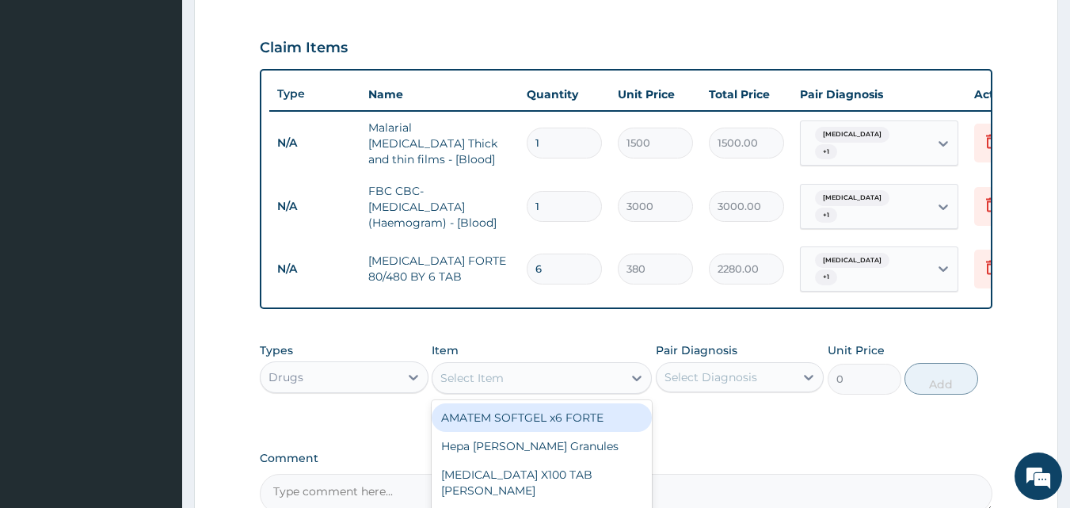
click at [508, 380] on div "Select Item" at bounding box center [527, 377] width 190 height 25
type input "PARACETAMOL"
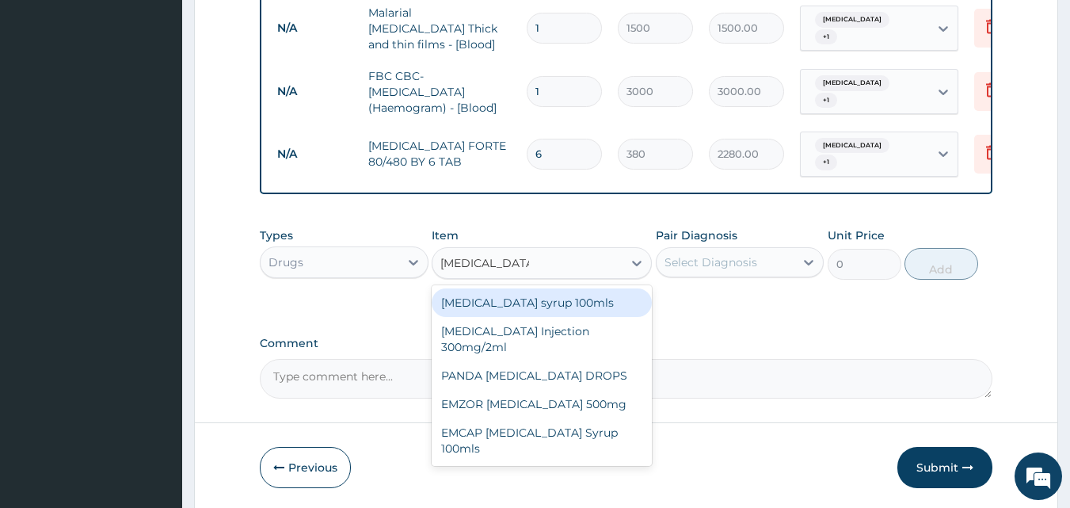
scroll to position [679, 0]
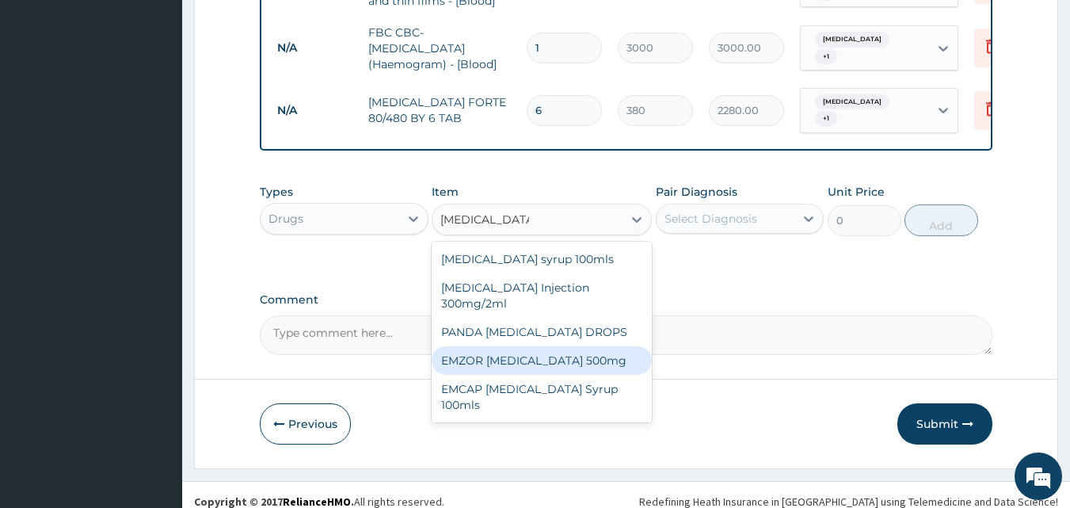
click at [561, 362] on div "EMZOR PARACETAMOL 500mg" at bounding box center [542, 360] width 220 height 29
type input "20"
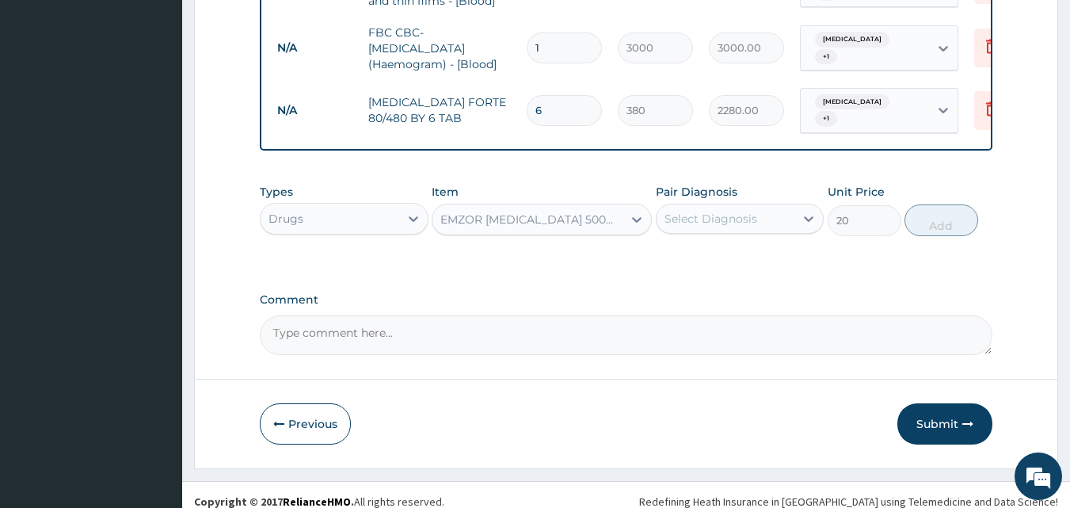
click at [741, 220] on div "Select Diagnosis" at bounding box center [710, 219] width 93 height 16
click at [689, 261] on label "Malaria" at bounding box center [731, 257] width 98 height 16
checkbox input "true"
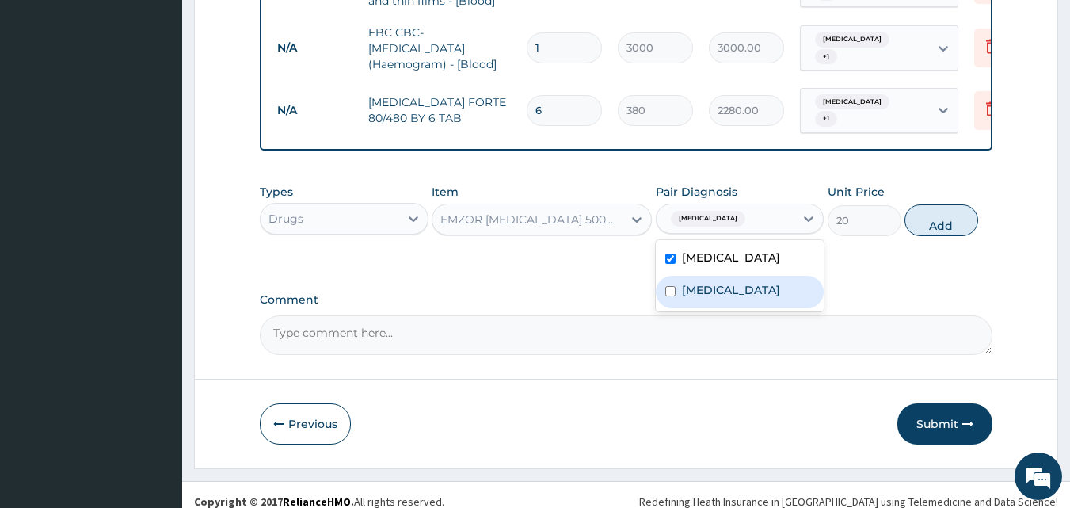
click at [696, 283] on label "Typhoid fever" at bounding box center [731, 290] width 98 height 16
checkbox input "true"
click at [945, 218] on button "Add" at bounding box center [941, 220] width 74 height 32
type input "0"
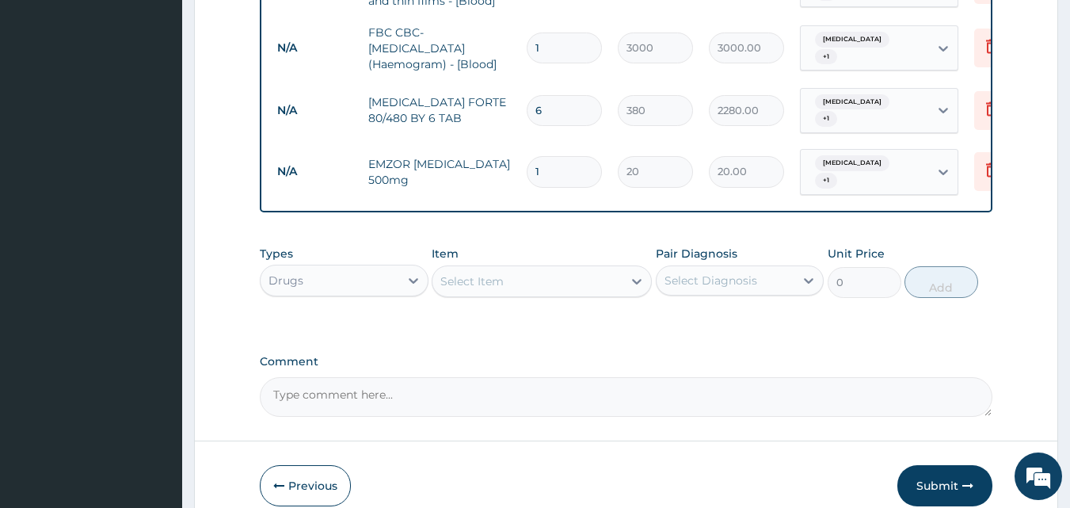
type input "18"
type input "360.00"
type input "18"
click at [496, 276] on div "Select Item" at bounding box center [471, 281] width 63 height 16
click at [511, 273] on div "Select Item" at bounding box center [527, 280] width 190 height 25
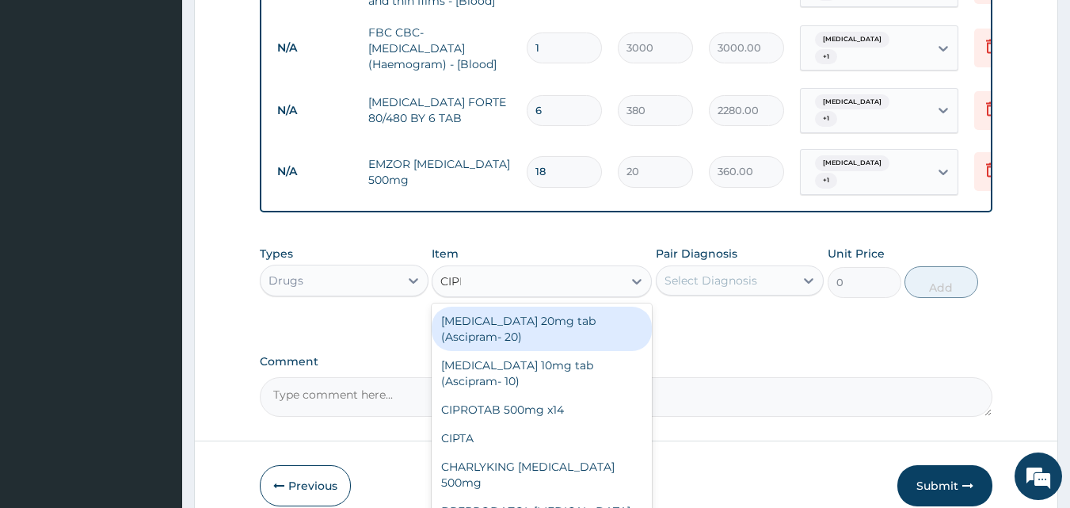
type input "CIPRO"
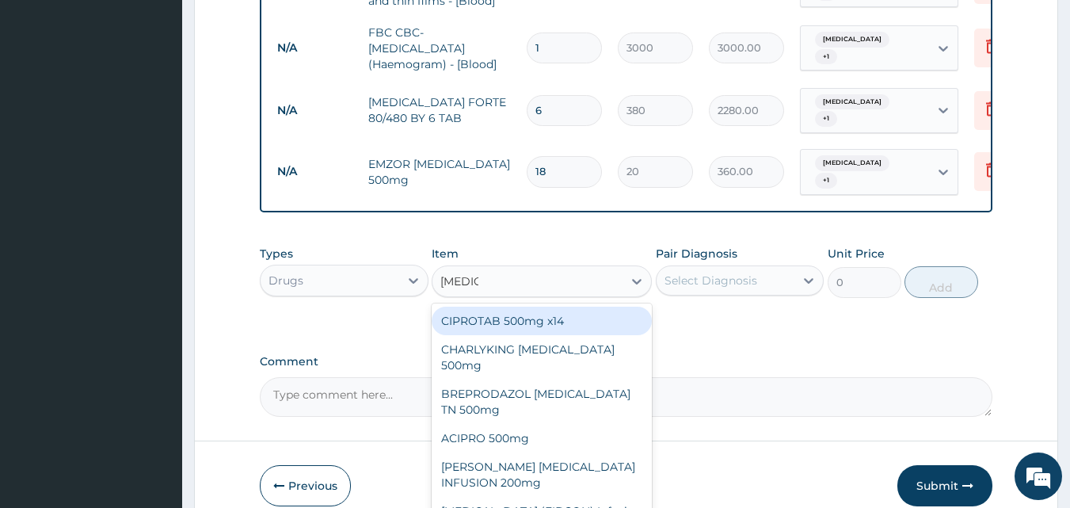
click at [520, 314] on div "CIPROTAB 500mg x14" at bounding box center [542, 320] width 220 height 29
type input "270"
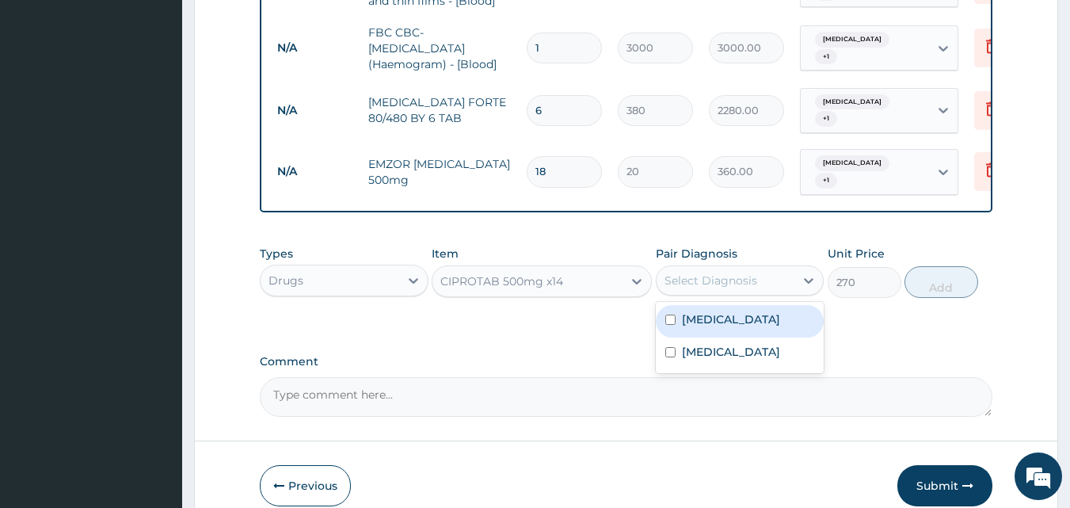
click at [725, 279] on div "Select Diagnosis" at bounding box center [725, 280] width 139 height 25
click at [698, 311] on label "Malaria" at bounding box center [731, 319] width 98 height 16
checkbox input "true"
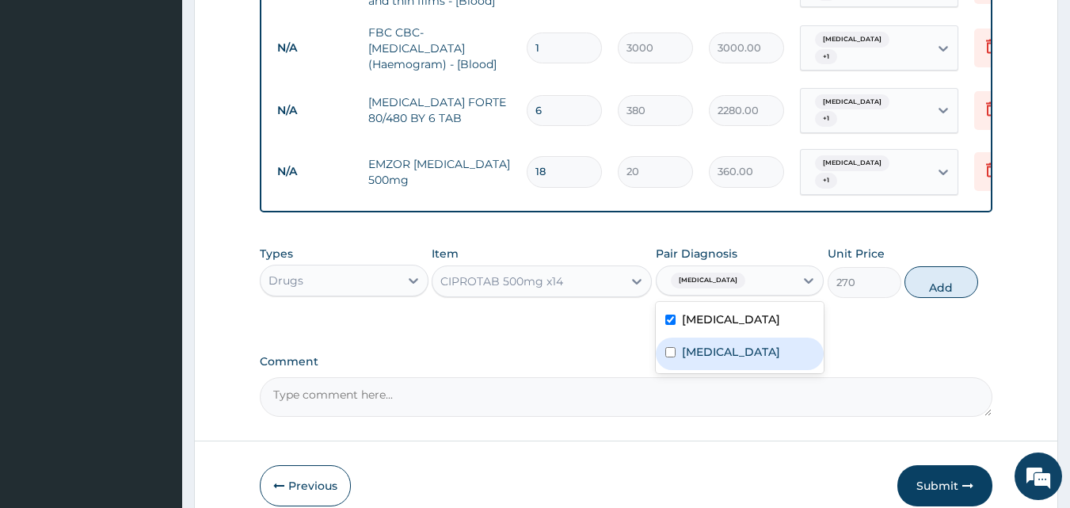
click at [710, 355] on div "Typhoid fever" at bounding box center [740, 353] width 169 height 32
checkbox input "true"
click at [933, 276] on button "Add" at bounding box center [941, 282] width 74 height 32
type input "0"
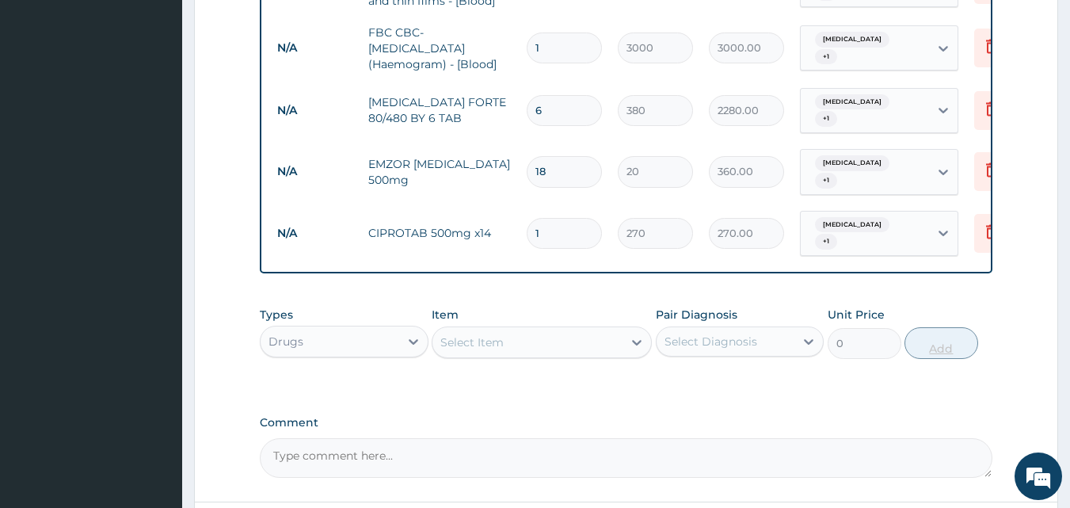
type input "11"
type input "2970.00"
type input "110"
type input "29700.00"
type input "11"
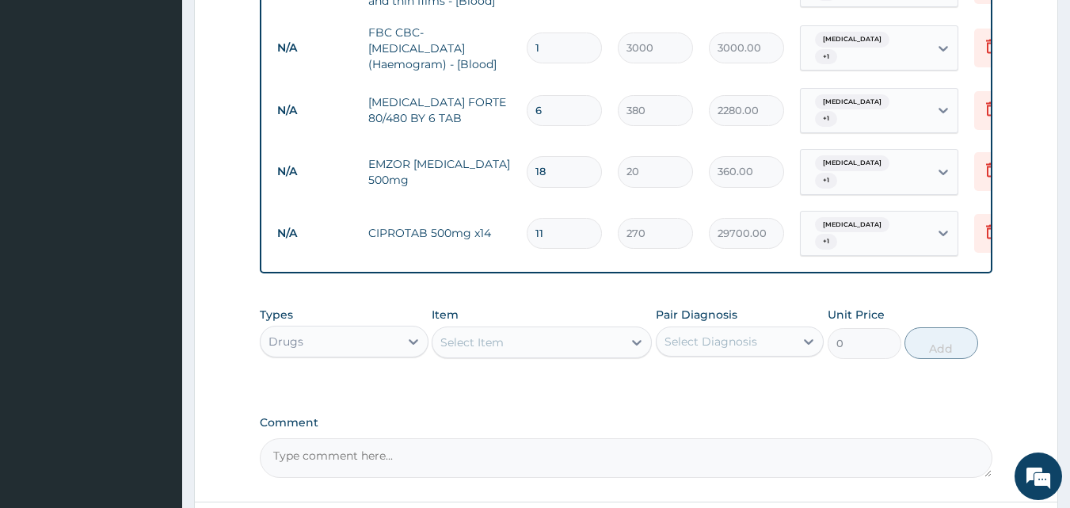
type input "2970.00"
type input "1"
type input "270.00"
type input "10"
type input "2700.00"
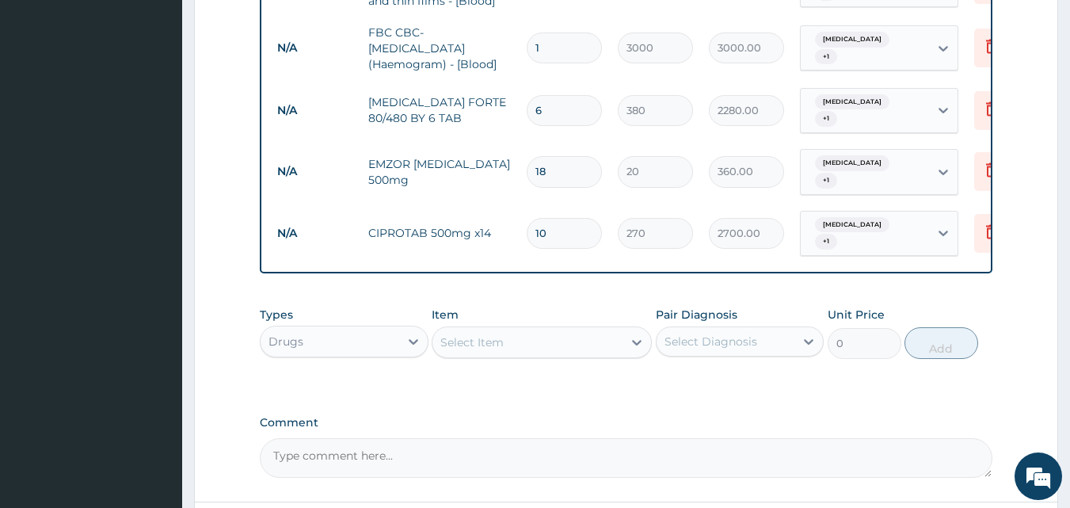
type input "10"
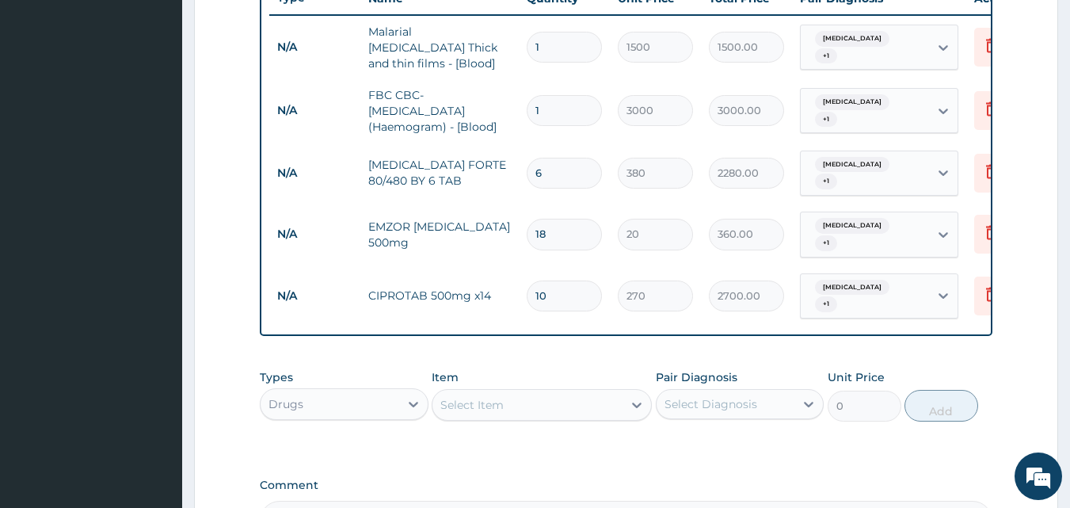
scroll to position [633, 0]
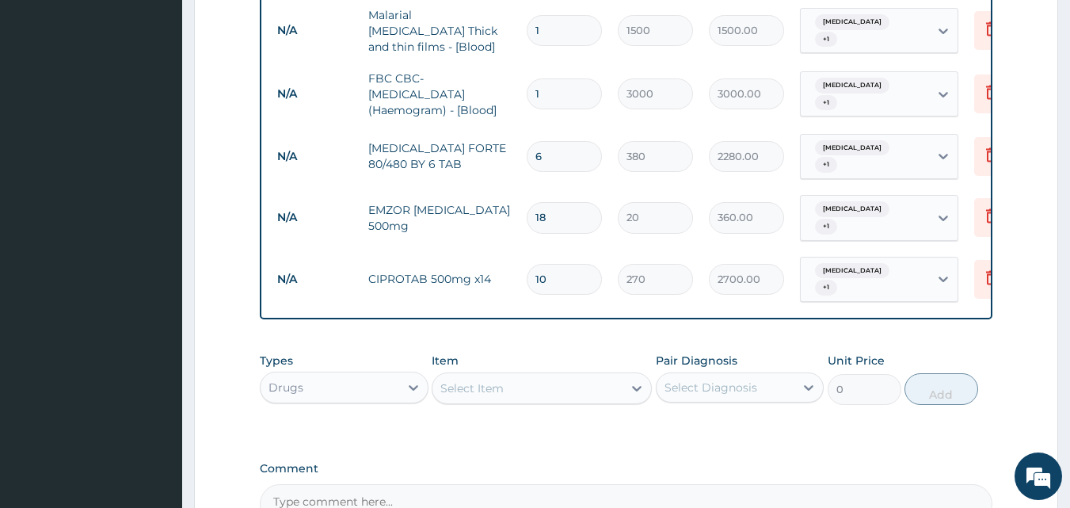
click at [366, 375] on div "Drugs" at bounding box center [330, 387] width 139 height 25
type input "PROCE"
click at [299, 413] on div "Procedures" at bounding box center [344, 427] width 169 height 29
click at [600, 372] on div "Select Item" at bounding box center [542, 388] width 220 height 32
click at [637, 386] on icon at bounding box center [637, 389] width 10 height 6
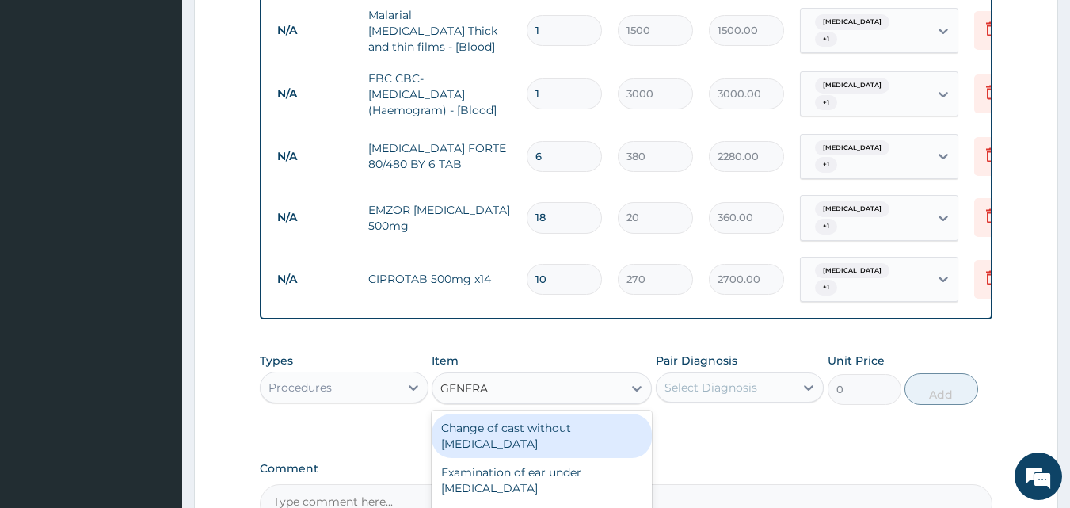
type input "GENERAL"
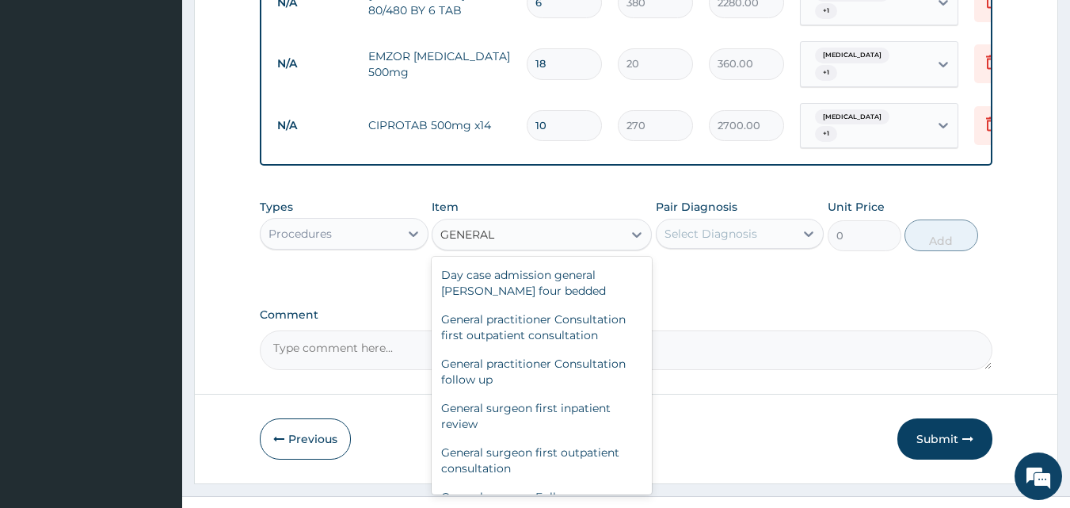
scroll to position [165, 0]
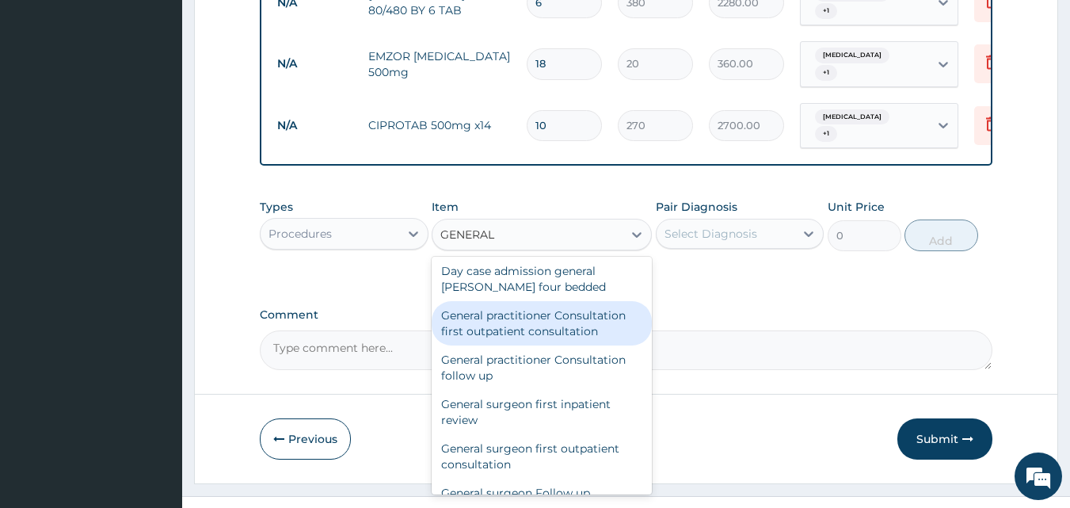
click at [526, 309] on div "General practitioner Consultation first outpatient consultation" at bounding box center [542, 323] width 220 height 44
type input "3000"
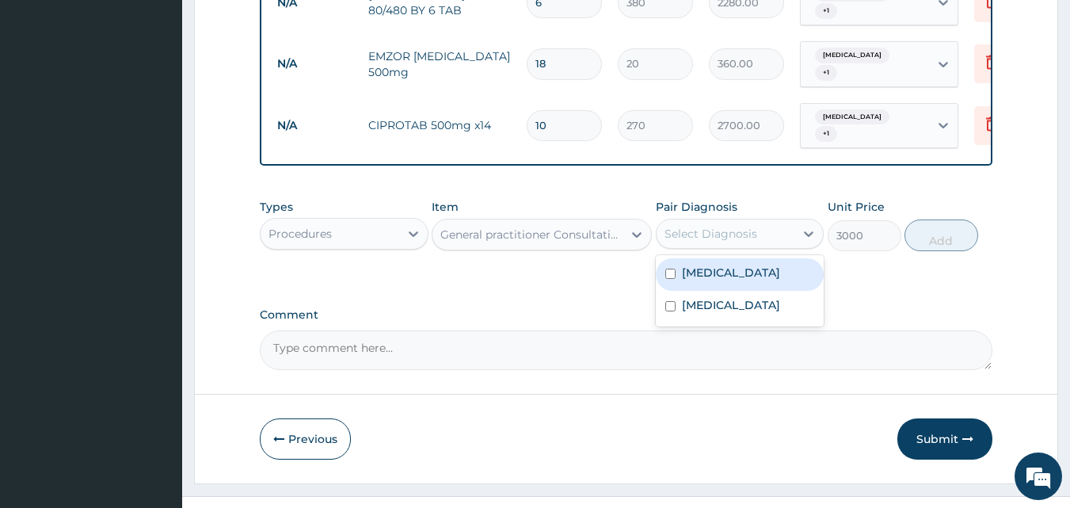
click at [728, 226] on div "Select Diagnosis" at bounding box center [710, 234] width 93 height 16
click at [707, 264] on label "Malaria" at bounding box center [731, 272] width 98 height 16
checkbox input "true"
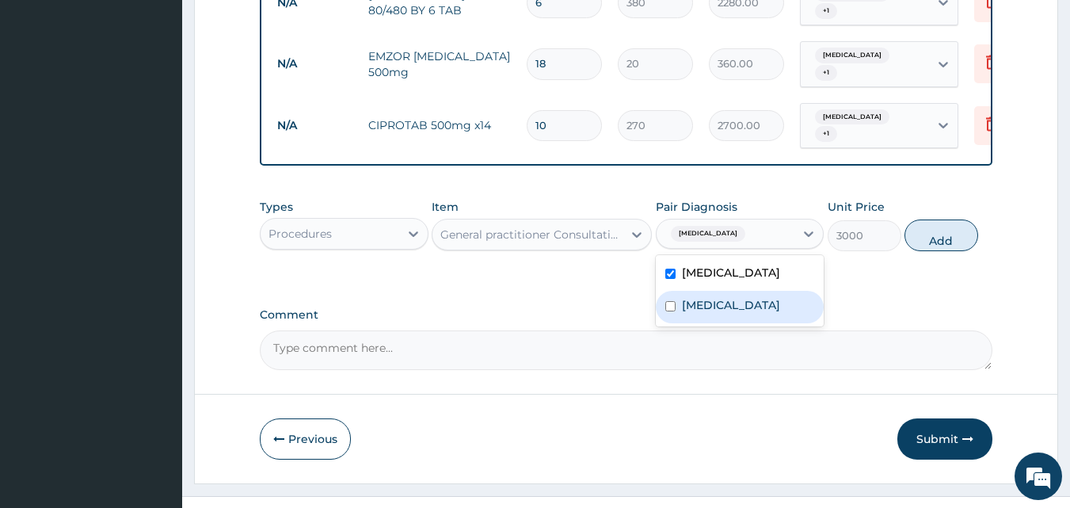
click at [706, 297] on label "Typhoid fever" at bounding box center [731, 305] width 98 height 16
checkbox input "true"
click at [945, 219] on button "Add" at bounding box center [941, 235] width 74 height 32
type input "0"
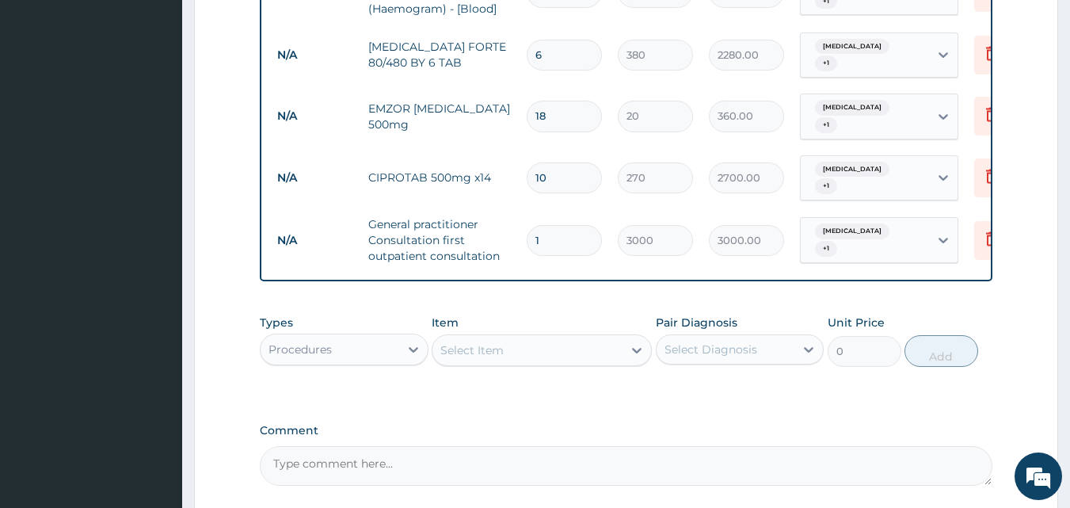
scroll to position [862, 0]
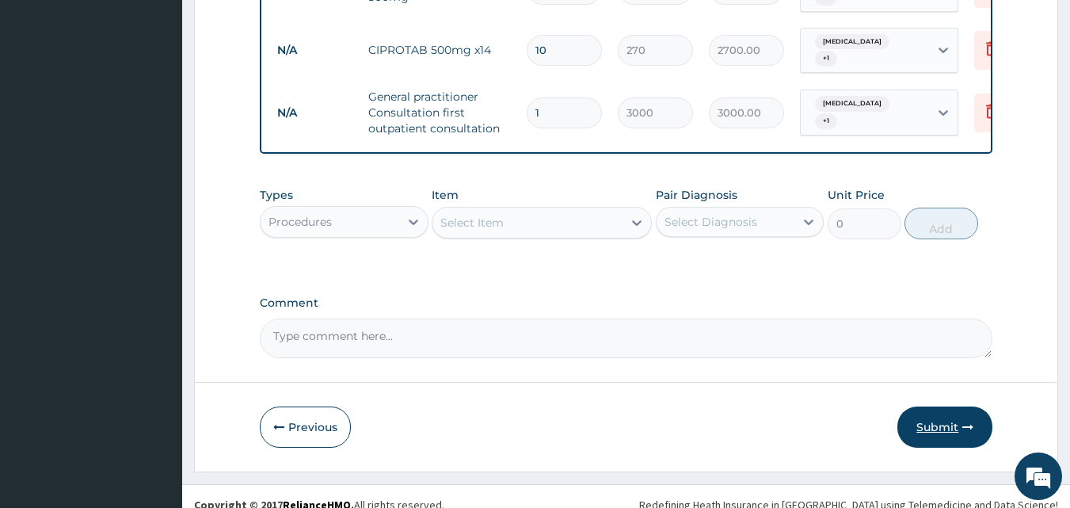
click at [922, 406] on button "Submit" at bounding box center [944, 426] width 95 height 41
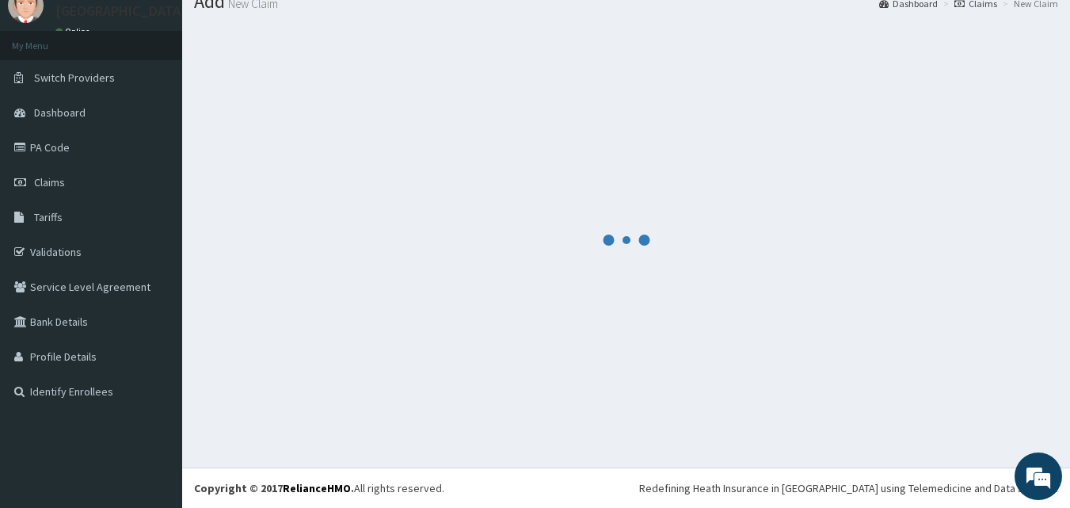
scroll to position [60, 0]
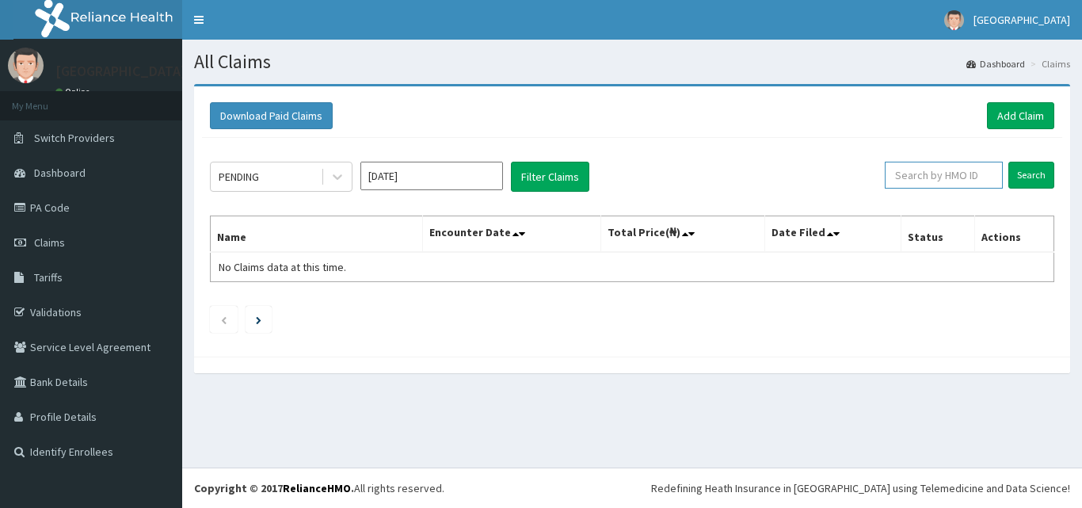
click at [959, 172] on input "text" at bounding box center [943, 175] width 118 height 27
click at [1008, 162] on input "Search" at bounding box center [1031, 175] width 46 height 27
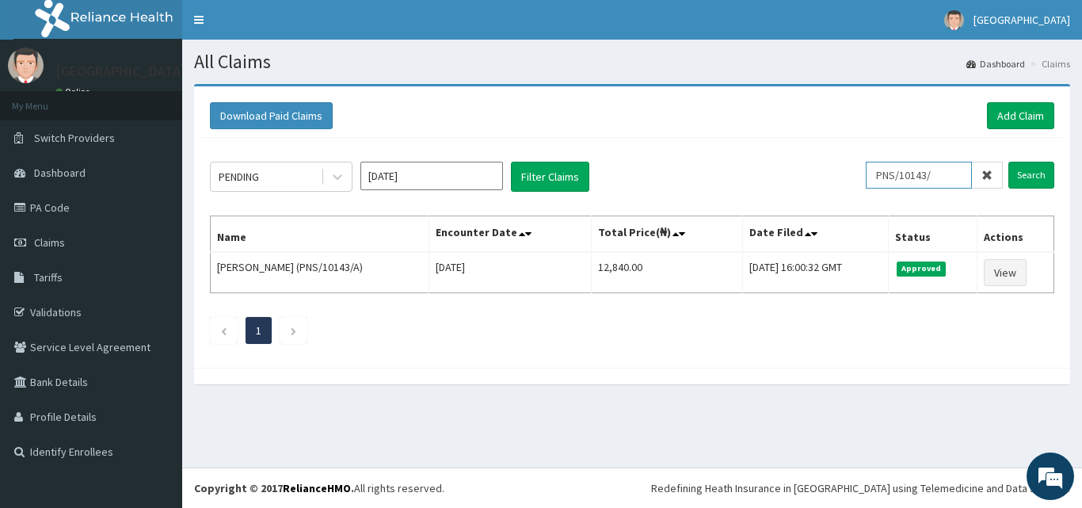
click at [959, 172] on input "PNS/10143/" at bounding box center [918, 175] width 106 height 27
type input "PNS/10143/A"
